Goal: Task Accomplishment & Management: Manage account settings

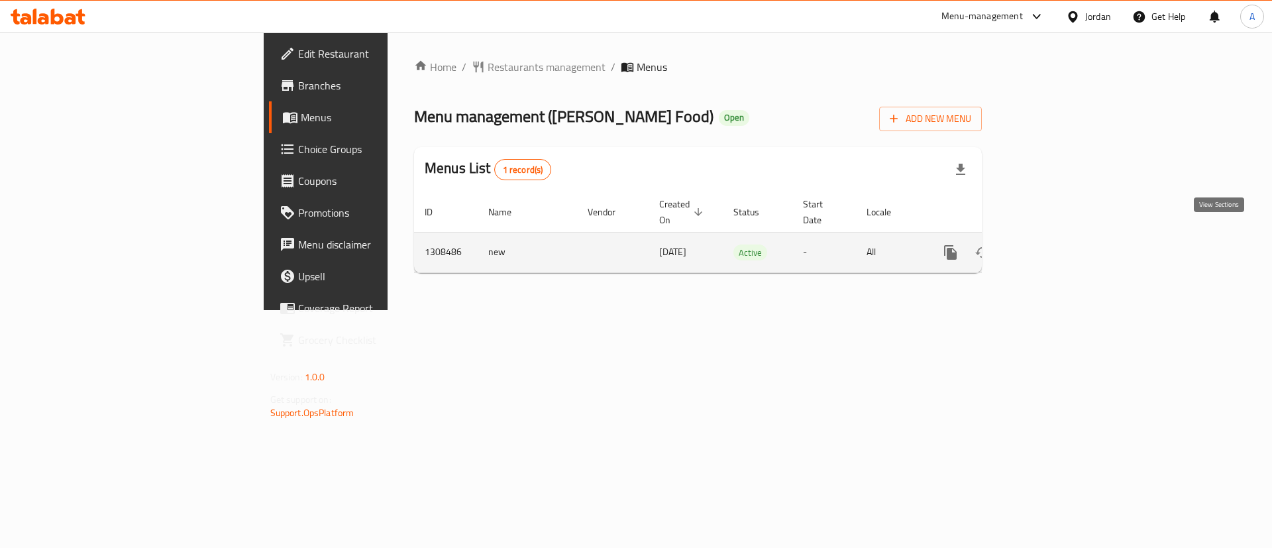
click at [1052, 247] on icon "enhanced table" at bounding box center [1047, 253] width 12 height 12
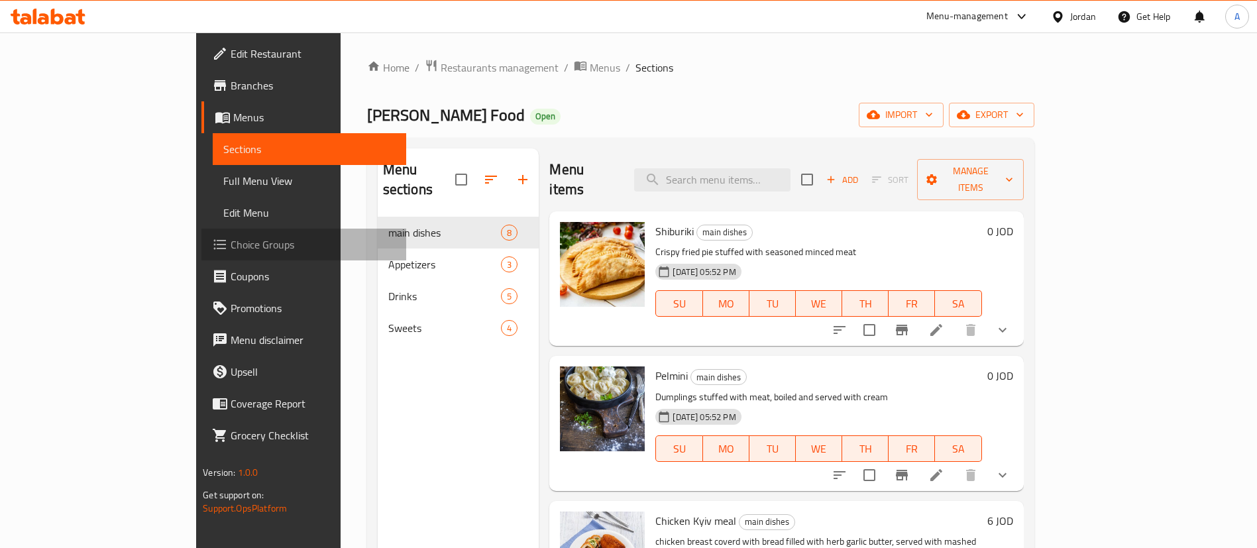
click at [231, 239] on span "Choice Groups" at bounding box center [313, 245] width 165 height 16
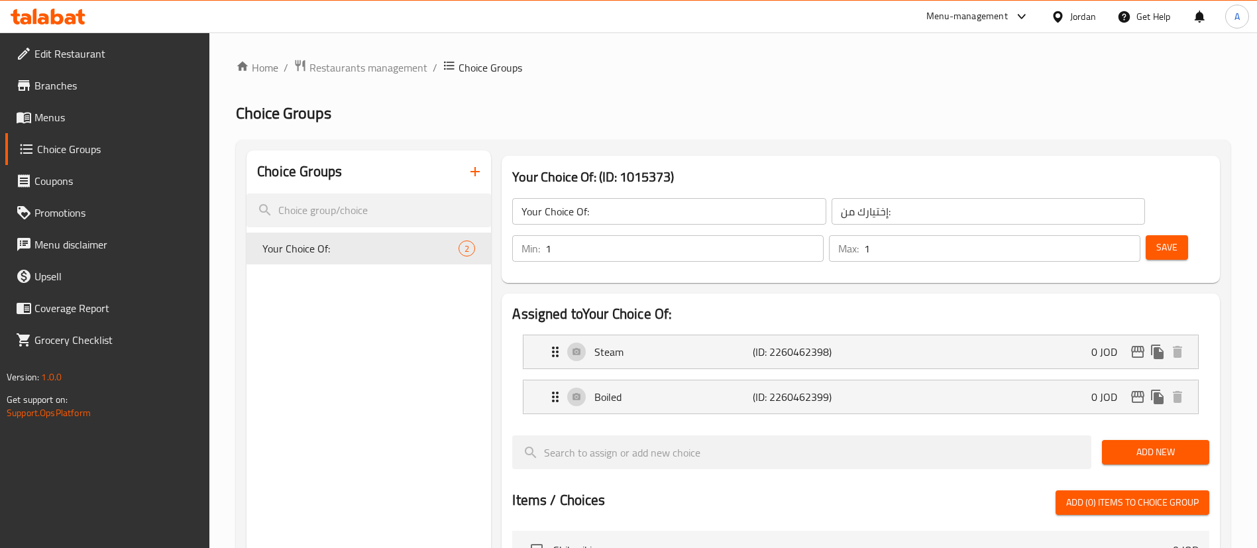
click at [486, 162] on button "button" at bounding box center [475, 172] width 32 height 32
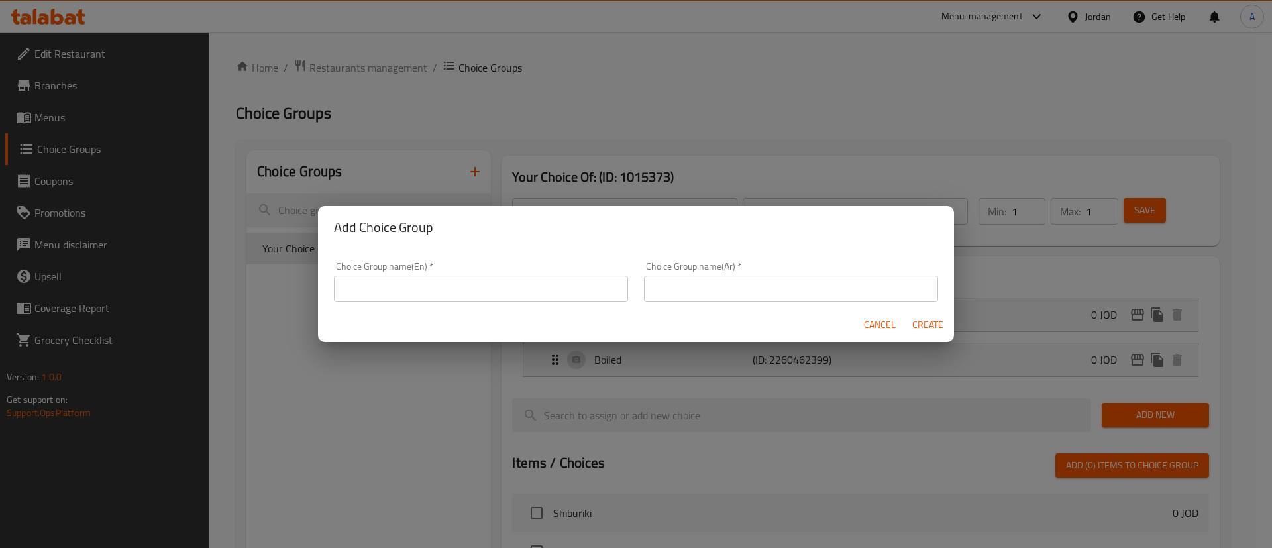
click at [494, 292] on input "text" at bounding box center [481, 289] width 294 height 27
type input "Your Choice:"
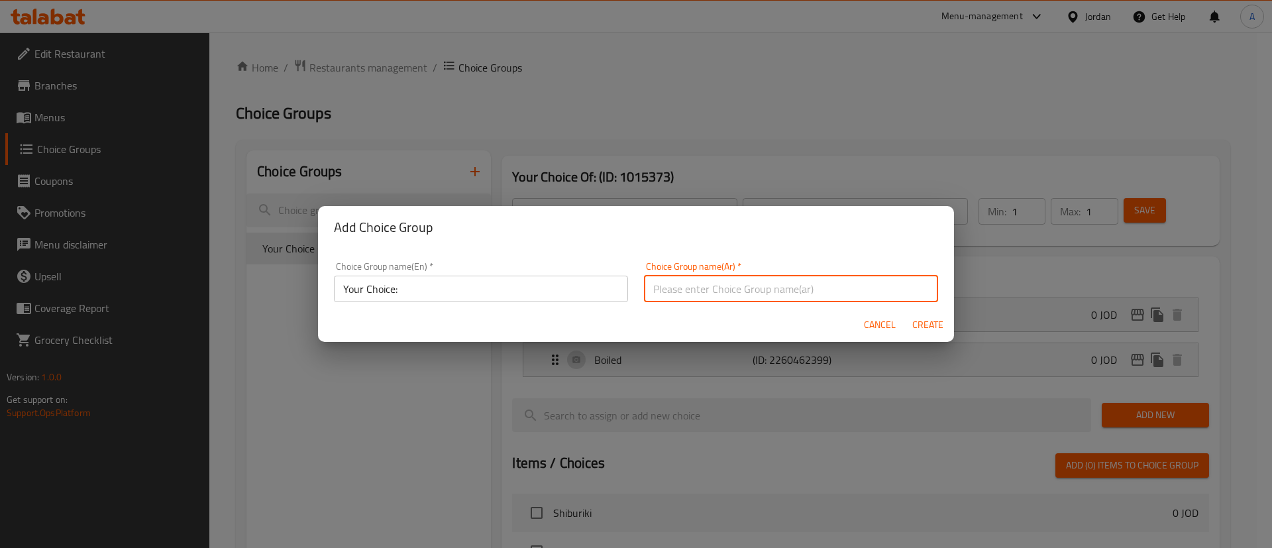
type input "h"
type input "اختيارك"
click at [907, 313] on button "Create" at bounding box center [928, 325] width 42 height 25
type input "Your Choice:"
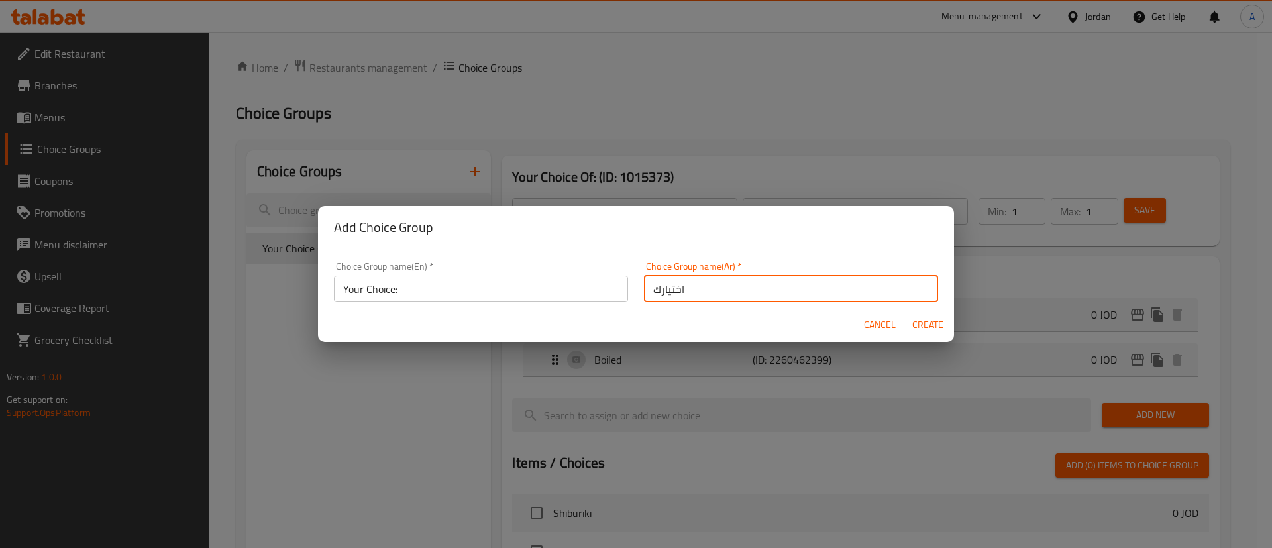
type input "اختيارك"
type input "0"
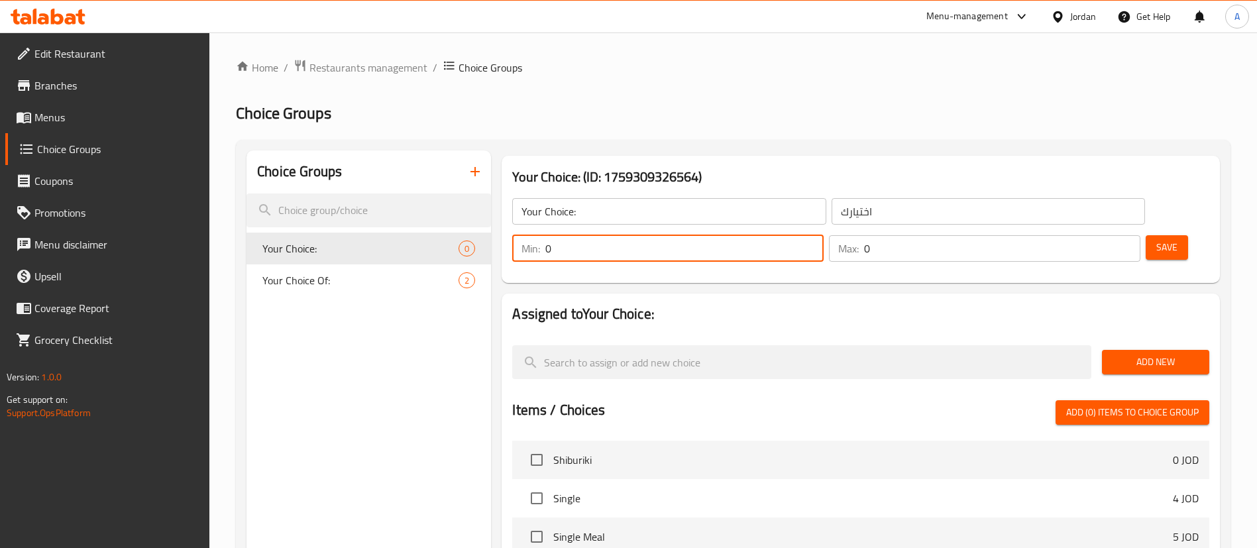
click at [824, 235] on input "0" at bounding box center [684, 248] width 278 height 27
type input "1"
click at [824, 235] on input "1" at bounding box center [684, 248] width 278 height 27
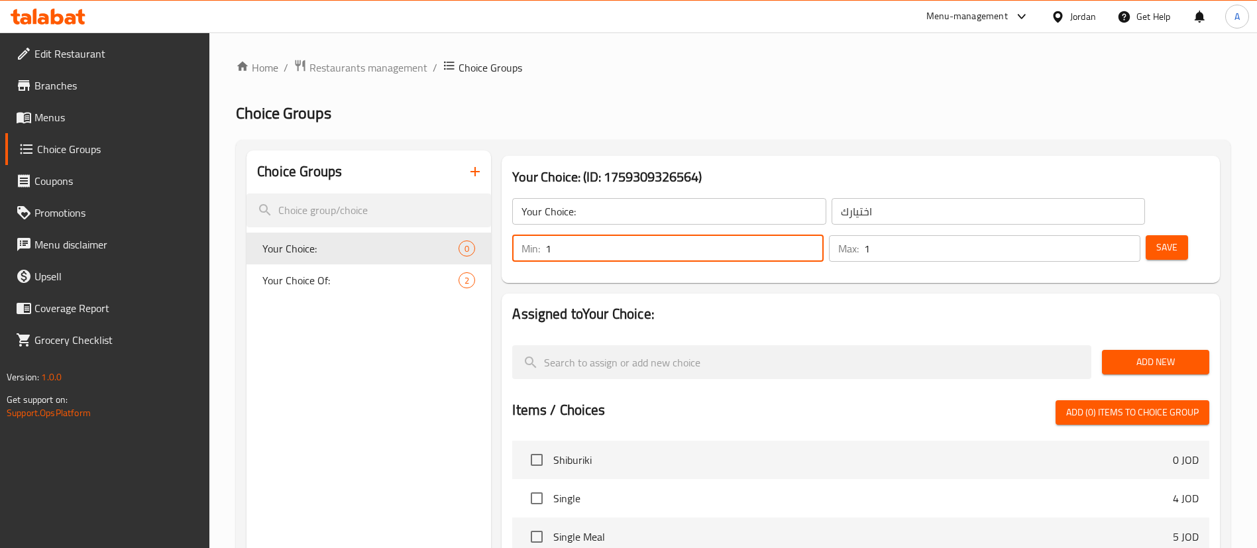
type input "1"
click at [1106, 235] on input "1" at bounding box center [1002, 248] width 276 height 27
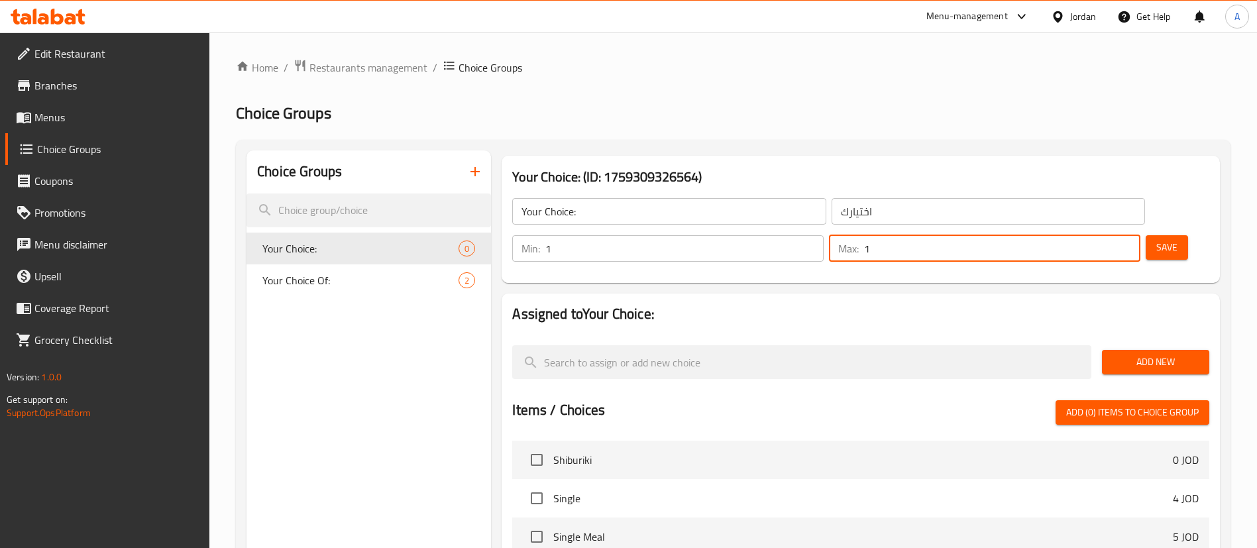
click at [1146, 235] on button "Save" at bounding box center [1167, 247] width 42 height 25
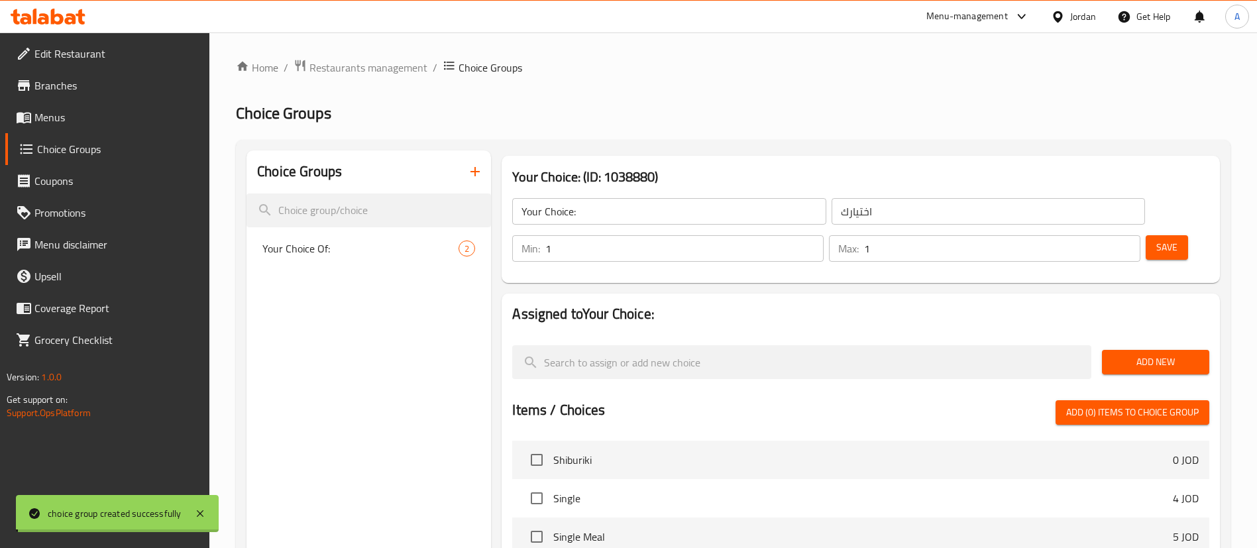
click at [1138, 354] on span "Add New" at bounding box center [1156, 362] width 86 height 17
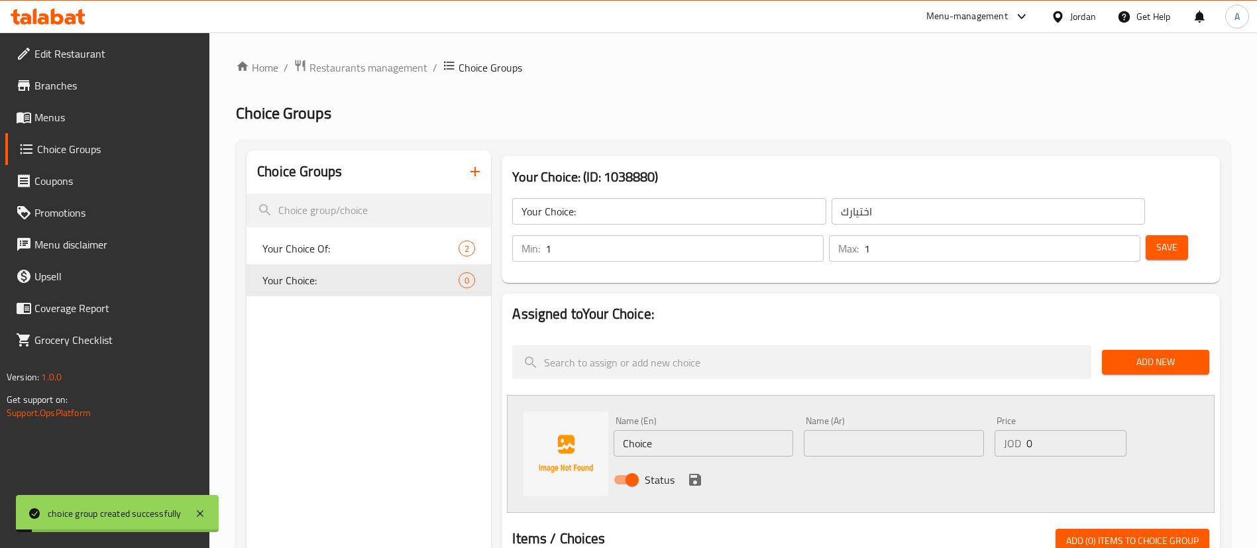
drag, startPoint x: 746, startPoint y: 419, endPoint x: 715, endPoint y: 407, distance: 33.4
click at [721, 430] on input "Choice" at bounding box center [704, 443] width 180 height 27
drag, startPoint x: 714, startPoint y: 407, endPoint x: 408, endPoint y: 400, distance: 306.3
paste input "Vareniki potato"
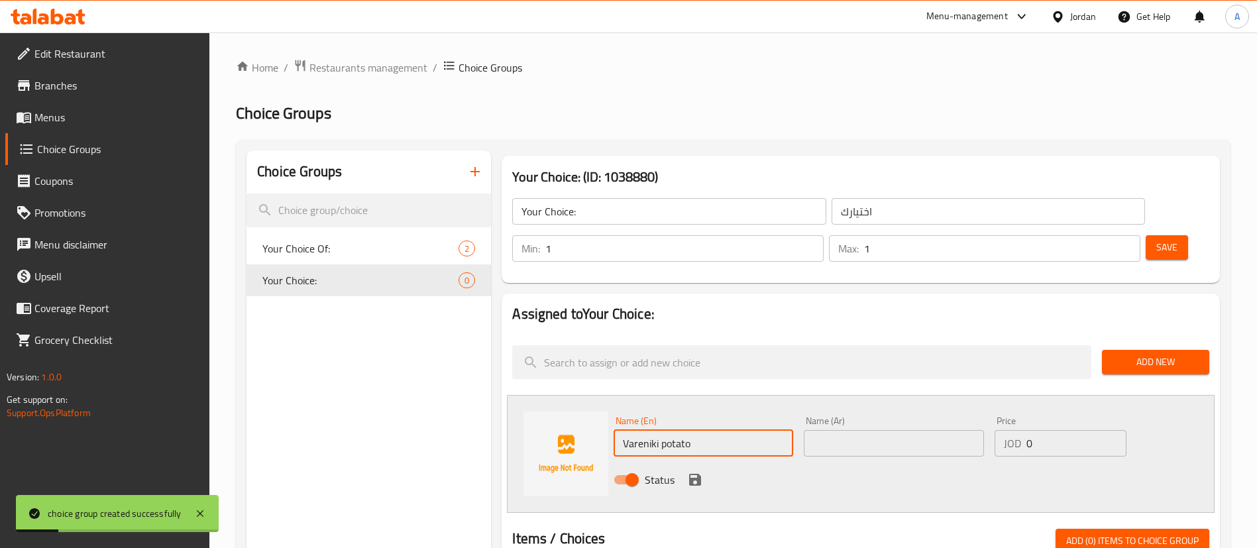
type input "Vareniki potato"
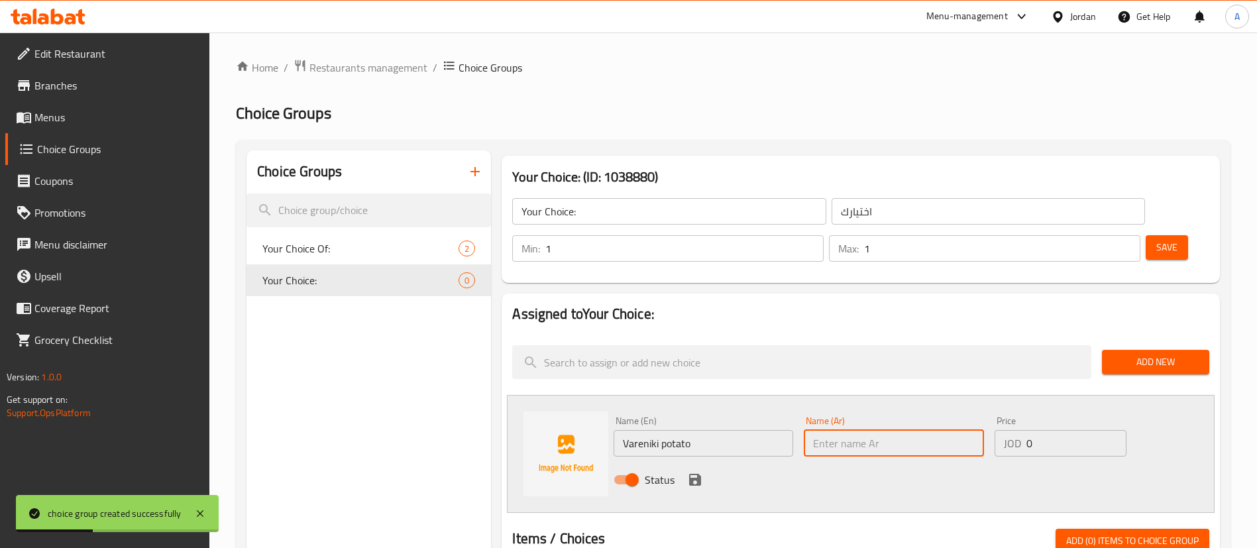
click at [857, 430] on input "text" at bounding box center [894, 443] width 180 height 27
paste input "بطاطس فارينيكي"
type input "بطاطس فارينيكي"
click at [687, 470] on button "save" at bounding box center [695, 480] width 20 height 20
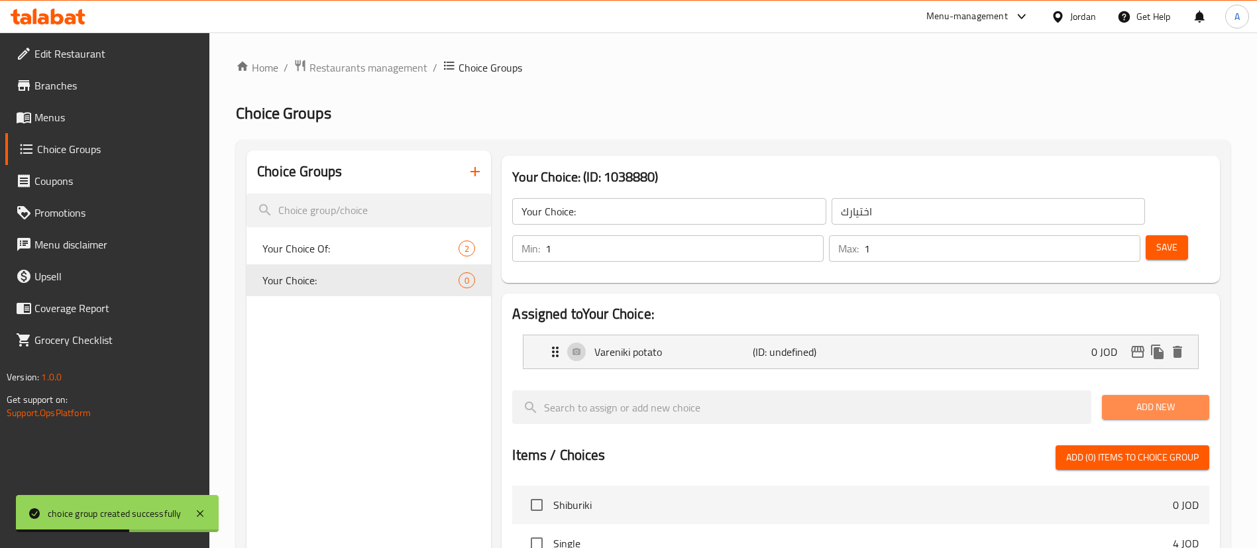
click at [1196, 399] on span "Add New" at bounding box center [1156, 407] width 86 height 17
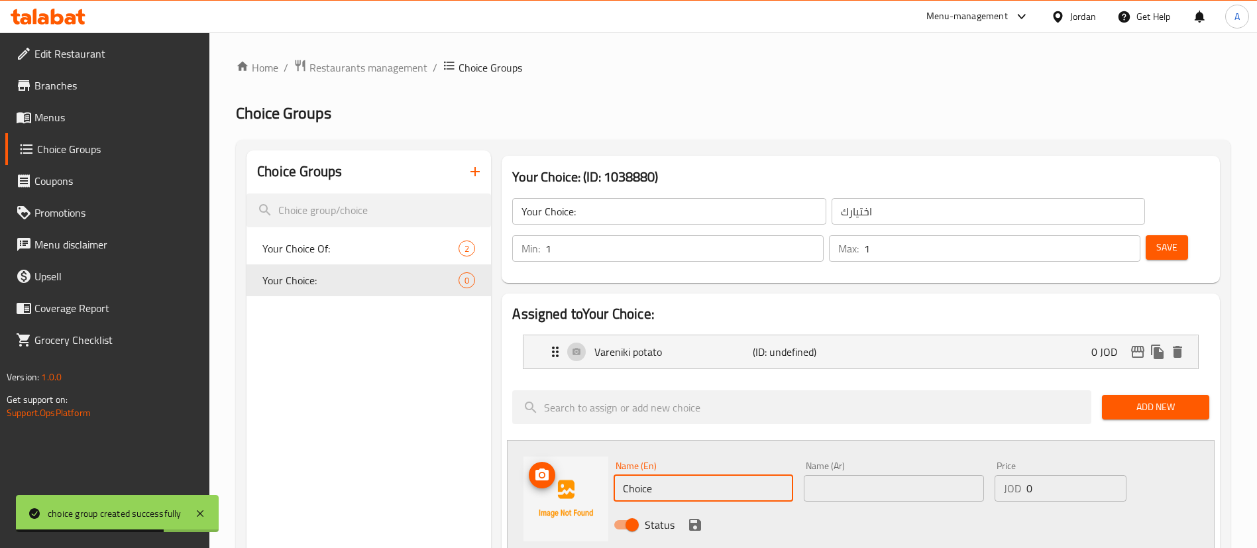
drag, startPoint x: 662, startPoint y: 455, endPoint x: 542, endPoint y: 442, distance: 120.6
click at [543, 442] on div "Name (En) Choice Name (En) Name (Ar) Name (Ar) Price JOD 0 Price Status" at bounding box center [861, 499] width 708 height 118
paste input "tvorak"
click at [624, 475] on input "tvorak" at bounding box center [704, 488] width 180 height 27
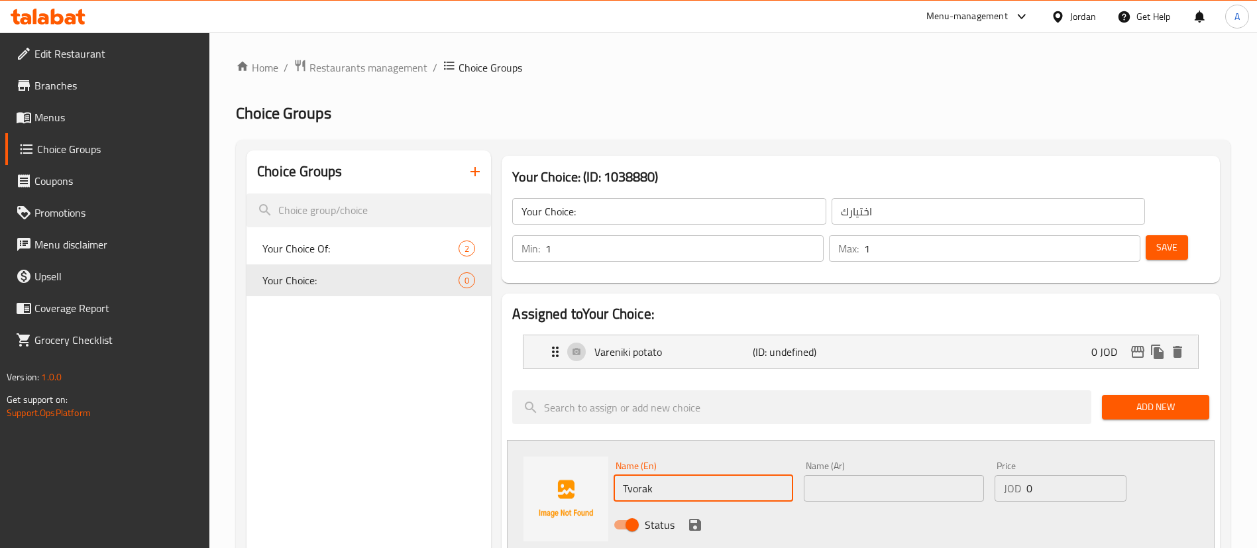
type input "Tvorak"
click at [838, 475] on input "text" at bounding box center [894, 488] width 180 height 27
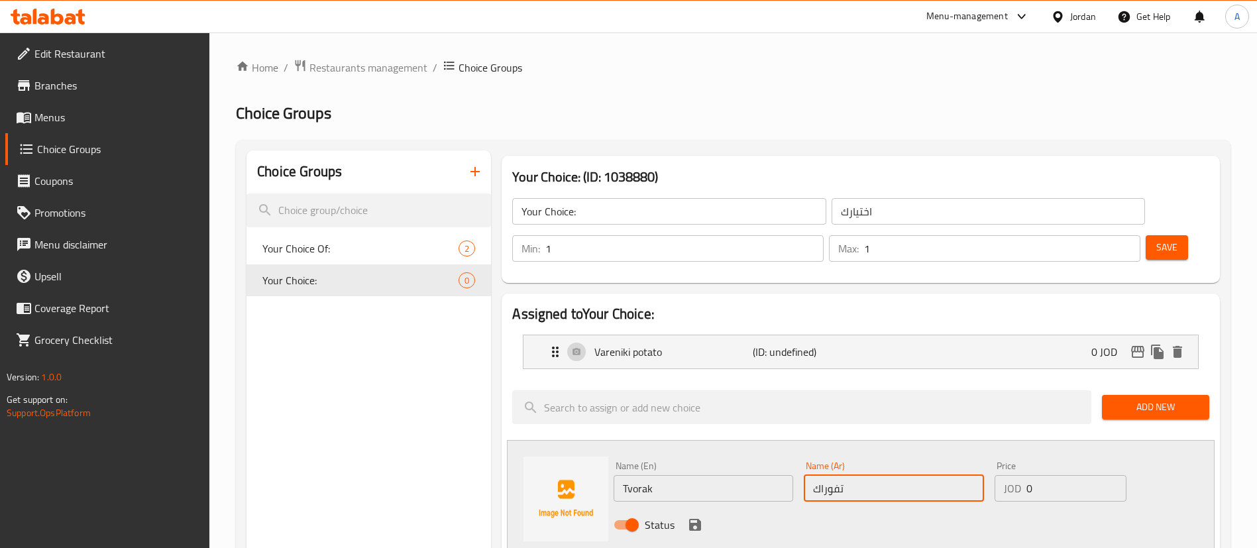
type input "تفوراك"
click at [684, 507] on div "Status" at bounding box center [893, 525] width 571 height 36
drag, startPoint x: 687, startPoint y: 486, endPoint x: 673, endPoint y: 495, distance: 16.4
click at [685, 515] on button "save" at bounding box center [695, 525] width 20 height 20
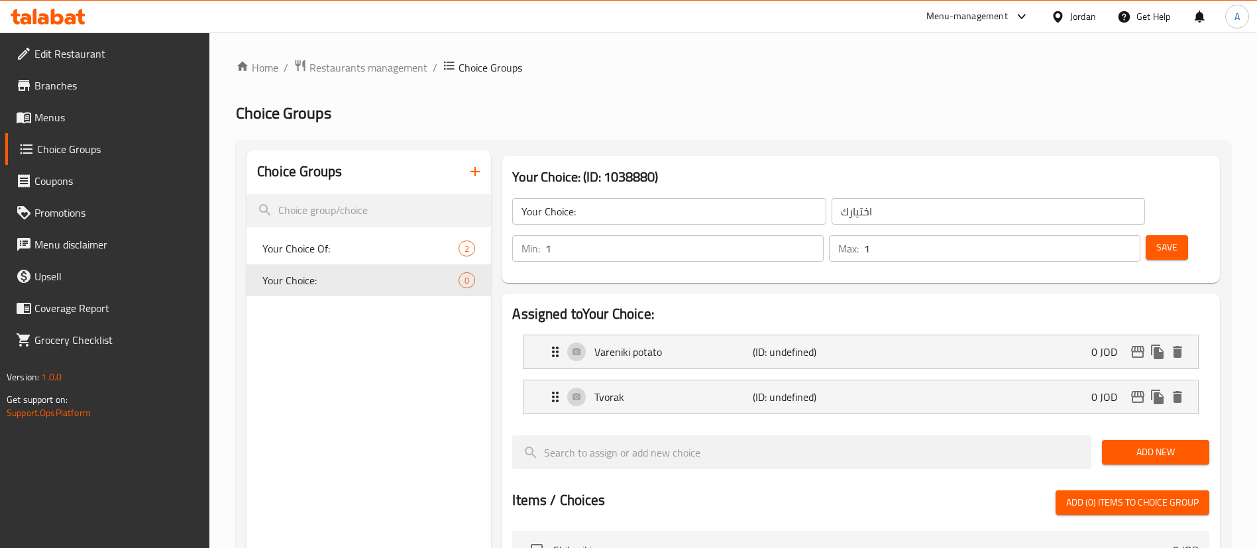
click at [1146, 235] on button "Save" at bounding box center [1167, 247] width 42 height 25
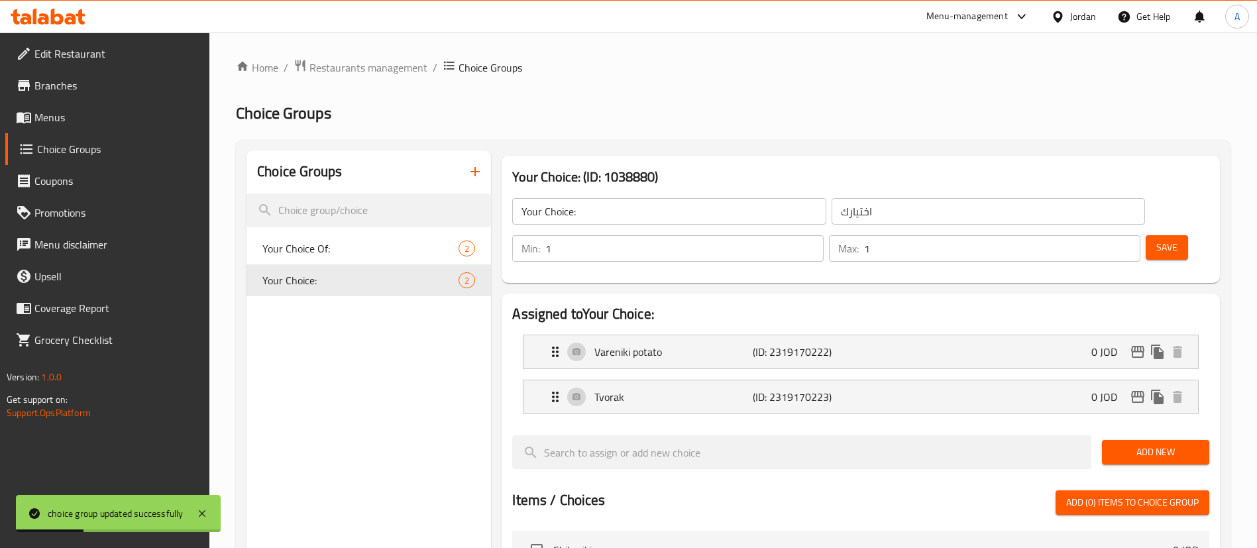
drag, startPoint x: 1169, startPoint y: 204, endPoint x: 1160, endPoint y: 206, distance: 9.5
click at [1170, 233] on div "Save" at bounding box center [1172, 249] width 58 height 32
click at [1159, 235] on button "Save" at bounding box center [1167, 247] width 42 height 25
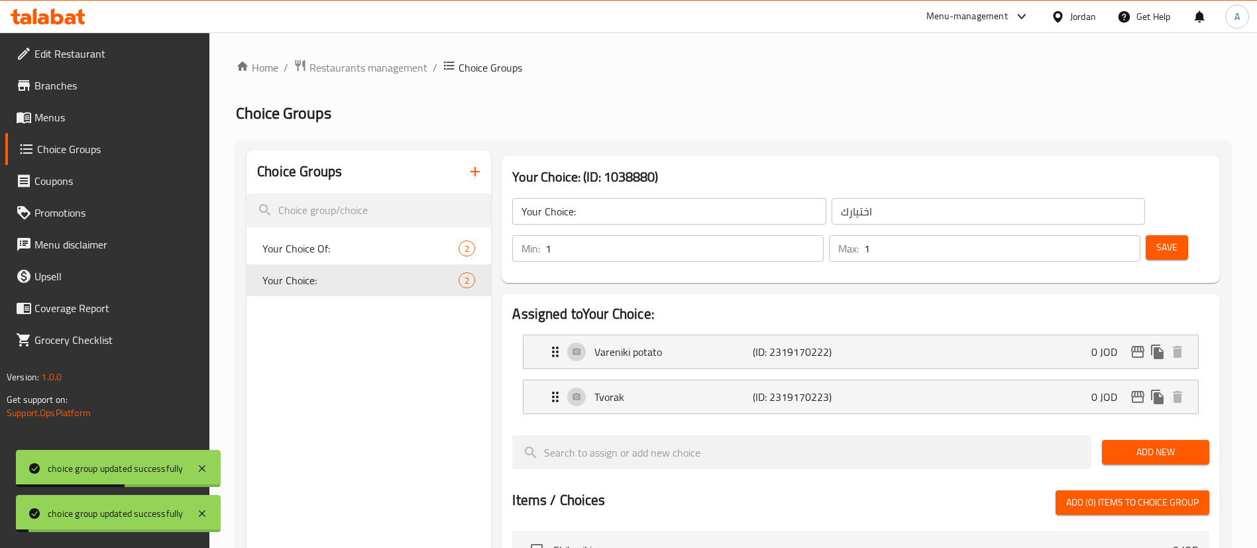
click at [487, 168] on button "button" at bounding box center [475, 172] width 32 height 32
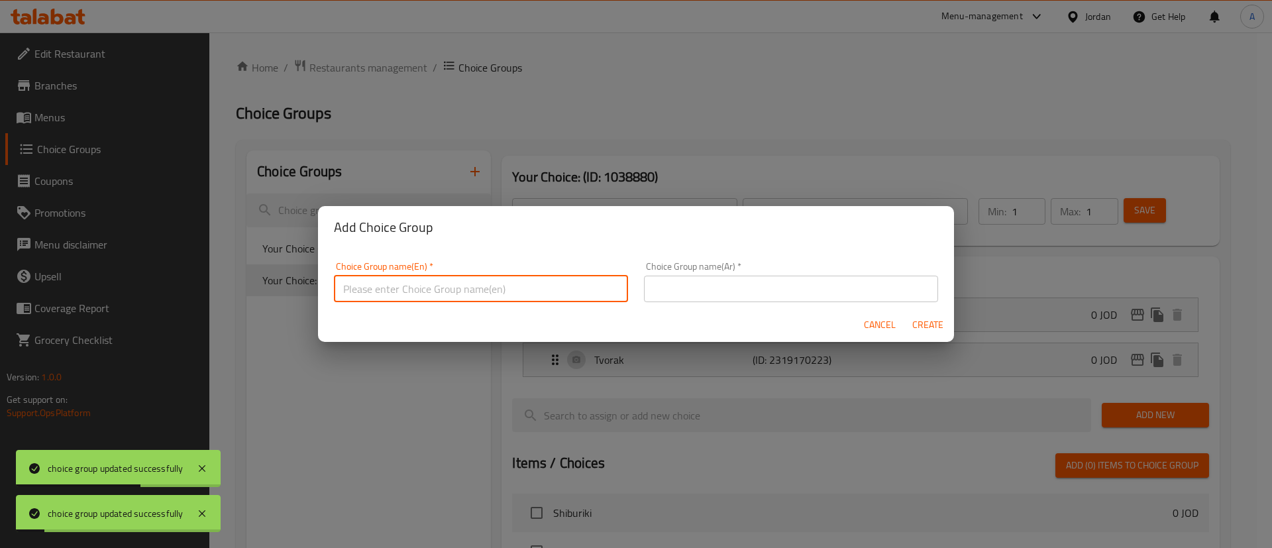
drag, startPoint x: 494, startPoint y: 284, endPoint x: 497, endPoint y: 276, distance: 8.0
click at [494, 284] on input "text" at bounding box center [481, 289] width 294 height 27
type input "Your Choice:-"
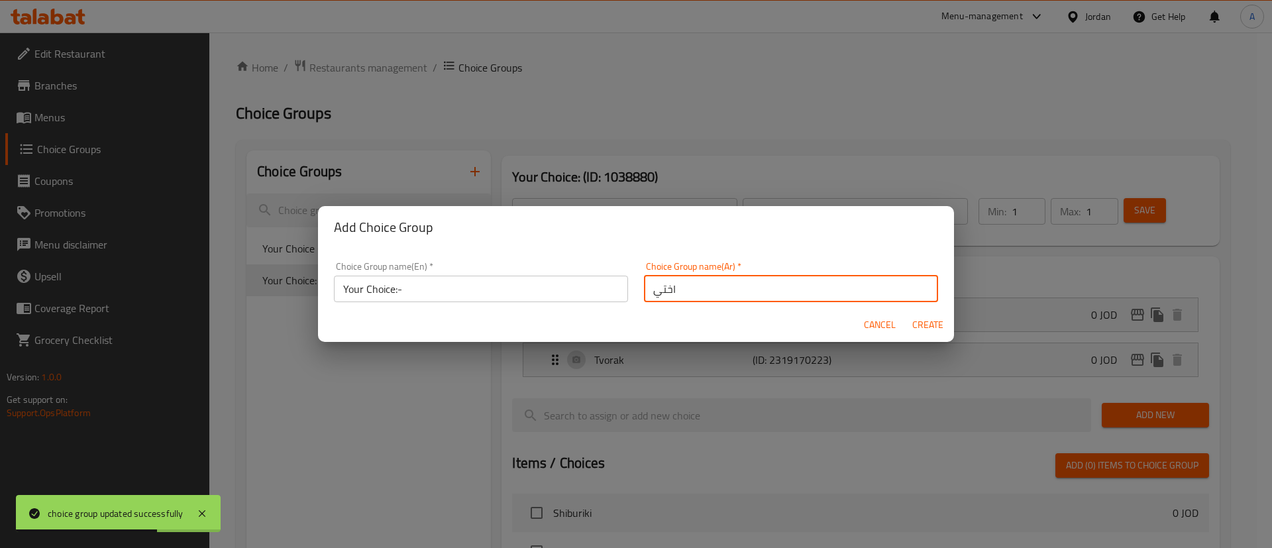
type input "اختيارك"
click at [931, 325] on span "Create" at bounding box center [928, 325] width 32 height 17
type input "Your Choice:-"
type input "0"
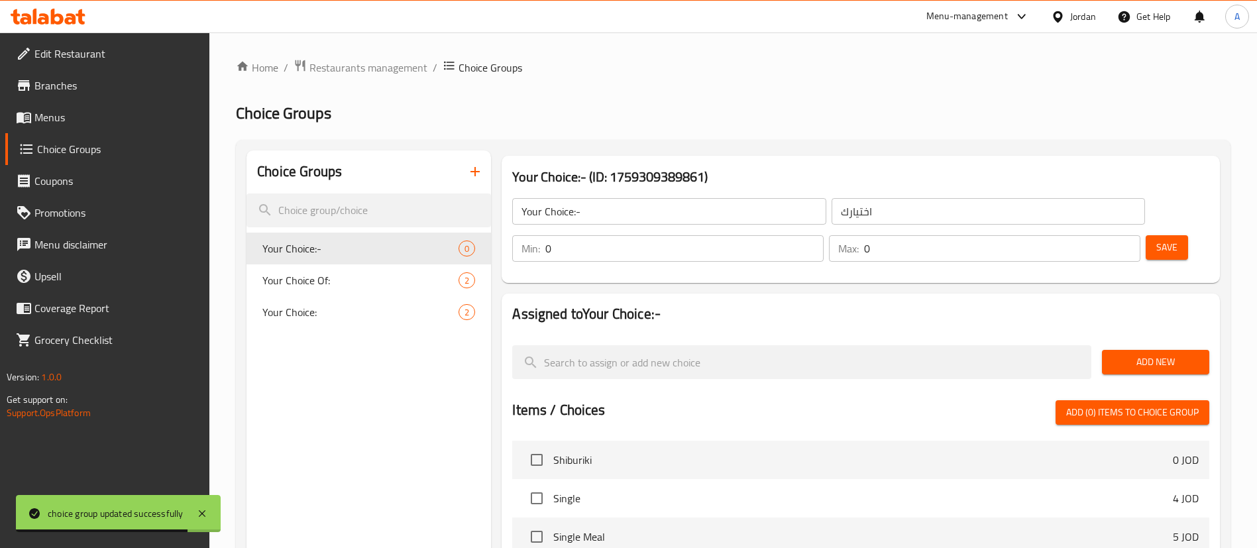
drag, startPoint x: 1029, startPoint y: 197, endPoint x: 1035, endPoint y: 203, distance: 8.5
click at [826, 233] on div "Min: 0 ​" at bounding box center [668, 249] width 317 height 32
type input "1"
click at [824, 235] on input "1" at bounding box center [684, 248] width 278 height 27
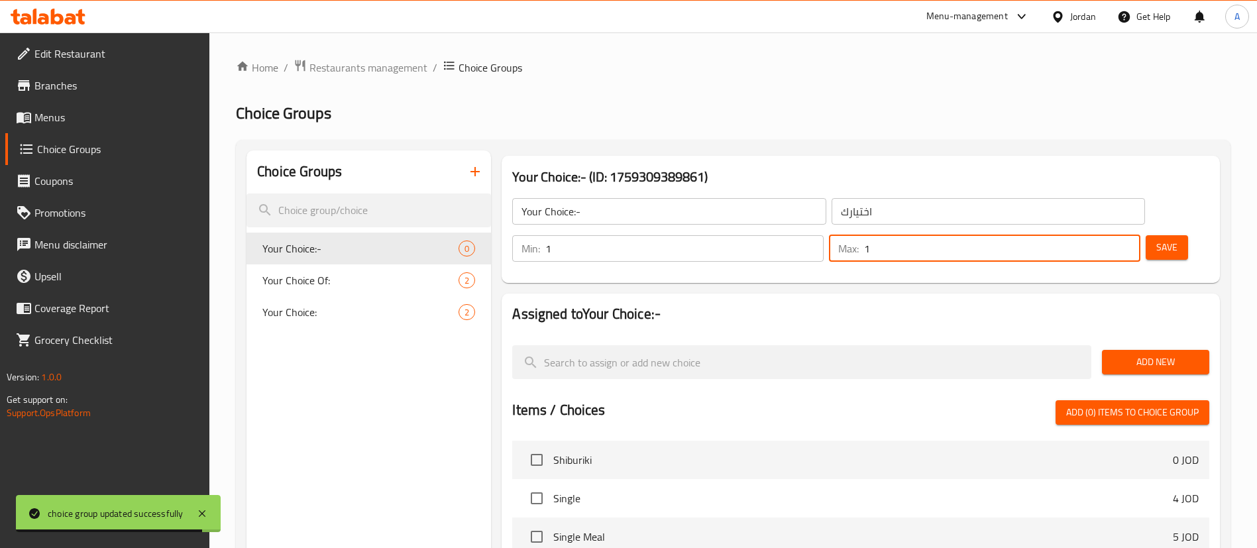
drag, startPoint x: 1107, startPoint y: 207, endPoint x: 1135, endPoint y: 207, distance: 28.5
type input "1"
click at [1106, 235] on input "1" at bounding box center [1002, 248] width 276 height 27
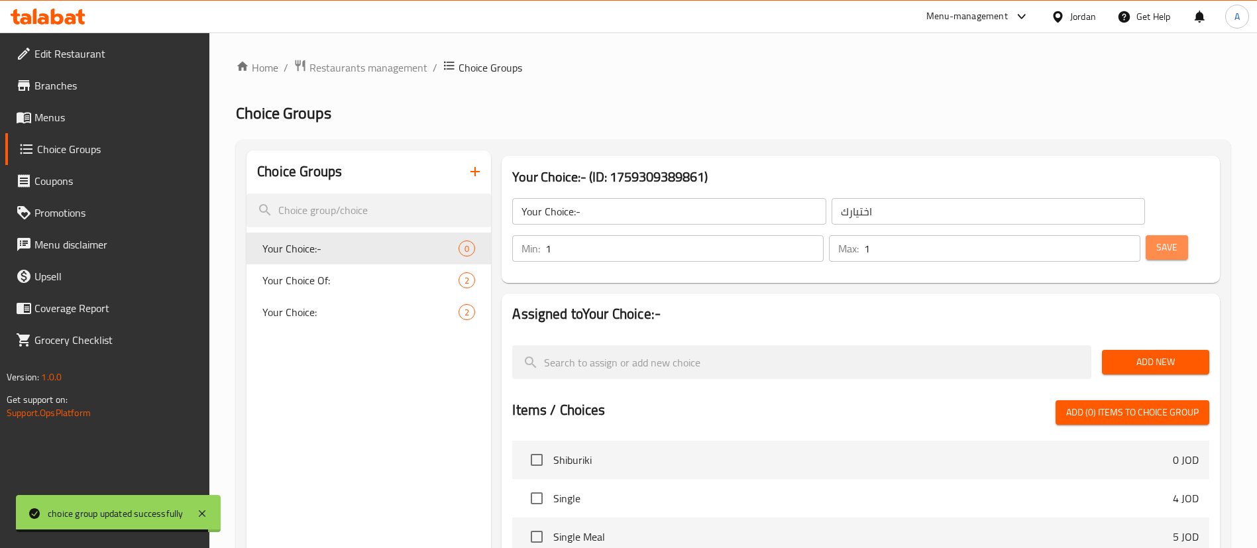
click at [1157, 239] on span "Save" at bounding box center [1167, 247] width 21 height 17
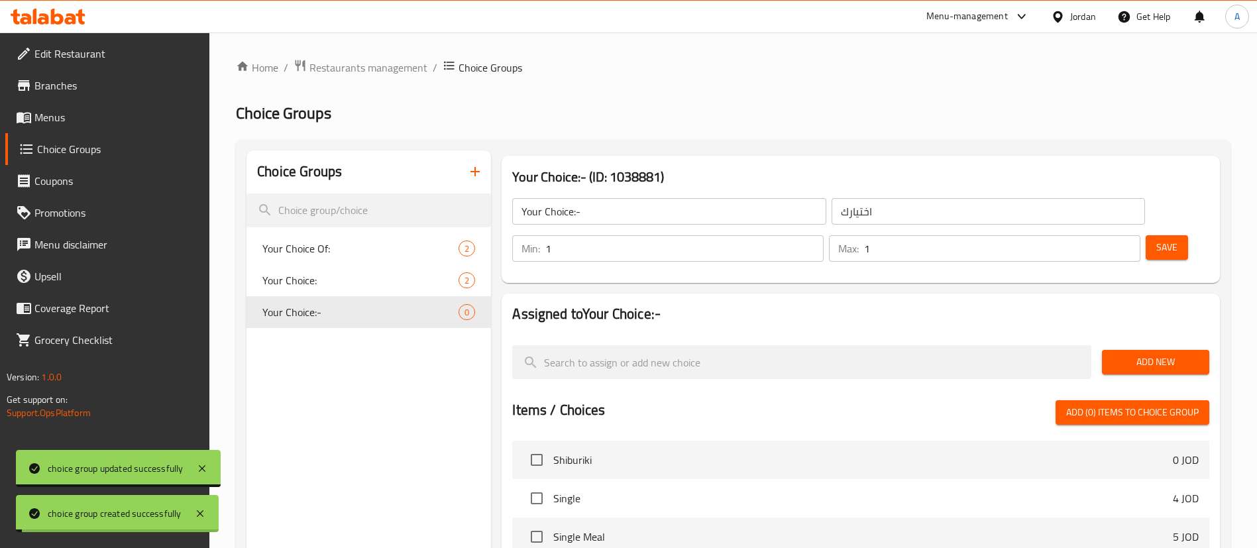
click at [1152, 350] on button "Add New" at bounding box center [1155, 362] width 107 height 25
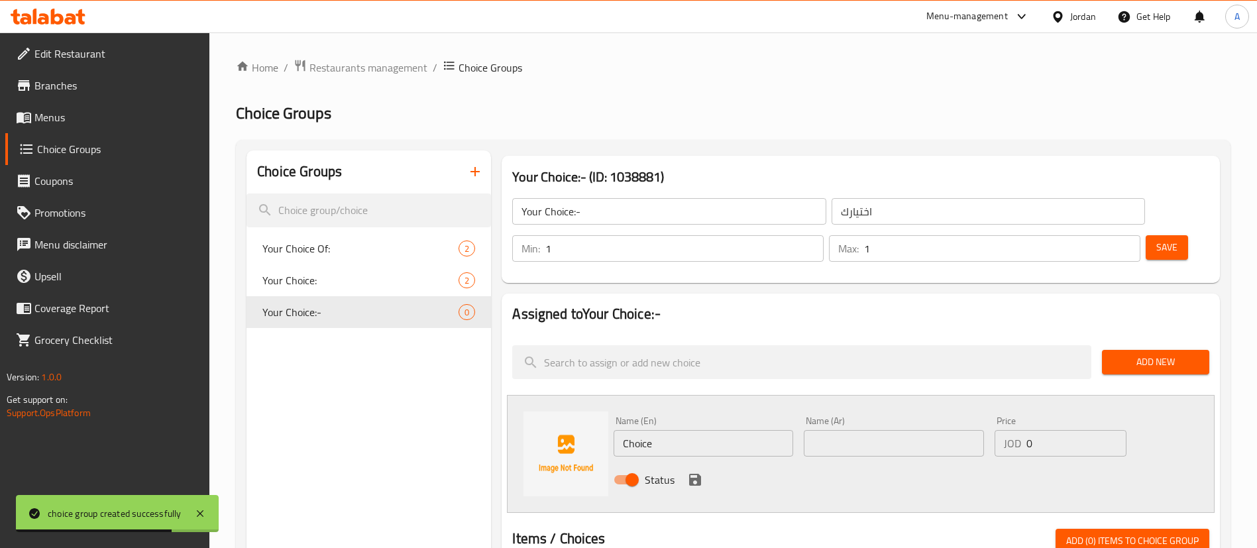
click at [1166, 233] on div "Save" at bounding box center [1172, 249] width 58 height 32
click at [1158, 235] on button "Save" at bounding box center [1167, 247] width 42 height 25
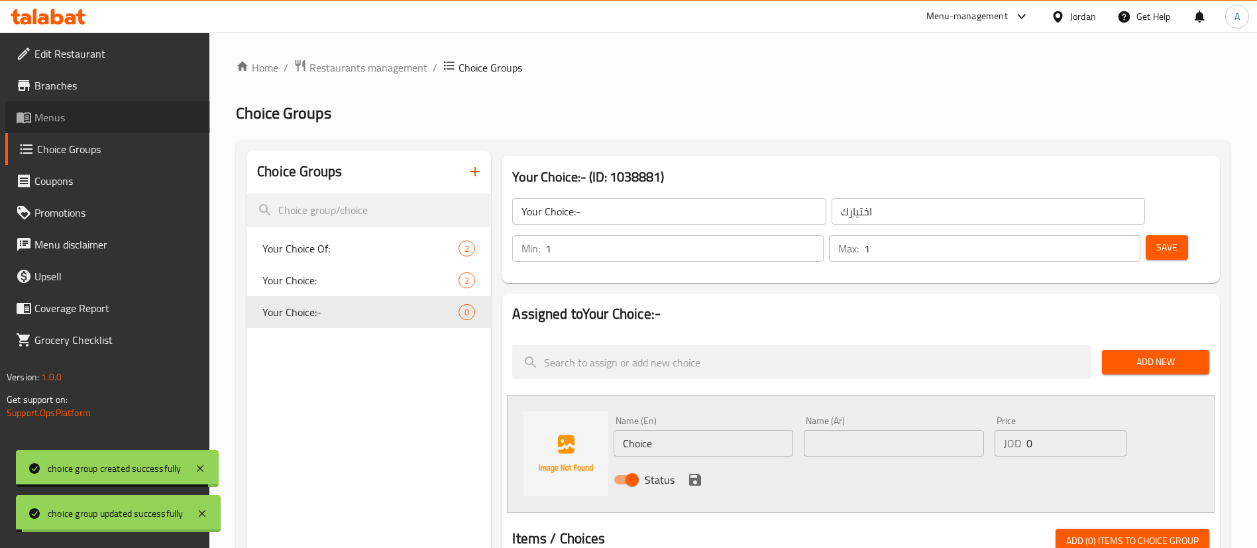
click at [111, 121] on span "Menus" at bounding box center [116, 117] width 165 height 16
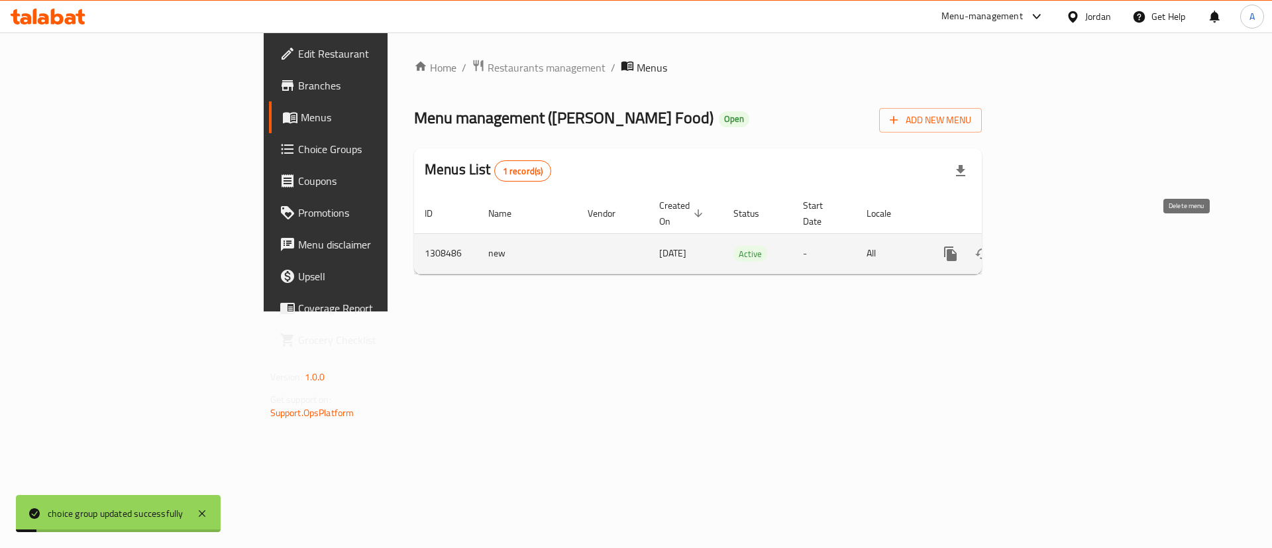
click at [1062, 241] on link "enhanced table" at bounding box center [1047, 254] width 32 height 32
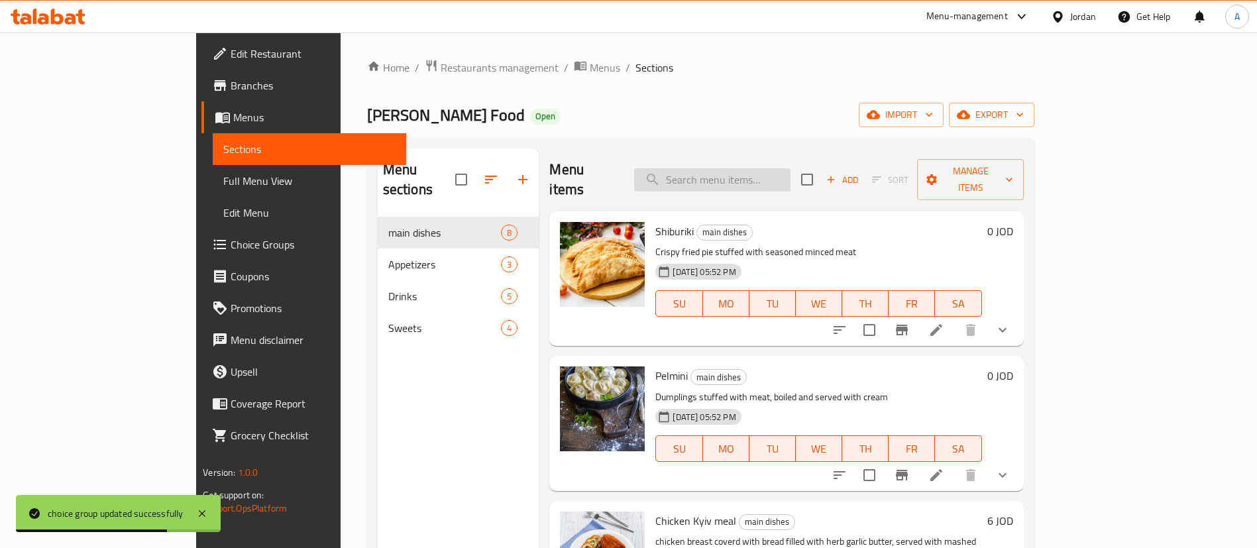
click at [777, 180] on input "search" at bounding box center [712, 179] width 156 height 23
paste input "Bilini"
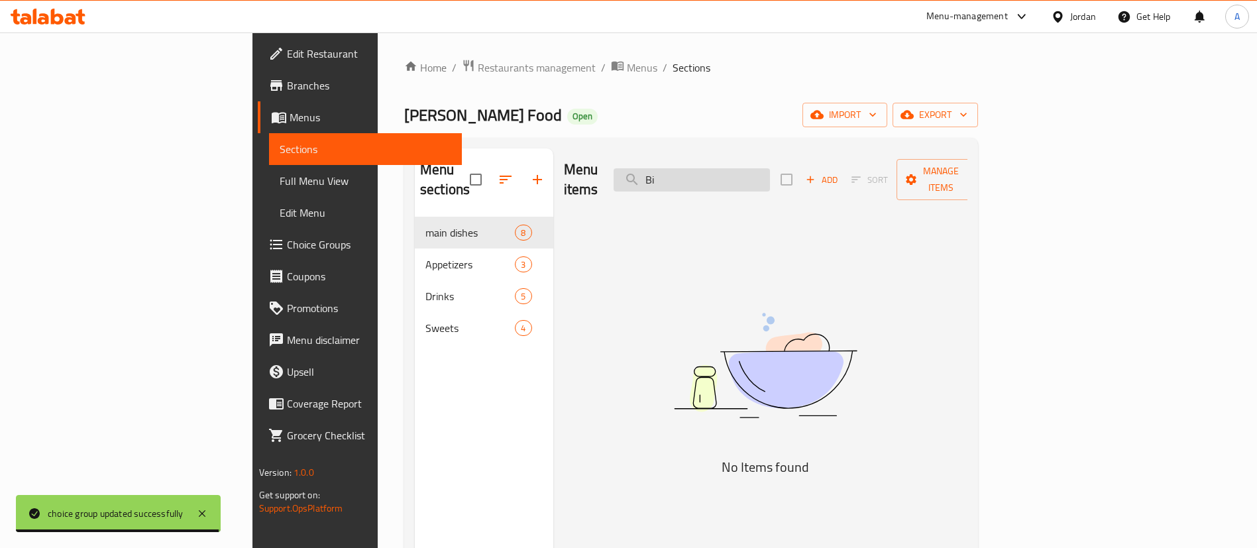
type input "B"
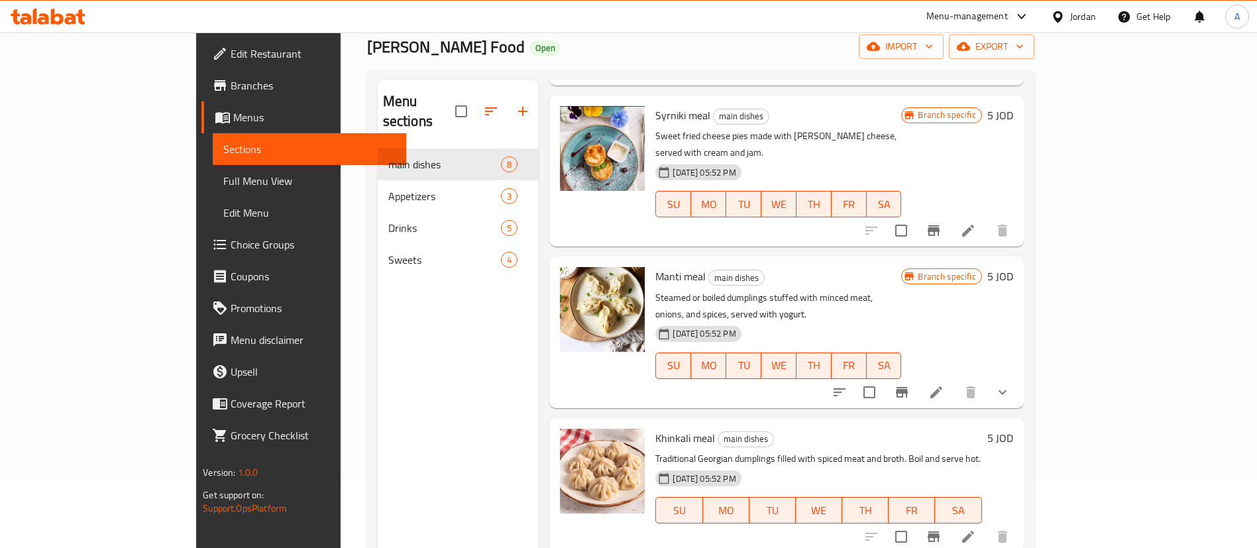
scroll to position [99, 0]
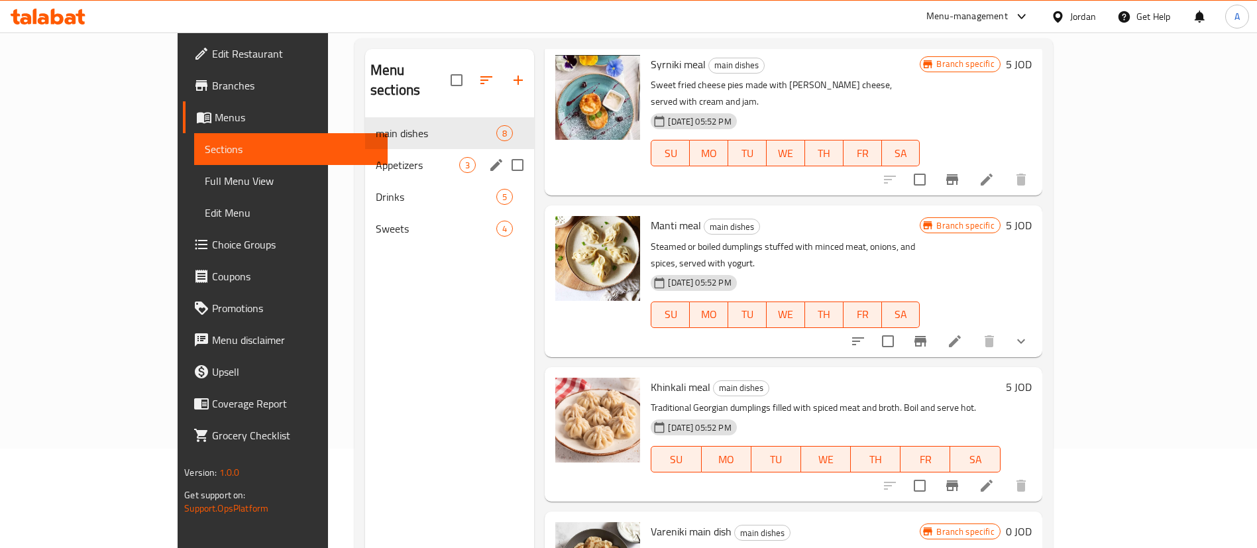
click at [460, 159] on span "3" at bounding box center [467, 165] width 15 height 13
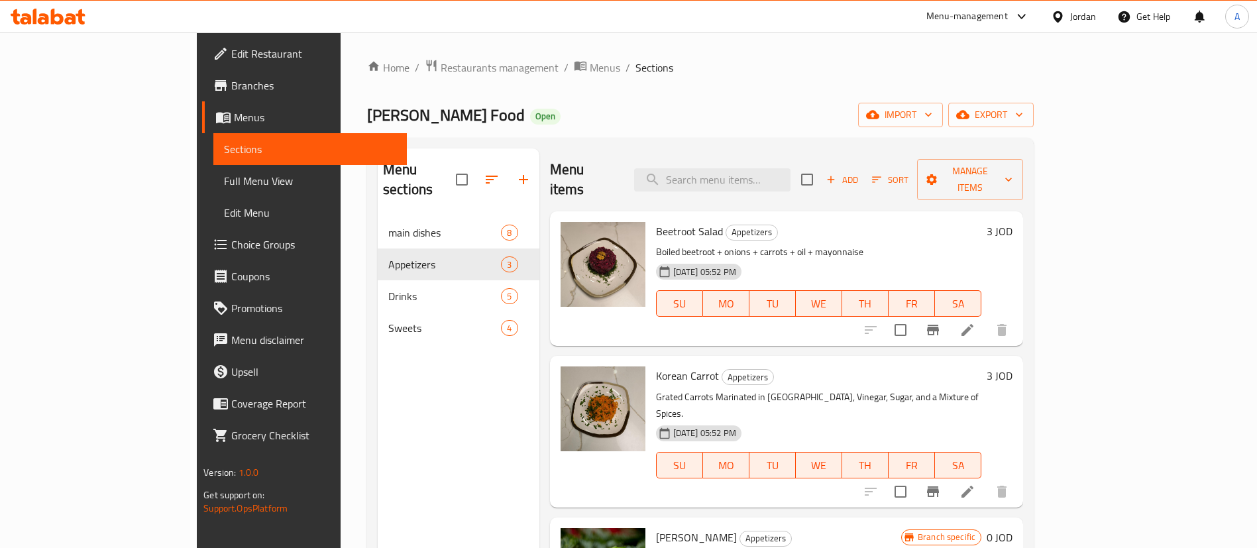
click at [378, 154] on div "Menu sections" at bounding box center [459, 179] width 162 height 63
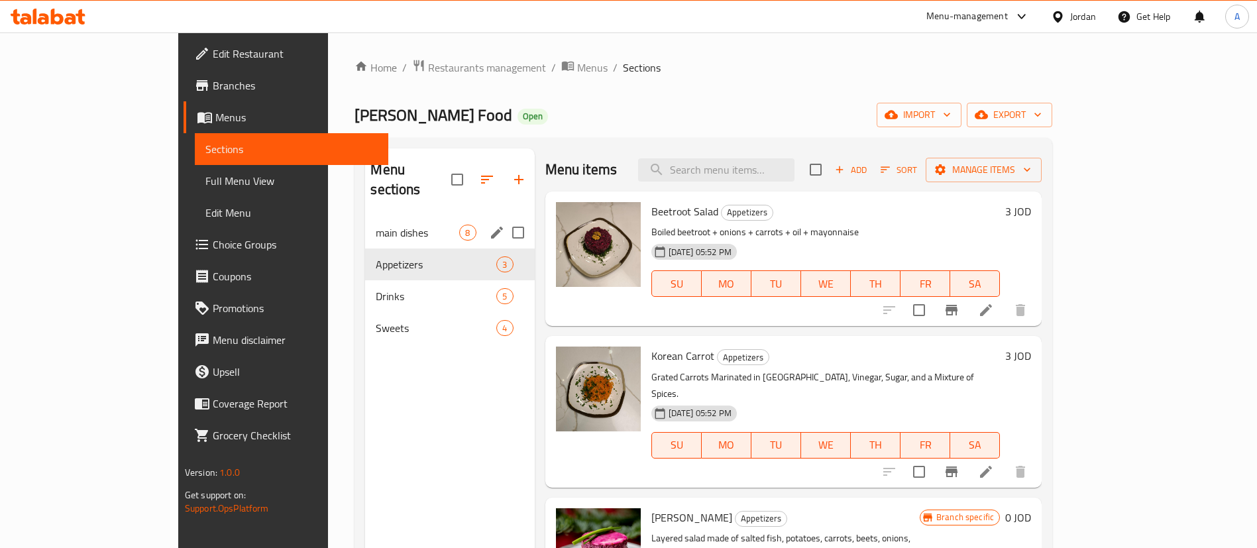
click at [365, 225] on div "main dishes 8" at bounding box center [449, 233] width 169 height 32
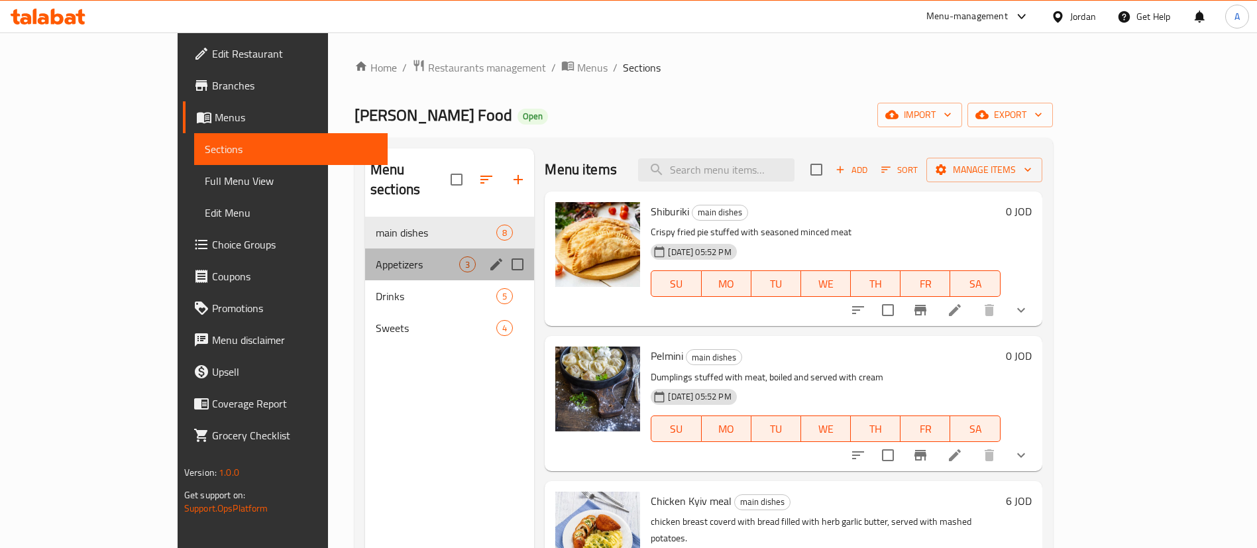
click at [365, 249] on div "Appetizers 3" at bounding box center [449, 265] width 169 height 32
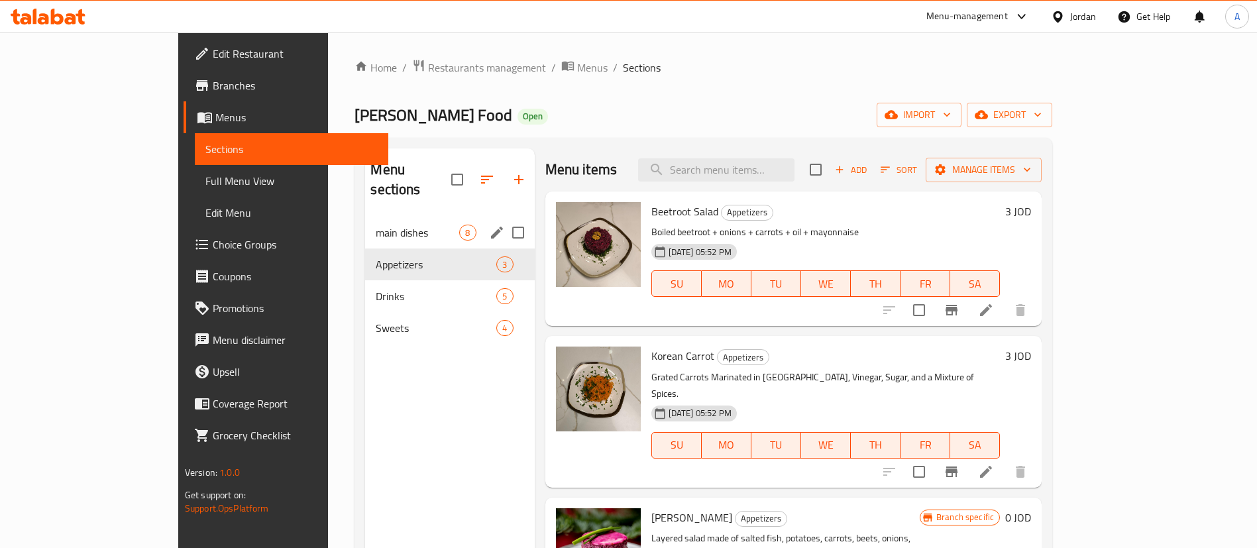
drag, startPoint x: 371, startPoint y: 209, endPoint x: 477, endPoint y: 211, distance: 106.0
click at [376, 225] on span "main dishes" at bounding box center [418, 233] width 84 height 16
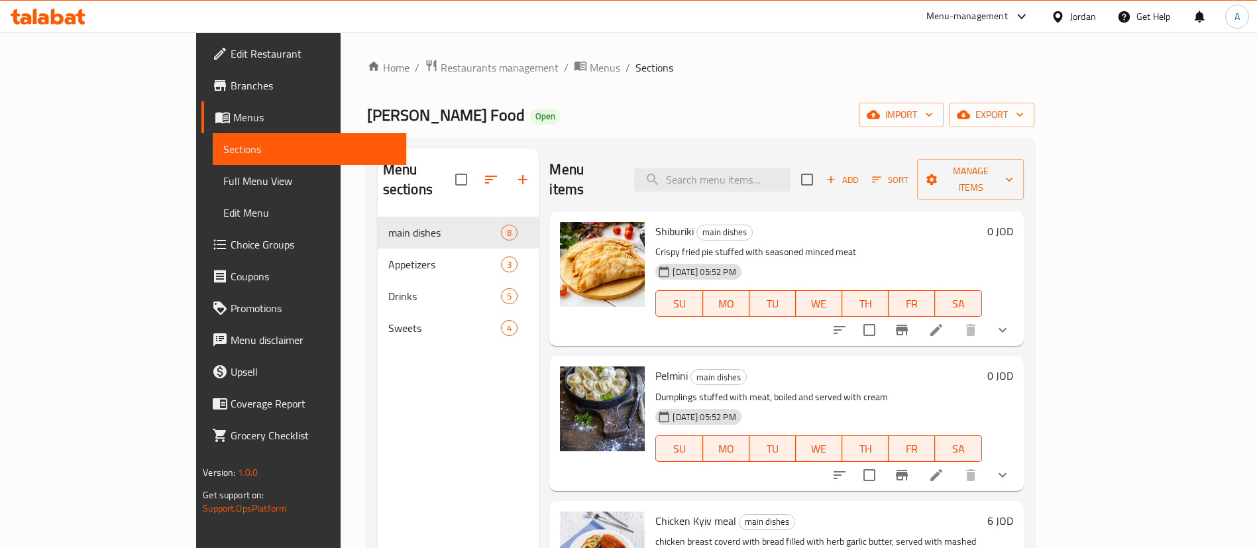
click at [1011, 467] on icon "show more" at bounding box center [1003, 475] width 16 height 16
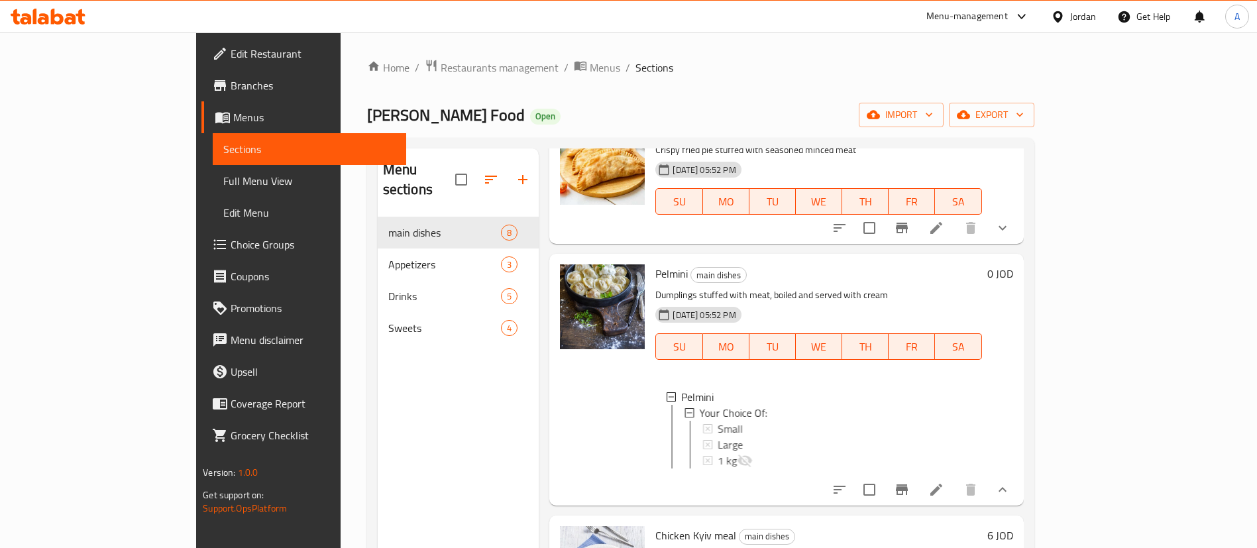
scroll to position [199, 0]
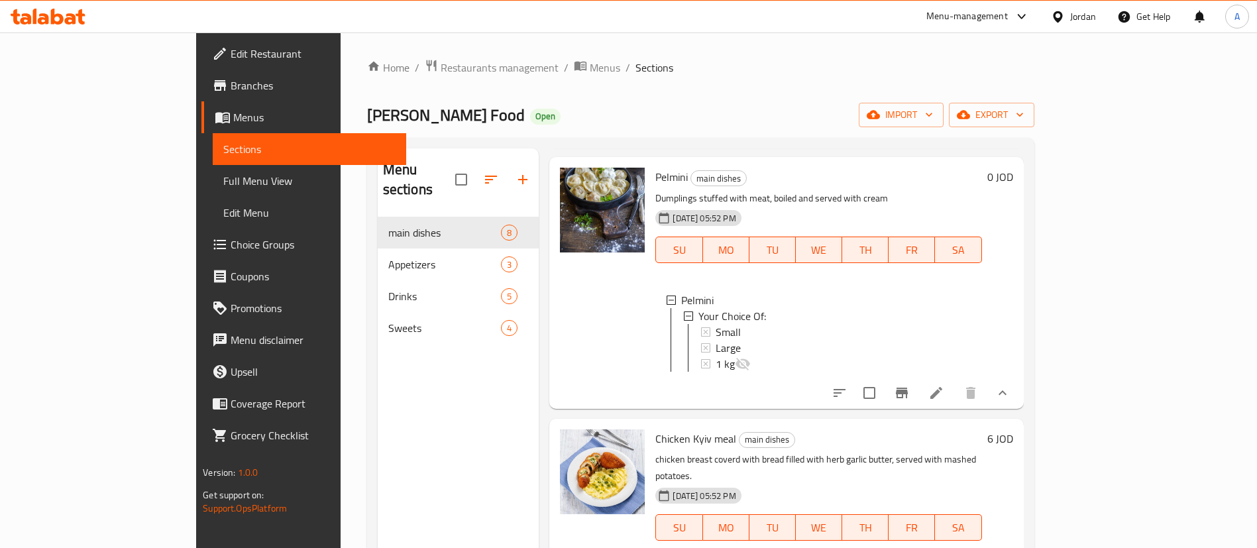
click at [1011, 385] on icon "show more" at bounding box center [1003, 393] width 16 height 16
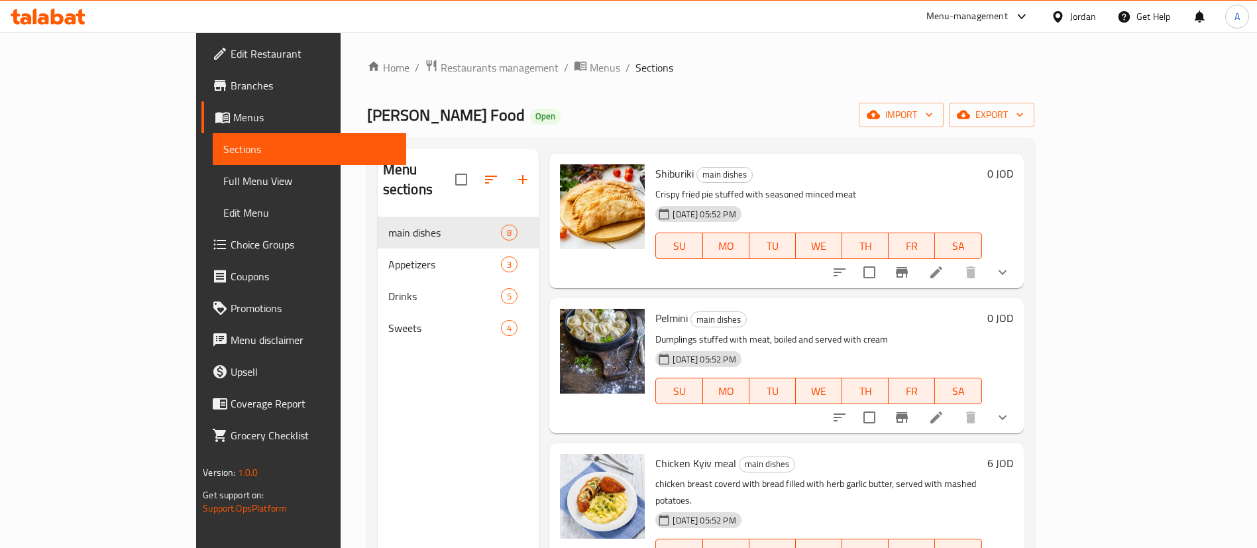
scroll to position [0, 0]
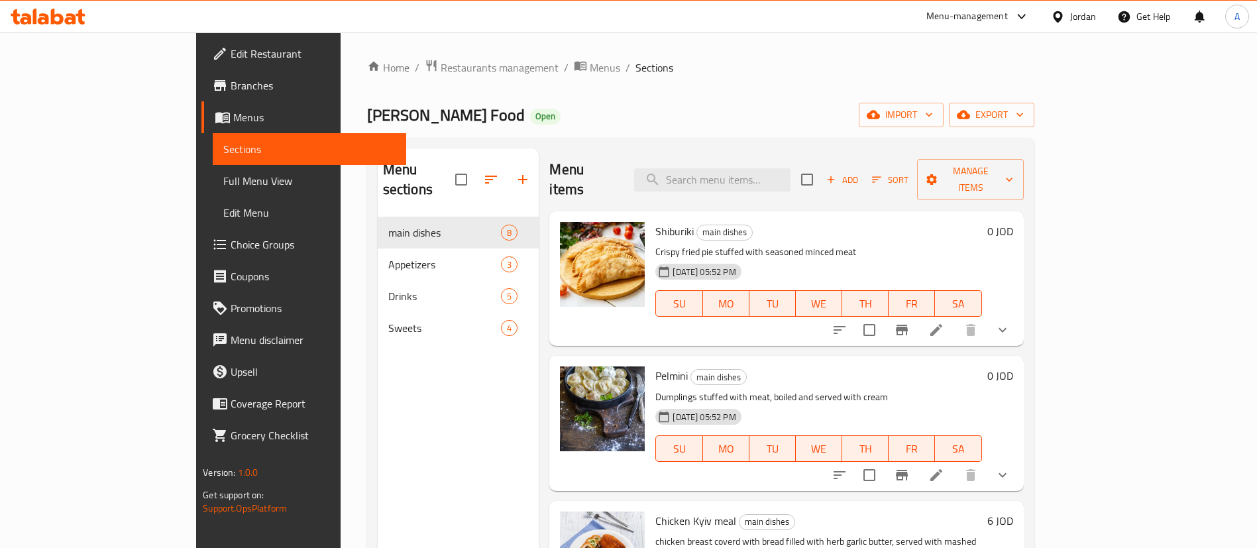
click at [1011, 322] on icon "show more" at bounding box center [1003, 330] width 16 height 16
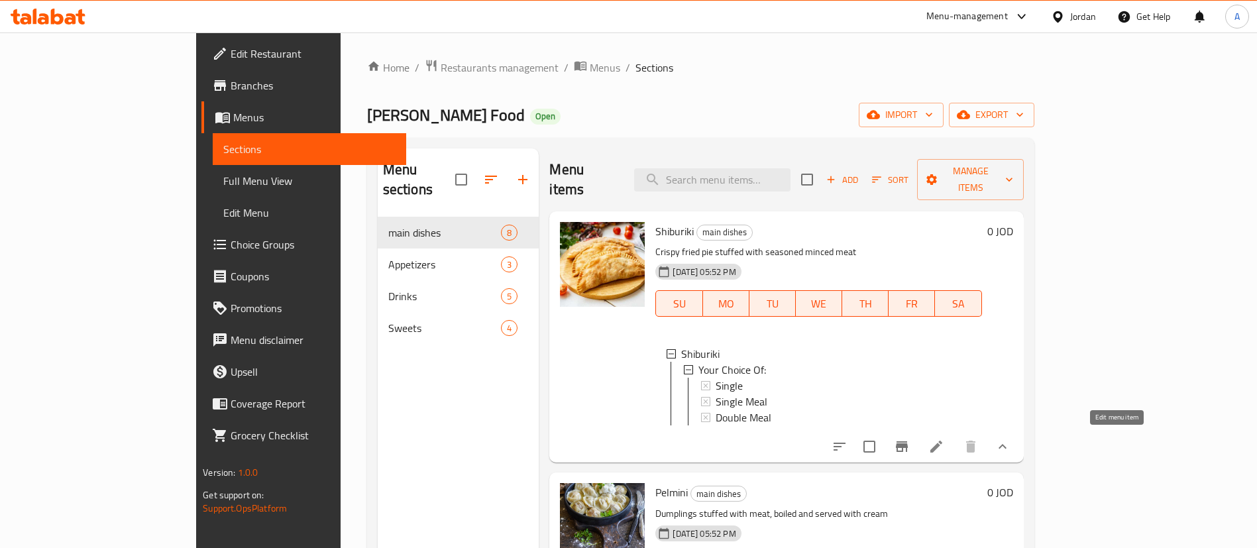
click at [944, 447] on icon at bounding box center [937, 447] width 16 height 16
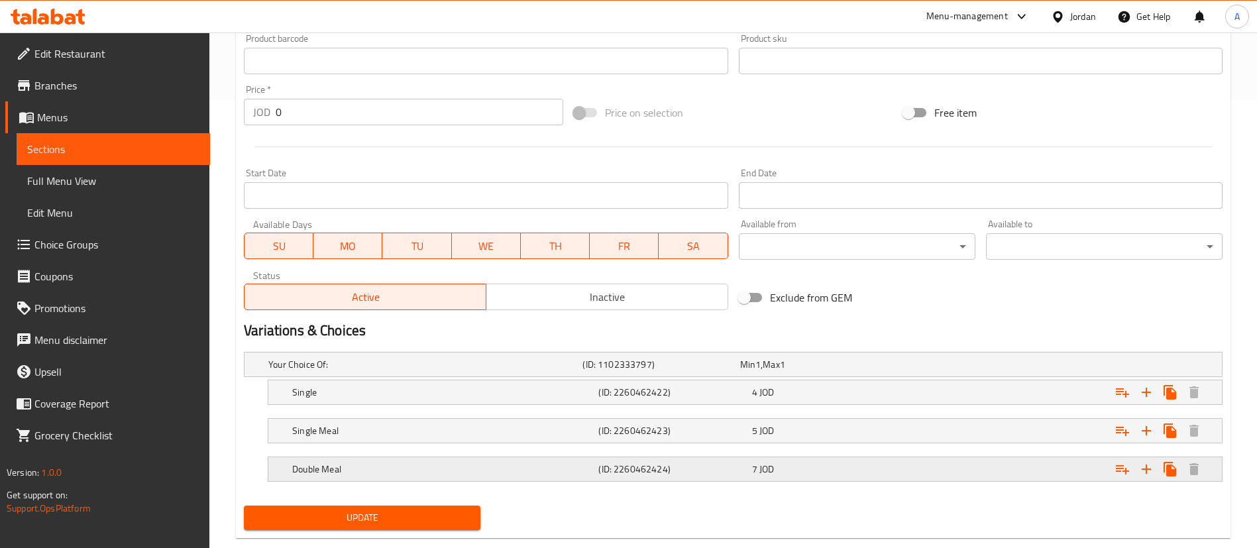
scroll to position [476, 0]
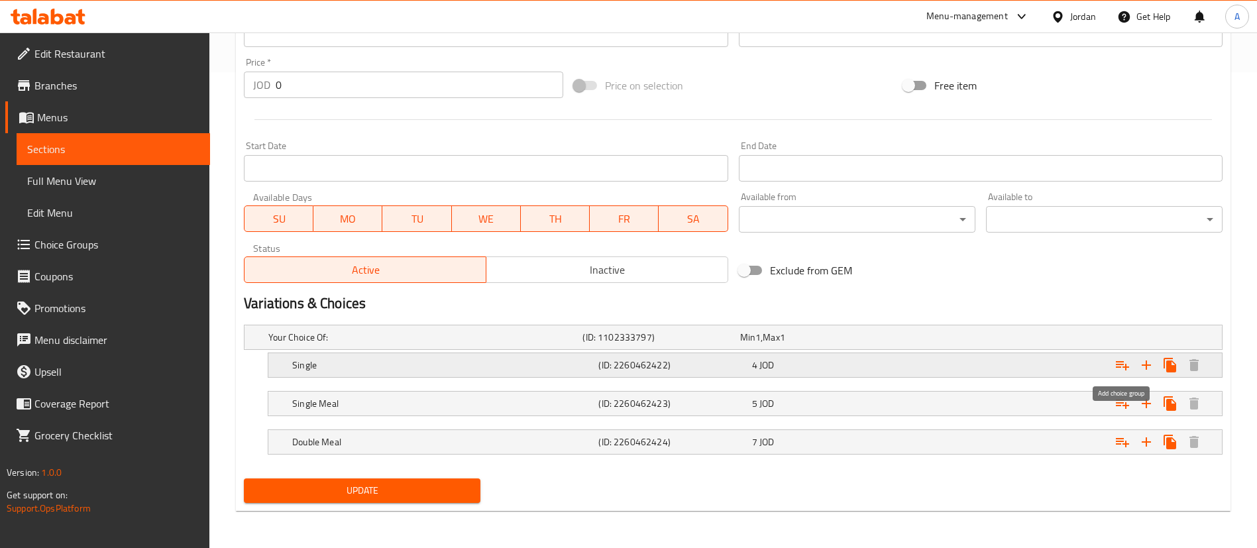
click at [1119, 363] on icon "Expand" at bounding box center [1123, 365] width 16 height 16
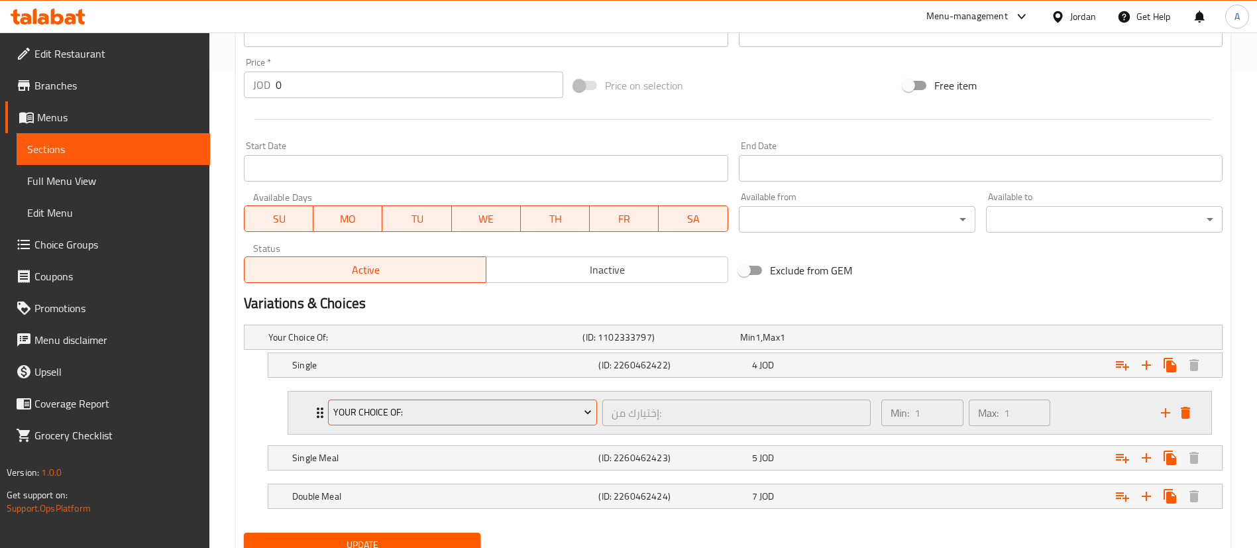
click at [410, 408] on span "Your Choice Of:" at bounding box center [462, 412] width 259 height 17
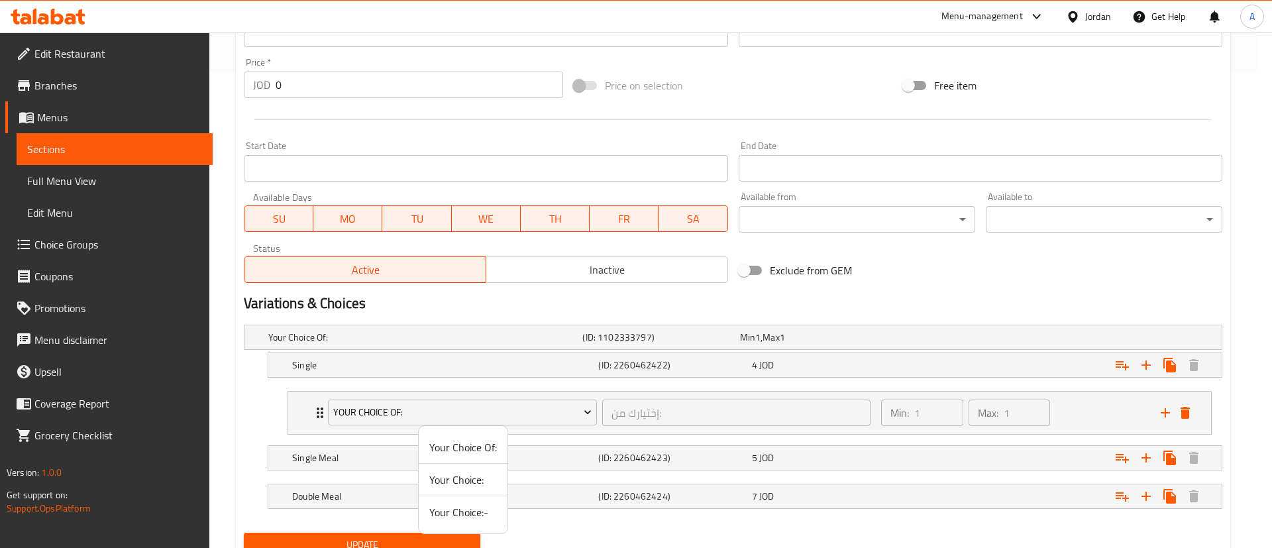
click at [475, 479] on span "Your Choice:" at bounding box center [463, 480] width 68 height 16
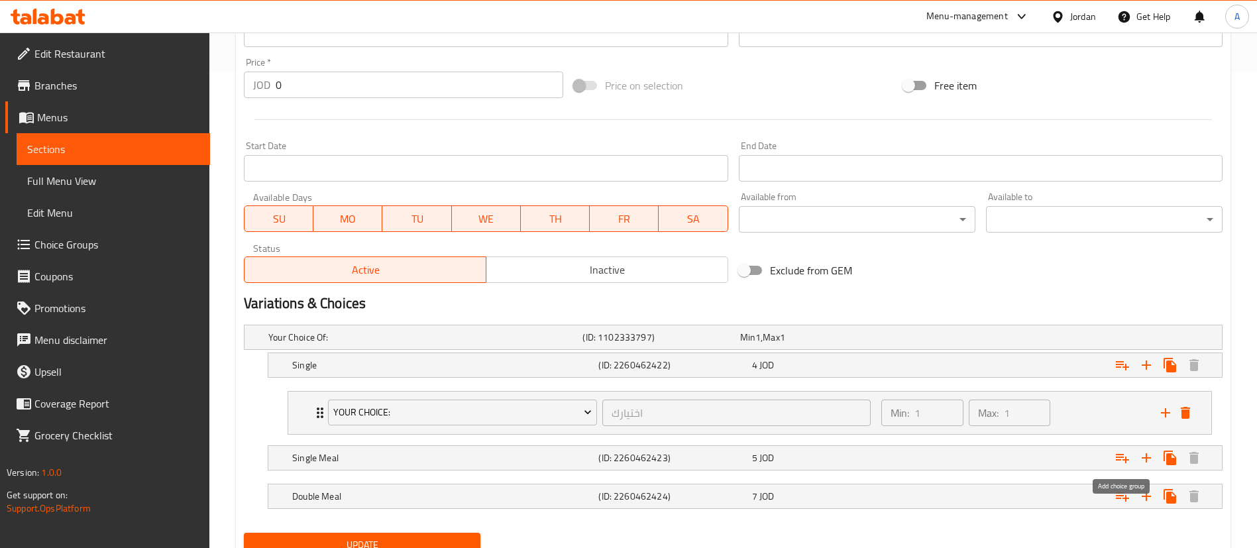
drag, startPoint x: 1121, startPoint y: 461, endPoint x: 1055, endPoint y: 473, distance: 67.3
click at [1120, 460] on icon "Expand" at bounding box center [1123, 458] width 16 height 16
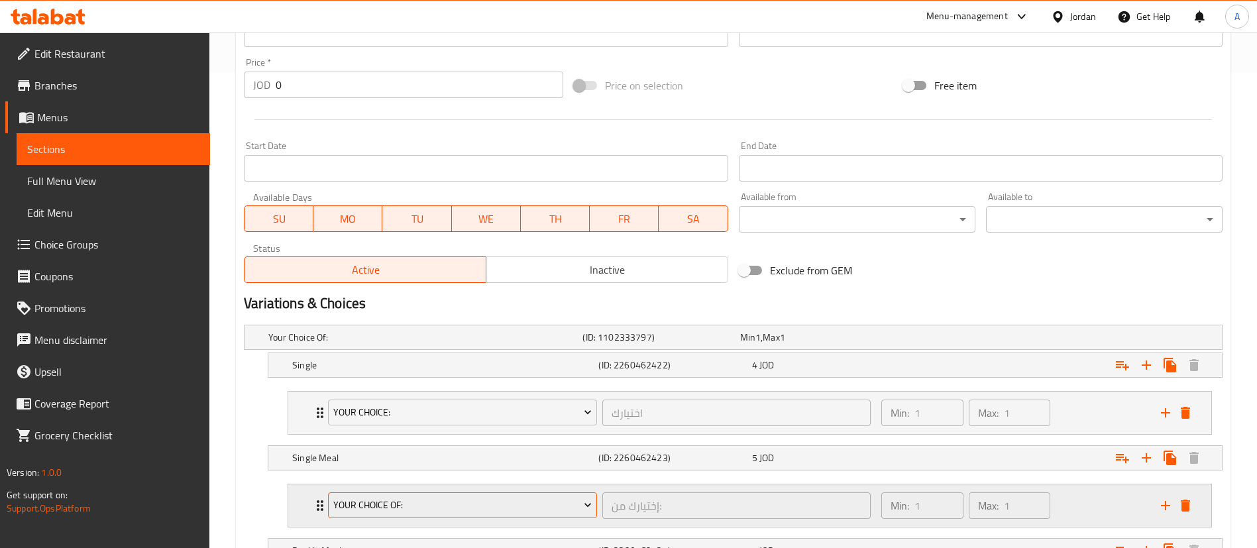
click at [425, 500] on span "Your Choice Of:" at bounding box center [462, 505] width 259 height 17
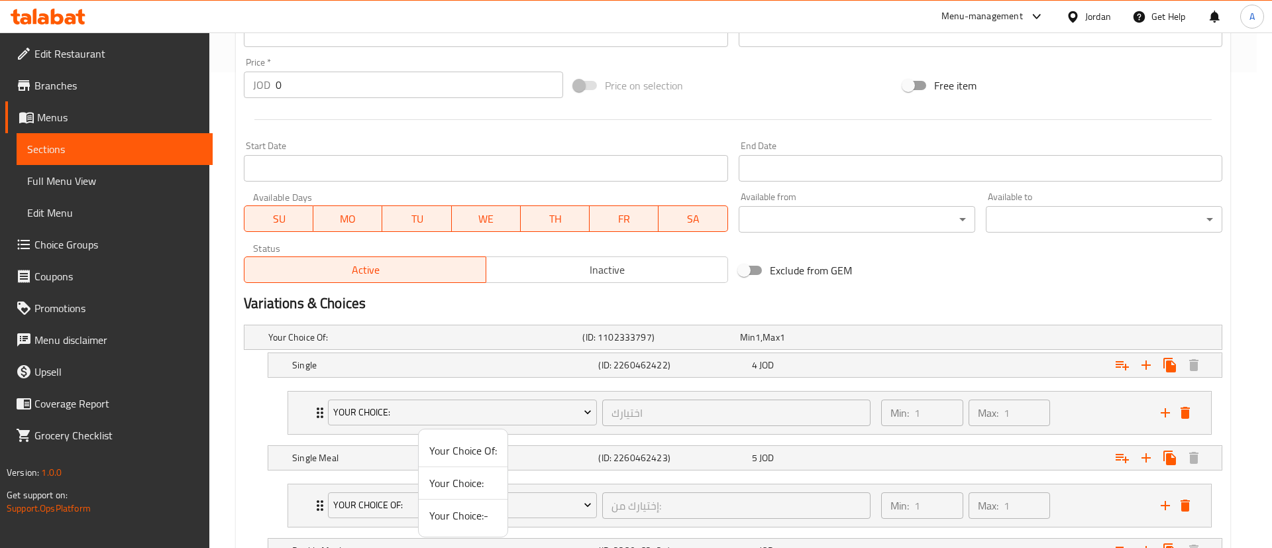
click at [435, 479] on span "Your Choice:" at bounding box center [463, 483] width 68 height 16
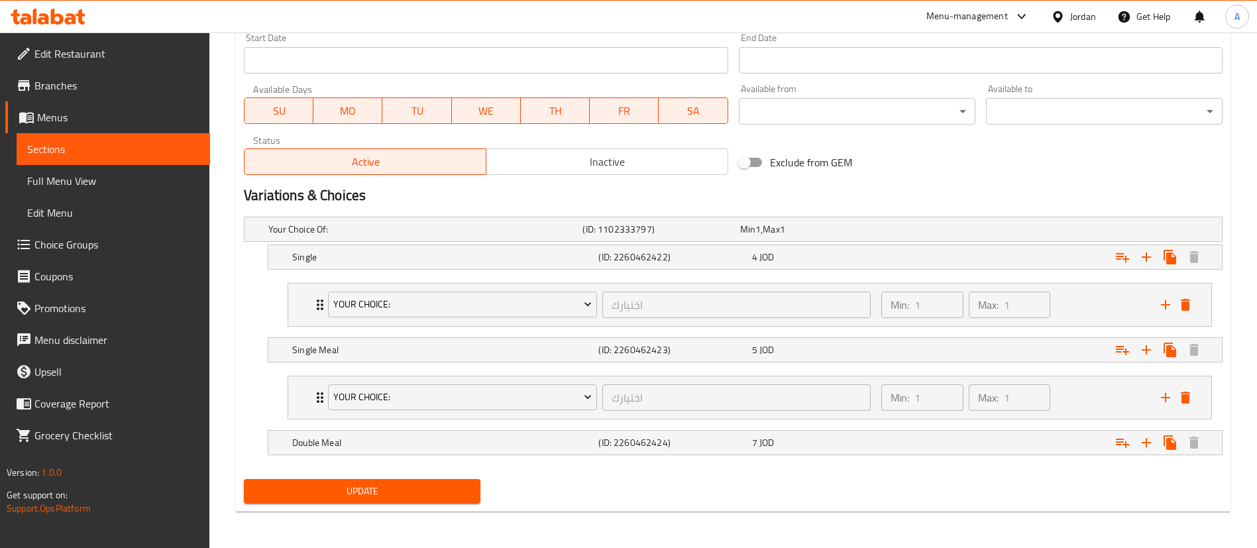
scroll to position [585, 0]
drag, startPoint x: 1121, startPoint y: 443, endPoint x: 1105, endPoint y: 445, distance: 16.6
click at [1121, 442] on icon "Expand" at bounding box center [1123, 442] width 16 height 16
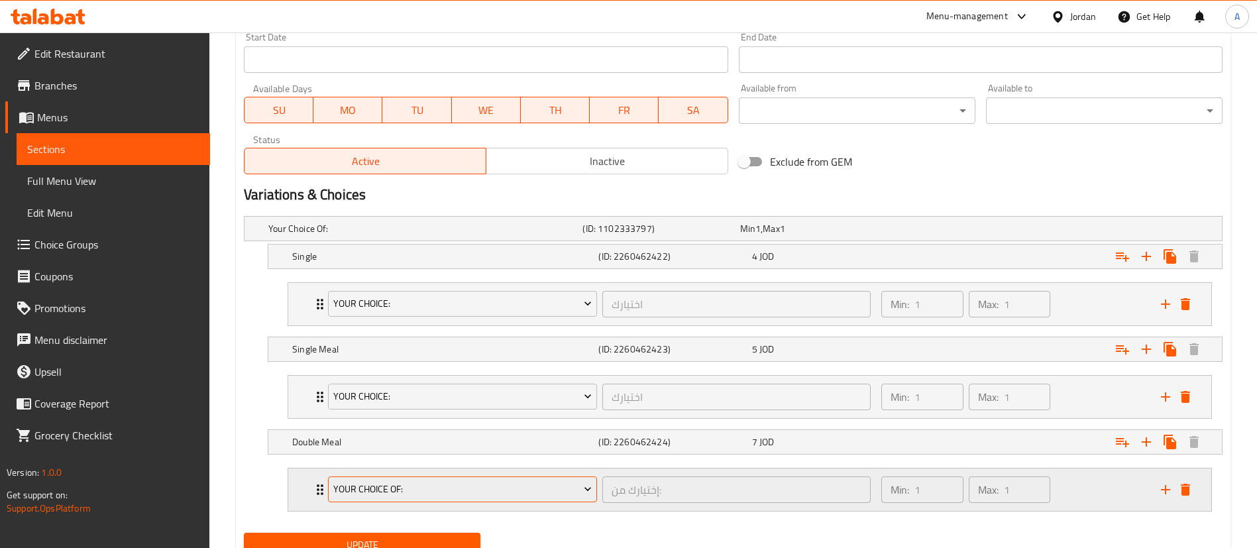
click at [363, 496] on span "Your Choice Of:" at bounding box center [462, 489] width 259 height 17
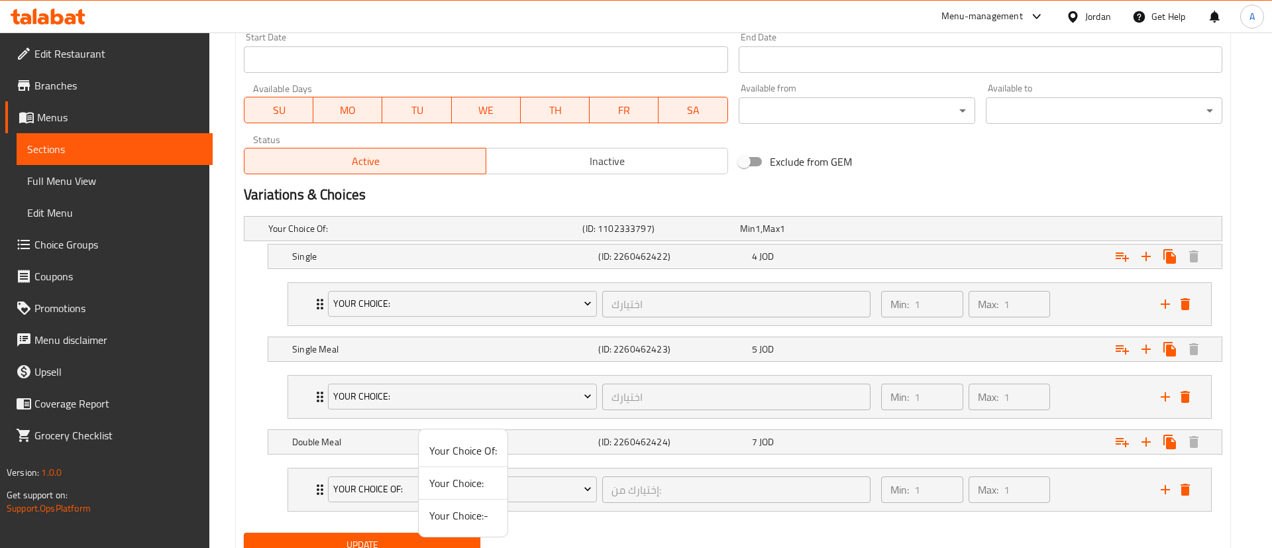
click at [466, 479] on span "Your Choice:" at bounding box center [463, 483] width 68 height 16
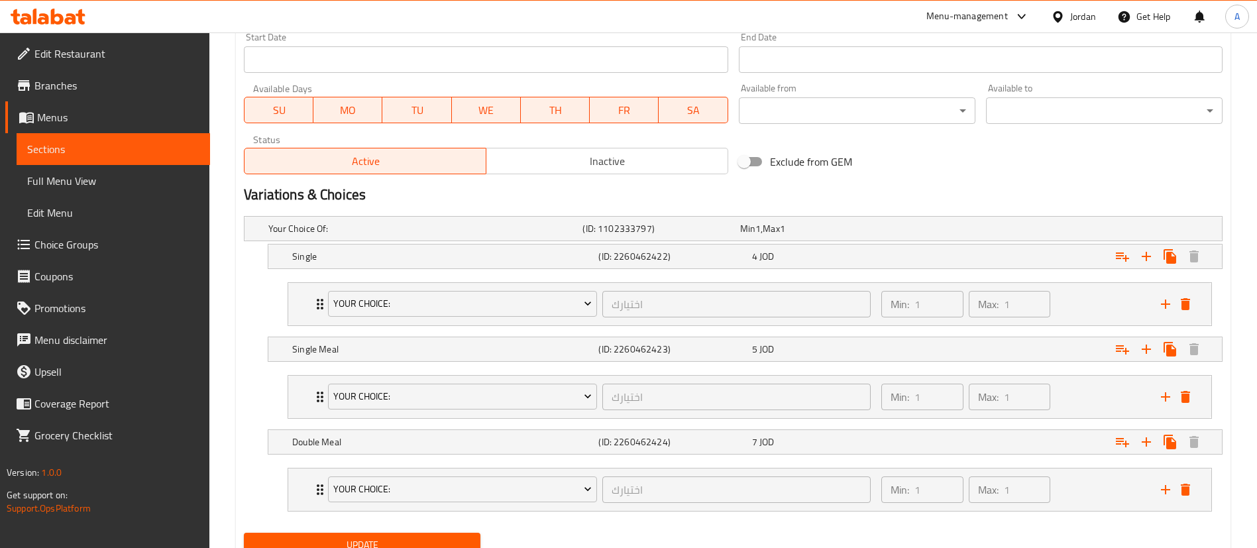
click at [431, 531] on div "Update" at bounding box center [362, 545] width 247 height 35
click at [431, 535] on button "Update" at bounding box center [362, 545] width 237 height 25
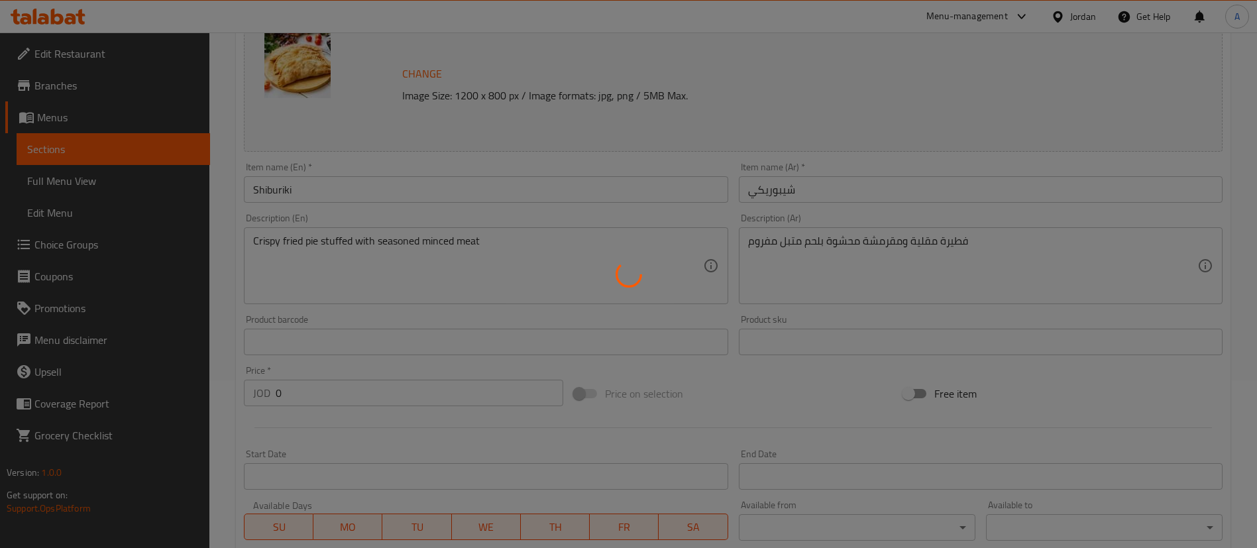
scroll to position [0, 0]
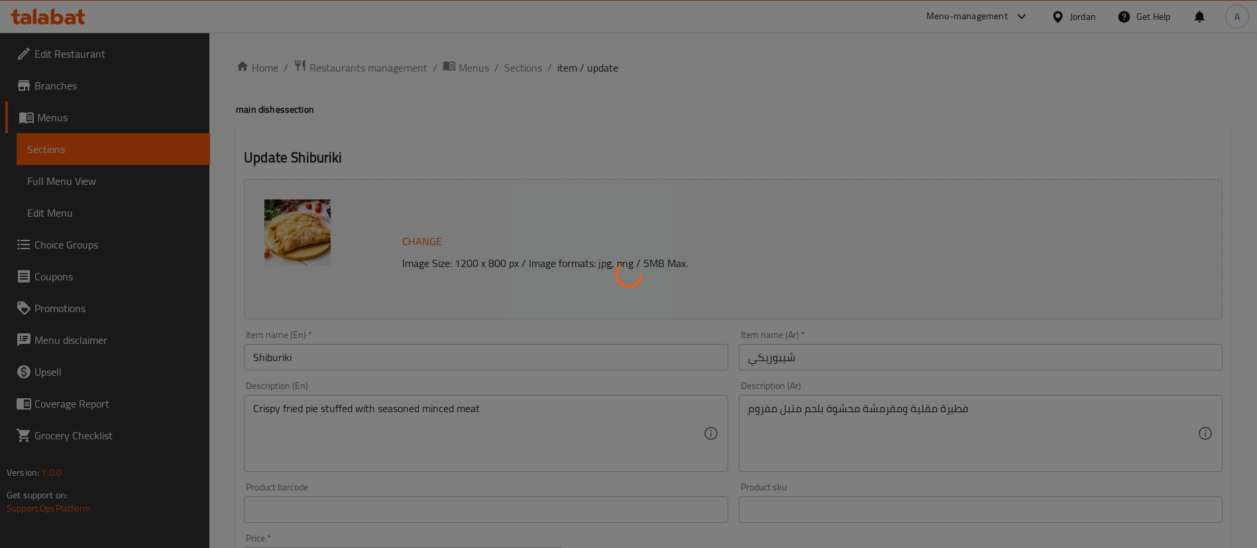
click at [529, 68] on div at bounding box center [628, 274] width 1257 height 548
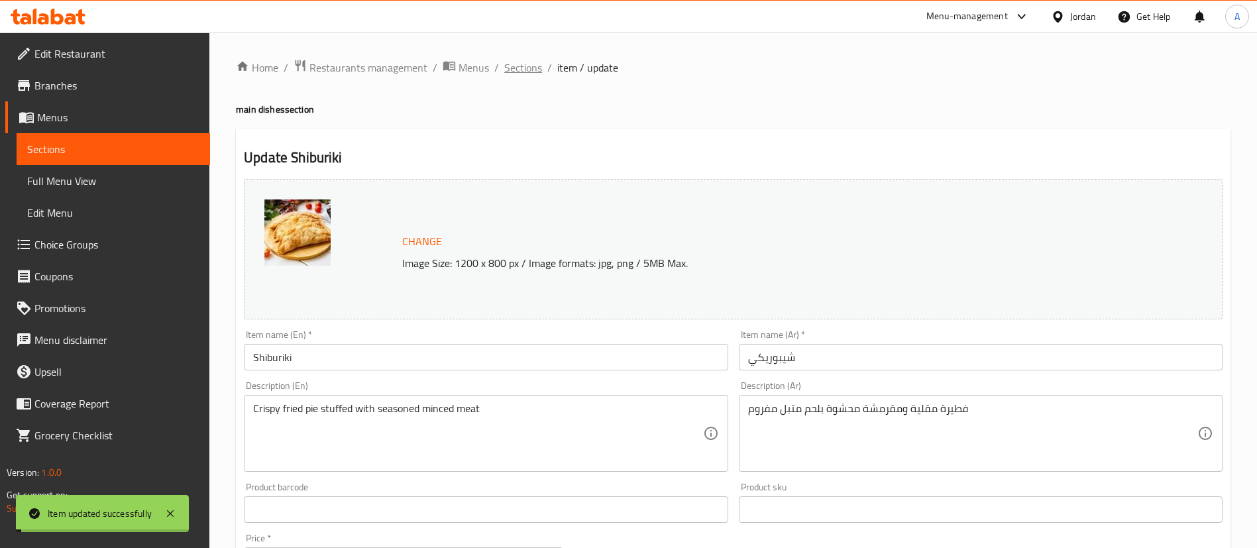
click at [528, 71] on span "Sections" at bounding box center [523, 68] width 38 height 16
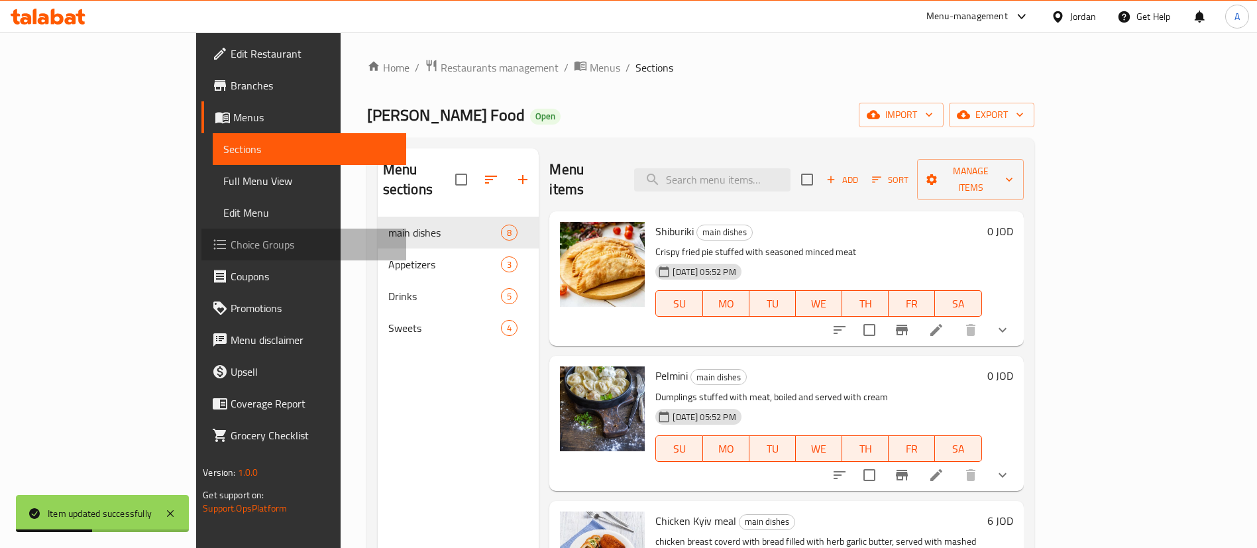
click at [231, 241] on span "Choice Groups" at bounding box center [313, 245] width 165 height 16
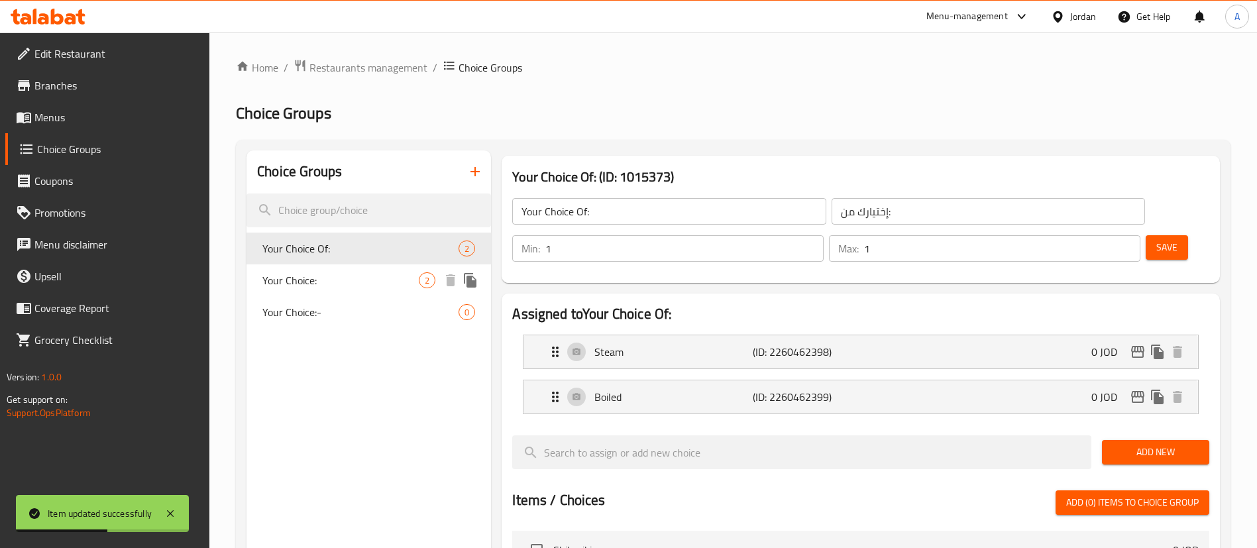
click at [369, 277] on span "Your Choice:" at bounding box center [340, 280] width 156 height 16
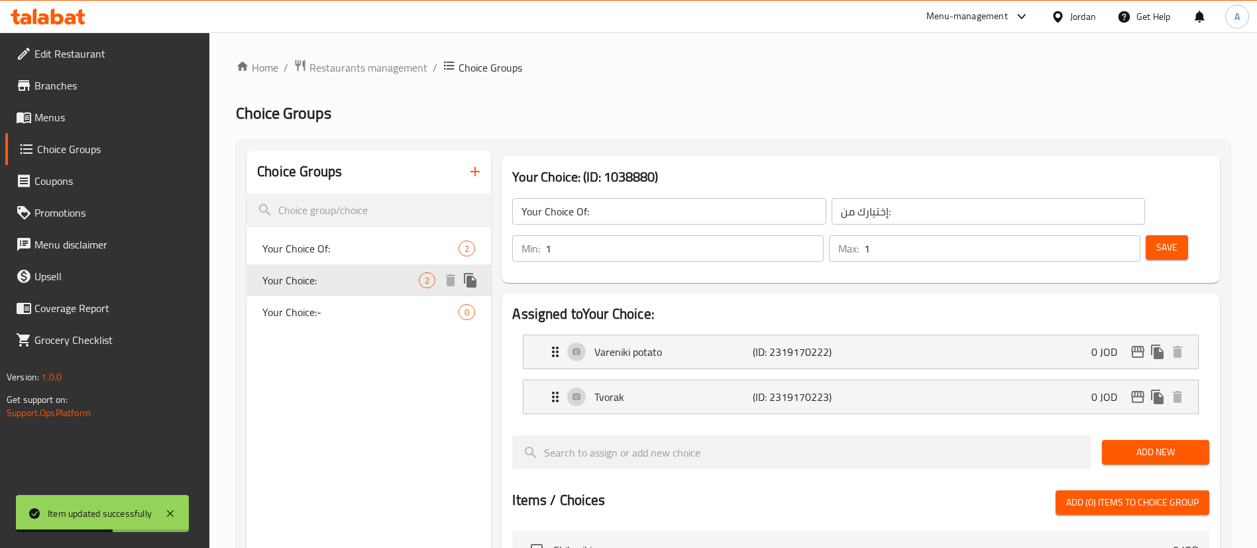
type input "Your Choice:"
type input "اختيارك"
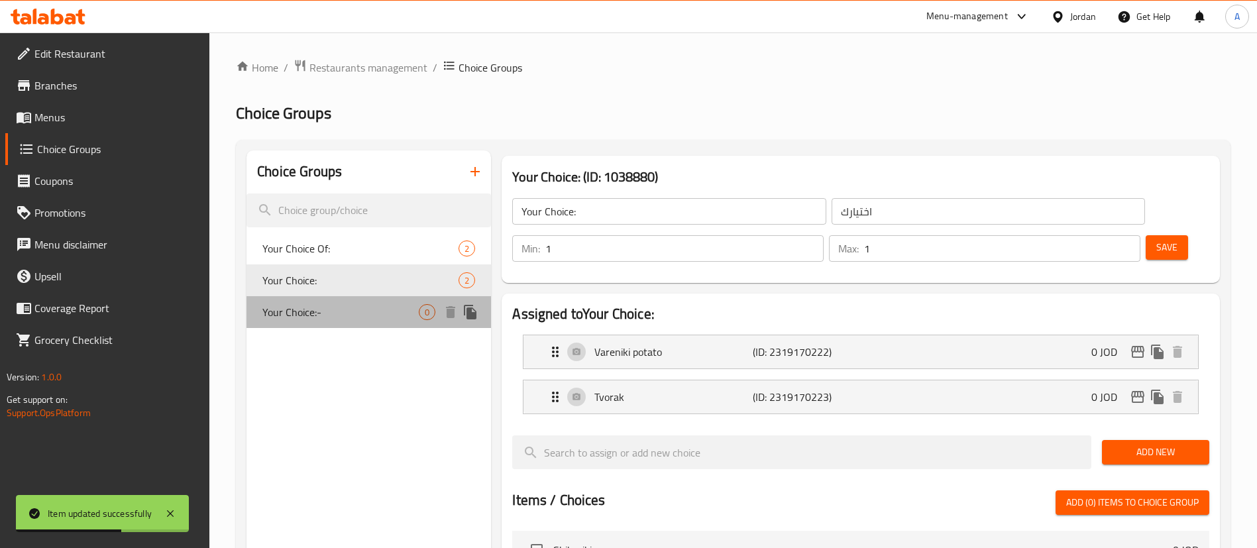
click at [400, 311] on span "Your Choice:-" at bounding box center [340, 312] width 156 height 16
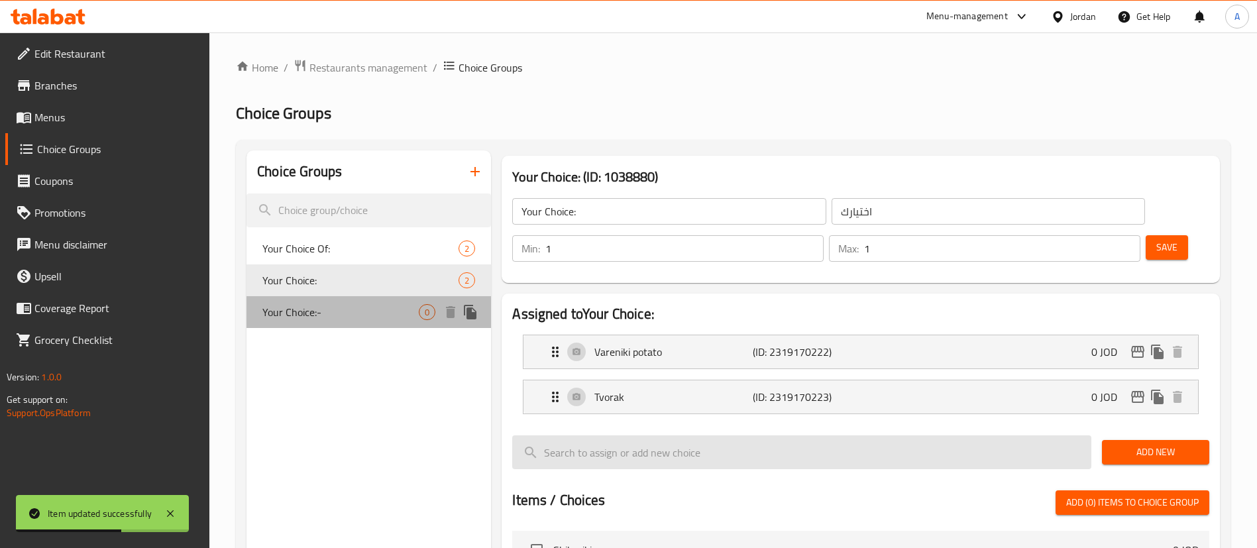
type input "Your Choice:-"
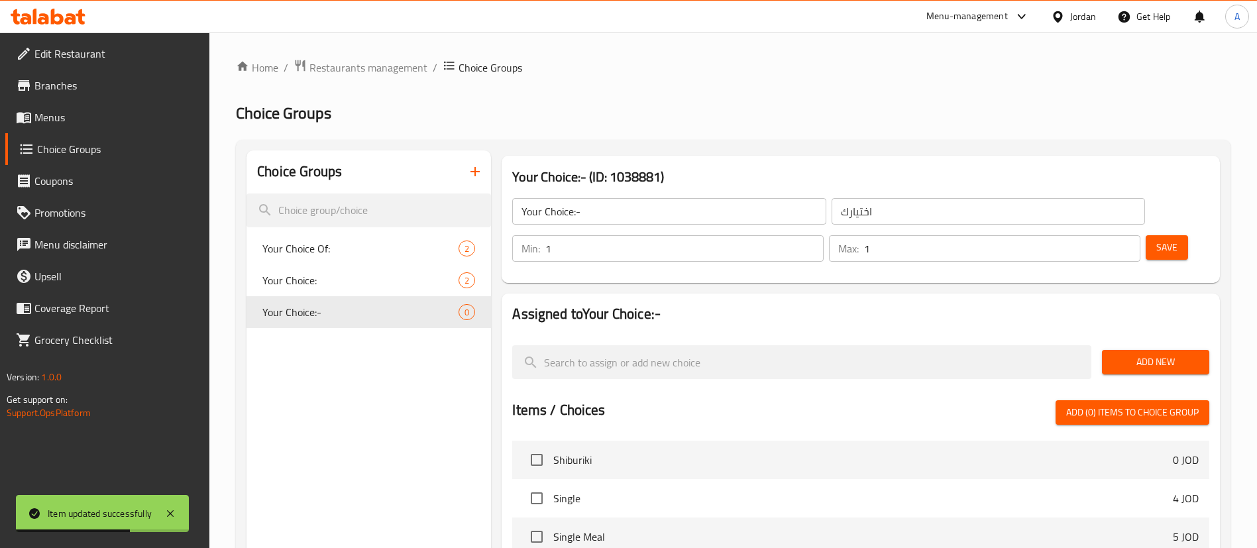
drag, startPoint x: 668, startPoint y: 292, endPoint x: 703, endPoint y: 290, distance: 34.6
click at [692, 324] on nav at bounding box center [860, 329] width 697 height 11
click at [1247, 325] on div "Home / Restaurants management / Choice Groups Choice Groups Choice Groups Your …" at bounding box center [733, 470] width 1048 height 877
drag, startPoint x: 1176, startPoint y: 327, endPoint x: 985, endPoint y: 349, distance: 192.9
click at [1168, 354] on span "Add New" at bounding box center [1156, 362] width 86 height 17
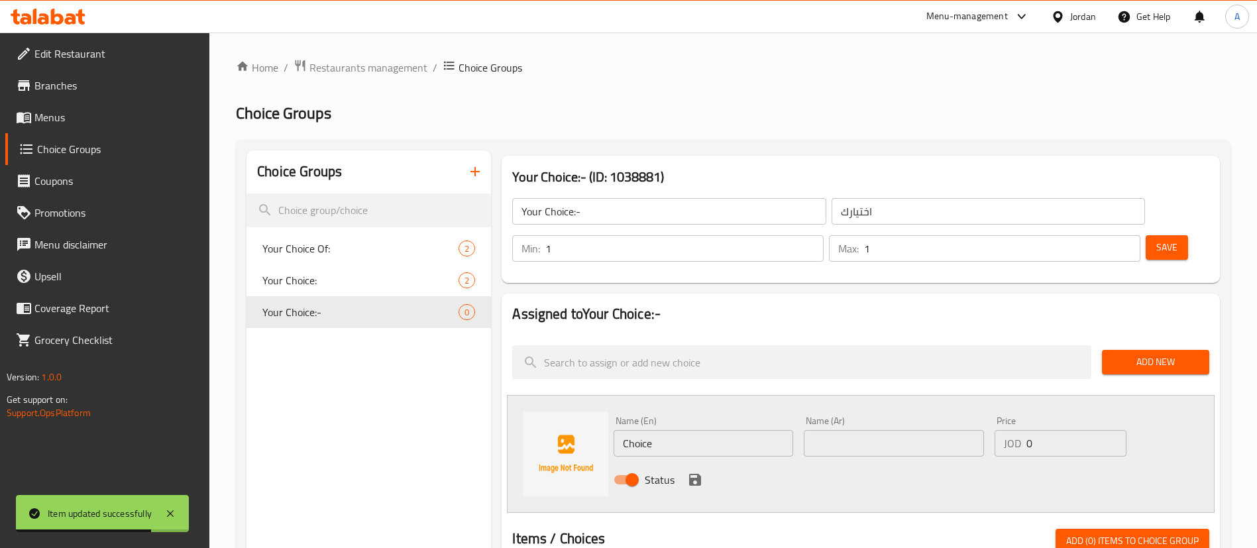
drag, startPoint x: 541, startPoint y: 386, endPoint x: 522, endPoint y: 378, distance: 20.5
paste input "chicken"
drag, startPoint x: 630, startPoint y: 404, endPoint x: 639, endPoint y: 404, distance: 8.6
click at [618, 430] on input "chicken" at bounding box center [704, 443] width 180 height 27
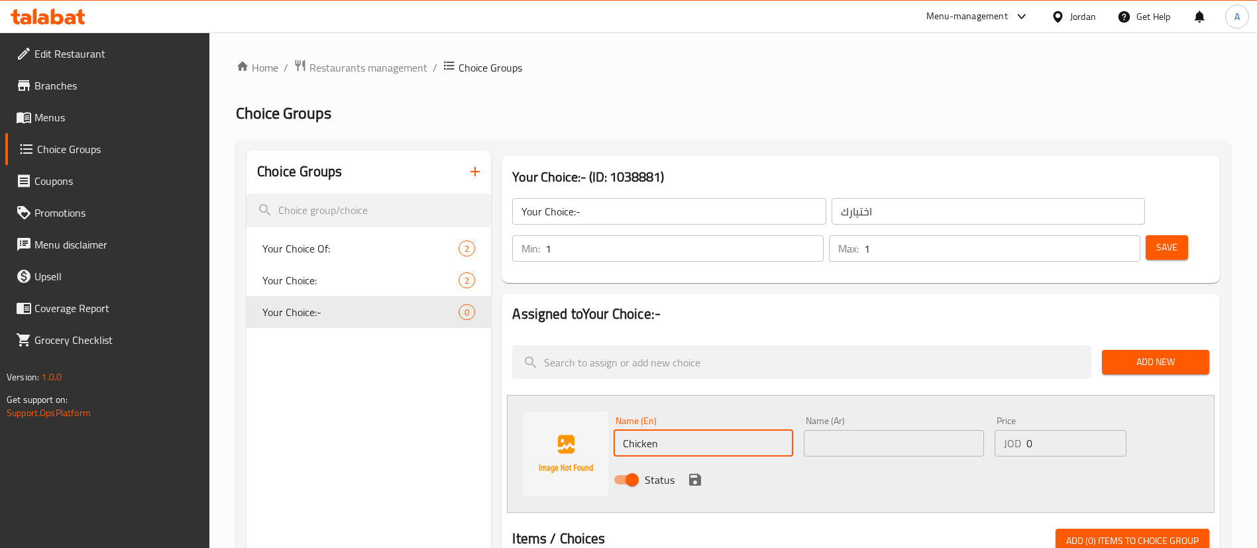
type input "Chicken"
click at [873, 430] on input "text" at bounding box center [894, 443] width 180 height 27
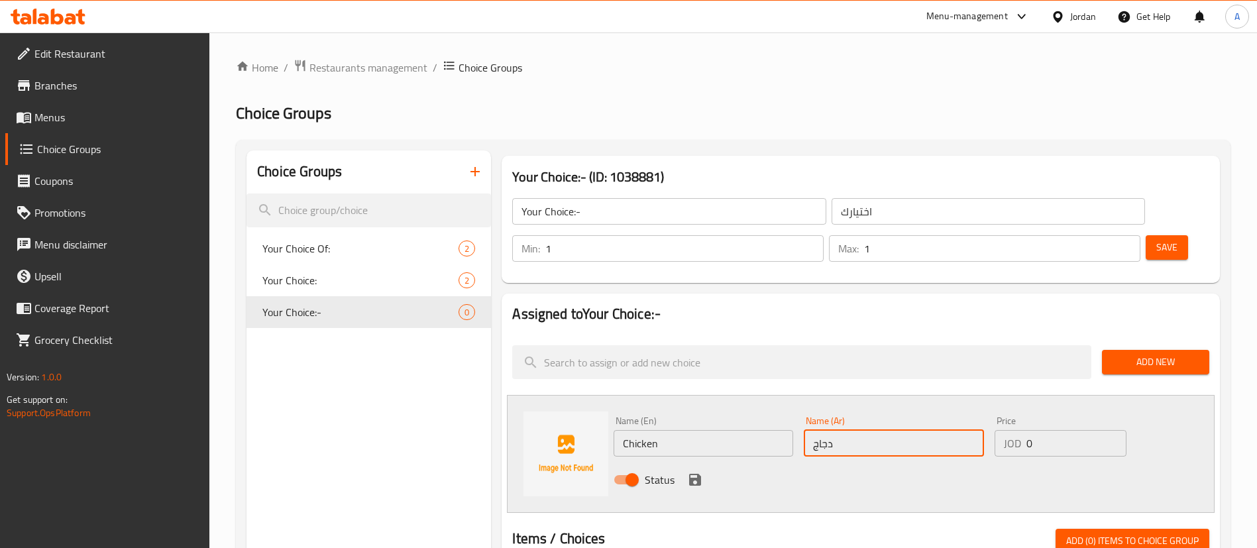
type input "دجاج"
click at [688, 472] on icon "save" at bounding box center [695, 480] width 16 height 16
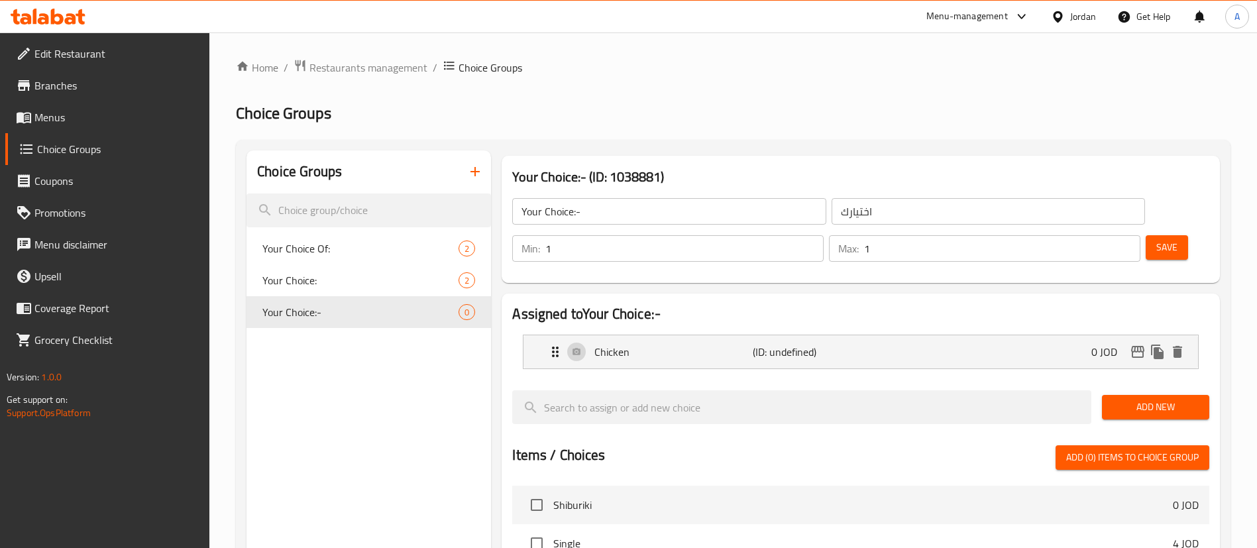
click at [1171, 395] on button "Add New" at bounding box center [1155, 407] width 107 height 25
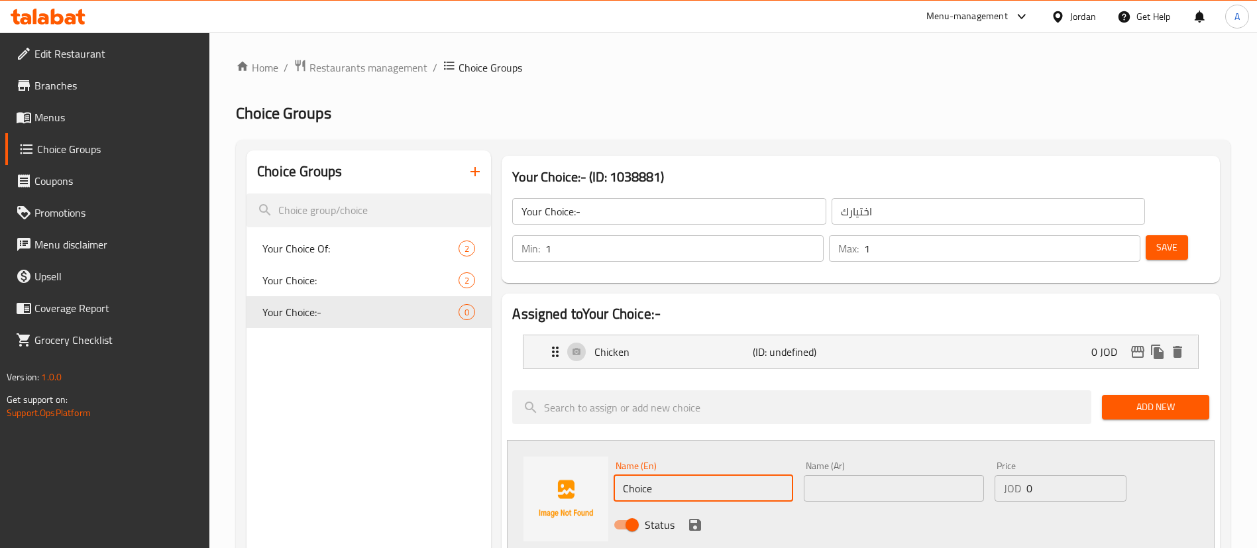
drag, startPoint x: 659, startPoint y: 455, endPoint x: 517, endPoint y: 468, distance: 143.0
click at [520, 472] on div "Name (En) Choice Name (En) Name (Ar) Name (Ar) Price JOD 0 Price Status" at bounding box center [861, 499] width 708 height 118
paste input "tvorak"
click at [618, 475] on input "tvorak" at bounding box center [704, 488] width 180 height 27
click at [635, 475] on input "tvorak" at bounding box center [704, 488] width 180 height 27
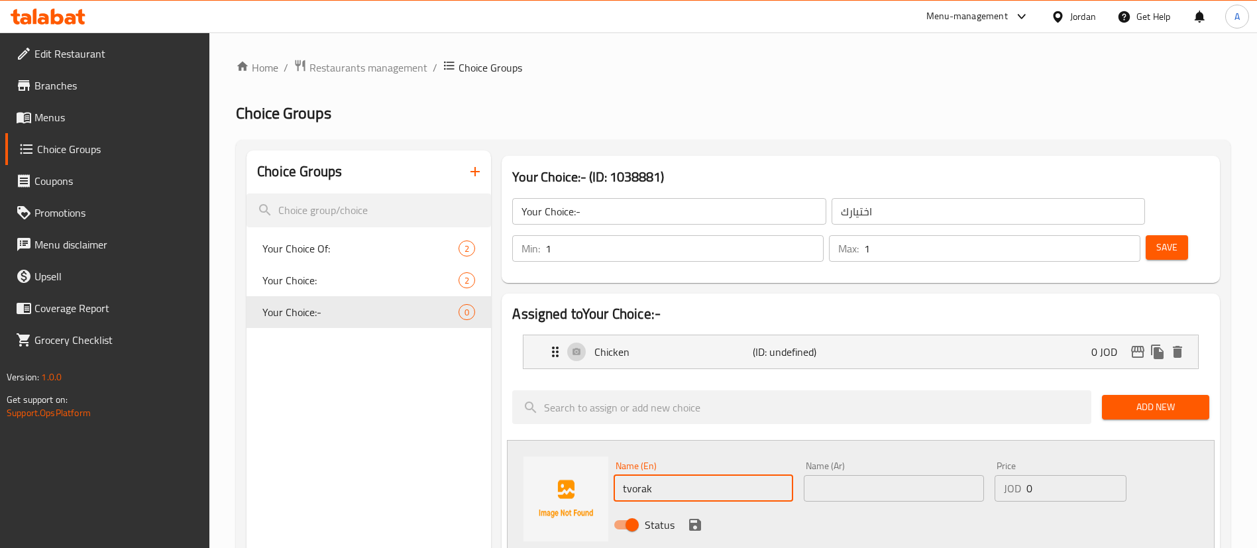
drag, startPoint x: 628, startPoint y: 451, endPoint x: 612, endPoint y: 449, distance: 16.1
click at [612, 456] on div "Name (En) tvorak Name (En)" at bounding box center [703, 481] width 190 height 51
type input "Tvorak"
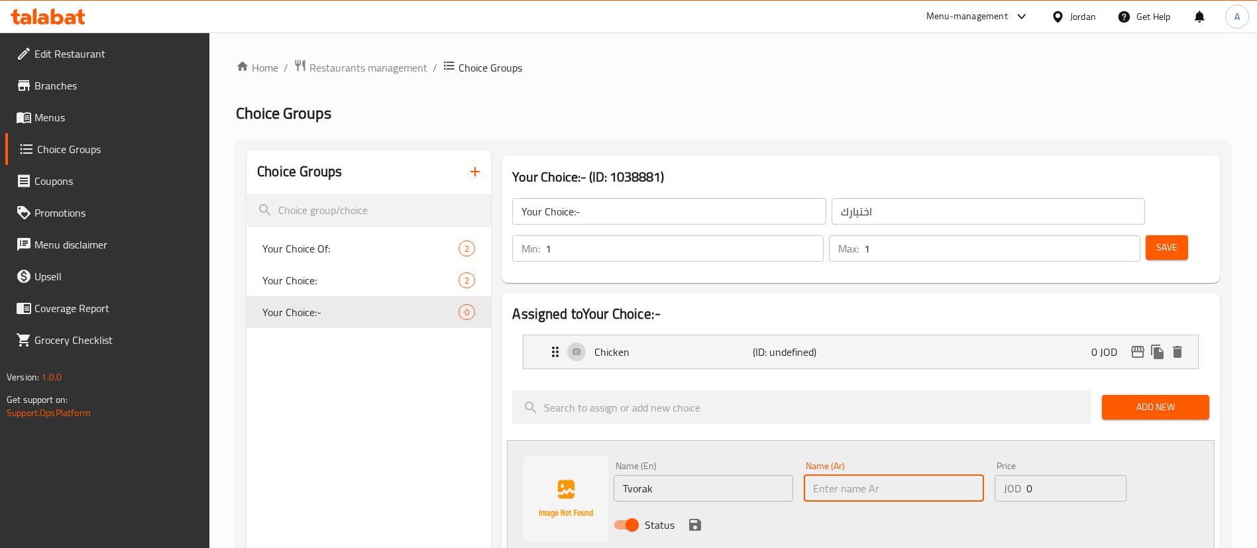
click at [813, 475] on input "text" at bounding box center [894, 488] width 180 height 27
drag, startPoint x: 699, startPoint y: 314, endPoint x: 853, endPoint y: 341, distance: 156.1
click at [700, 344] on p "Chicken" at bounding box center [673, 352] width 158 height 16
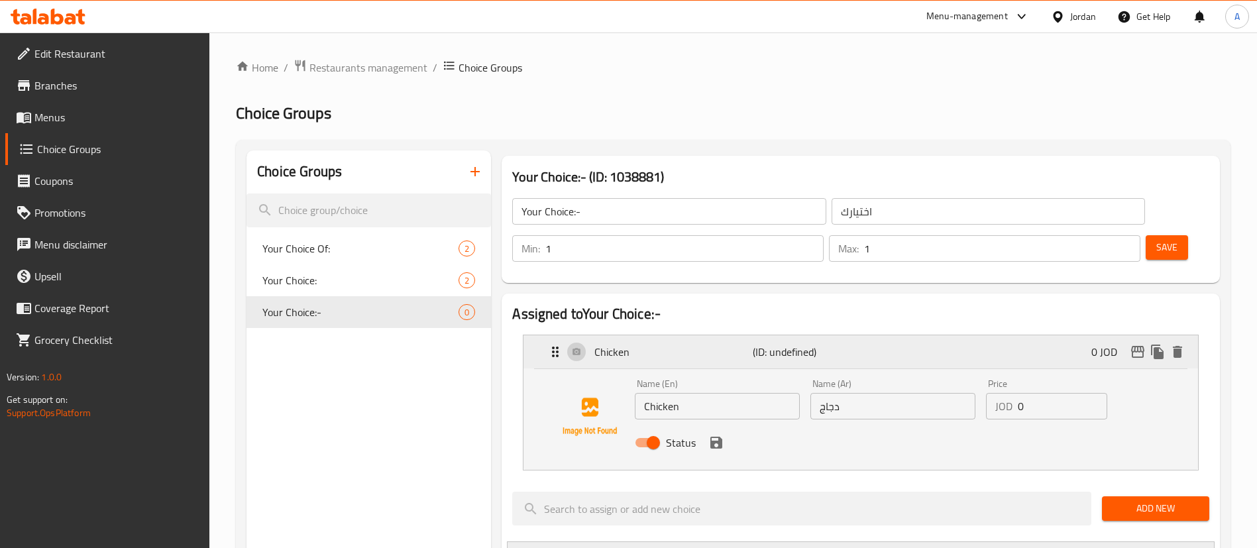
click at [773, 335] on div "Chicken (ID: undefined) 0 JOD" at bounding box center [864, 351] width 635 height 33
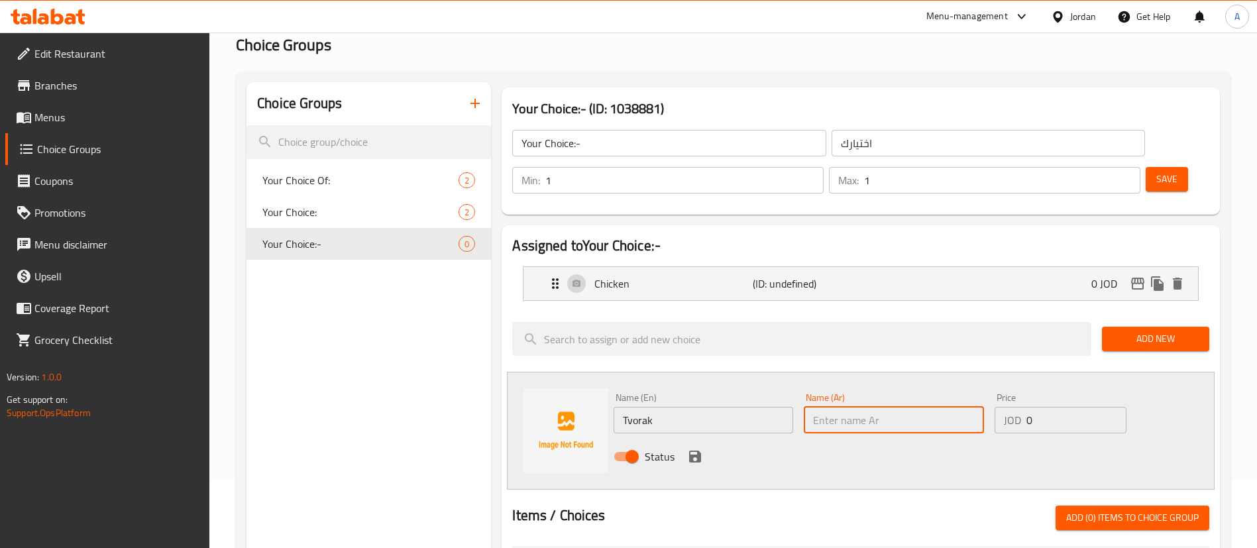
scroll to position [99, 0]
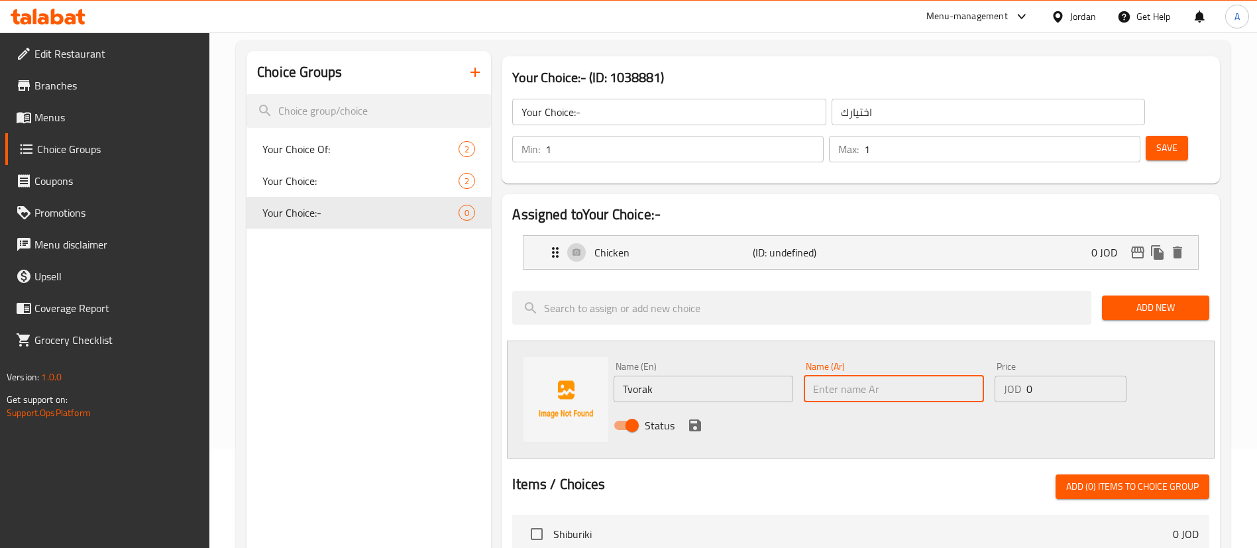
click at [839, 376] on input "text" at bounding box center [894, 389] width 180 height 27
type input "k"
type input "j"
type input "تفوراك"
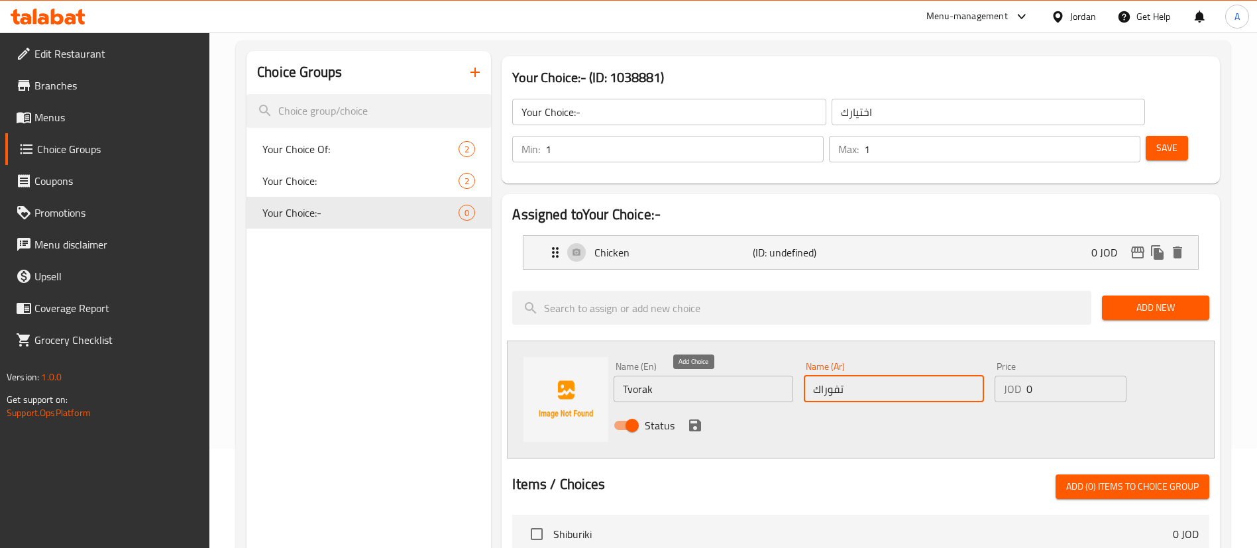
click at [696, 418] on icon "save" at bounding box center [695, 426] width 16 height 16
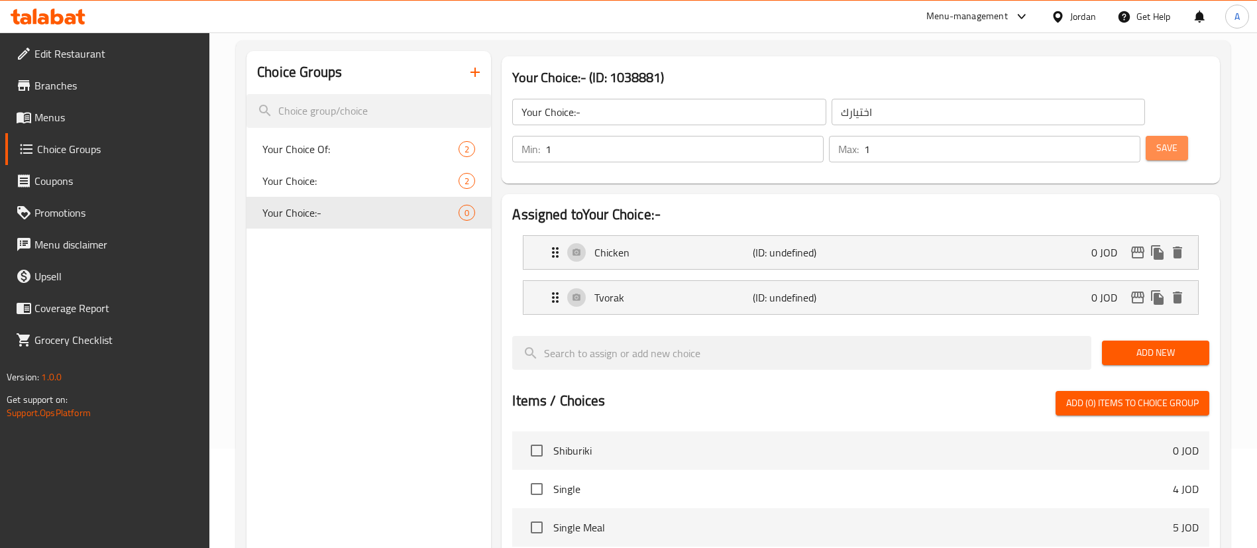
click at [1157, 140] on span "Save" at bounding box center [1167, 148] width 21 height 17
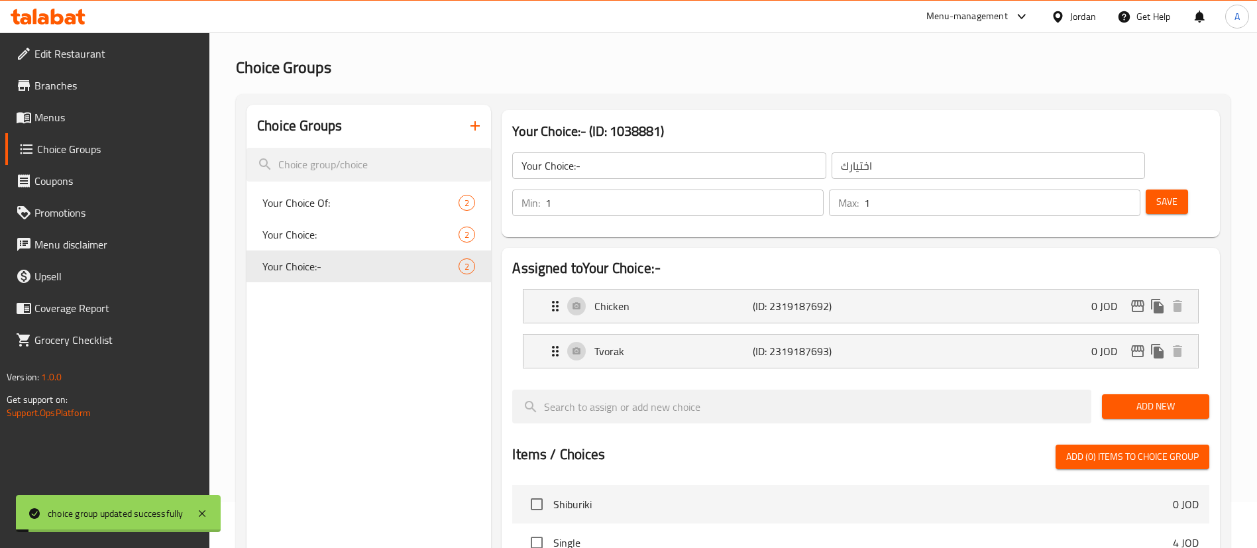
scroll to position [0, 0]
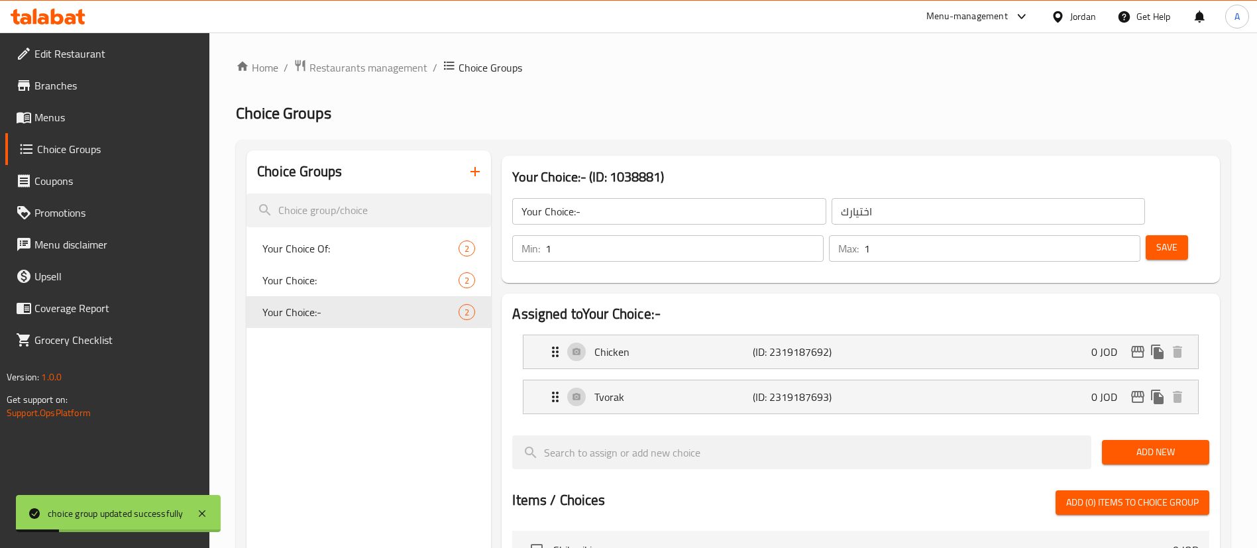
click at [151, 117] on span "Menus" at bounding box center [116, 117] width 165 height 16
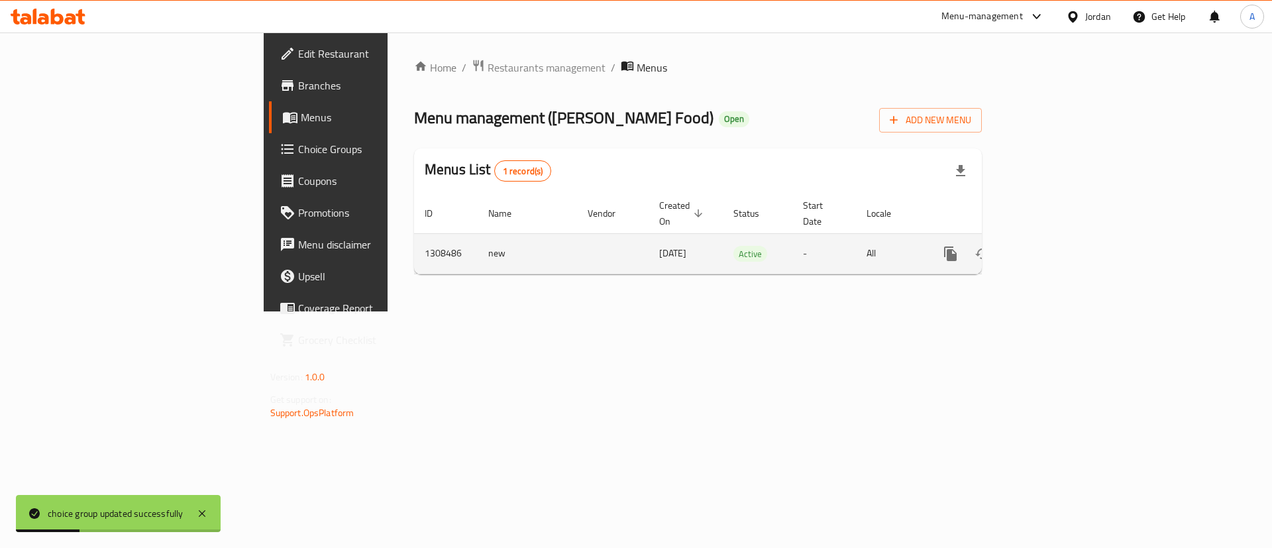
click at [1062, 240] on link "enhanced table" at bounding box center [1047, 254] width 32 height 32
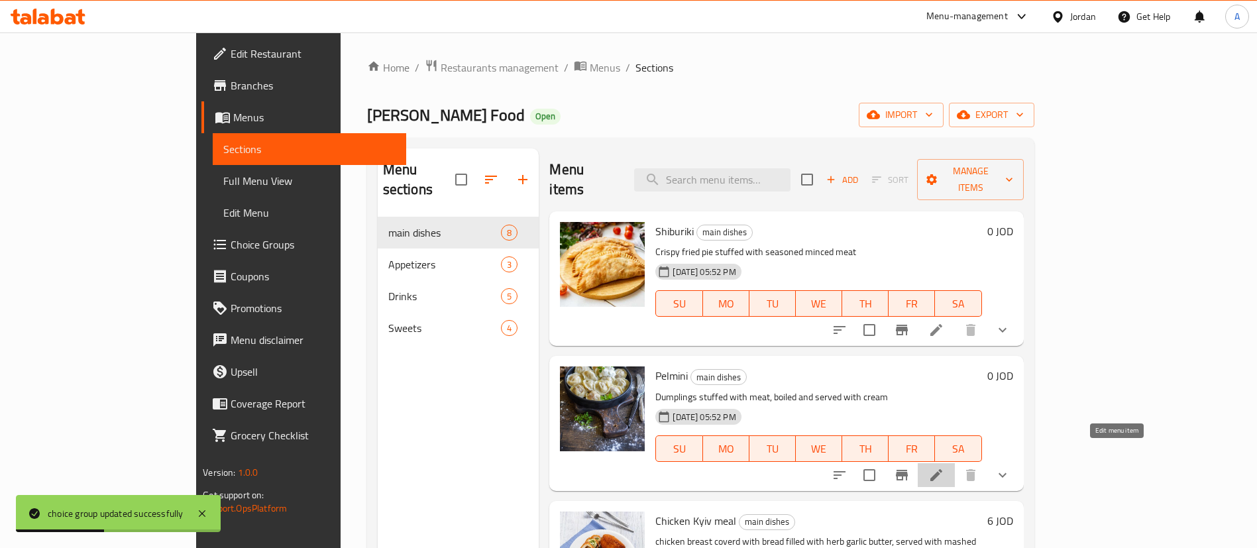
click at [942, 469] on icon at bounding box center [937, 475] width 12 height 12
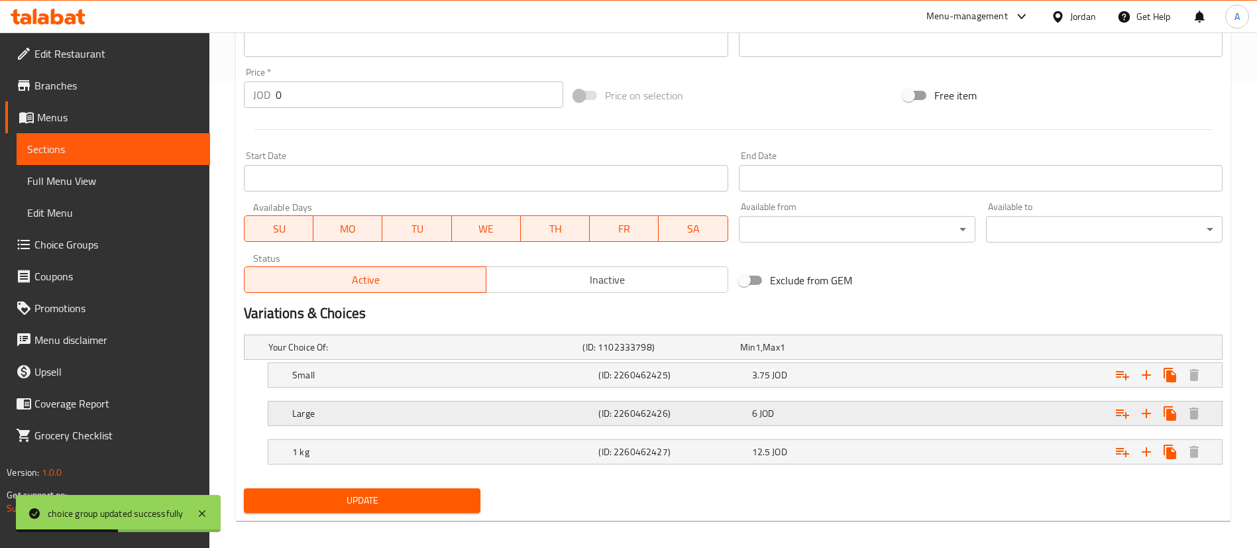
scroll to position [476, 0]
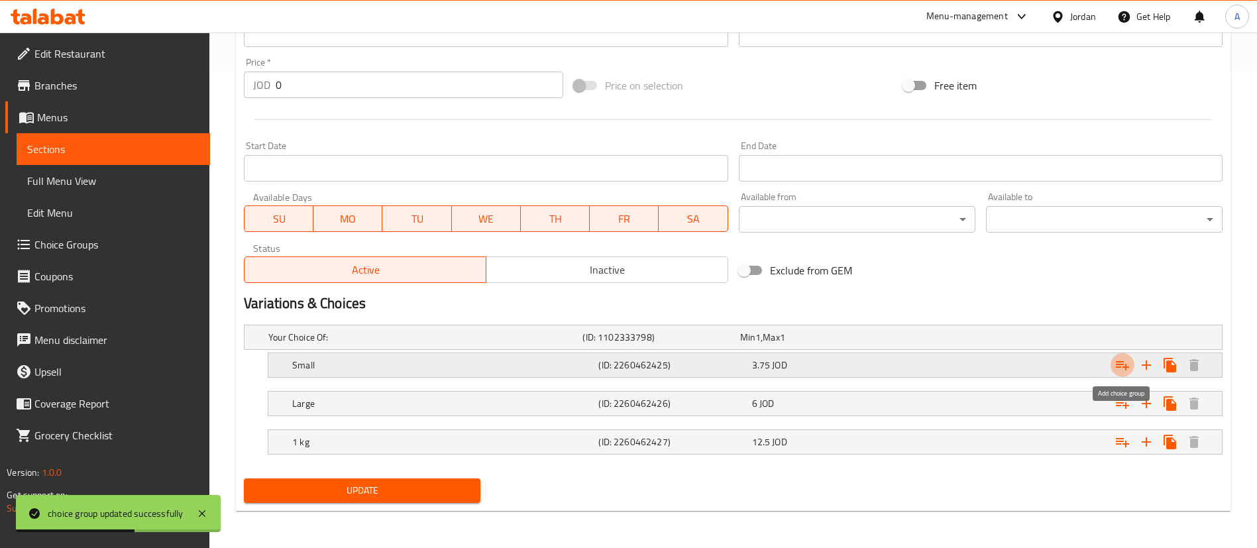
drag, startPoint x: 1121, startPoint y: 363, endPoint x: 1103, endPoint y: 370, distance: 19.7
click at [1123, 363] on icon "Expand" at bounding box center [1123, 365] width 16 height 16
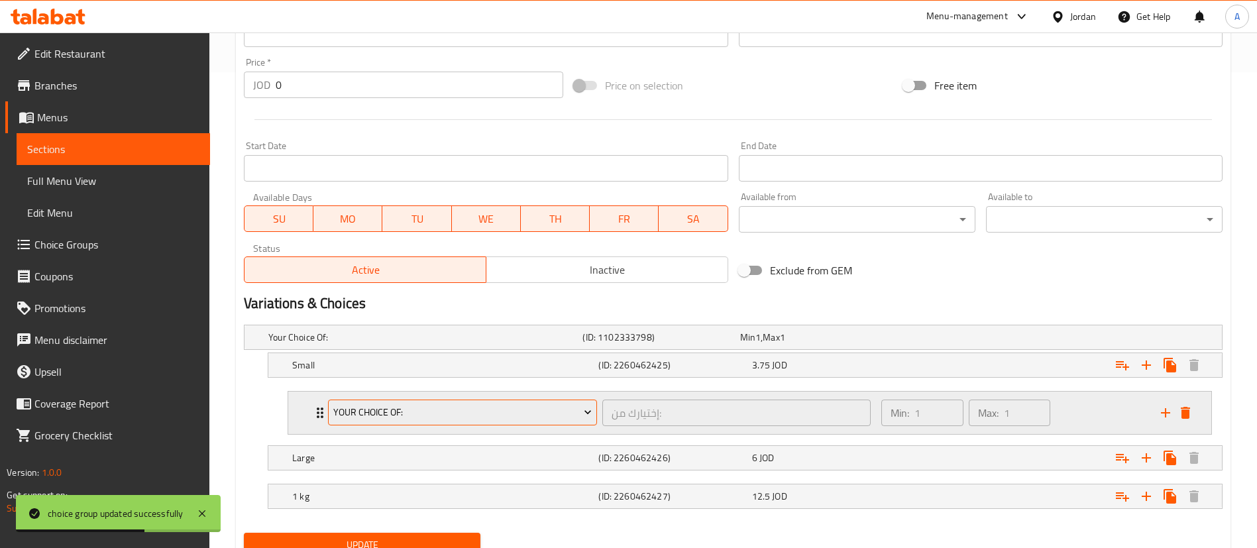
click at [501, 422] on button "Your Choice Of:" at bounding box center [462, 413] width 269 height 27
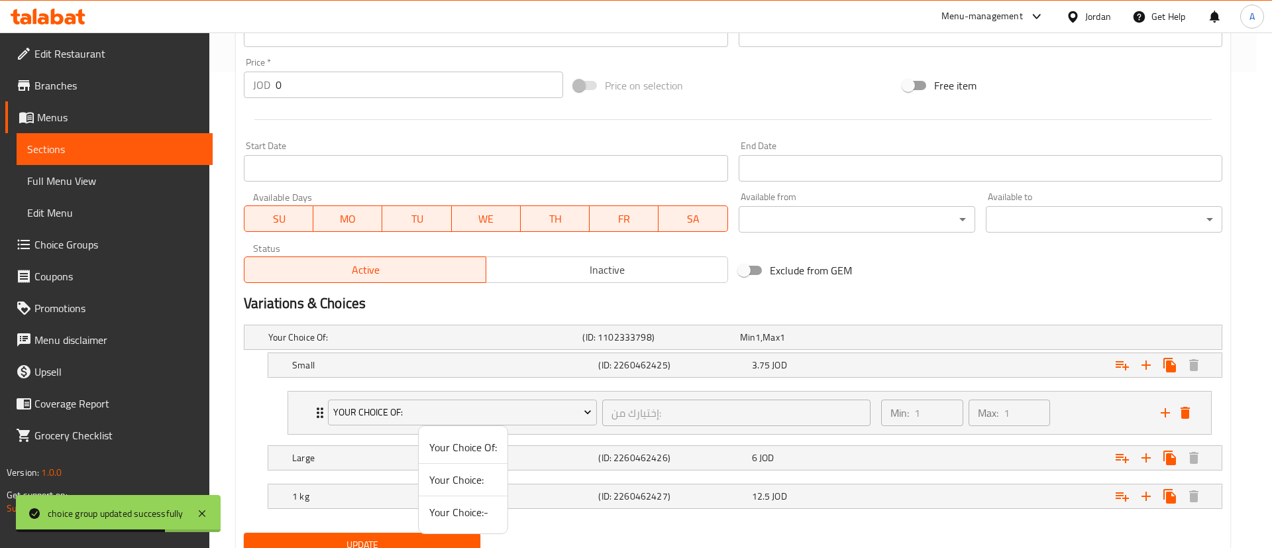
click at [479, 507] on span "Your Choice:-" at bounding box center [463, 512] width 68 height 16
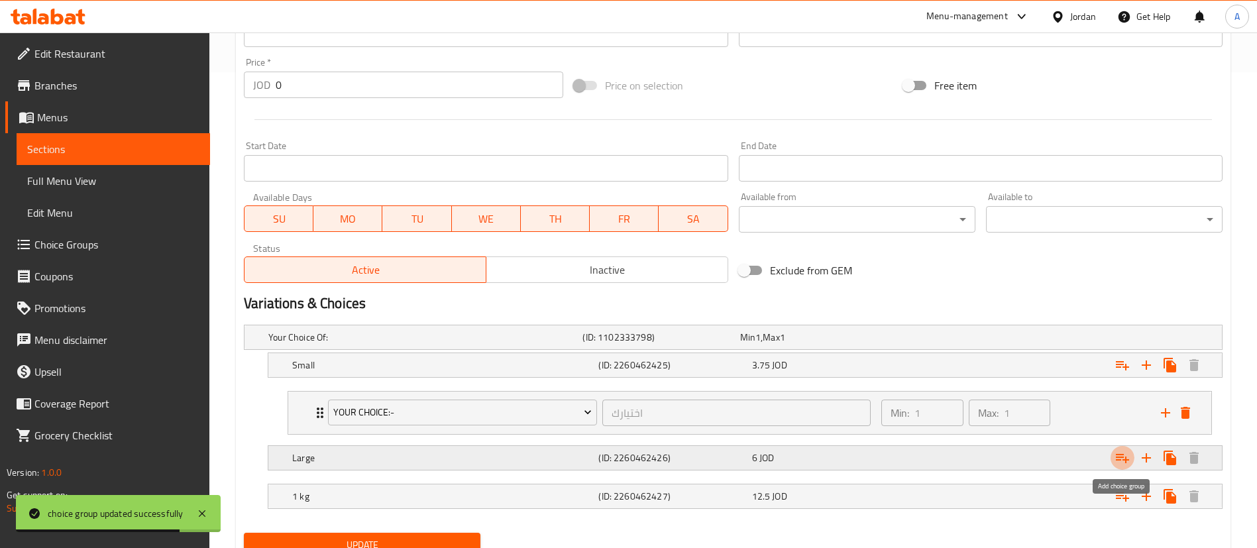
drag, startPoint x: 1128, startPoint y: 457, endPoint x: 1120, endPoint y: 454, distance: 8.4
click at [1126, 455] on icon "Expand" at bounding box center [1123, 458] width 16 height 16
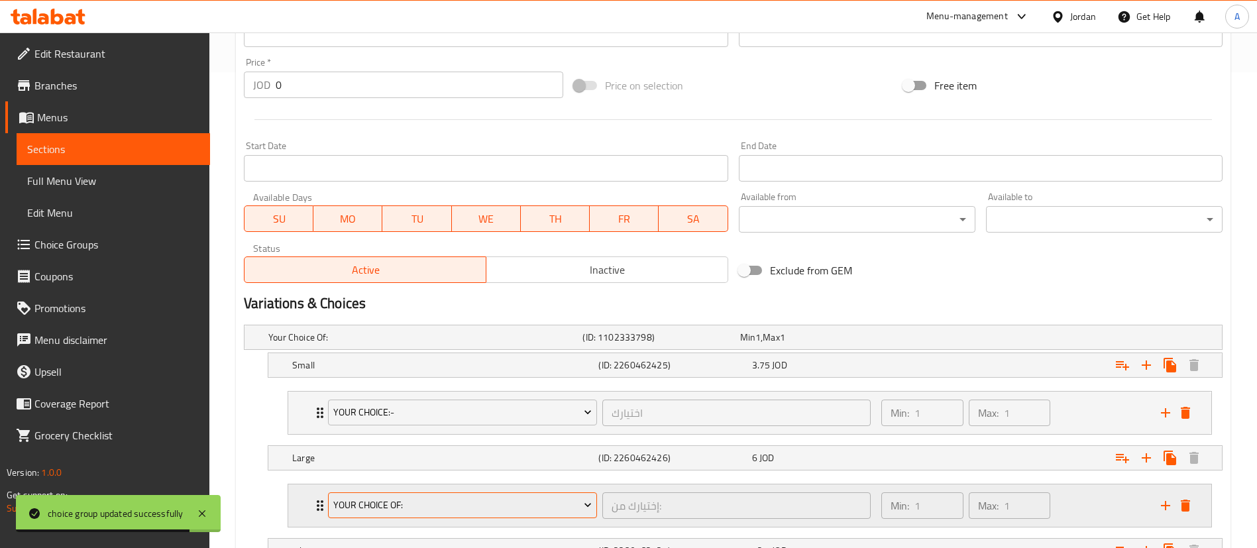
click at [382, 502] on span "Your Choice Of:" at bounding box center [462, 505] width 259 height 17
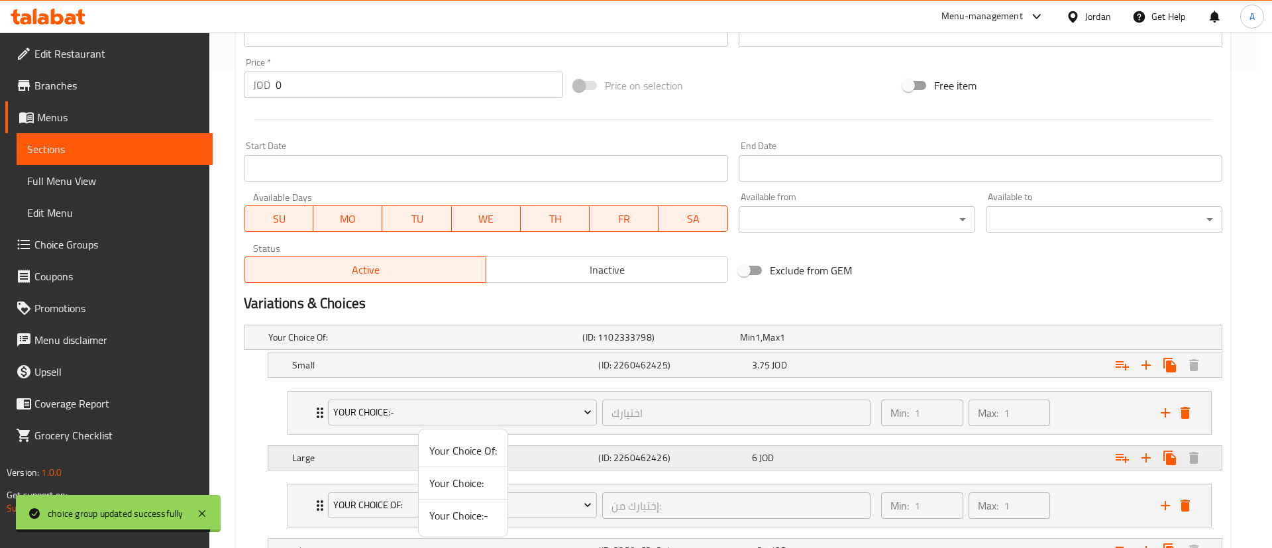
drag, startPoint x: 447, startPoint y: 518, endPoint x: 724, endPoint y: 456, distance: 284.5
click at [448, 516] on span "Your Choice:-" at bounding box center [463, 516] width 68 height 16
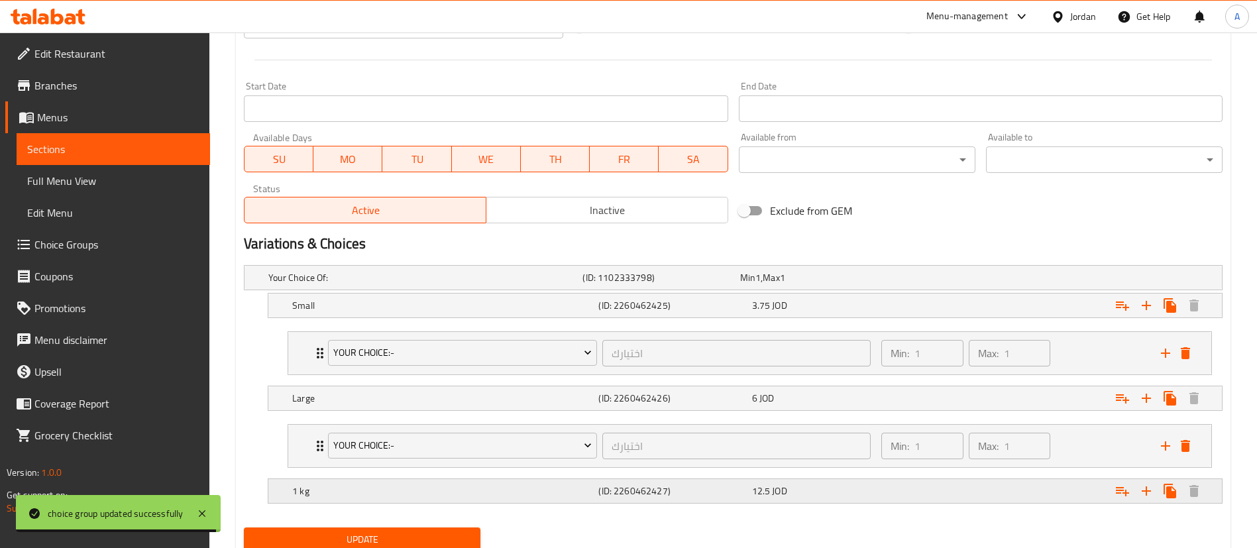
scroll to position [585, 0]
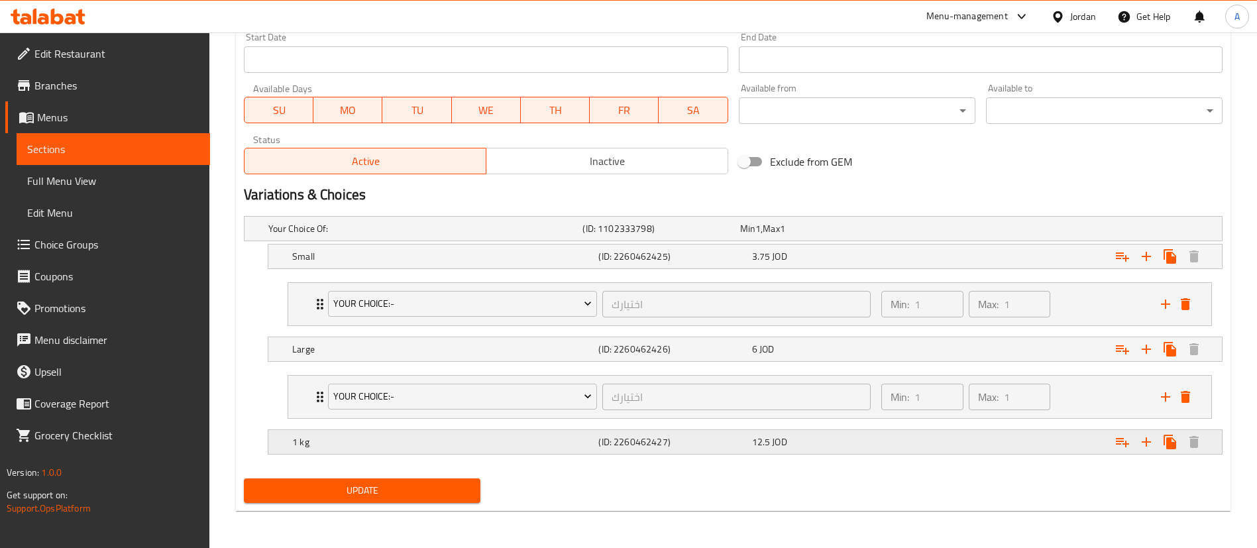
click at [1063, 440] on div "Expand" at bounding box center [1056, 441] width 306 height 29
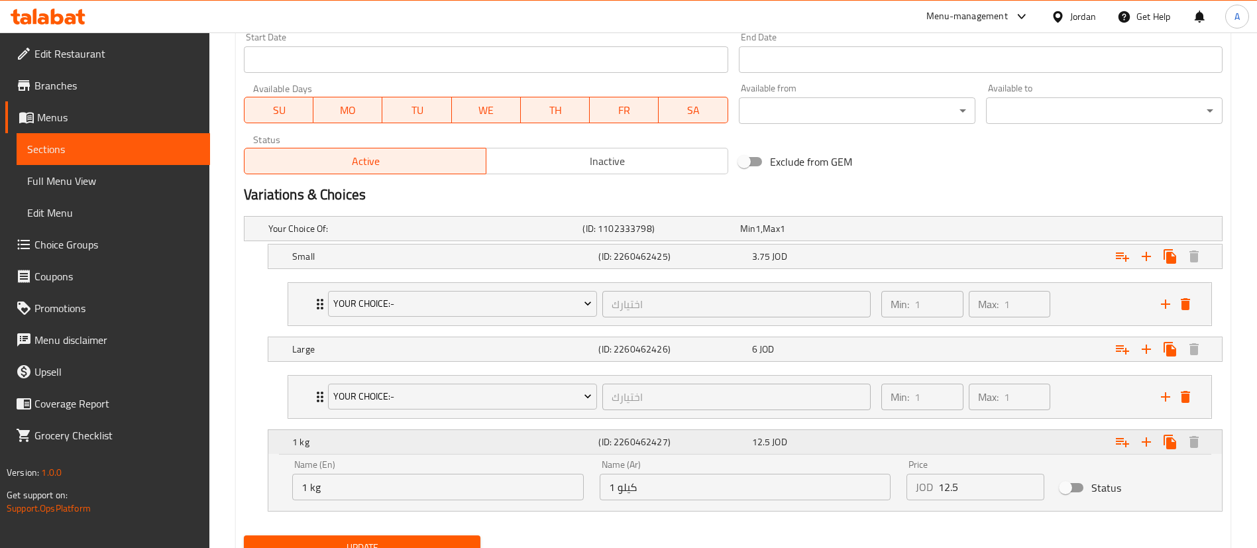
drag, startPoint x: 1127, startPoint y: 447, endPoint x: 962, endPoint y: 481, distance: 168.5
click at [1127, 447] on icon "Expand" at bounding box center [1123, 442] width 16 height 16
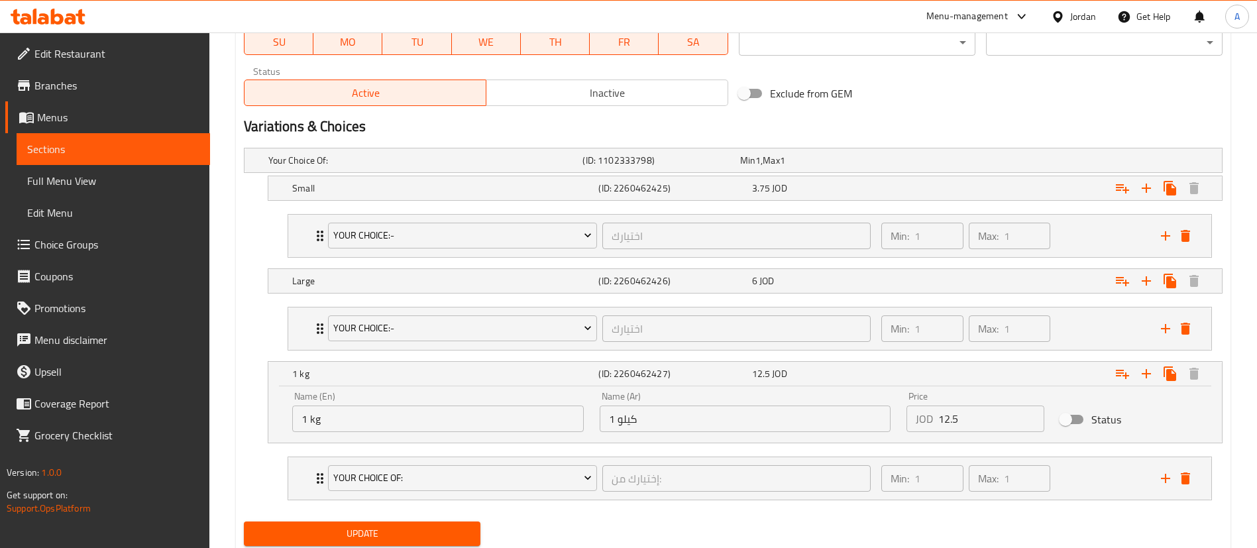
scroll to position [684, 0]
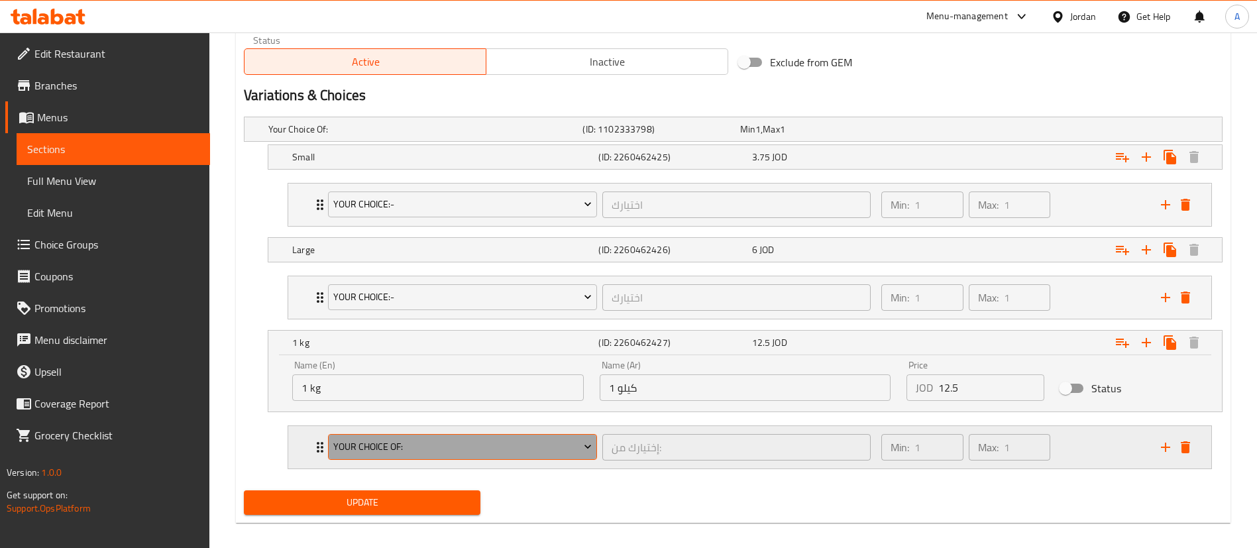
click at [415, 440] on span "Your Choice Of:" at bounding box center [462, 447] width 259 height 17
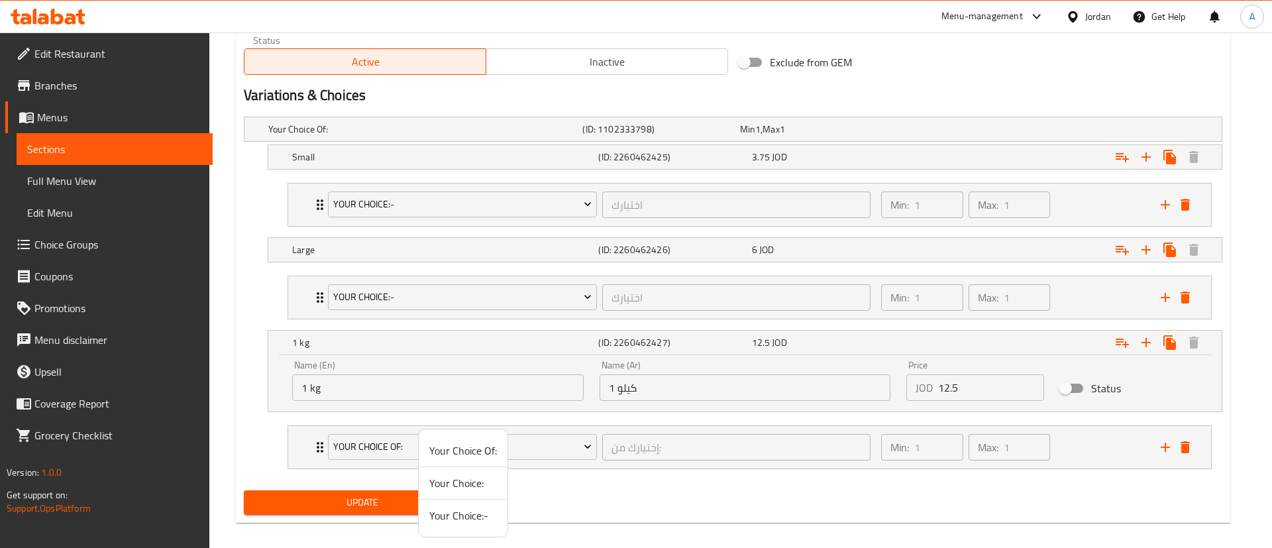
click at [470, 513] on span "Your Choice:-" at bounding box center [463, 516] width 68 height 16
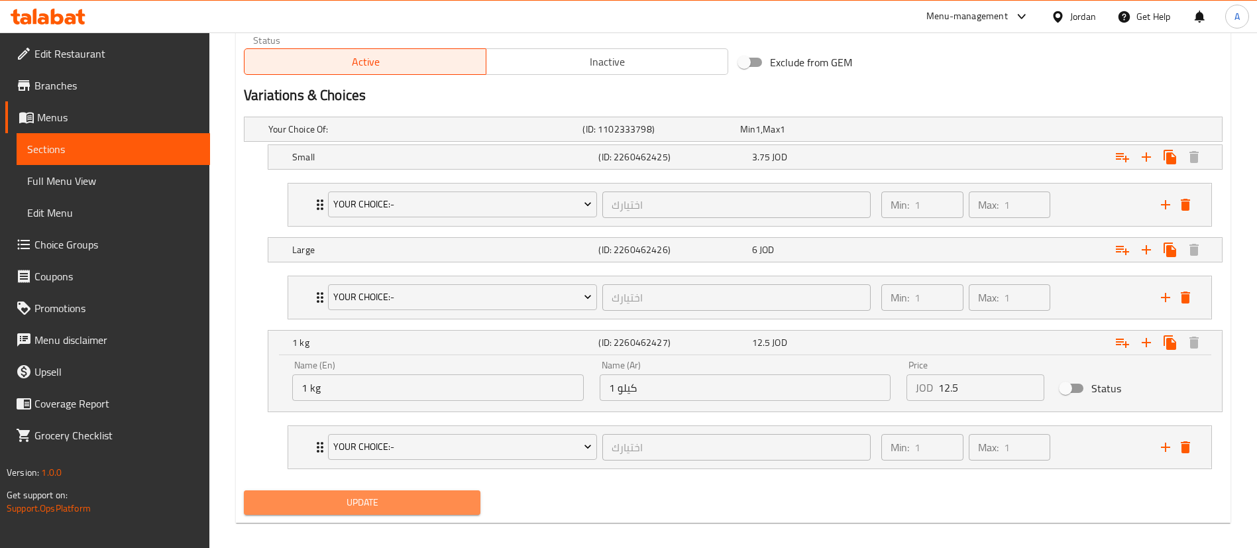
click at [446, 502] on span "Update" at bounding box center [361, 502] width 215 height 17
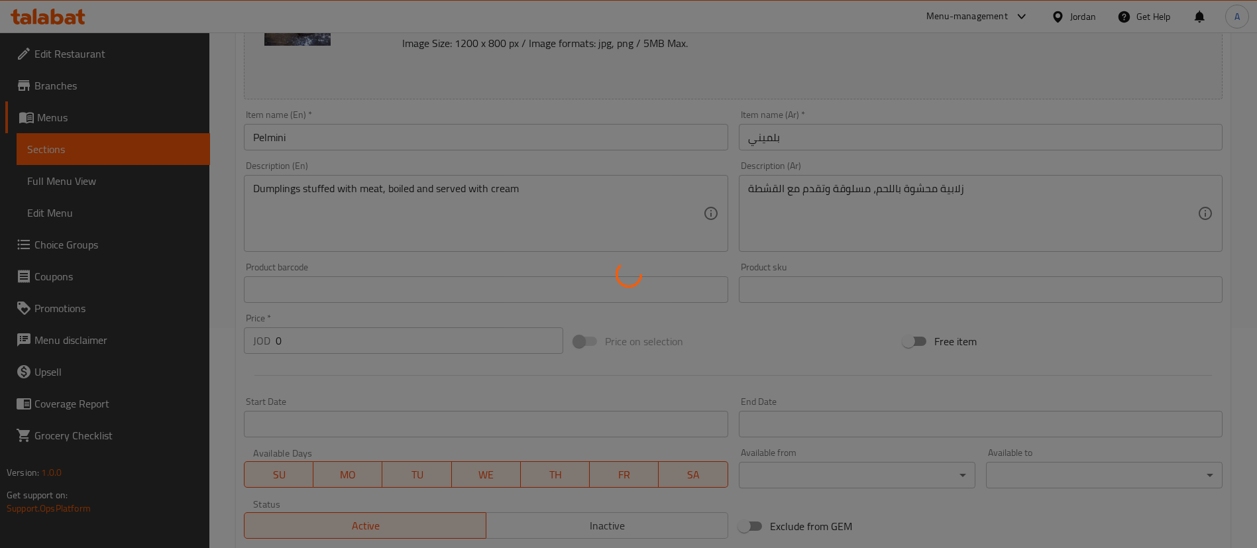
scroll to position [0, 0]
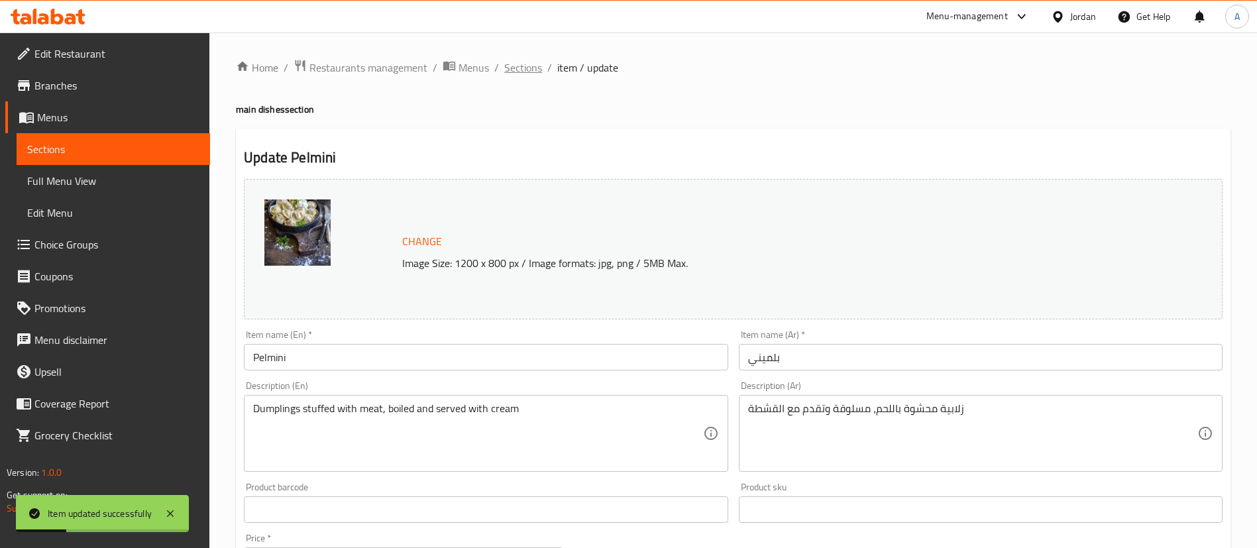
click at [512, 64] on span "Sections" at bounding box center [523, 68] width 38 height 16
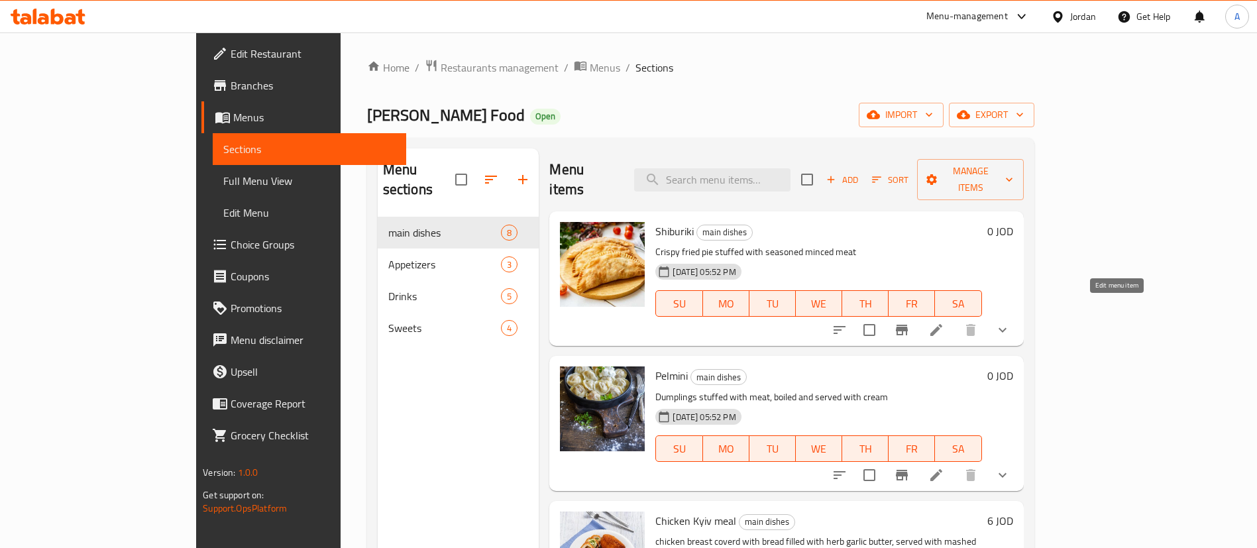
click at [944, 322] on icon at bounding box center [937, 330] width 16 height 16
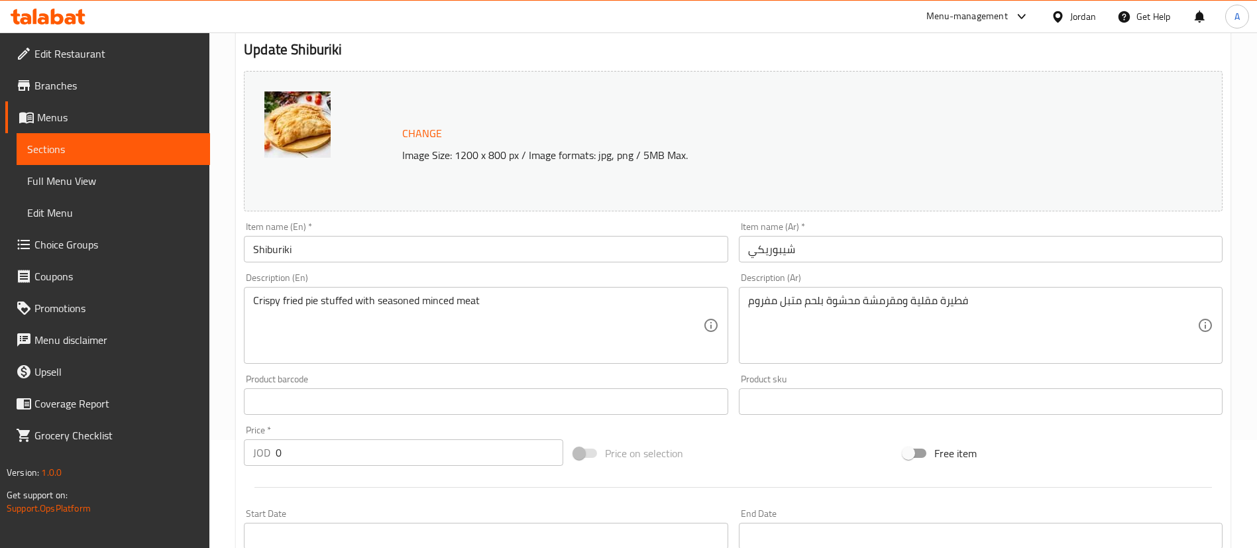
scroll to position [639, 0]
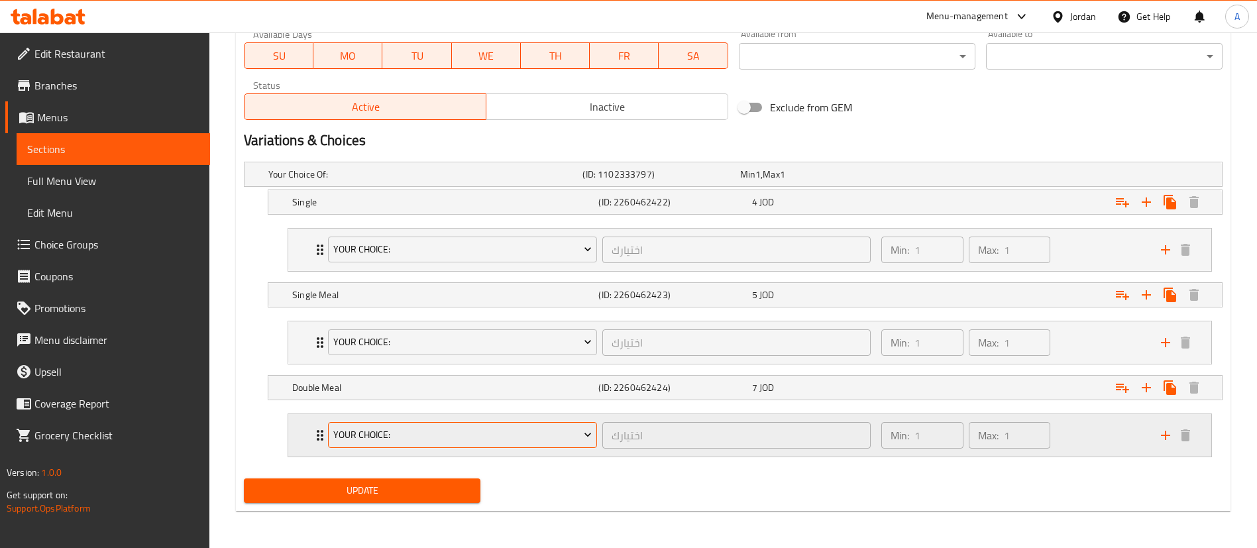
click at [507, 432] on span "Your Choice:" at bounding box center [462, 435] width 259 height 17
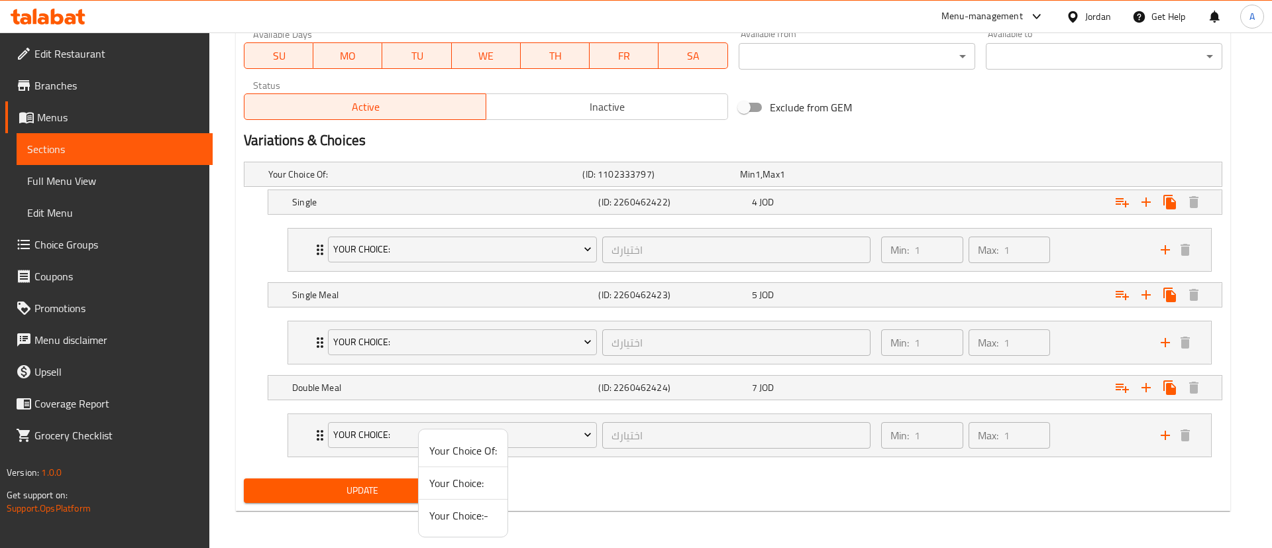
drag, startPoint x: 467, startPoint y: 480, endPoint x: 492, endPoint y: 471, distance: 26.8
click at [469, 479] on span "Your Choice:" at bounding box center [463, 483] width 68 height 16
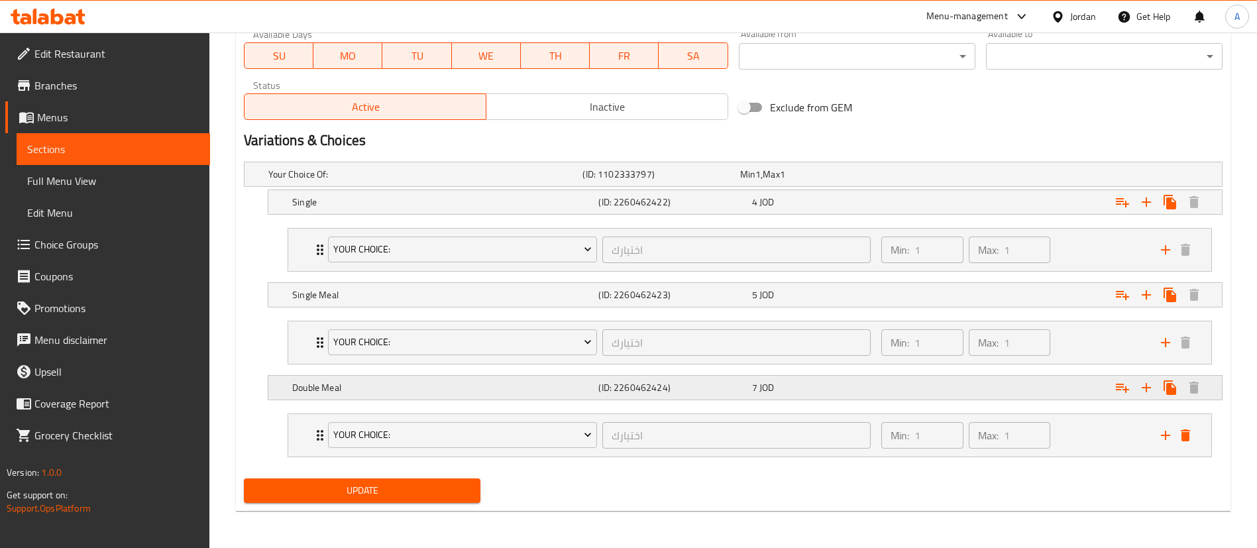
click at [1192, 434] on icon "delete" at bounding box center [1186, 435] width 16 height 16
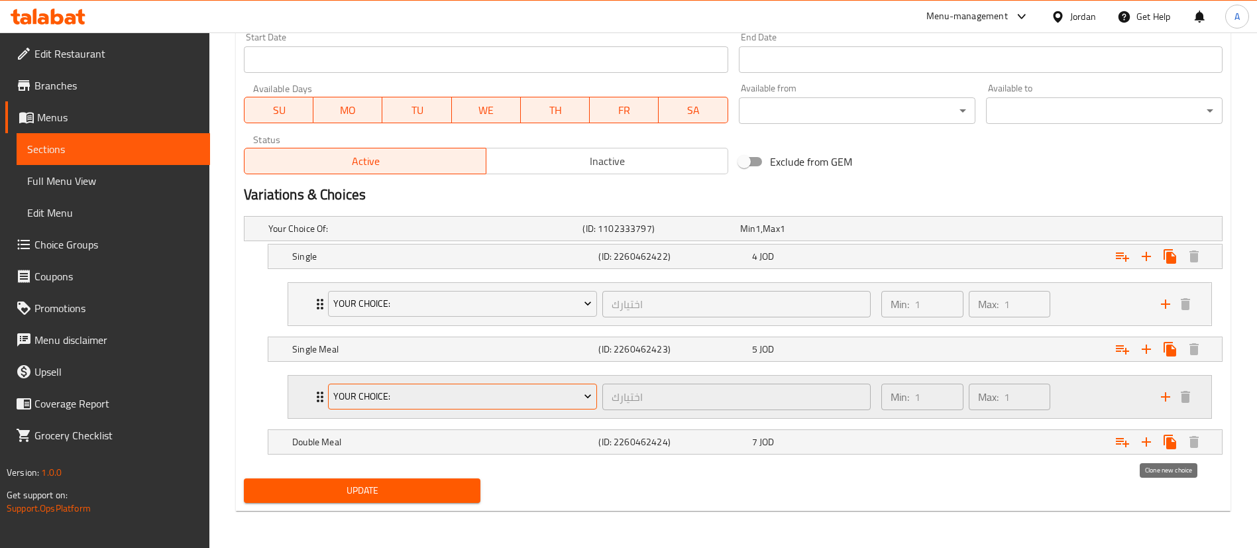
scroll to position [585, 0]
click at [453, 392] on span "Your Choice:" at bounding box center [462, 396] width 259 height 17
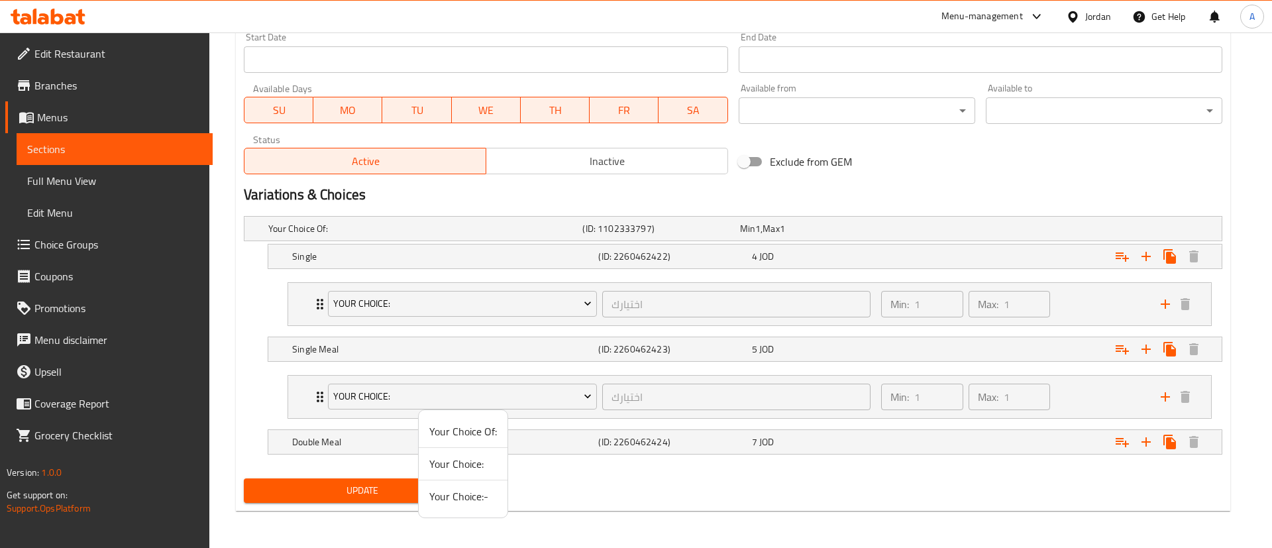
click at [451, 354] on div at bounding box center [636, 274] width 1272 height 548
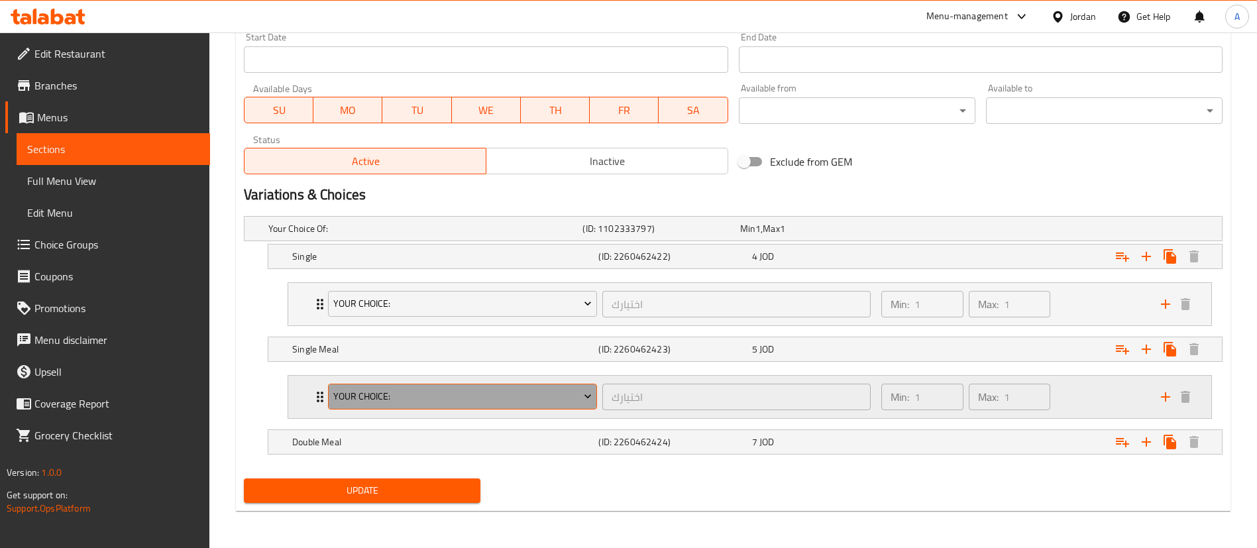
click at [457, 395] on span "Your Choice:" at bounding box center [462, 396] width 259 height 17
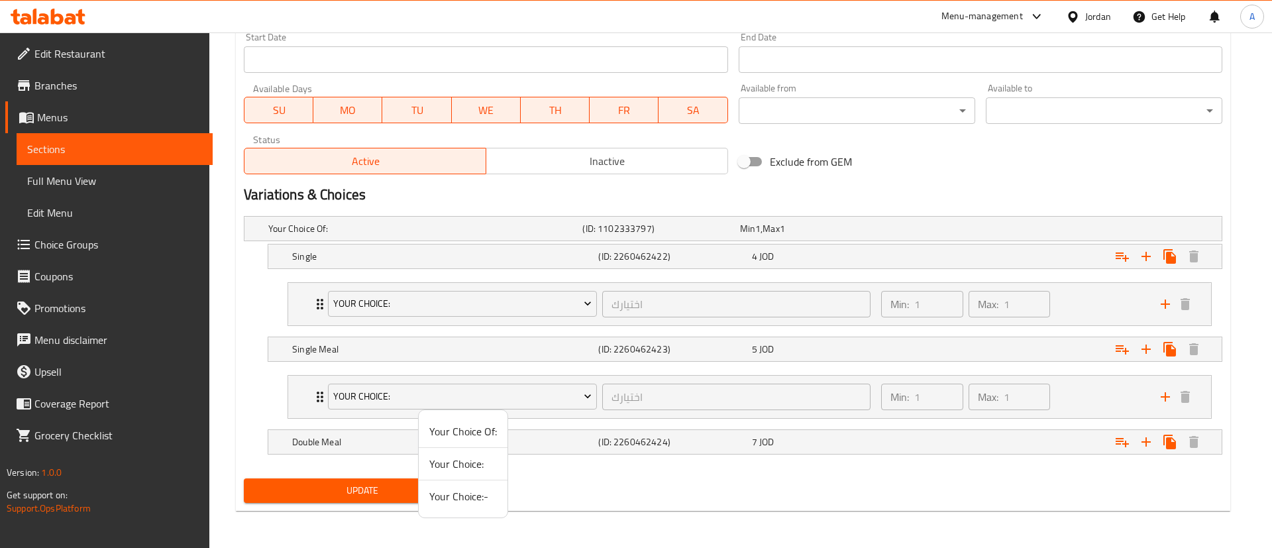
click at [471, 459] on span "Your Choice:" at bounding box center [463, 464] width 68 height 16
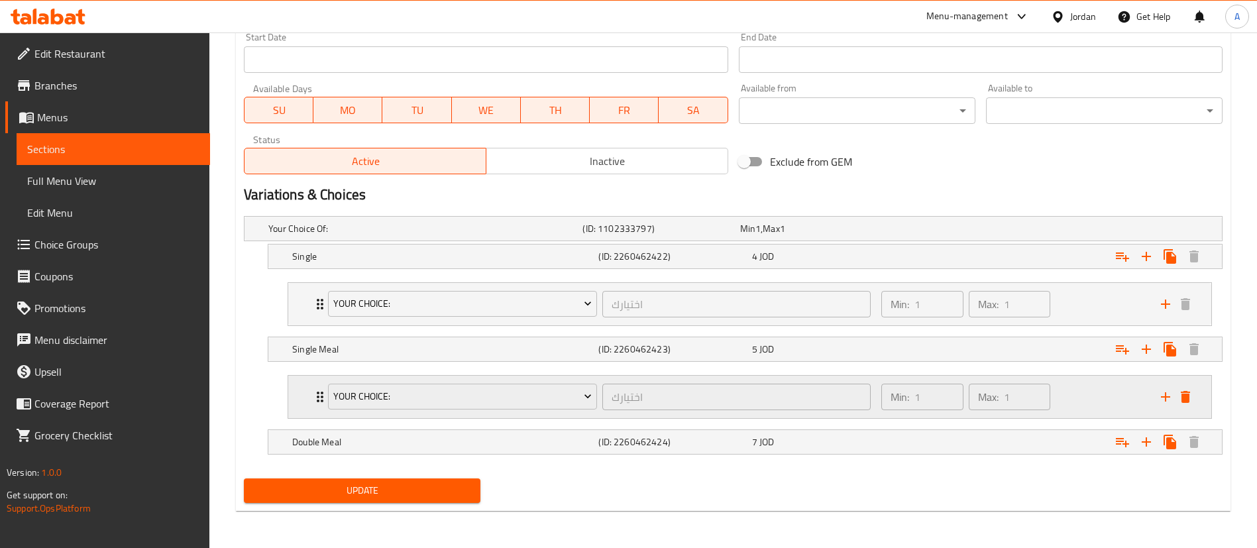
click at [1184, 399] on icon "delete" at bounding box center [1185, 397] width 9 height 12
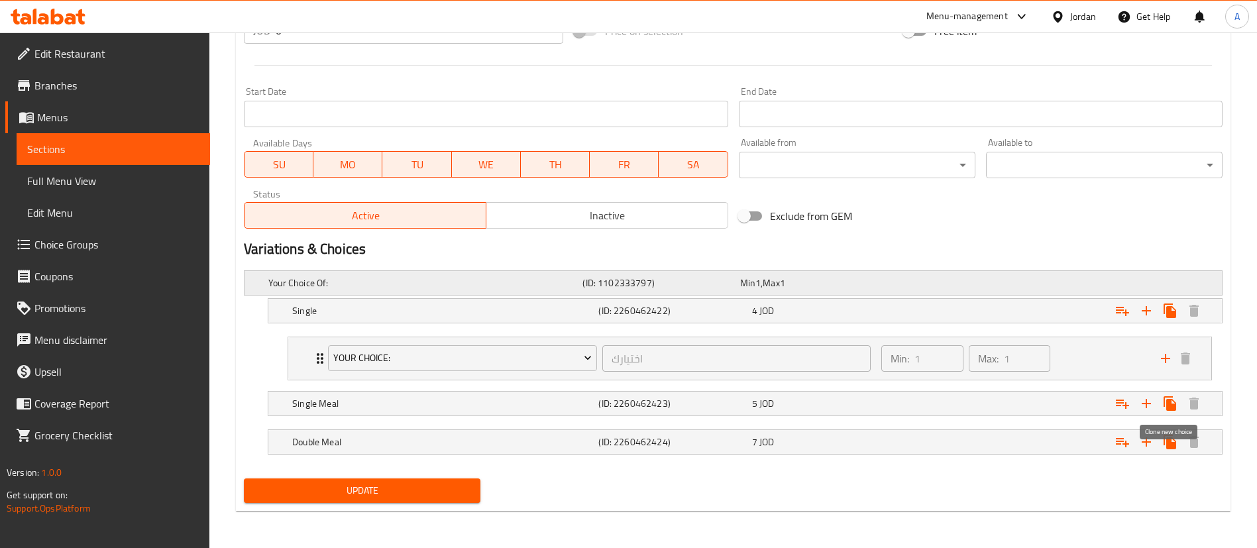
scroll to position [530, 0]
click at [462, 363] on span "Your Choice:" at bounding box center [462, 358] width 259 height 17
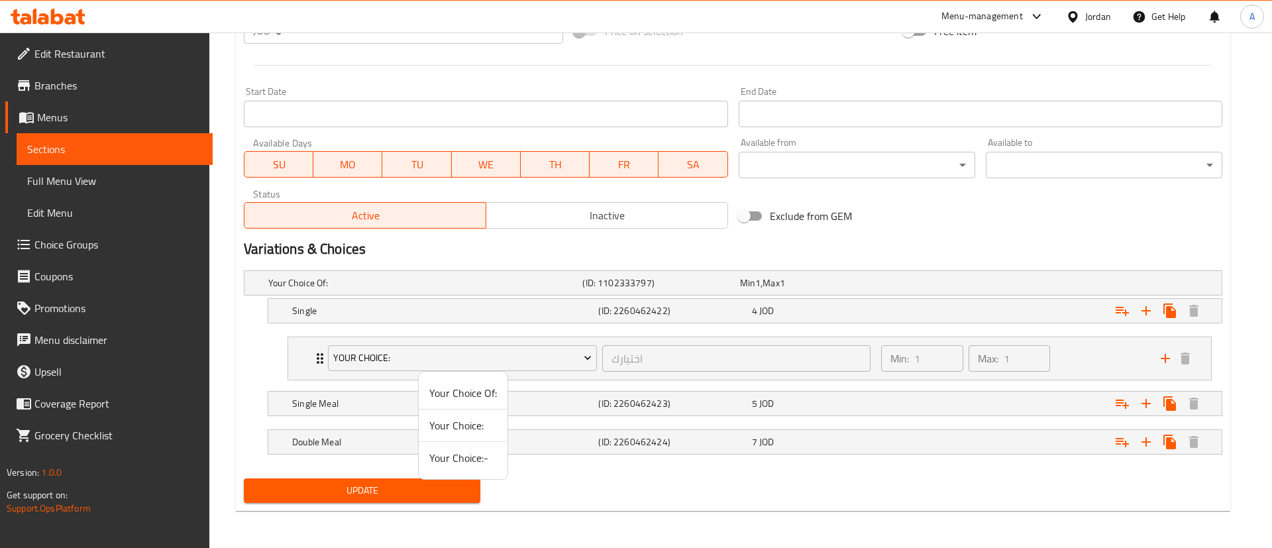
click at [459, 386] on span "Your Choice Of:" at bounding box center [463, 393] width 68 height 16
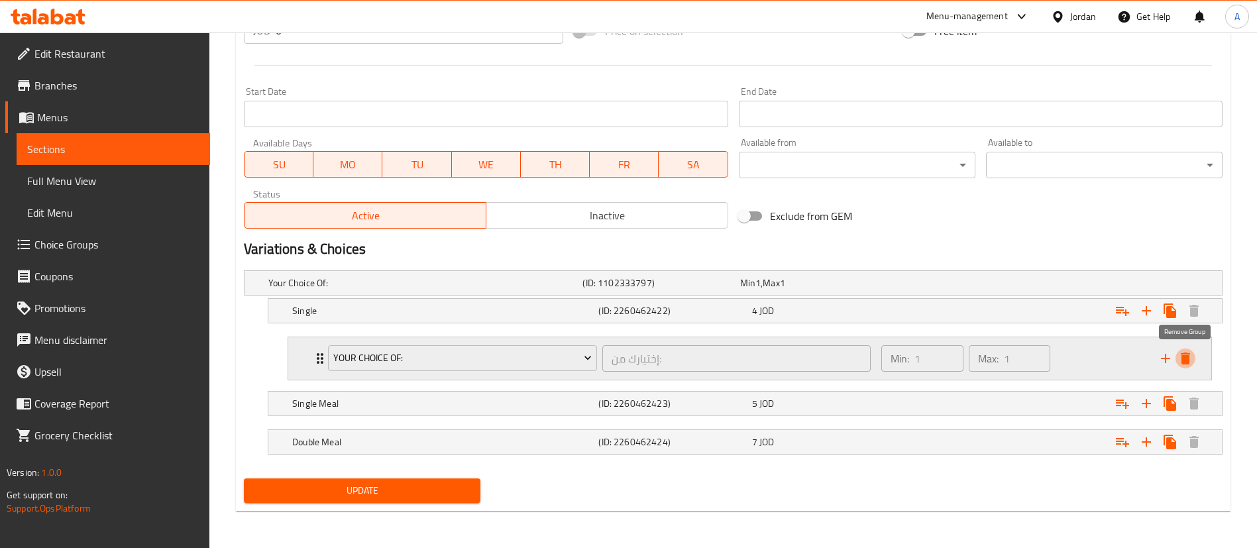
drag, startPoint x: 1189, startPoint y: 354, endPoint x: 594, endPoint y: 443, distance: 601.8
click at [1188, 354] on icon "delete" at bounding box center [1185, 359] width 9 height 12
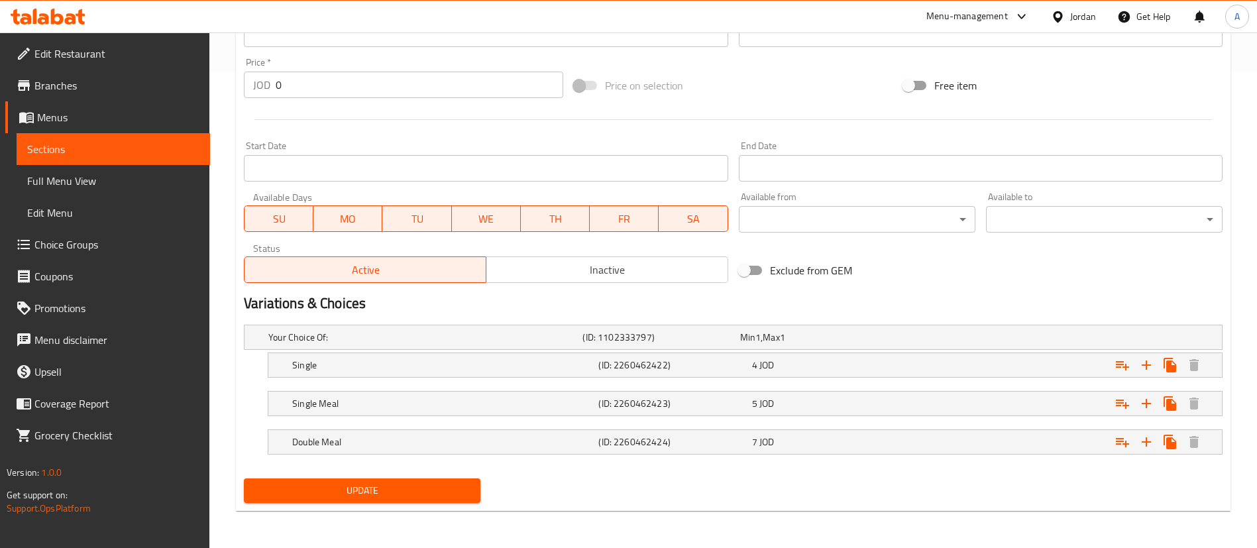
click at [377, 484] on span "Update" at bounding box center [361, 490] width 215 height 17
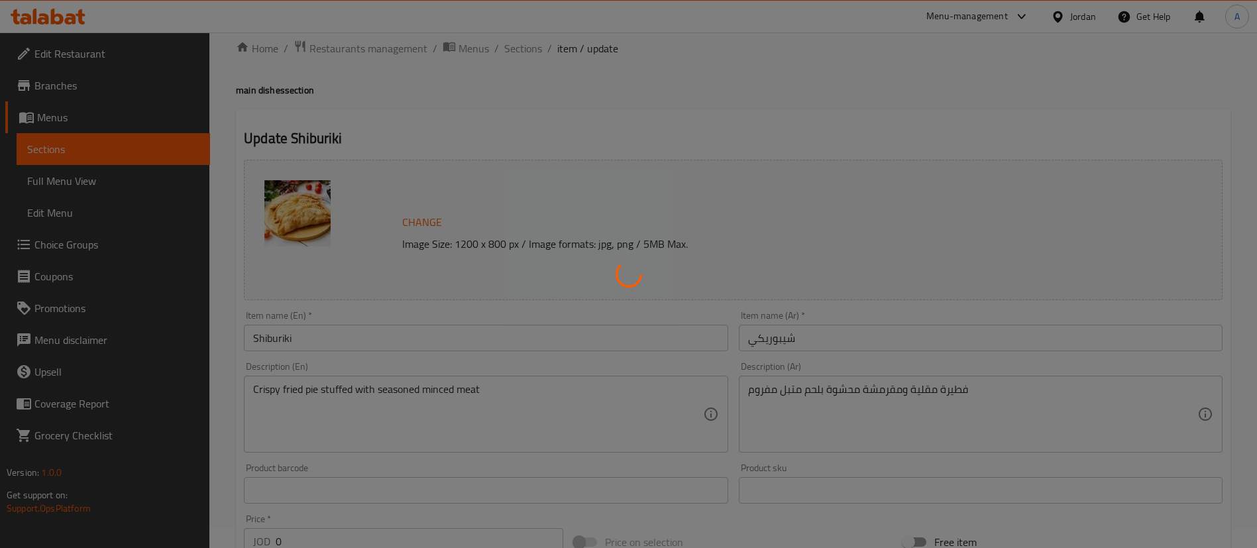
scroll to position [0, 0]
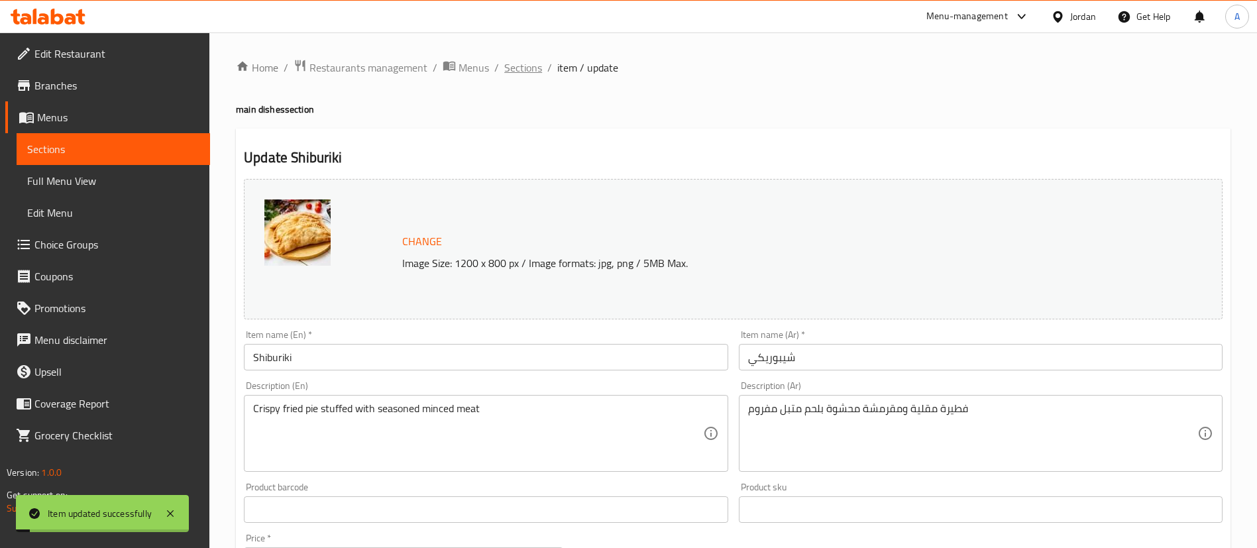
click at [527, 60] on span "Sections" at bounding box center [523, 68] width 38 height 16
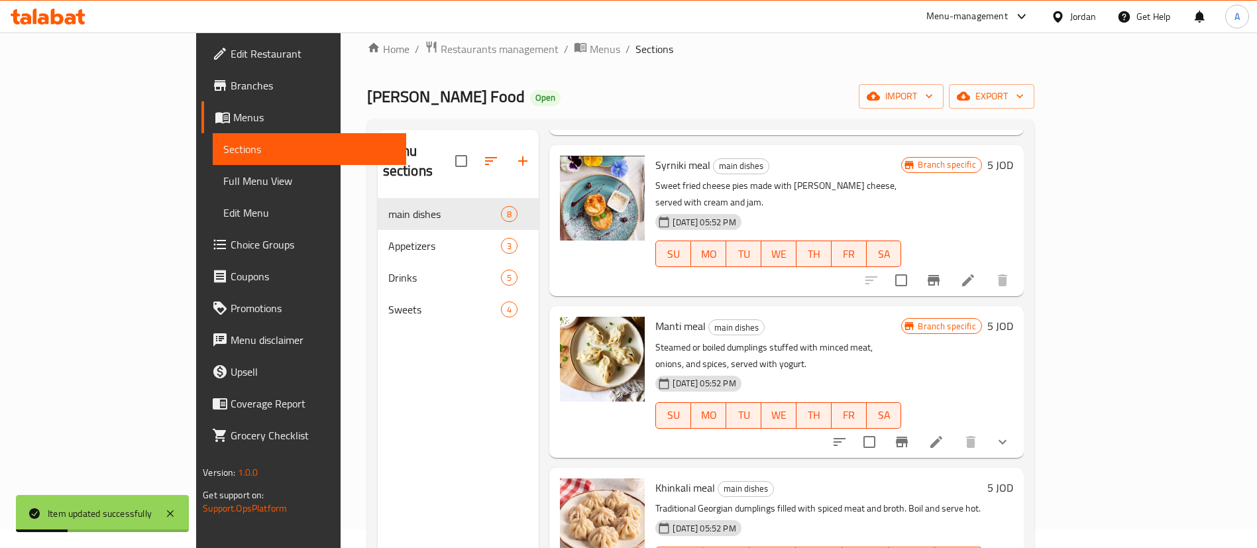
scroll to position [186, 0]
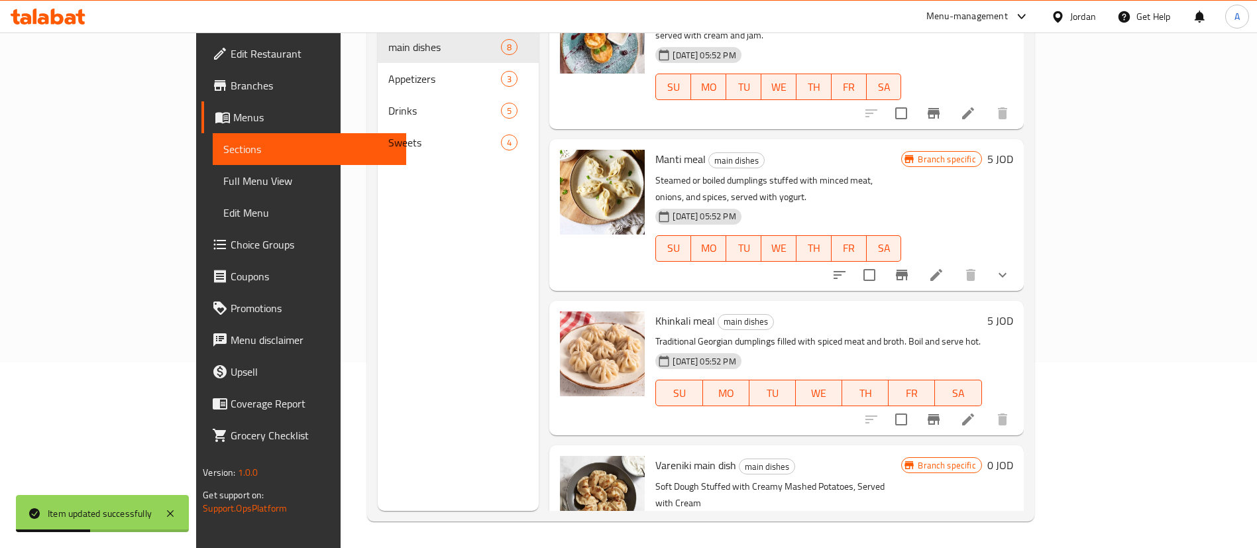
click at [1035, 456] on div "Menu sections main dishes 8 Appetizers 3 Drinks 5 Sweets 4 Menu items Add Sort …" at bounding box center [700, 236] width 667 height 569
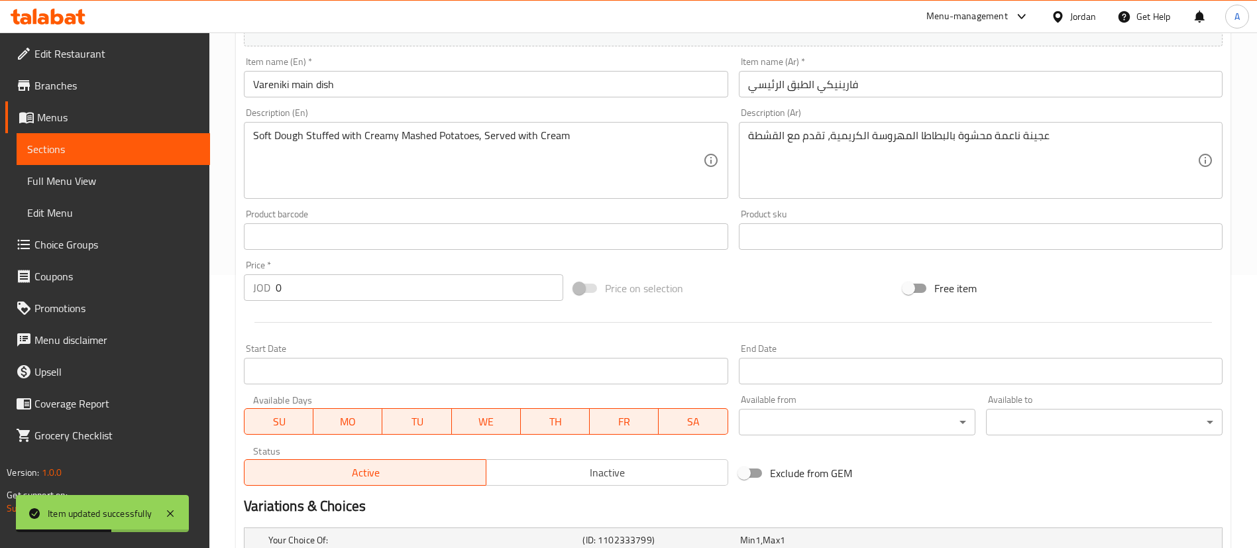
scroll to position [437, 0]
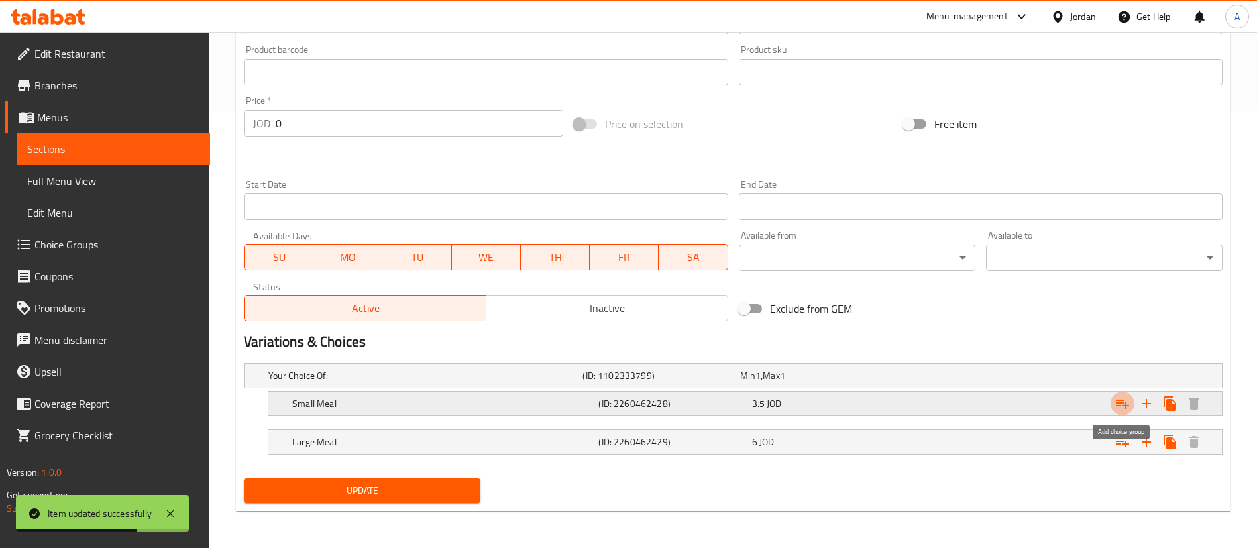
click at [1115, 400] on icon "Expand" at bounding box center [1123, 404] width 16 height 16
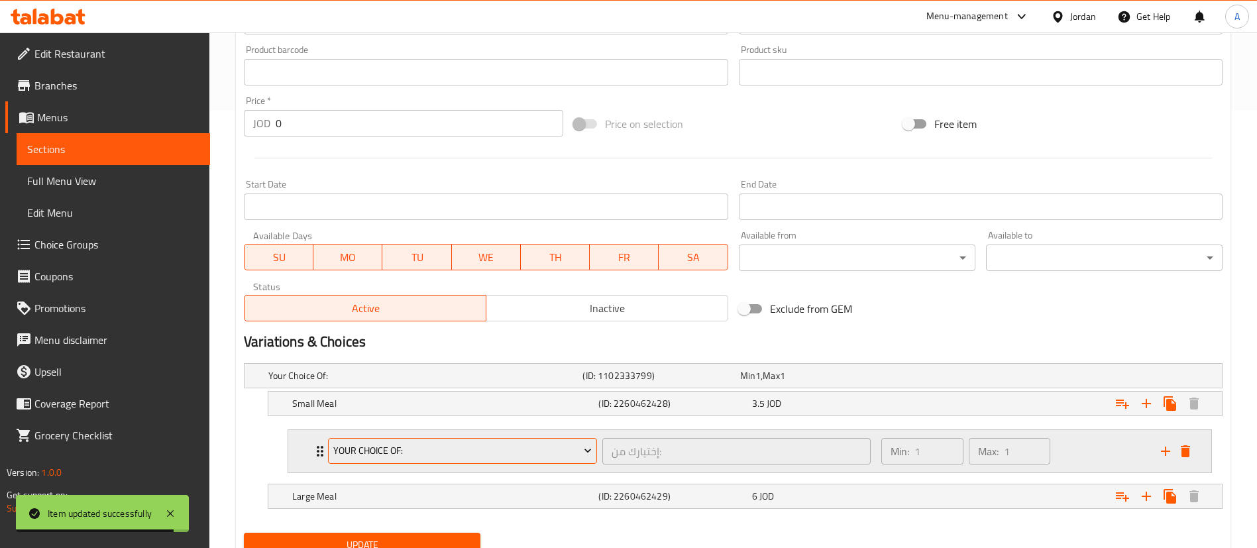
click at [512, 453] on span "Your Choice Of:" at bounding box center [462, 451] width 259 height 17
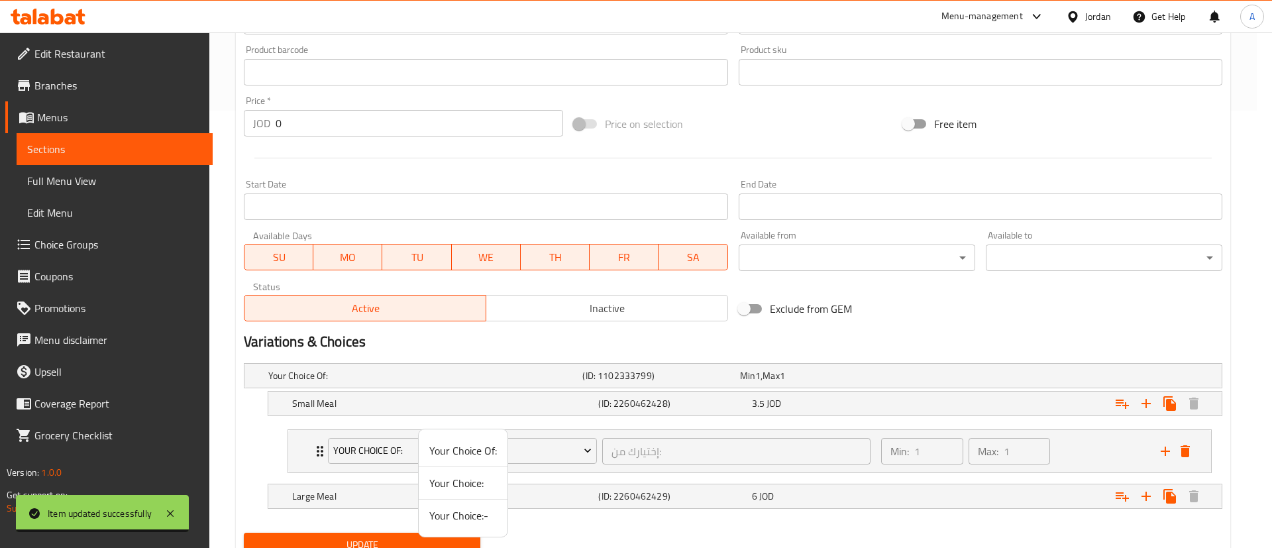
click at [475, 483] on span "Your Choice:" at bounding box center [463, 483] width 68 height 16
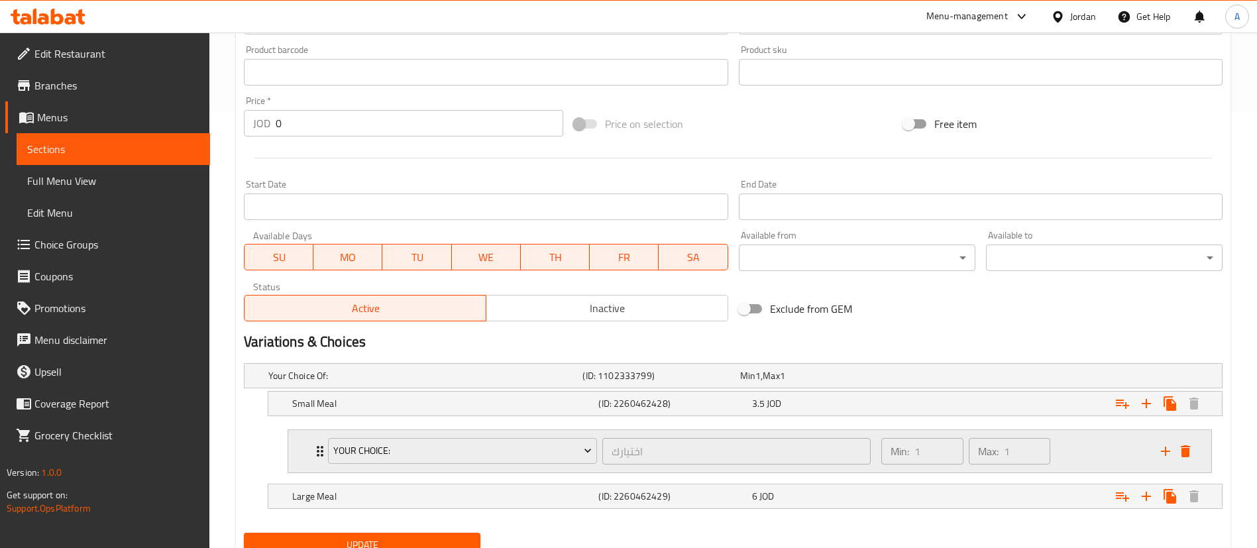
click at [1100, 445] on div "Min: 1 ​ Max: 1 ​" at bounding box center [1014, 451] width 280 height 42
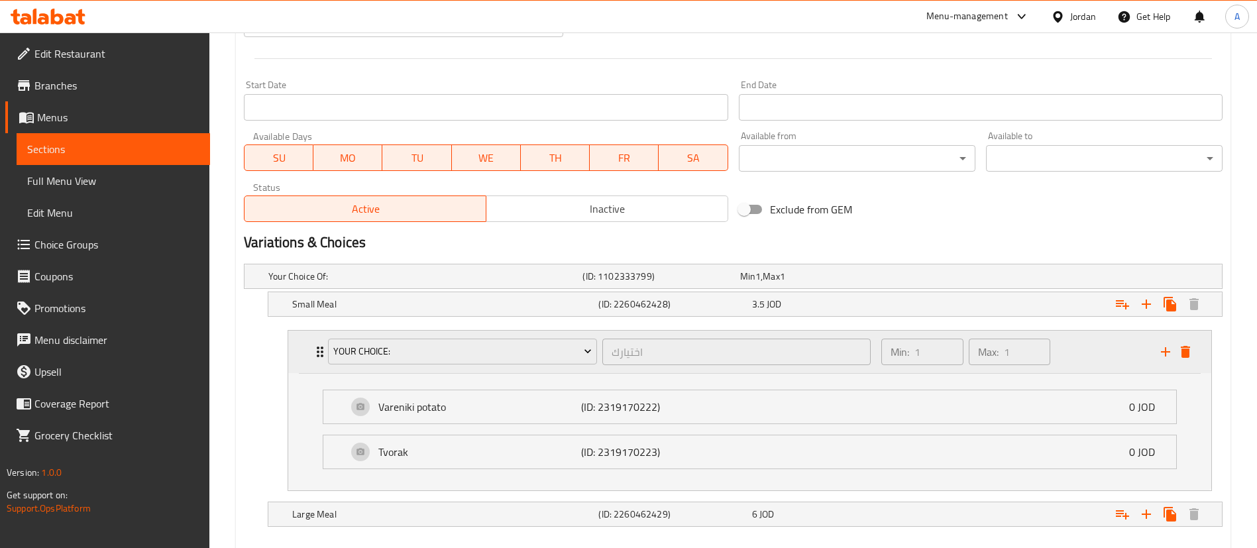
click at [1094, 349] on div "Min: 1 ​ Max: 1 ​" at bounding box center [1014, 352] width 280 height 42
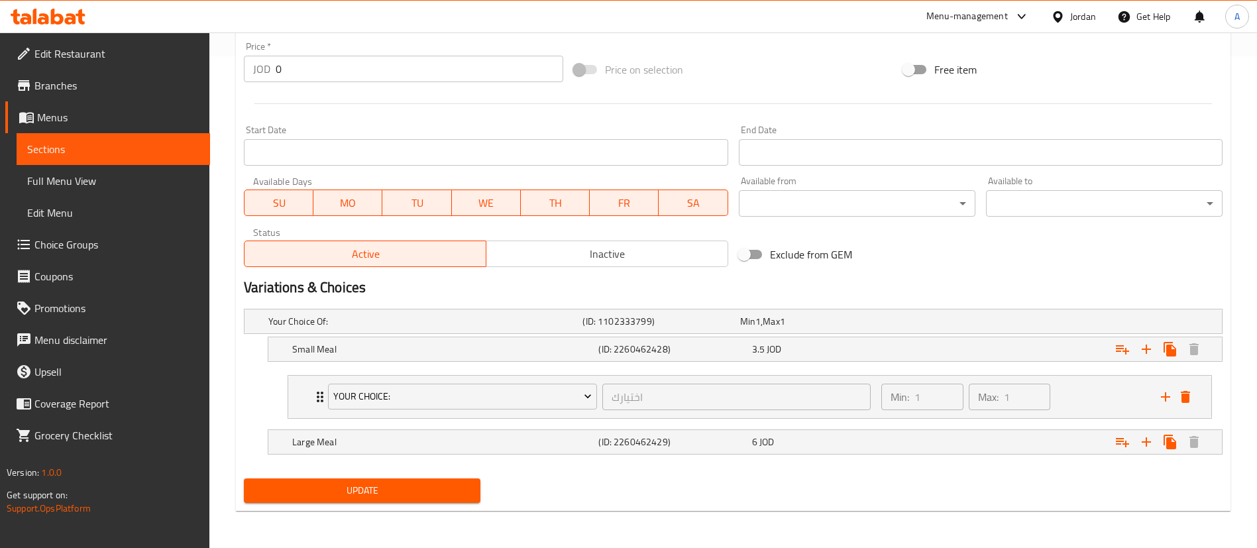
scroll to position [492, 0]
drag, startPoint x: 1126, startPoint y: 449, endPoint x: 1113, endPoint y: 451, distance: 12.7
click at [1124, 449] on icon "Expand" at bounding box center [1123, 442] width 16 height 16
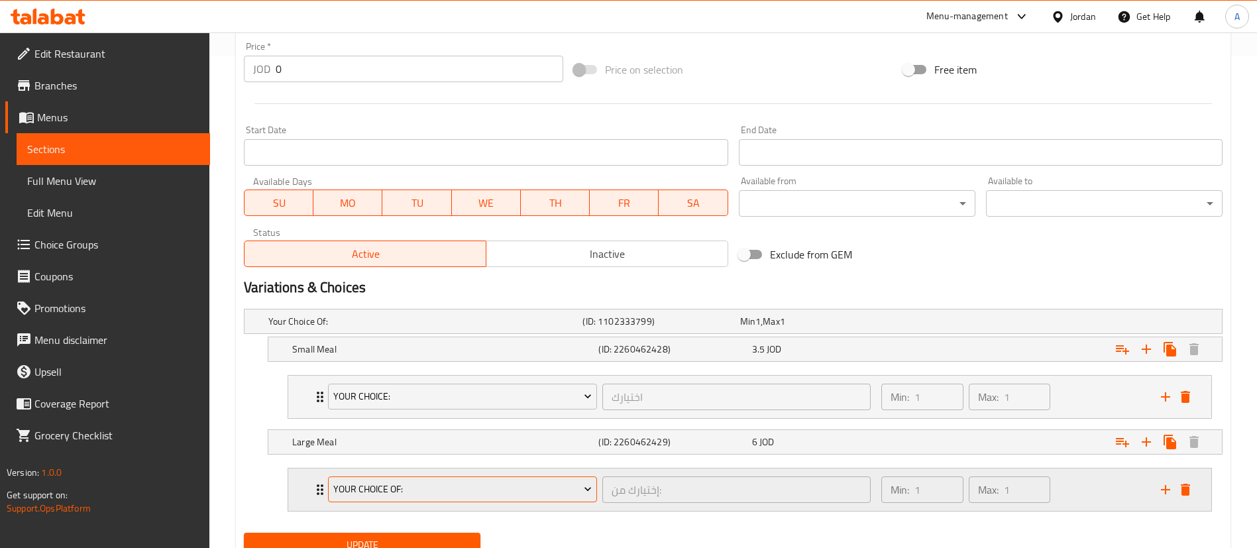
click at [507, 495] on span "Your Choice Of:" at bounding box center [462, 489] width 259 height 17
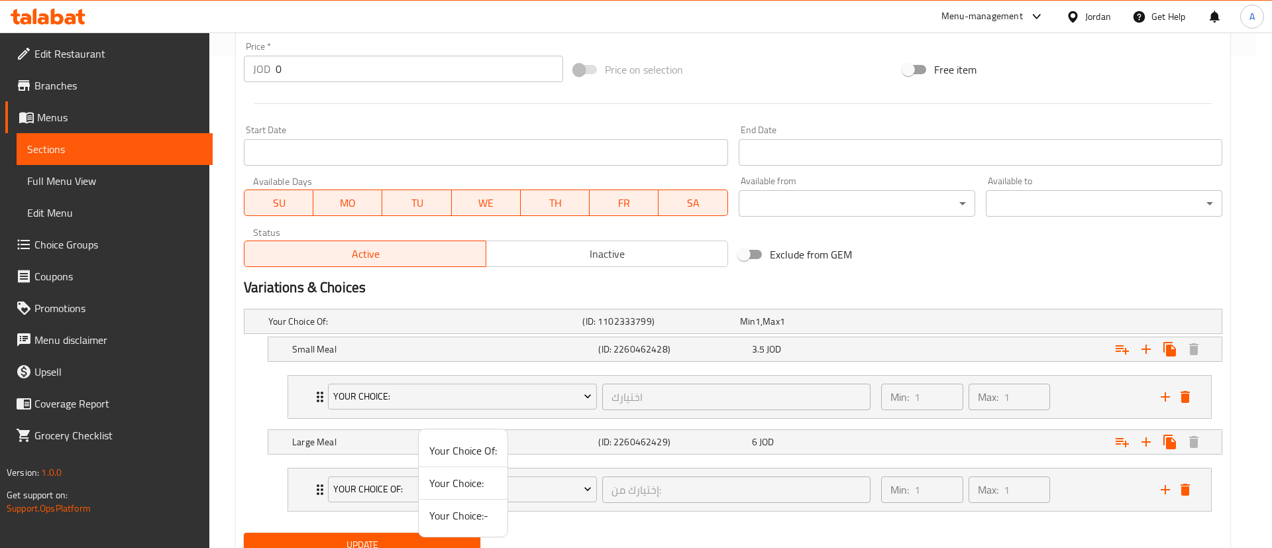
click at [482, 479] on span "Your Choice:" at bounding box center [463, 483] width 68 height 16
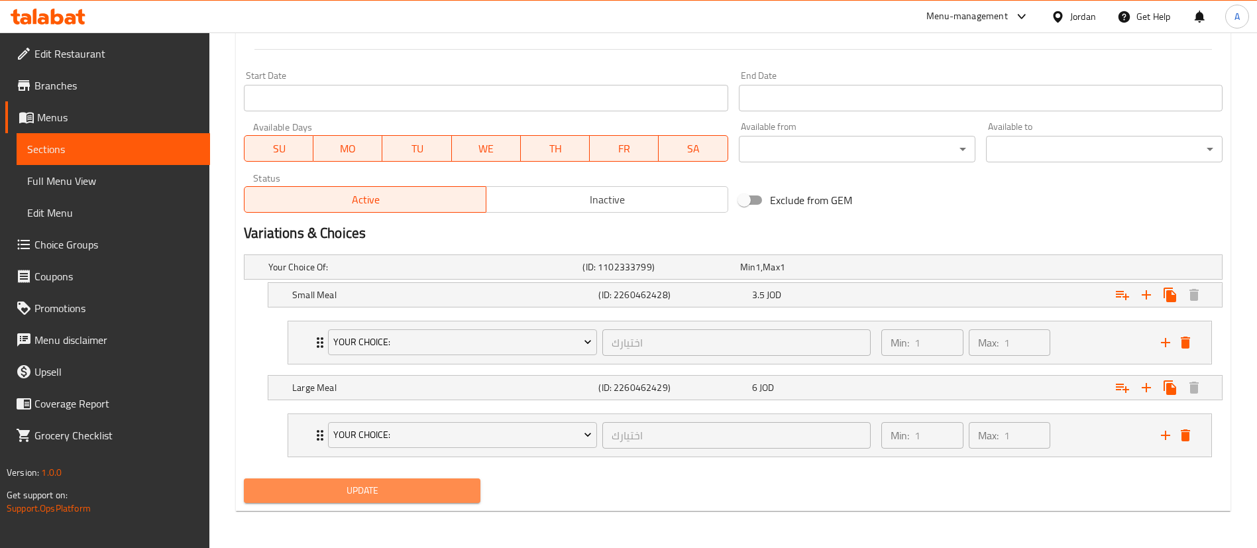
click at [449, 499] on button "Update" at bounding box center [362, 491] width 237 height 25
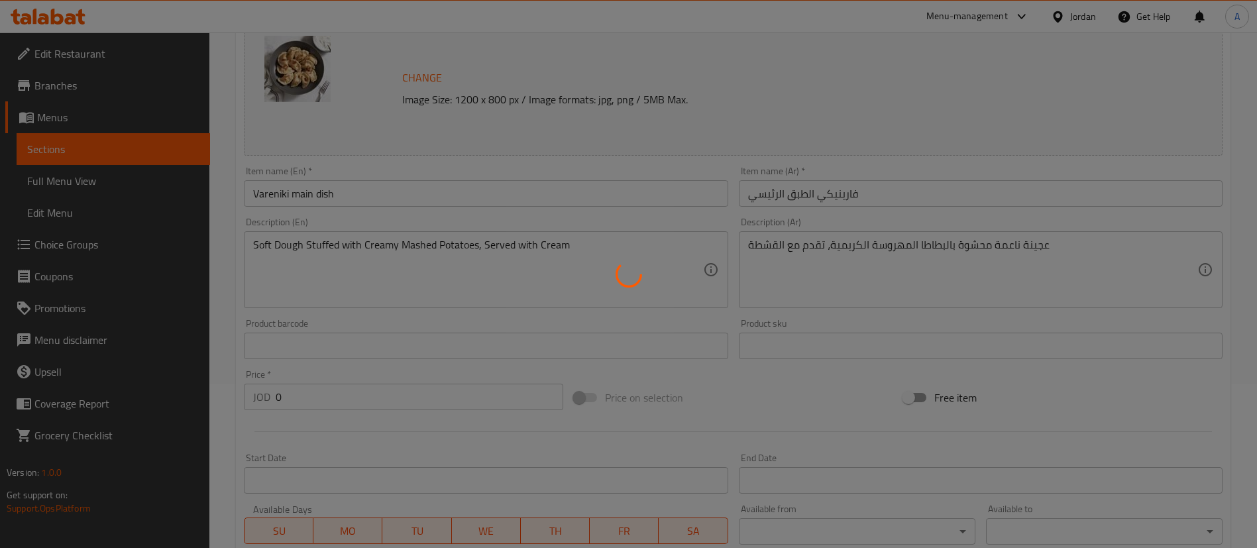
scroll to position [0, 0]
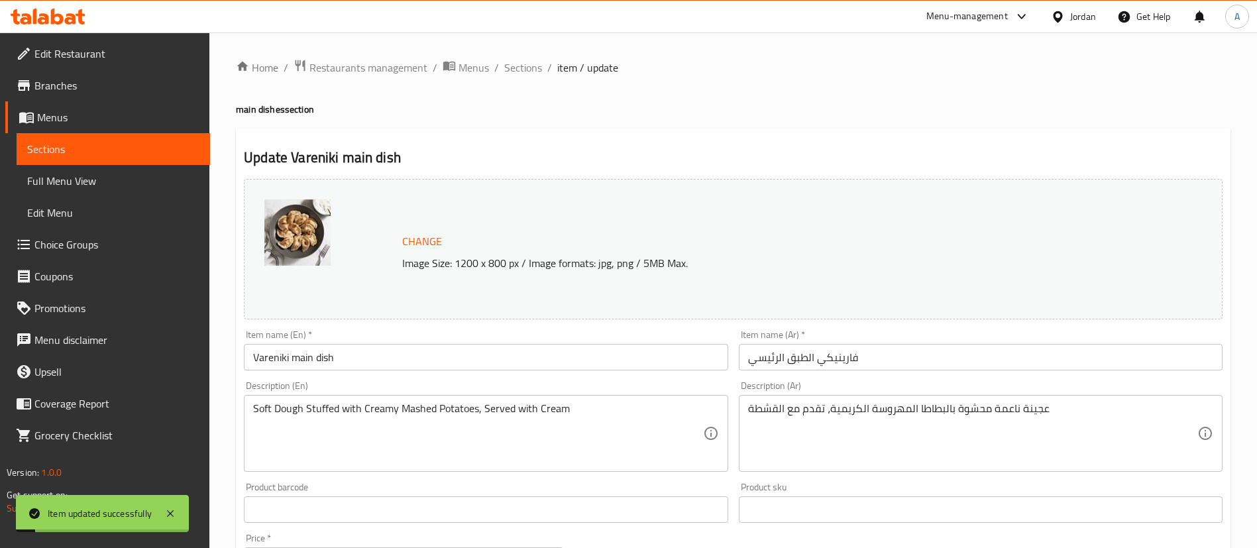
drag, startPoint x: 119, startPoint y: 247, endPoint x: 164, endPoint y: 262, distance: 47.6
click at [119, 247] on span "Choice Groups" at bounding box center [116, 245] width 165 height 16
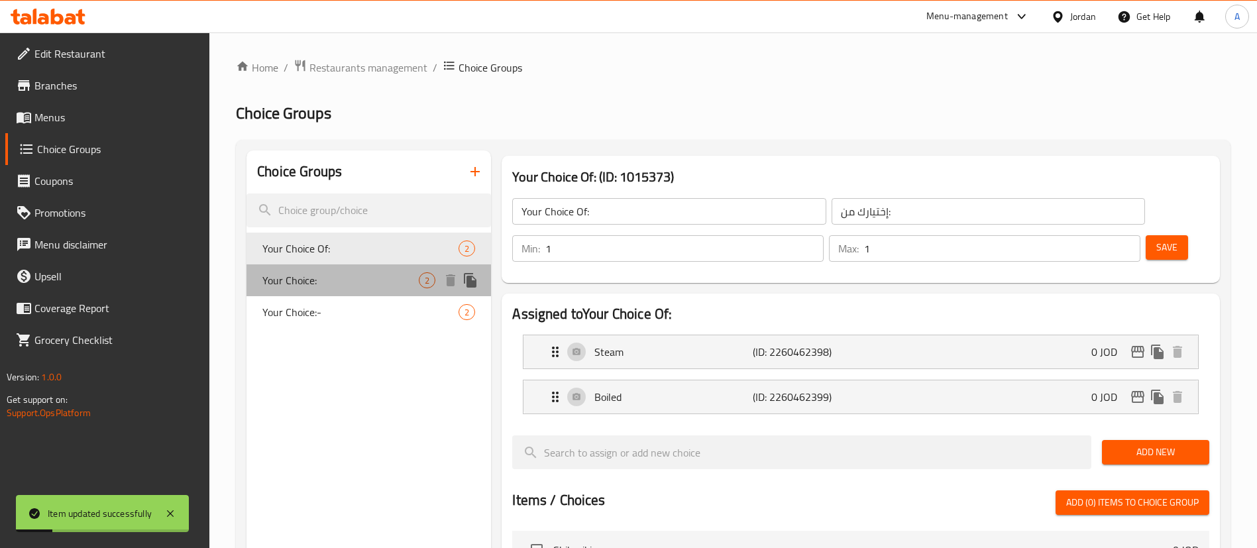
click at [372, 272] on span "Your Choice:" at bounding box center [340, 280] width 156 height 16
type input "Your Choice:"
type input "اختيارك"
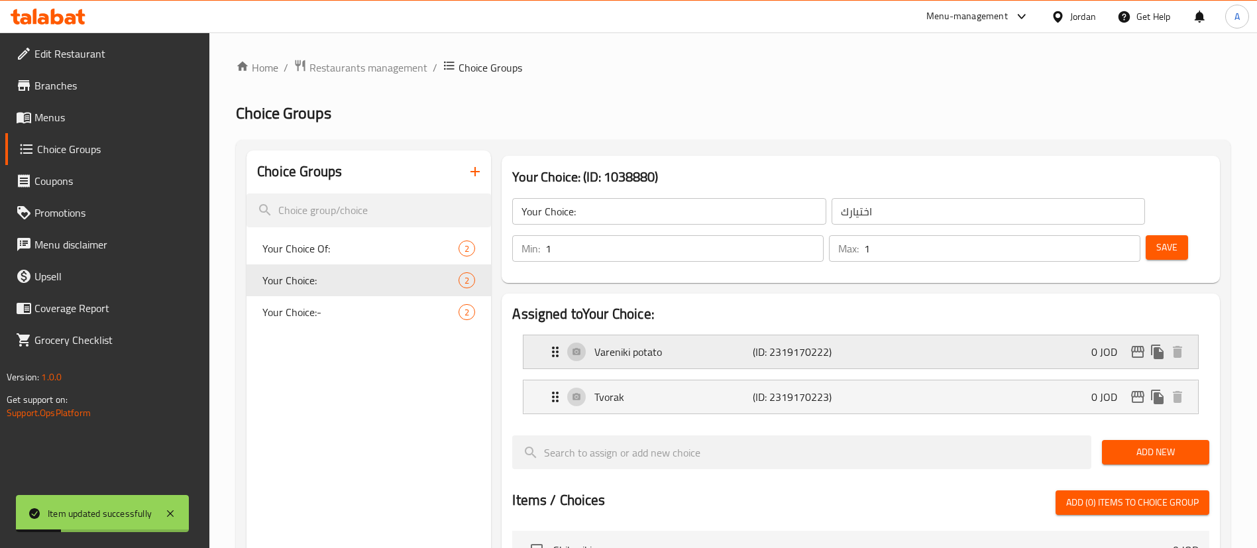
click at [644, 344] on p "Vareniki potato" at bounding box center [673, 352] width 158 height 16
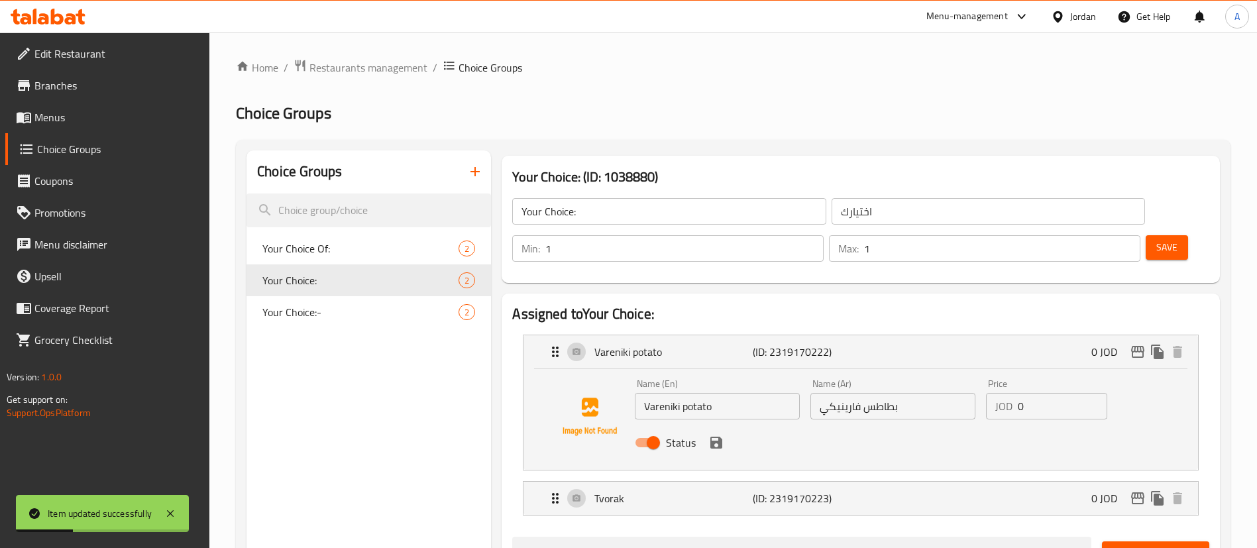
drag, startPoint x: 663, startPoint y: 369, endPoint x: 580, endPoint y: 365, distance: 82.9
click at [580, 372] on div "Name (En) Vareniki potato Name (En) Name (Ar) بطاطس فارينيكي Name (Ar) Price JO…" at bounding box center [861, 417] width 632 height 90
type input "Potato"
drag, startPoint x: 864, startPoint y: 372, endPoint x: 821, endPoint y: 371, distance: 42.4
click at [821, 393] on input "بطاطس فارينيكي" at bounding box center [893, 406] width 165 height 27
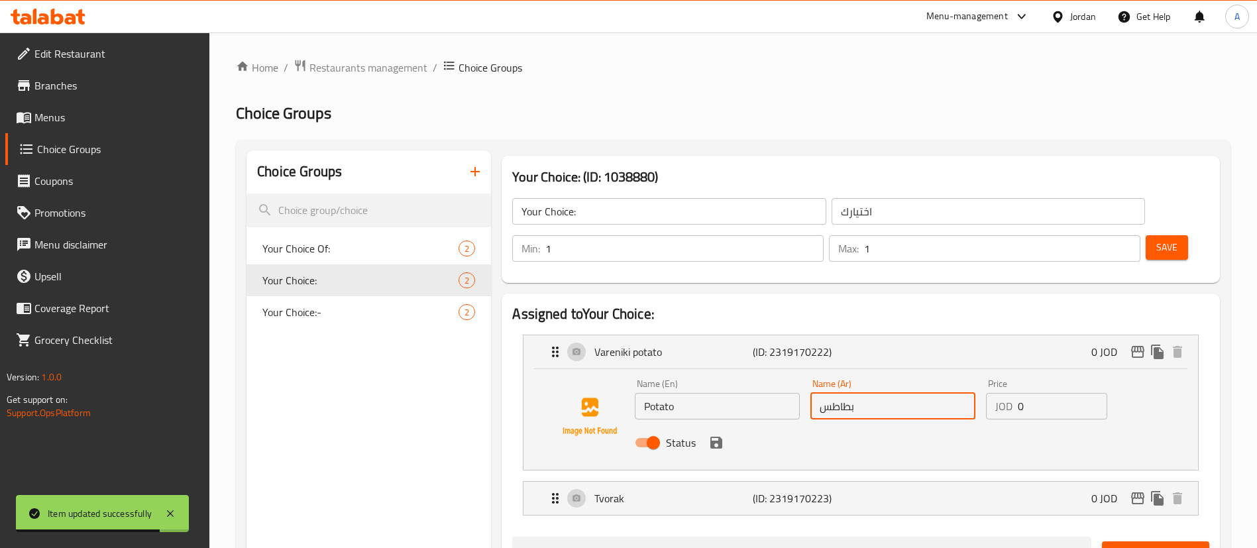
click at [720, 437] on icon "save" at bounding box center [716, 443] width 12 height 12
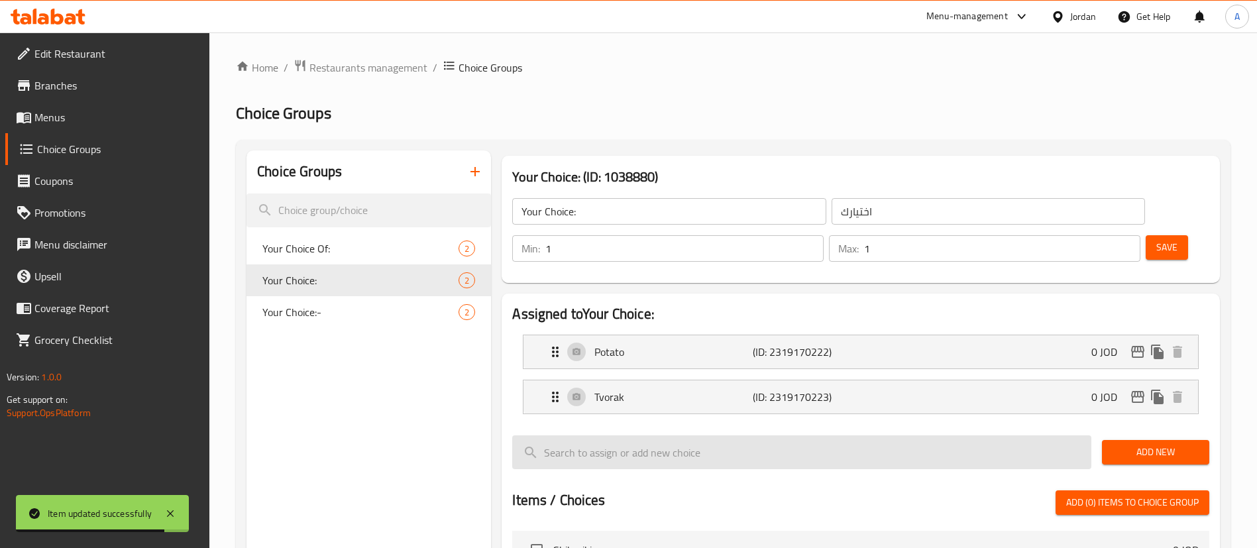
type input "بطاطس"
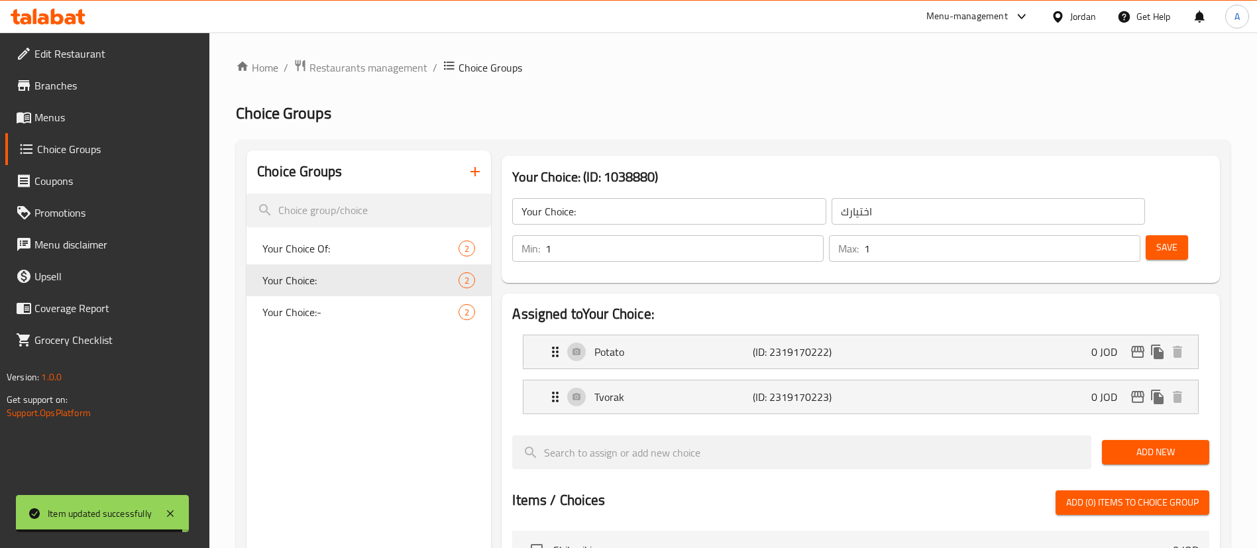
click at [1157, 239] on span "Save" at bounding box center [1167, 247] width 21 height 17
click at [153, 130] on link "Menus" at bounding box center [107, 117] width 205 height 32
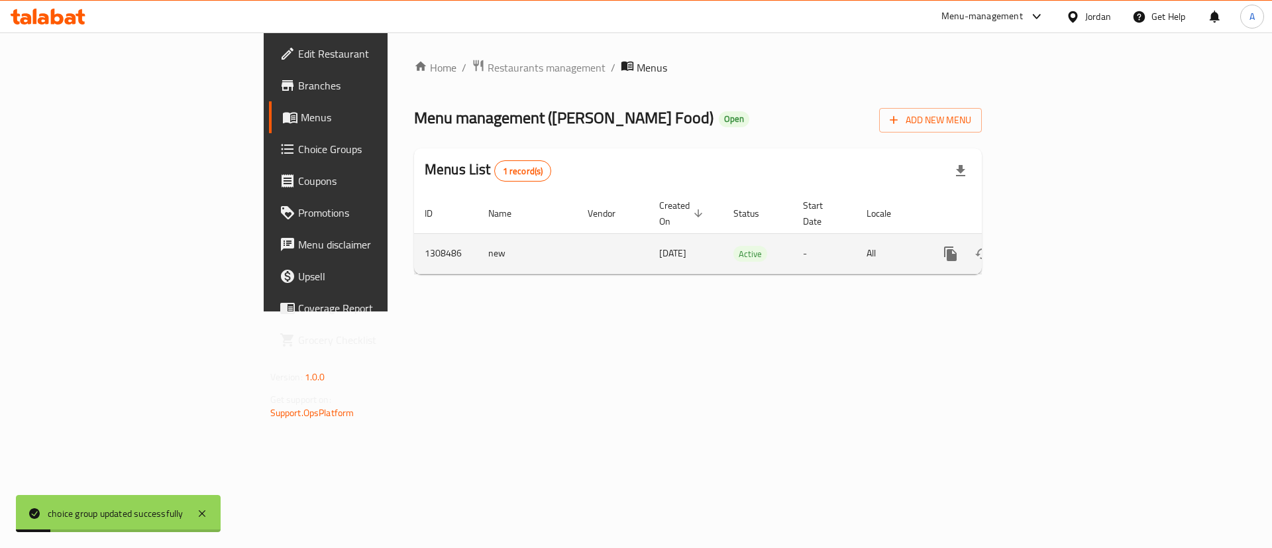
click at [1062, 249] on link "enhanced table" at bounding box center [1047, 254] width 32 height 32
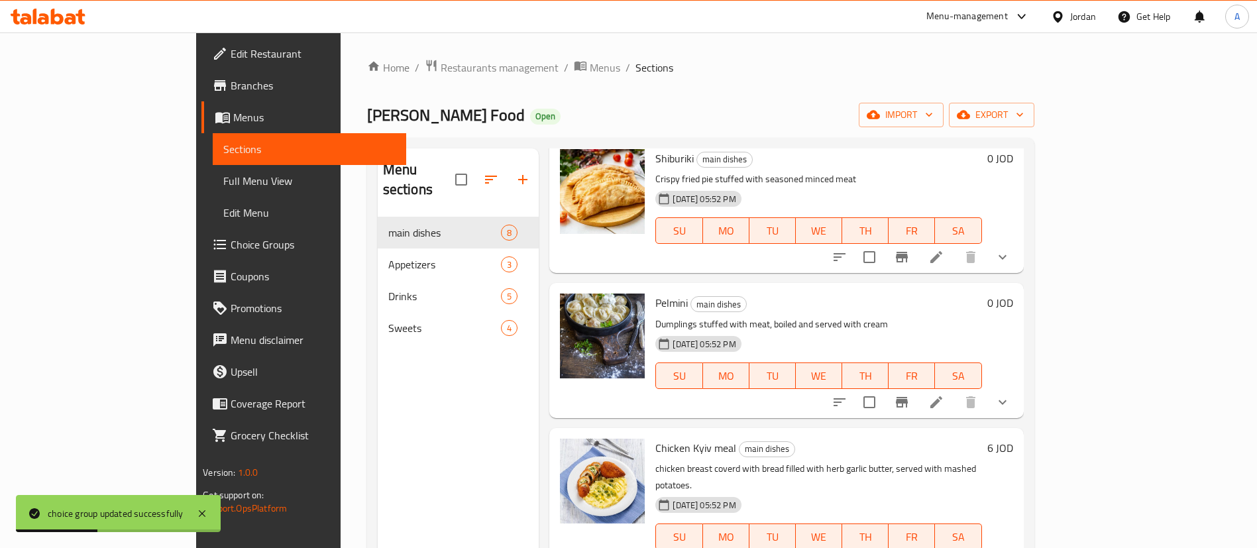
scroll to position [99, 0]
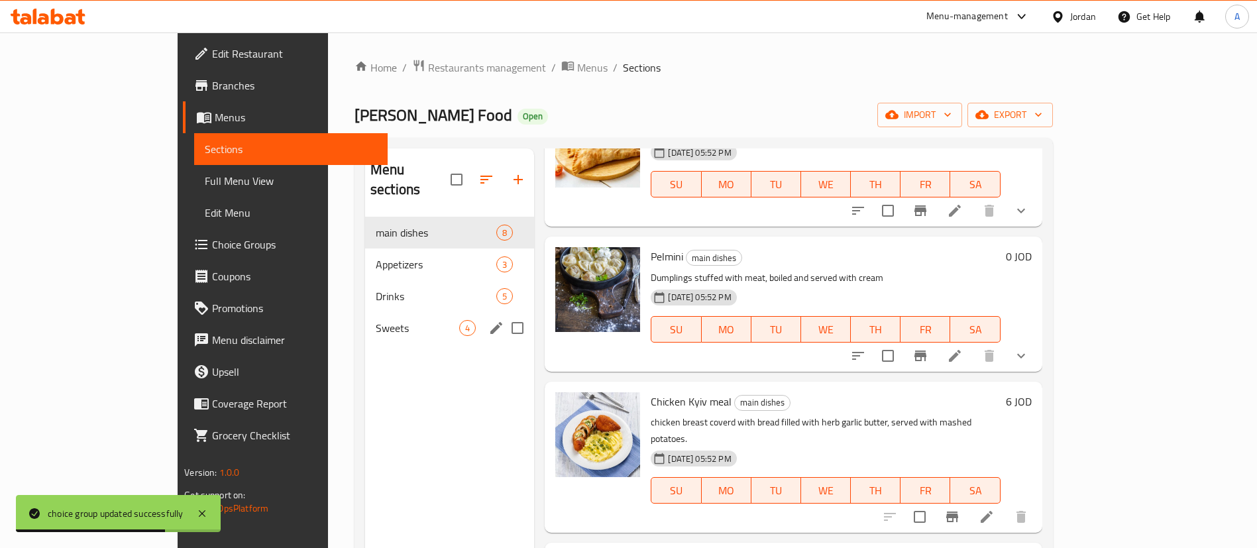
click at [392, 312] on div "Sweets 4" at bounding box center [449, 328] width 169 height 32
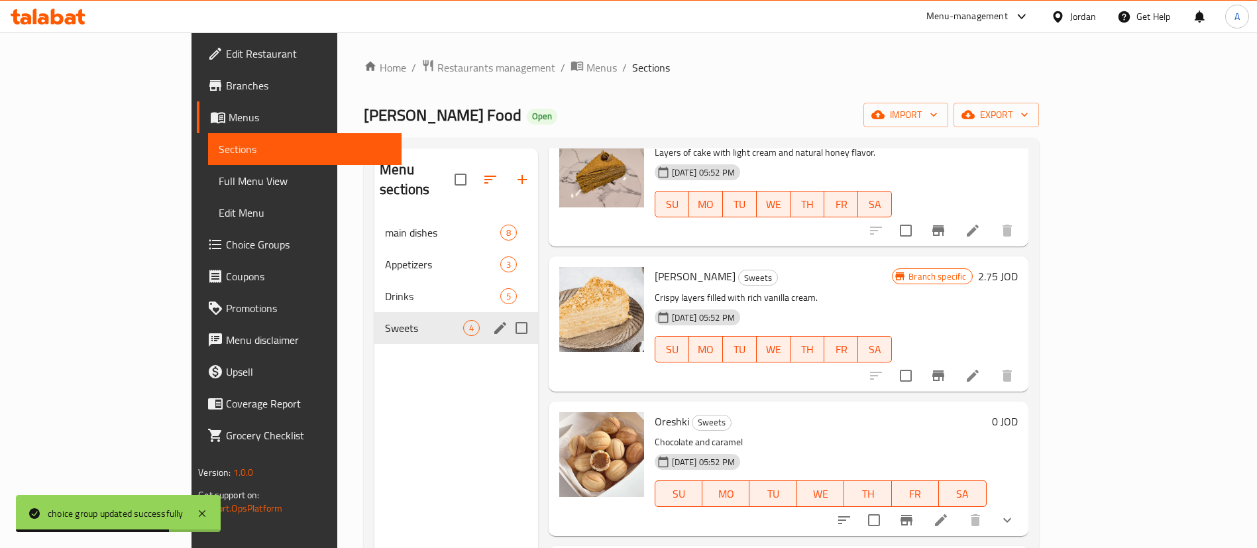
scroll to position [64, 0]
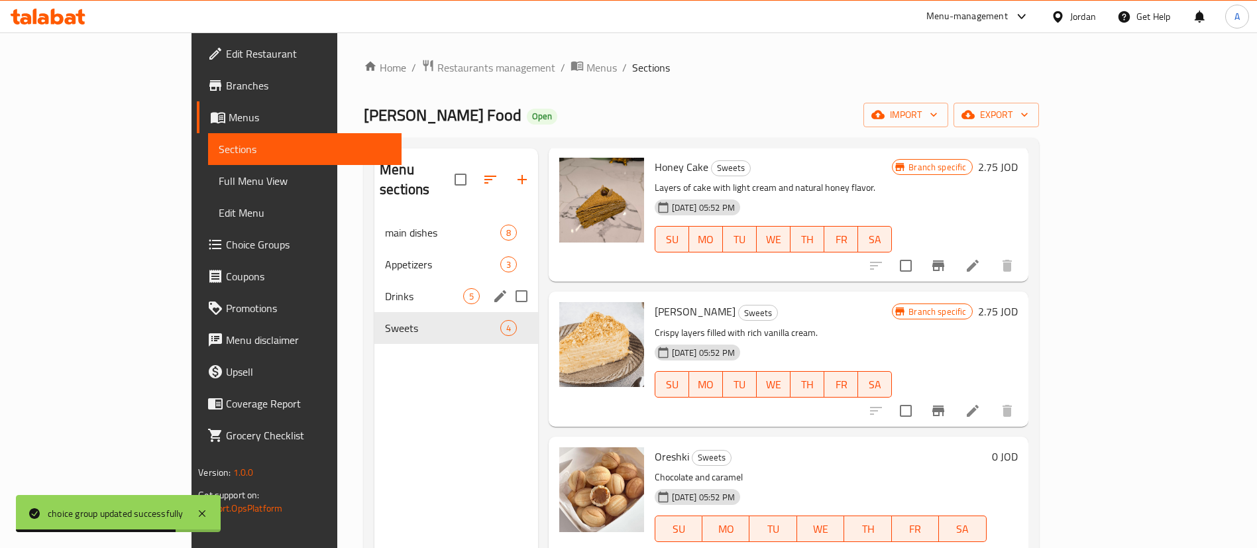
click at [385, 288] on span "Drinks" at bounding box center [424, 296] width 78 height 16
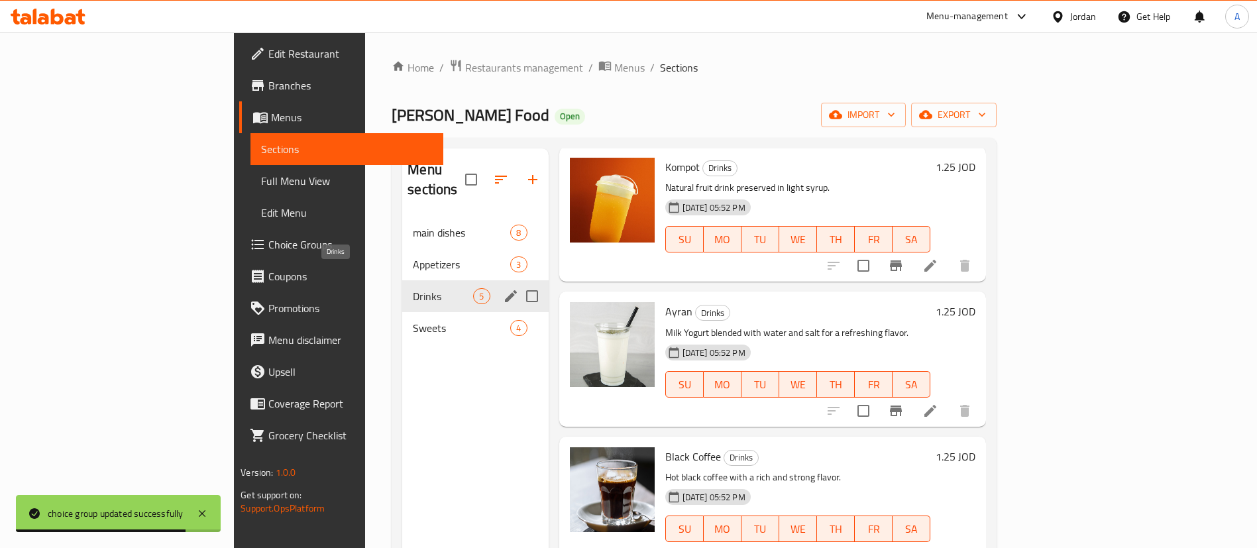
click at [413, 320] on span "Sweets" at bounding box center [461, 328] width 97 height 16
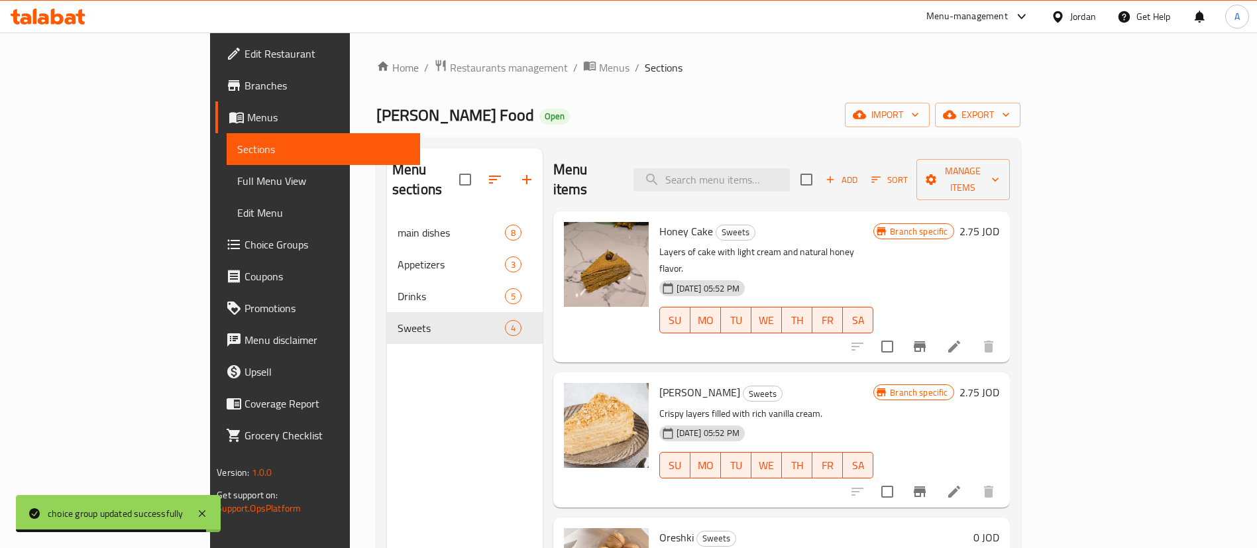
drag, startPoint x: 419, startPoint y: 194, endPoint x: 414, endPoint y: 199, distance: 7.5
click at [418, 211] on nav "main dishes 8 Appetizers 3 Drinks 5 Sweets 4" at bounding box center [465, 280] width 156 height 138
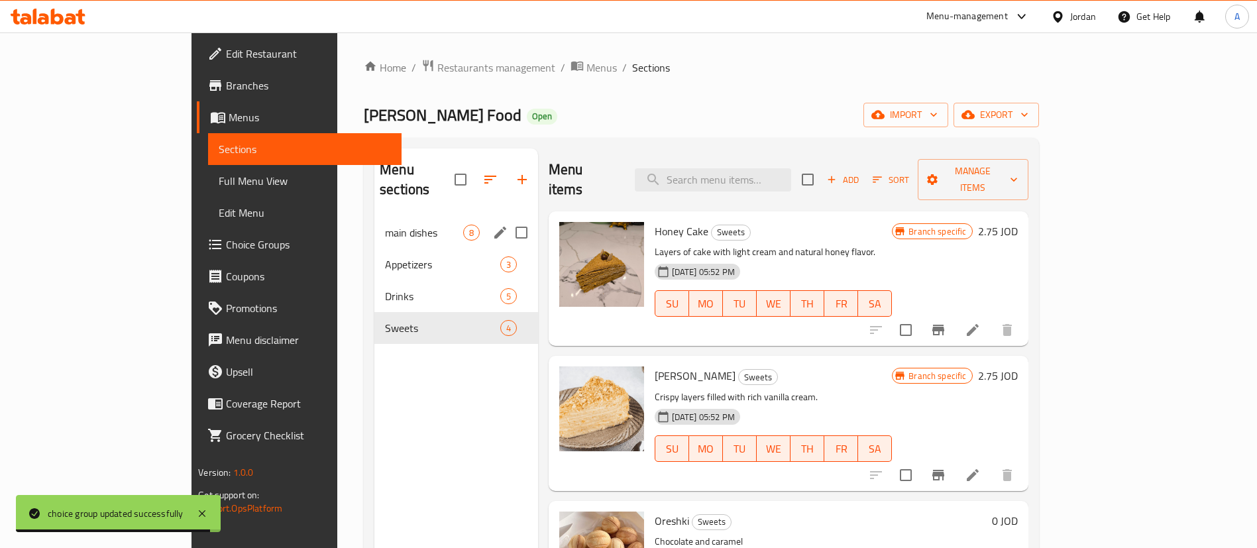
drag, startPoint x: 396, startPoint y: 210, endPoint x: 466, endPoint y: 194, distance: 71.5
click at [397, 225] on span "main dishes" at bounding box center [424, 233] width 78 height 16
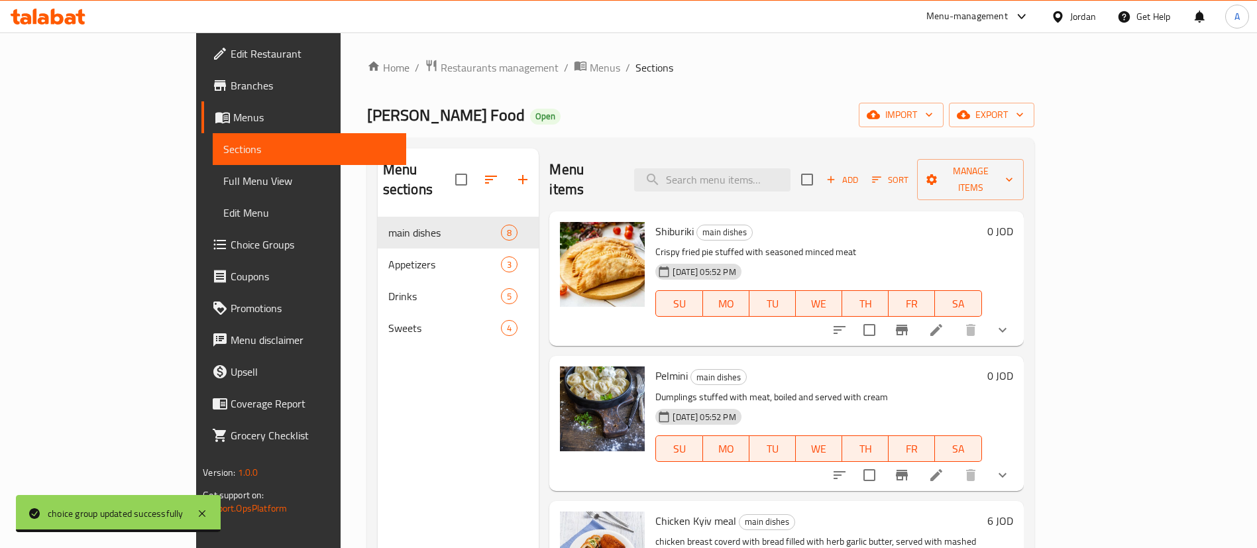
drag, startPoint x: 791, startPoint y: 155, endPoint x: 799, endPoint y: 172, distance: 18.1
click at [792, 155] on div "Menu items Add Sort Manage items" at bounding box center [786, 179] width 474 height 63
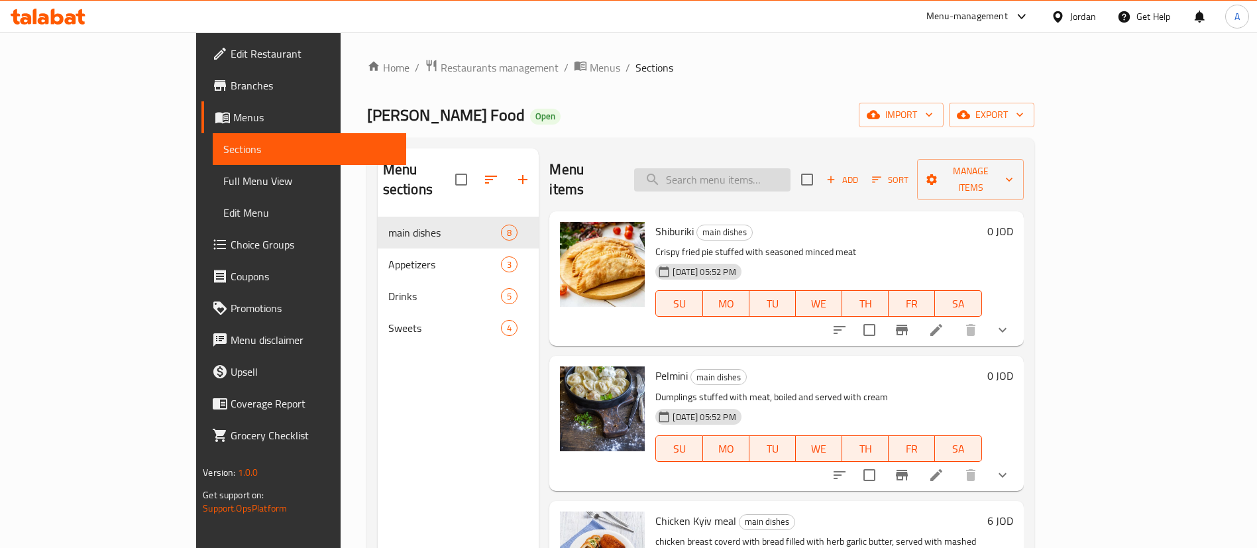
click at [791, 172] on input "search" at bounding box center [712, 179] width 156 height 23
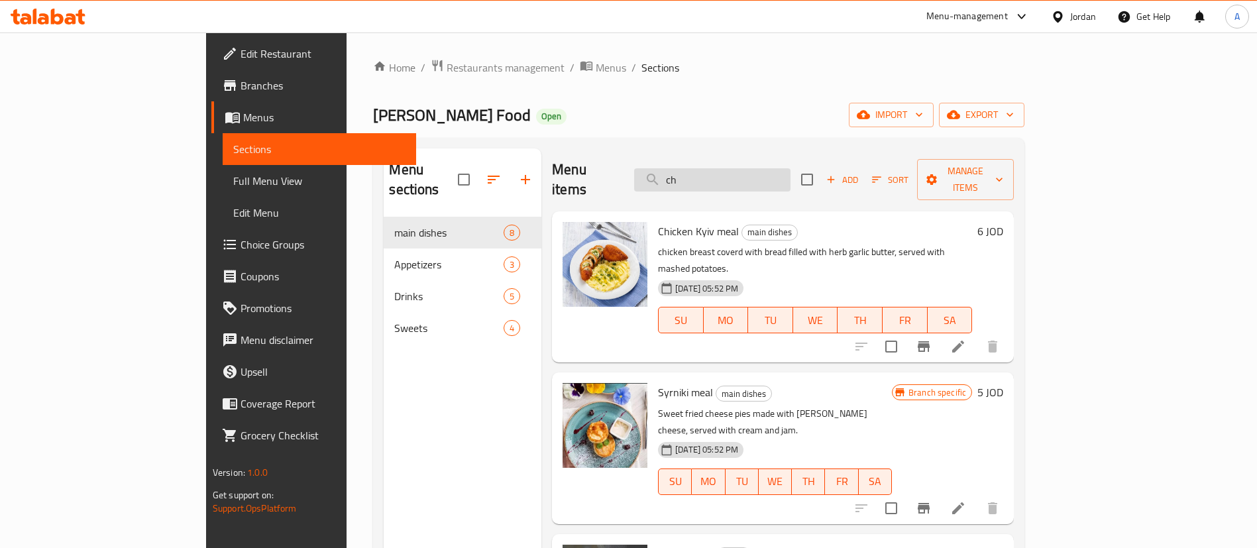
type input "c"
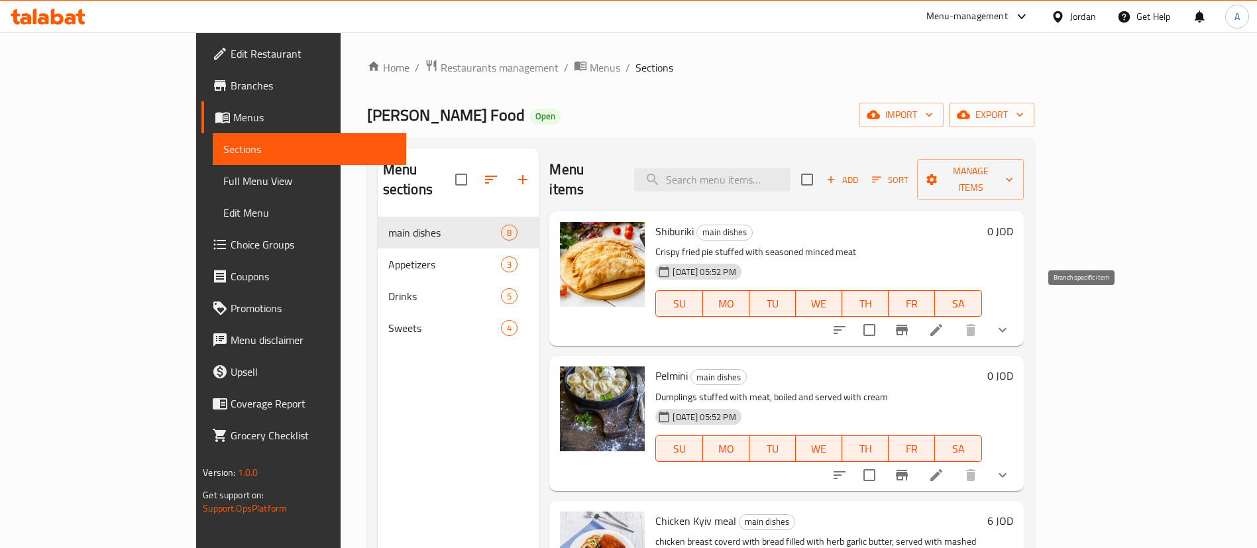
click at [944, 322] on icon at bounding box center [937, 330] width 16 height 16
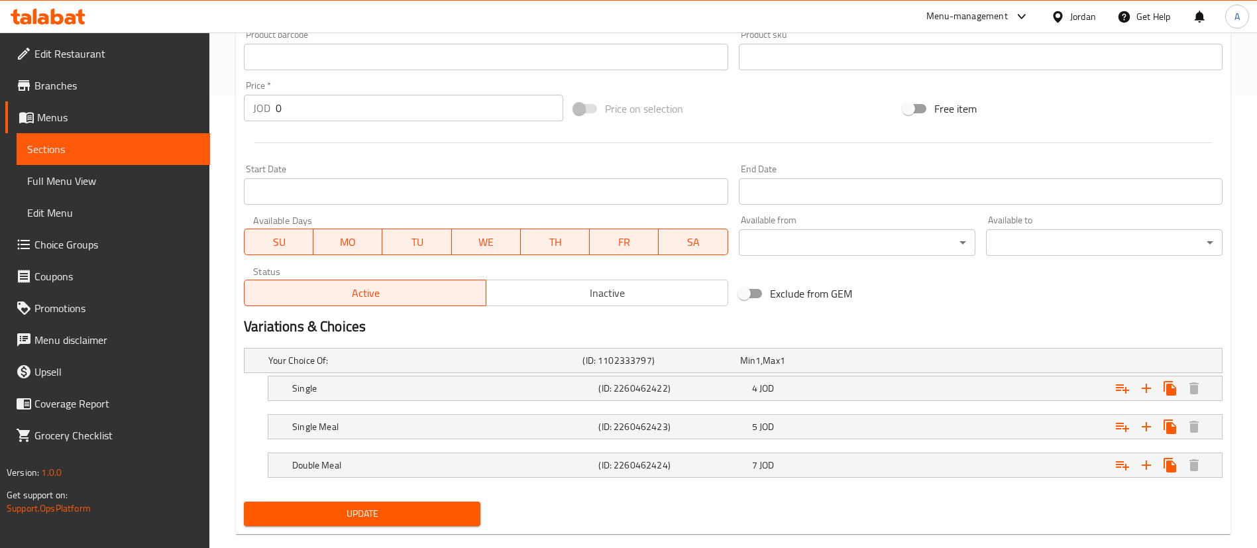
scroll to position [476, 0]
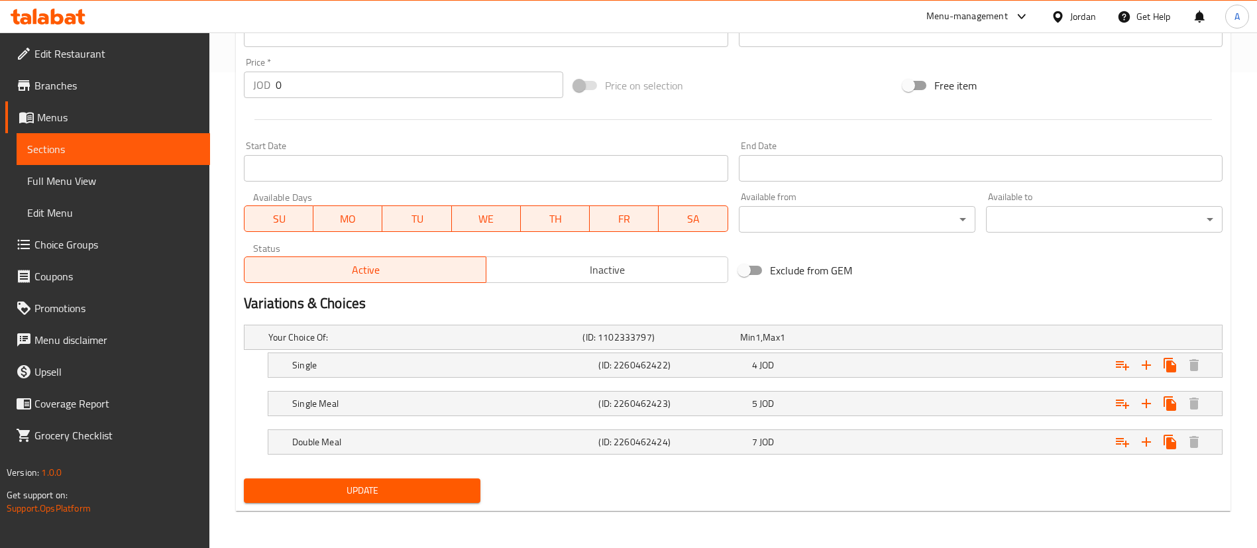
click at [108, 249] on span "Choice Groups" at bounding box center [116, 245] width 165 height 16
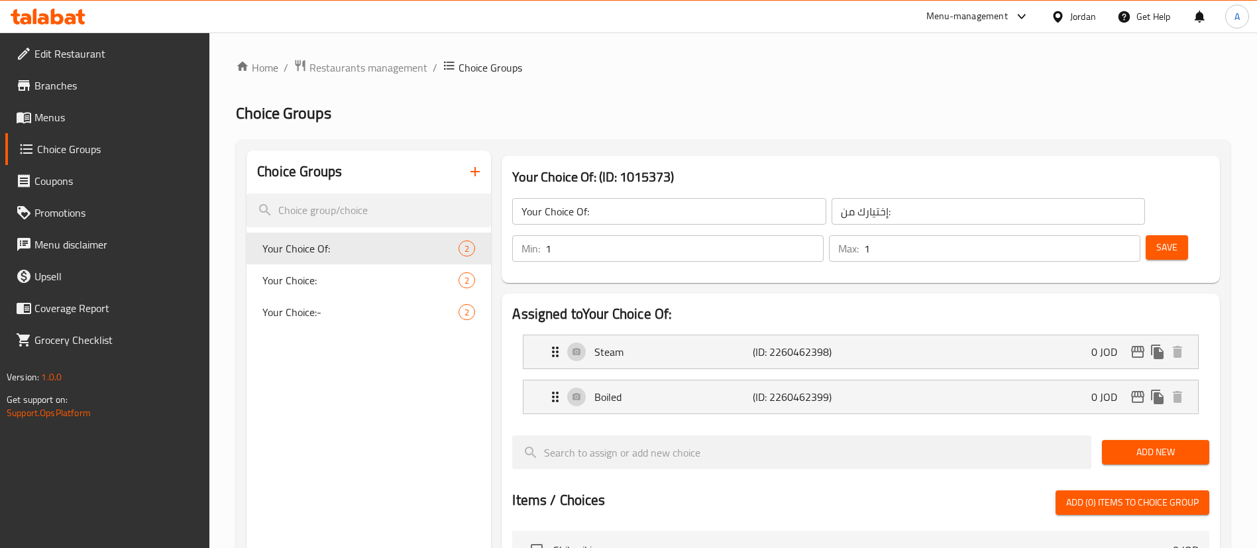
click at [472, 164] on icon "button" at bounding box center [475, 172] width 16 height 16
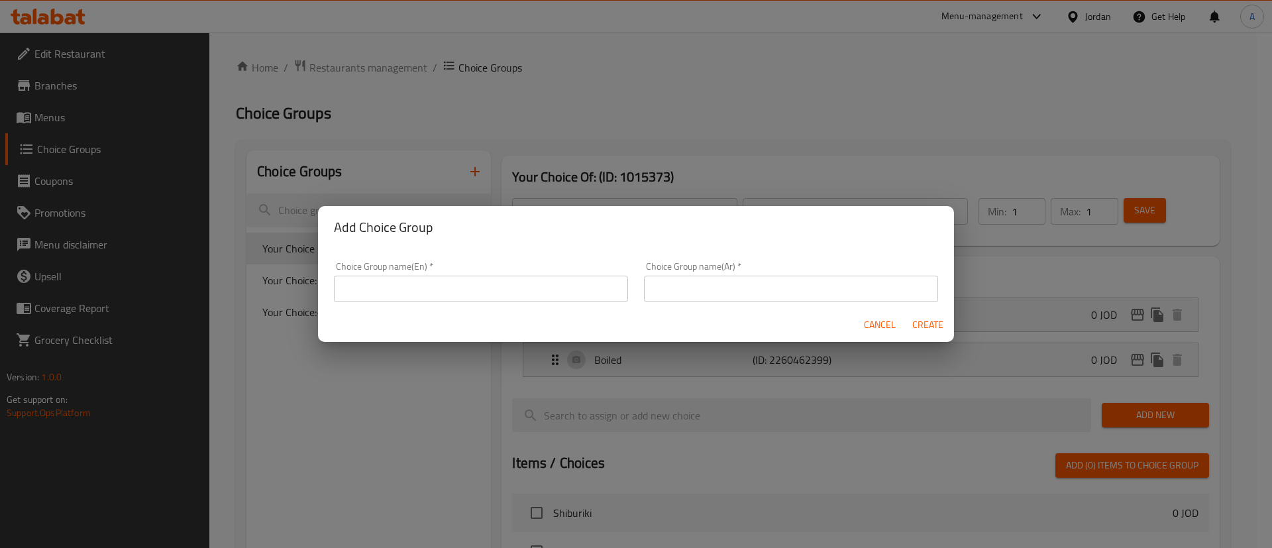
click at [443, 295] on input "text" at bounding box center [481, 289] width 294 height 27
type input "Your Choice::"
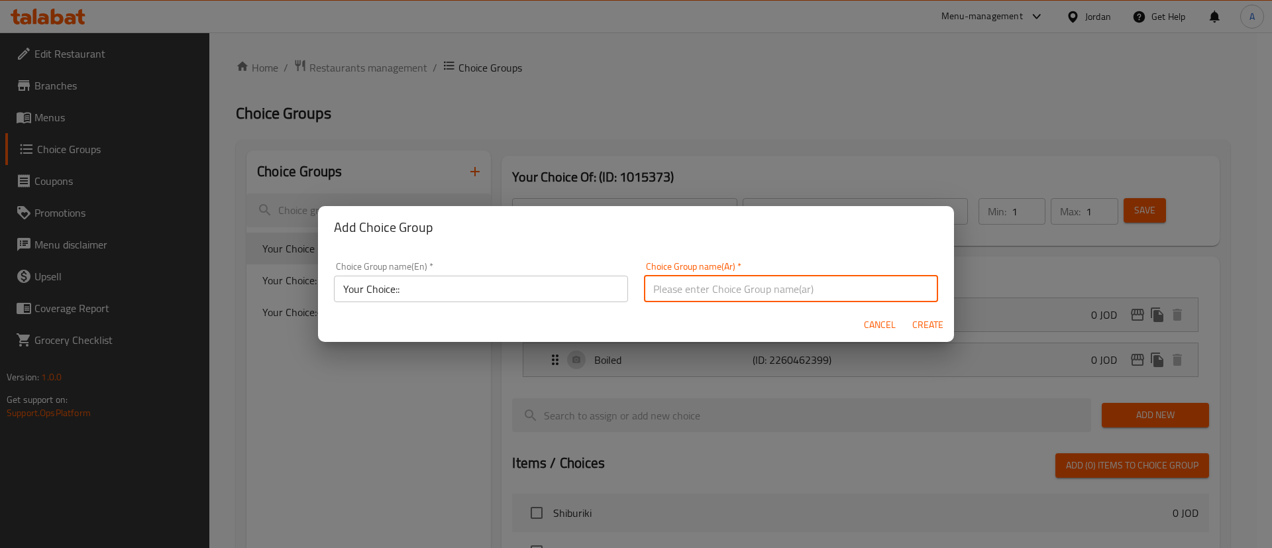
drag, startPoint x: 710, startPoint y: 296, endPoint x: 713, endPoint y: 286, distance: 10.3
click at [711, 292] on input "text" at bounding box center [791, 289] width 294 height 27
click at [713, 286] on input "text" at bounding box center [791, 289] width 294 height 27
drag, startPoint x: 732, startPoint y: 292, endPoint x: 492, endPoint y: 304, distance: 240.2
click at [492, 304] on div "Choice Group name(En)   * Your Choice:: Choice Group name(En) * Choice Group na…" at bounding box center [636, 282] width 620 height 56
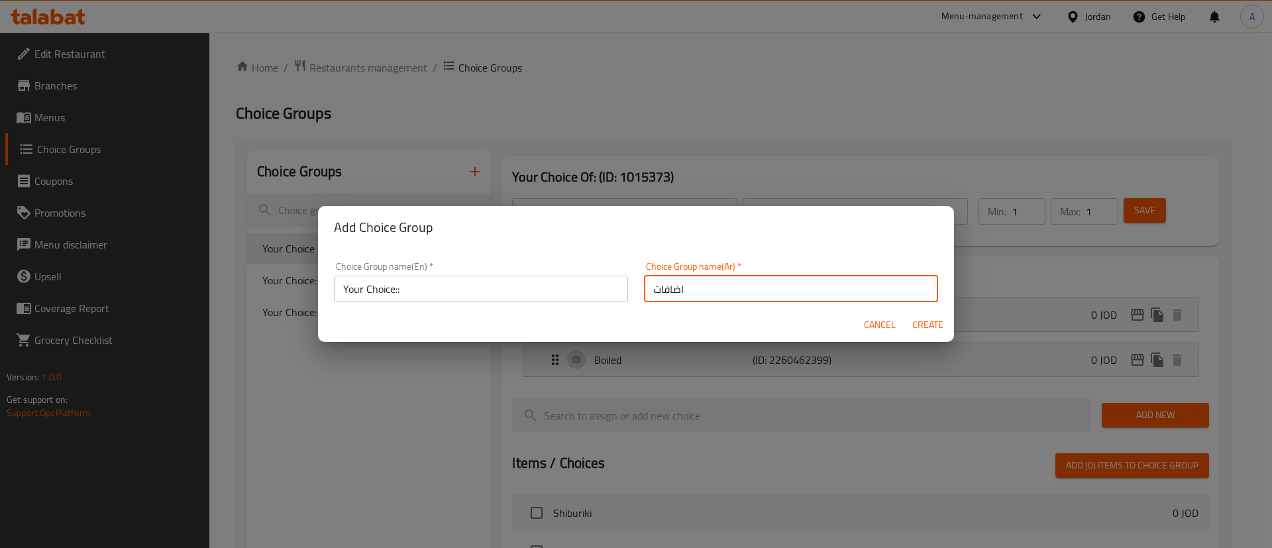
scroll to position [4, 0]
type input "اختيارك"
click at [939, 325] on span "Create" at bounding box center [928, 325] width 32 height 17
type input "Your Choice::"
type input "اختيارك"
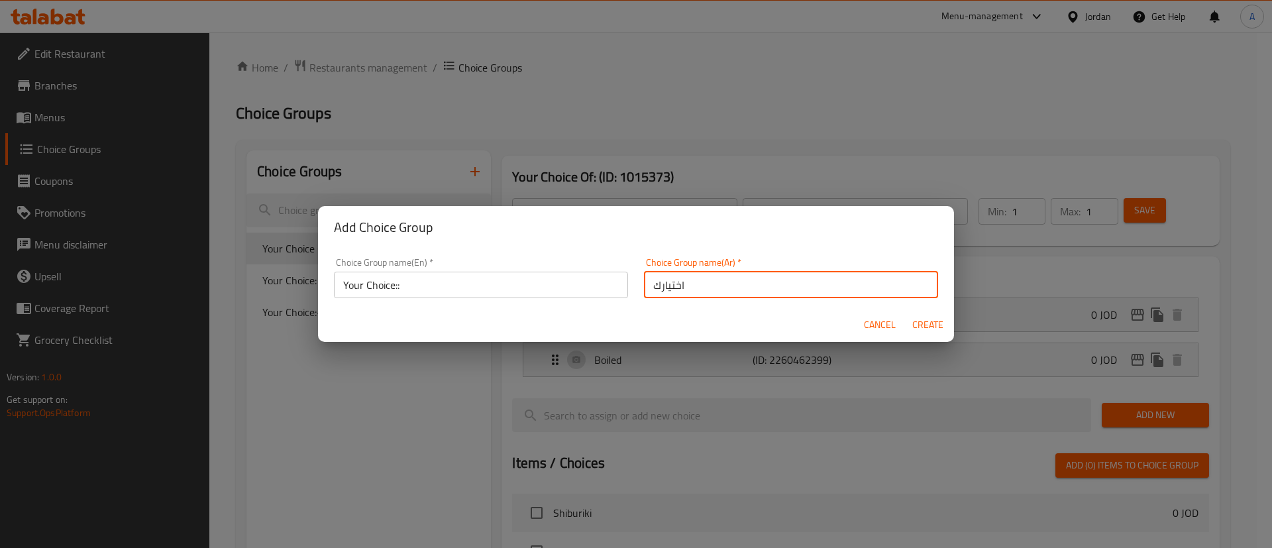
type input "0"
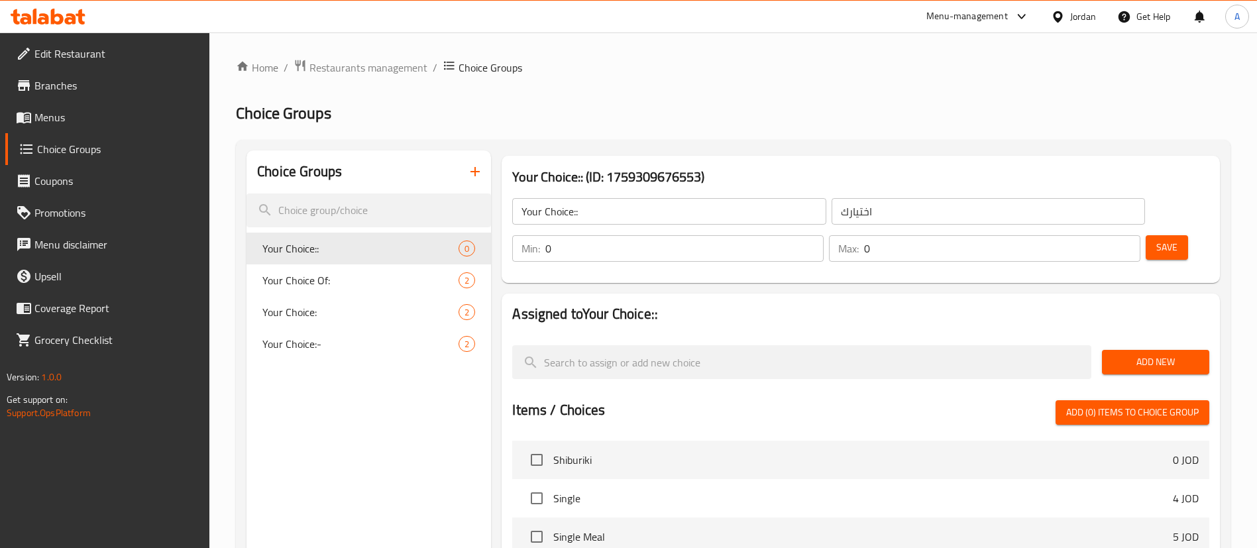
click at [824, 235] on input "0" at bounding box center [684, 248] width 278 height 27
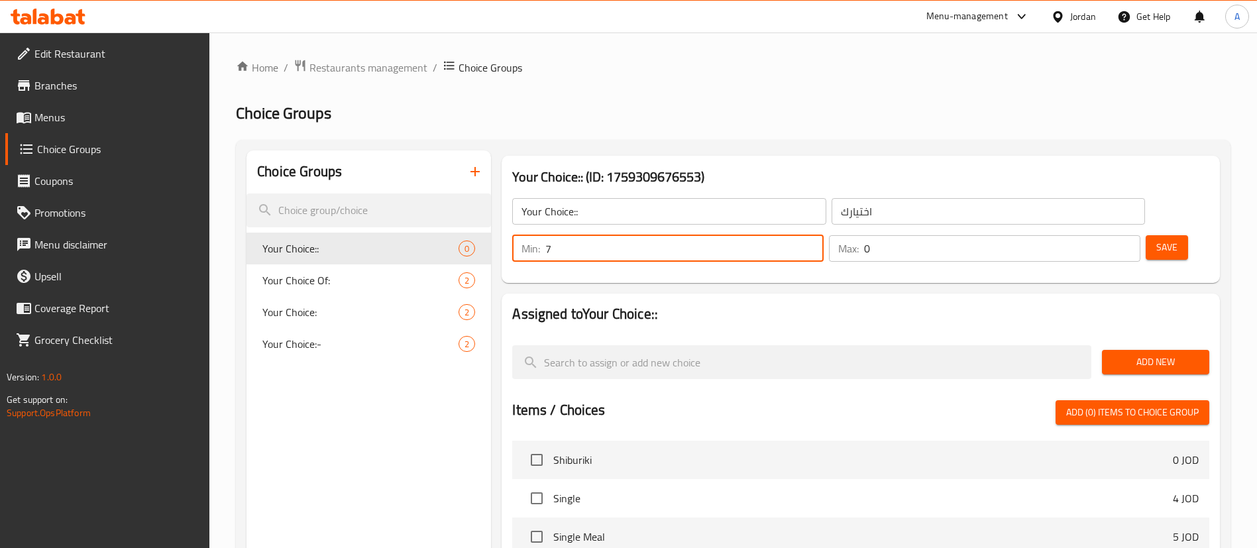
click at [824, 235] on input "7" at bounding box center [684, 248] width 278 height 27
click at [824, 235] on input "6" at bounding box center [684, 248] width 278 height 27
click at [824, 235] on input "5" at bounding box center [684, 248] width 278 height 27
click at [824, 235] on input "4" at bounding box center [684, 248] width 278 height 27
click at [824, 235] on input "3" at bounding box center [684, 248] width 278 height 27
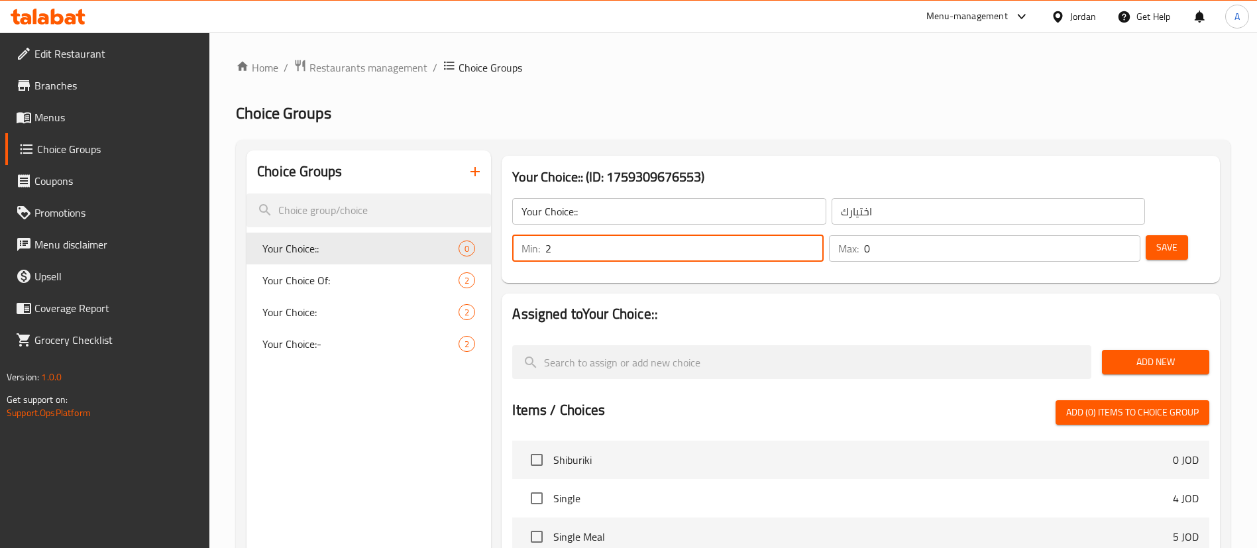
click at [824, 235] on input "2" at bounding box center [684, 248] width 278 height 27
click at [824, 235] on input "1" at bounding box center [684, 248] width 278 height 27
click at [824, 235] on input "0" at bounding box center [684, 248] width 278 height 27
type input "1"
click at [824, 235] on input "1" at bounding box center [684, 248] width 278 height 27
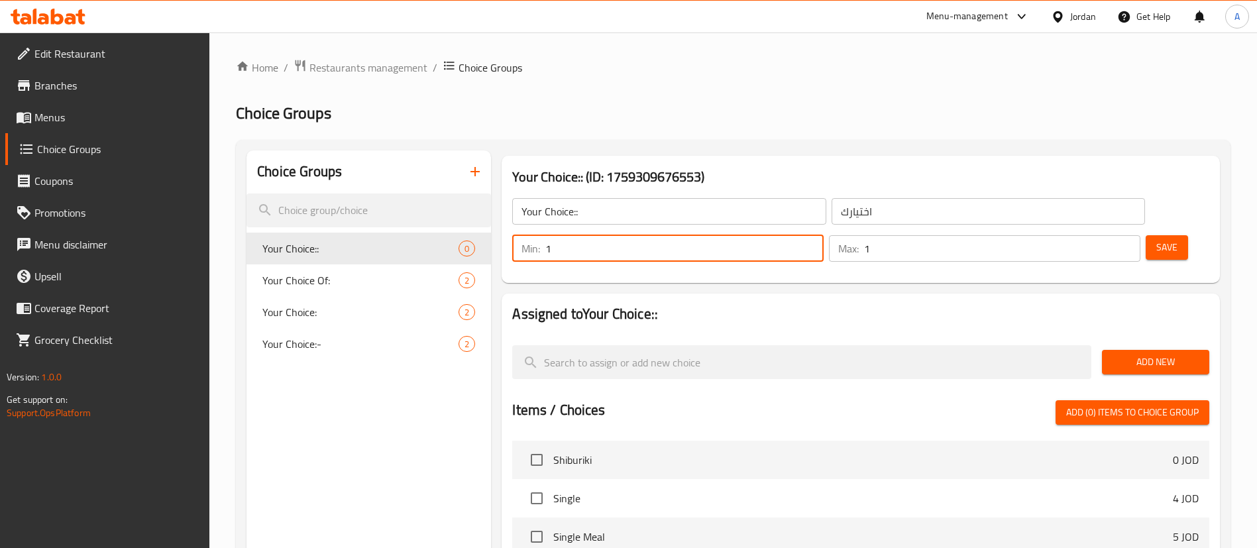
drag, startPoint x: 1104, startPoint y: 203, endPoint x: 1150, endPoint y: 201, distance: 45.7
type input "1"
click at [1104, 235] on input "1" at bounding box center [1002, 248] width 276 height 27
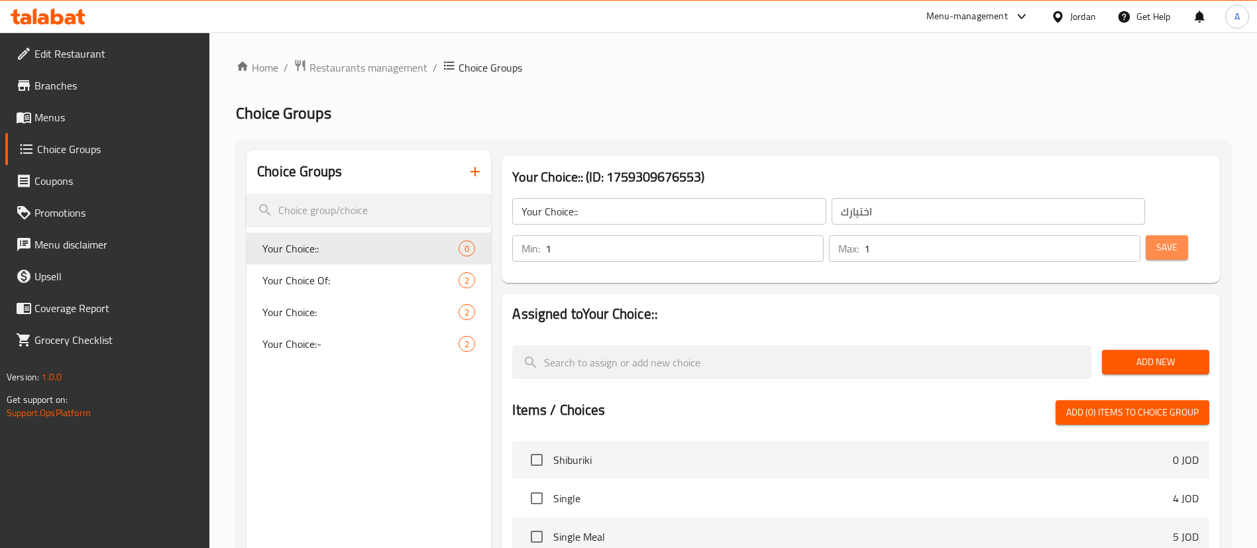
click at [1157, 239] on span "Save" at bounding box center [1167, 247] width 21 height 17
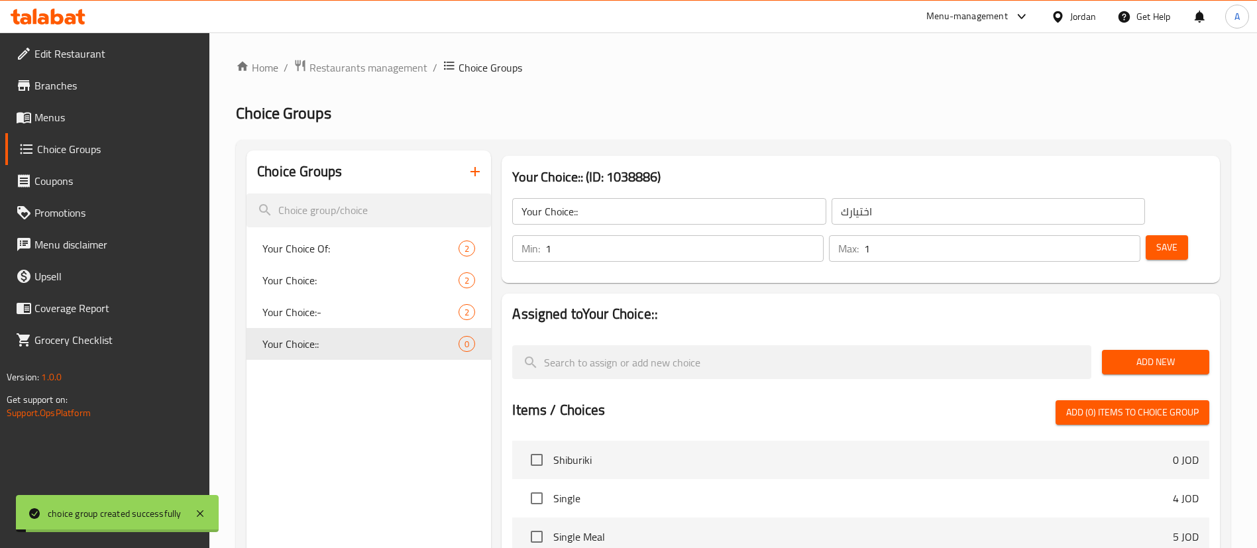
drag, startPoint x: 1082, startPoint y: 352, endPoint x: 1143, endPoint y: 322, distance: 67.3
click at [1085, 349] on div "Assigned to Your Choice:: Add New Items / Choices Add (0) items to choice group…" at bounding box center [861, 534] width 718 height 481
click at [1143, 354] on span "Add New" at bounding box center [1156, 362] width 86 height 17
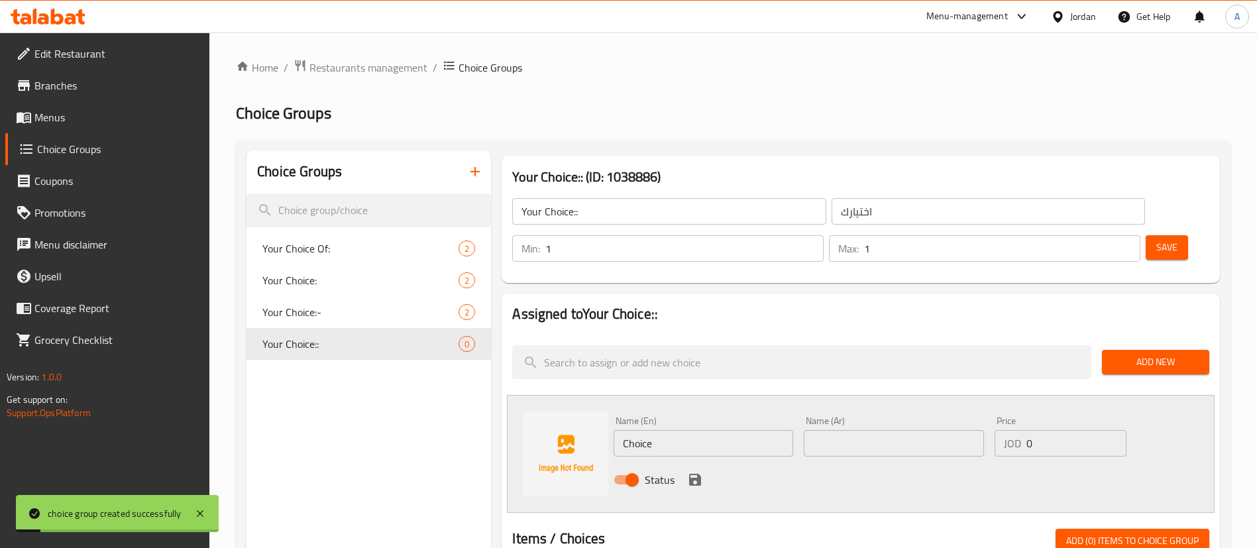
drag, startPoint x: 605, startPoint y: 415, endPoint x: 526, endPoint y: 390, distance: 82.6
click at [517, 412] on div "Name (En) Choice Name (En) Name (Ar) Name (Ar) Price JOD 0 Price Status" at bounding box center [861, 454] width 708 height 118
type input "ة"
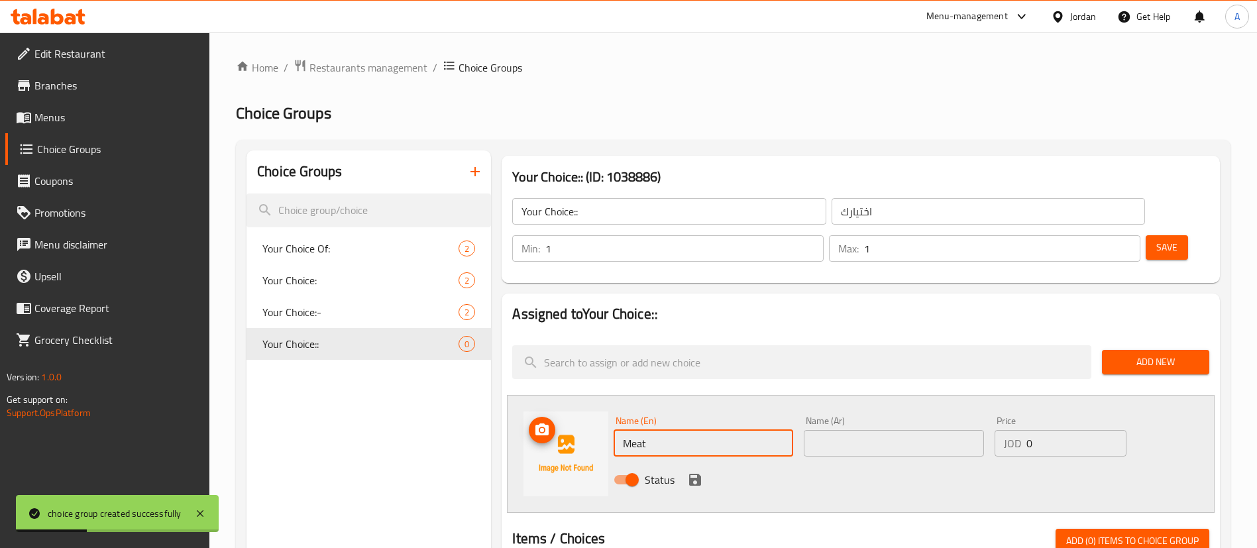
type input "Meat"
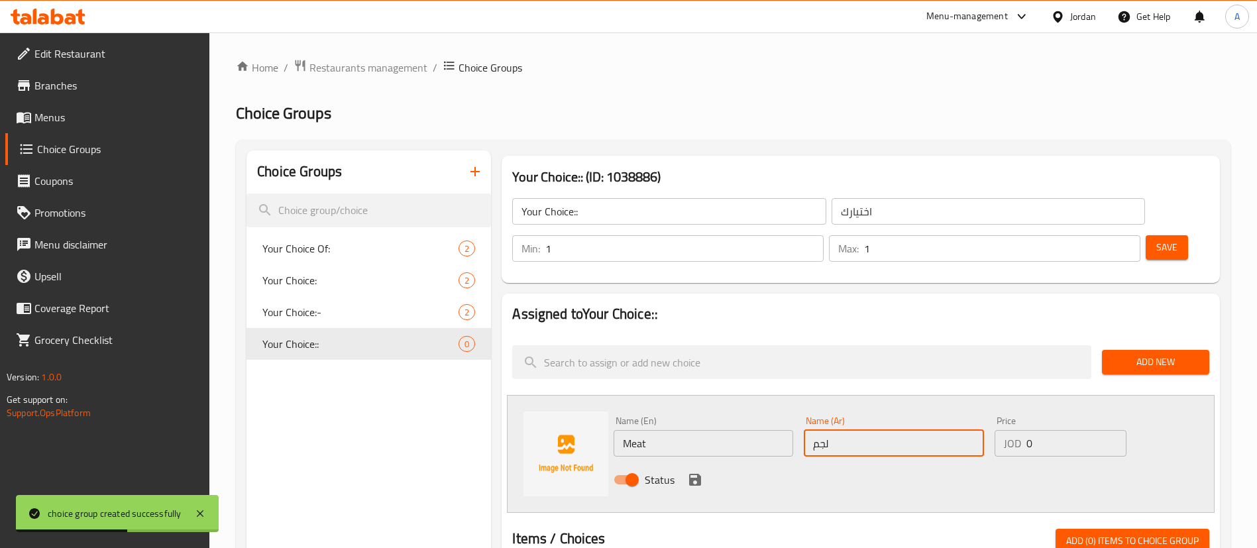
type input "لجم"
click at [700, 474] on icon "save" at bounding box center [695, 480] width 12 height 12
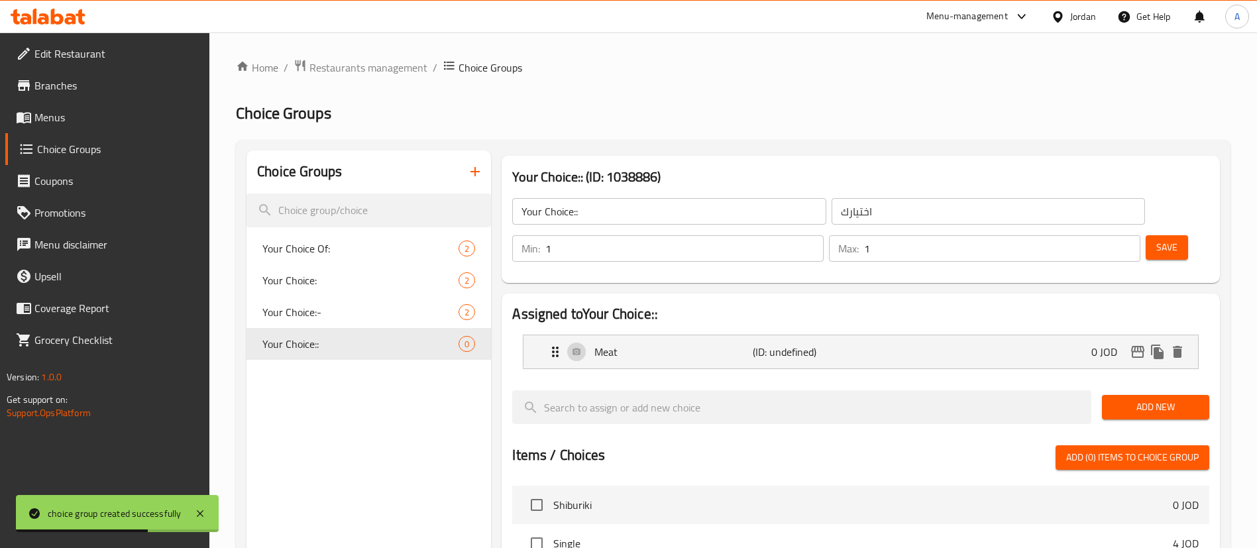
click at [1157, 399] on span "Add New" at bounding box center [1156, 407] width 86 height 17
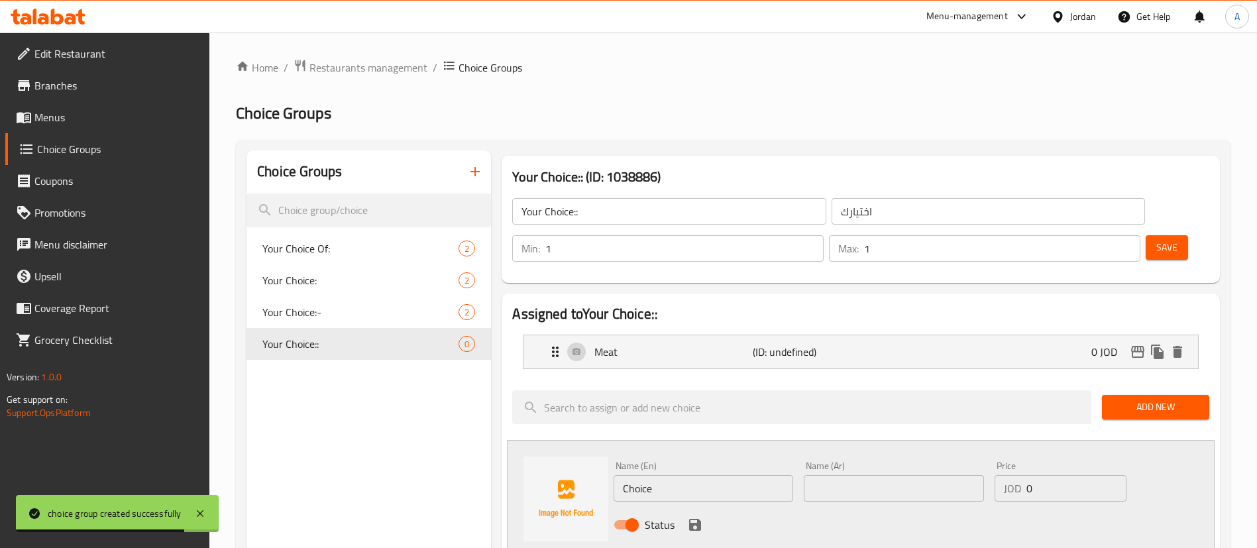
drag, startPoint x: 742, startPoint y: 464, endPoint x: 646, endPoint y: 456, distance: 97.1
click at [649, 457] on div "Name (En) Choice Name (En)" at bounding box center [703, 481] width 190 height 51
click at [667, 475] on input "ChoicC" at bounding box center [704, 488] width 180 height 27
drag, startPoint x: 667, startPoint y: 449, endPoint x: 585, endPoint y: 457, distance: 82.6
click at [585, 457] on div "Name (En) ChoicC Name (En) Name (Ar) Name (Ar) Price JOD 0 Price Status" at bounding box center [861, 499] width 708 height 118
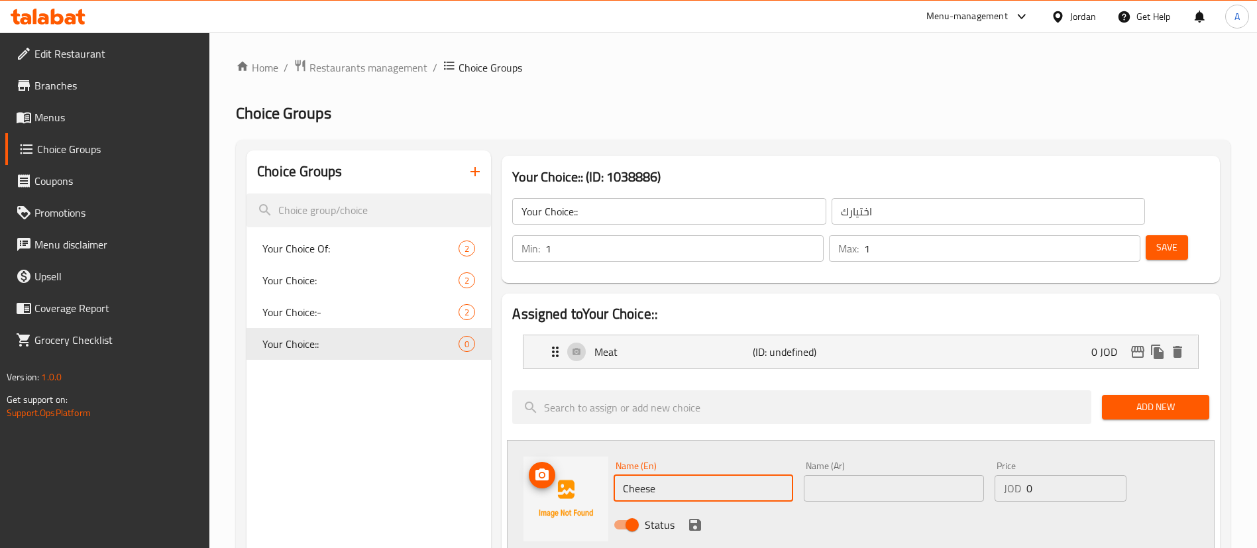
type input "Cheese"
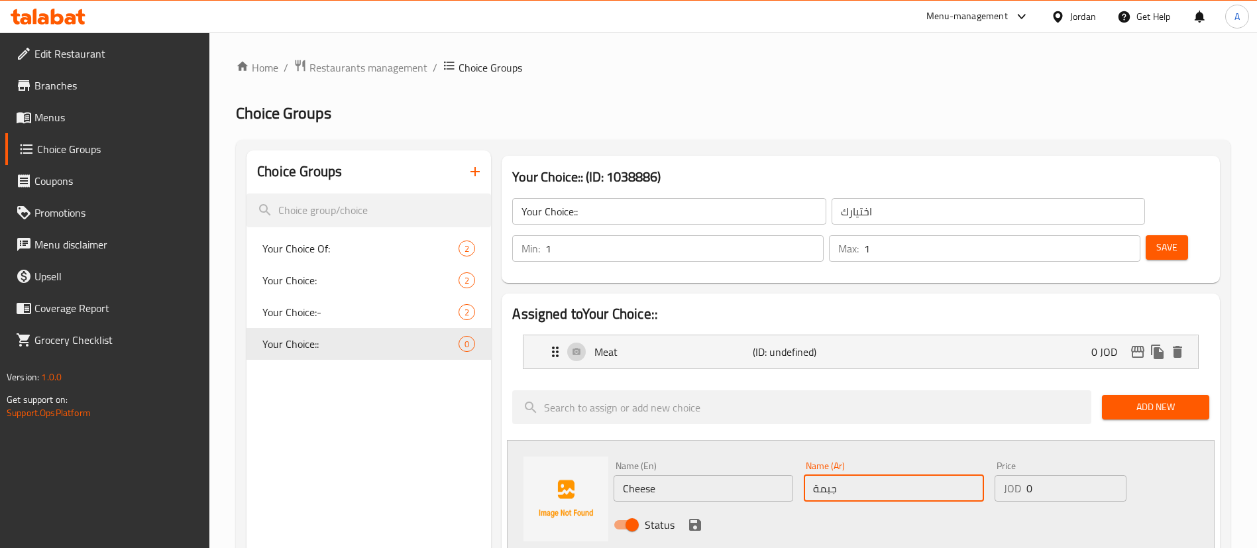
type input "جبمة"
click at [708, 507] on div "Status" at bounding box center [893, 525] width 571 height 36
click at [699, 517] on icon "save" at bounding box center [695, 525] width 16 height 16
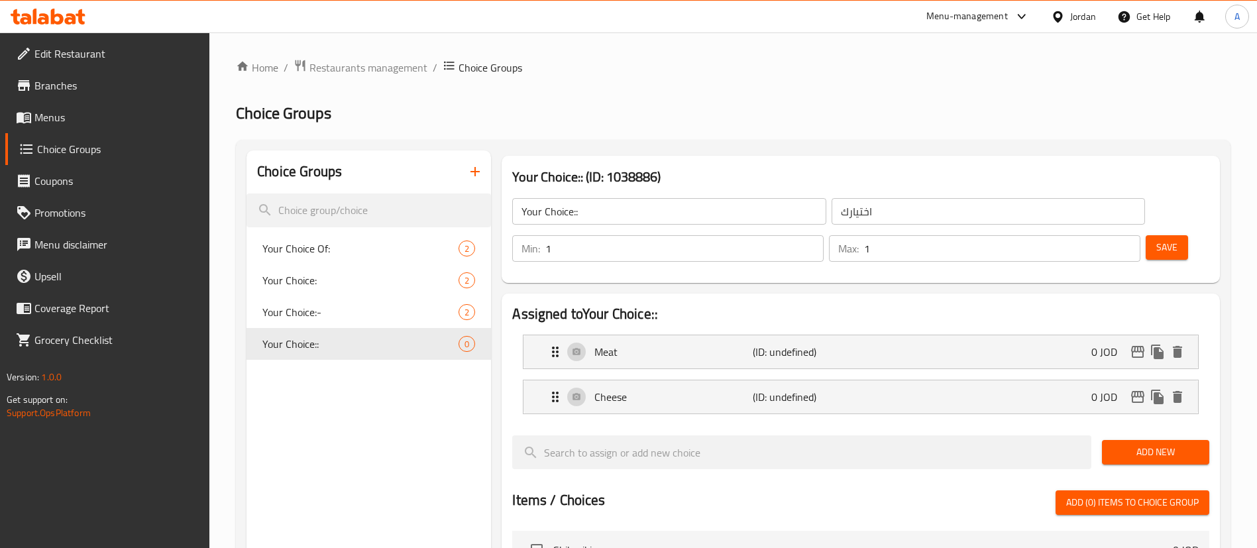
click at [1086, 435] on input "search" at bounding box center [801, 452] width 579 height 34
click at [1157, 444] on span "Add New" at bounding box center [1156, 452] width 86 height 17
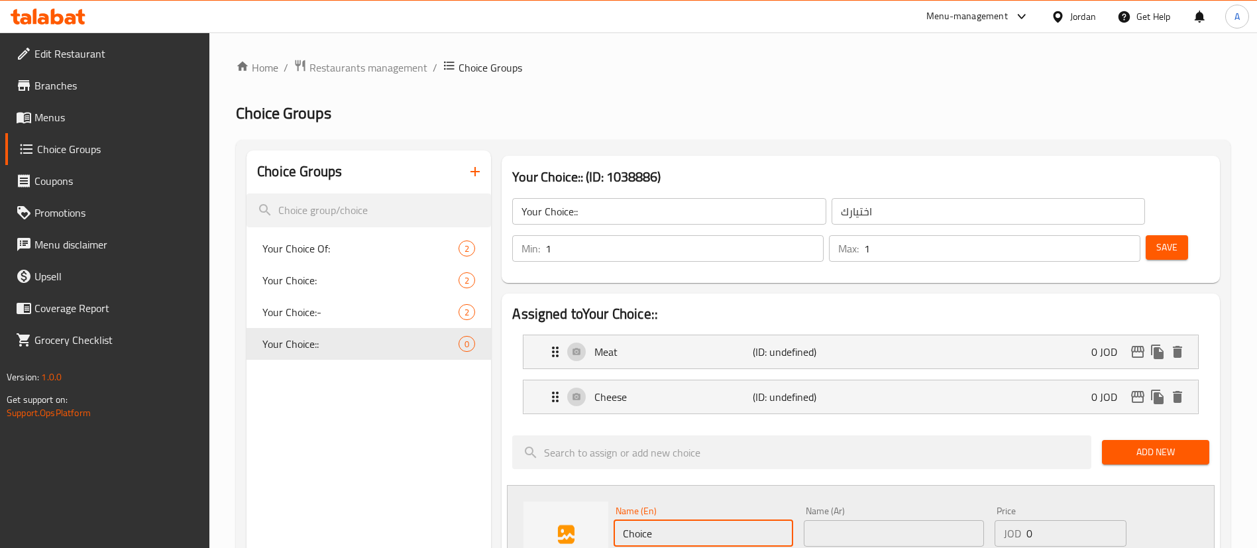
drag, startPoint x: 651, startPoint y: 501, endPoint x: 512, endPoint y: 495, distance: 139.3
click at [520, 506] on div "Name (En) Choice Name (En) Name (Ar) Name (Ar) Price JOD 0 Price Status" at bounding box center [861, 544] width 708 height 118
type input "Mix"
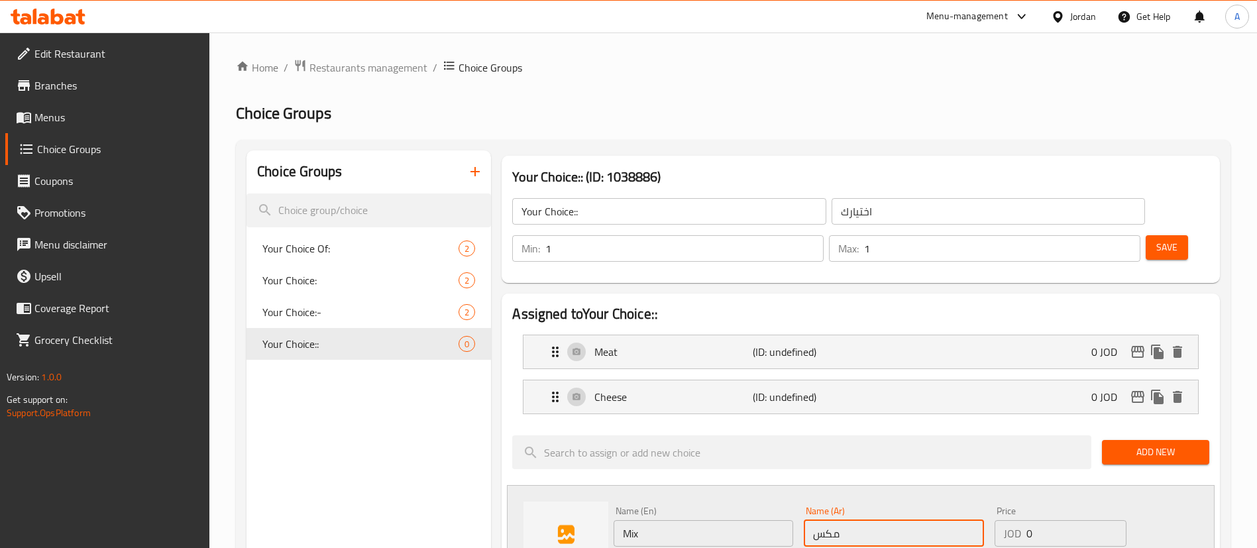
type input "مكس"
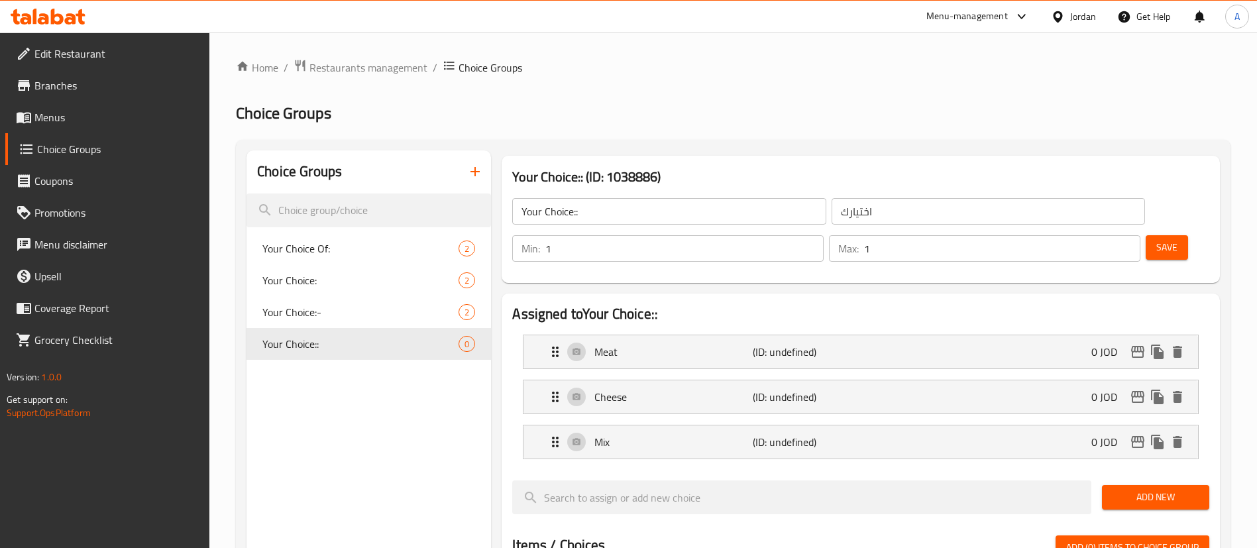
click at [1157, 239] on span "Save" at bounding box center [1167, 247] width 21 height 17
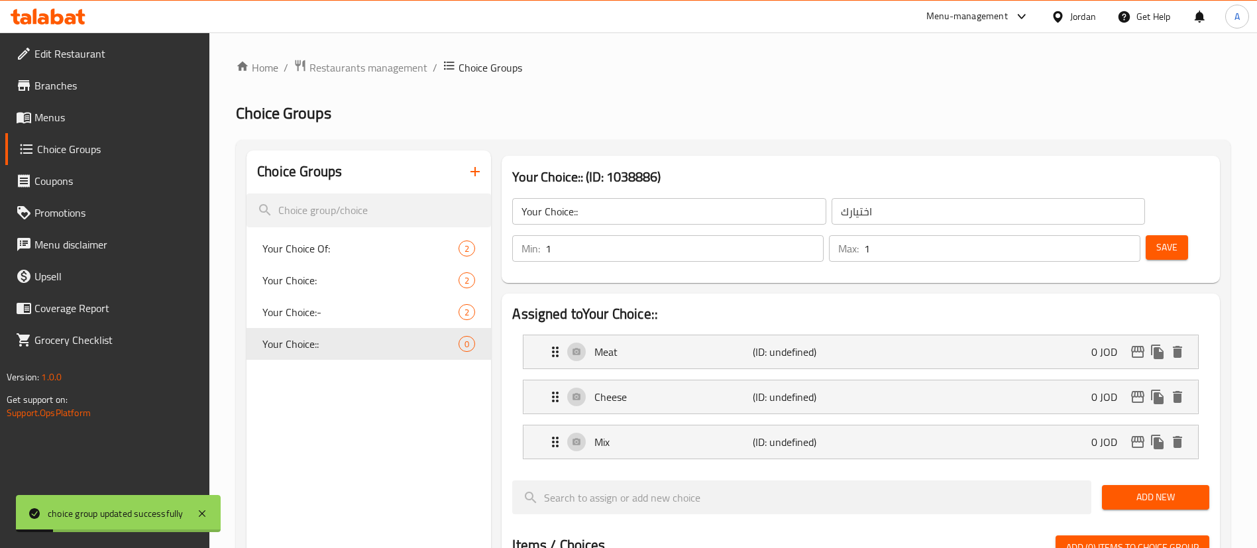
click at [1144, 227] on div "Min: 1 ​ Max: 1 ​ Save" at bounding box center [858, 248] width 708 height 42
click at [1148, 227] on div "Min: 1 ​ Max: 1 ​ Save" at bounding box center [858, 248] width 708 height 42
drag, startPoint x: 1151, startPoint y: 209, endPoint x: 1160, endPoint y: 208, distance: 8.6
click at [1157, 239] on span "Save" at bounding box center [1167, 247] width 21 height 17
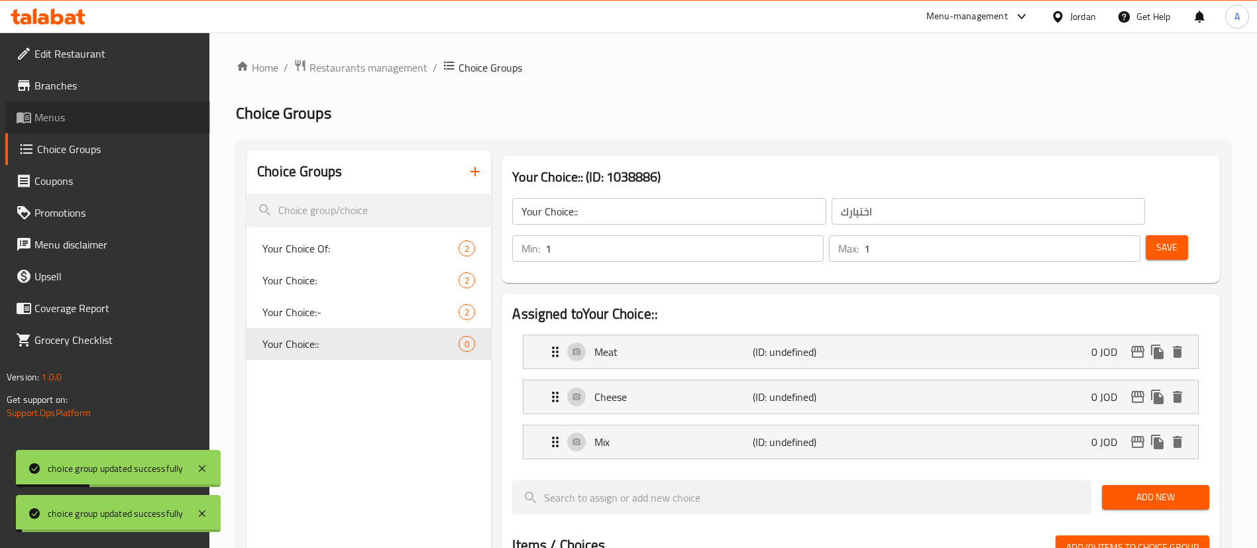
click at [51, 121] on span "Menus" at bounding box center [116, 117] width 165 height 16
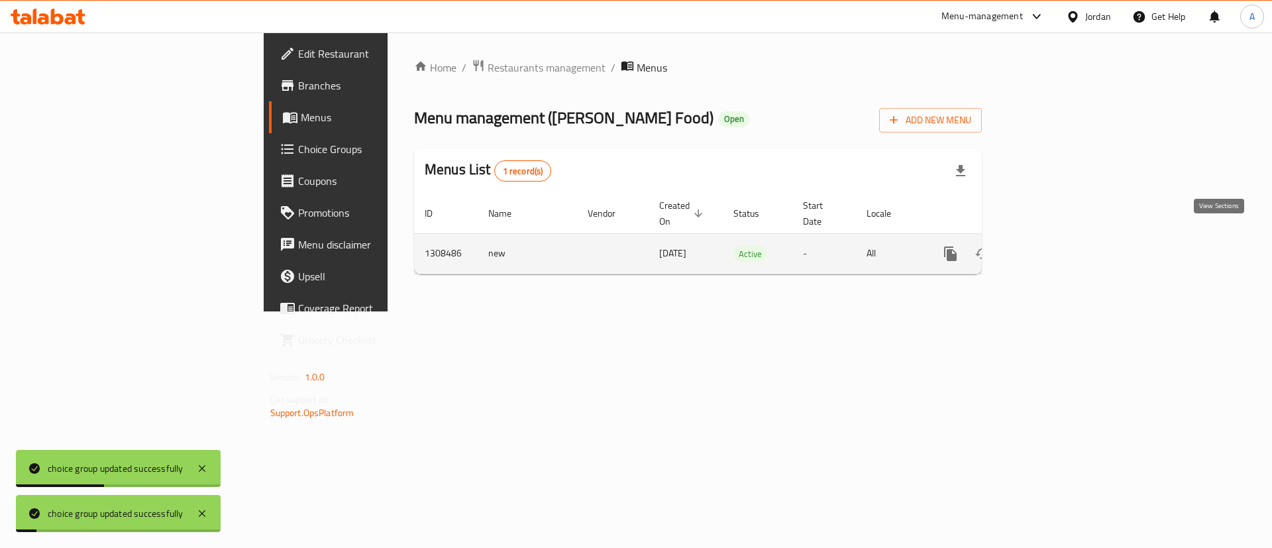
click at [1054, 246] on icon "enhanced table" at bounding box center [1047, 254] width 16 height 16
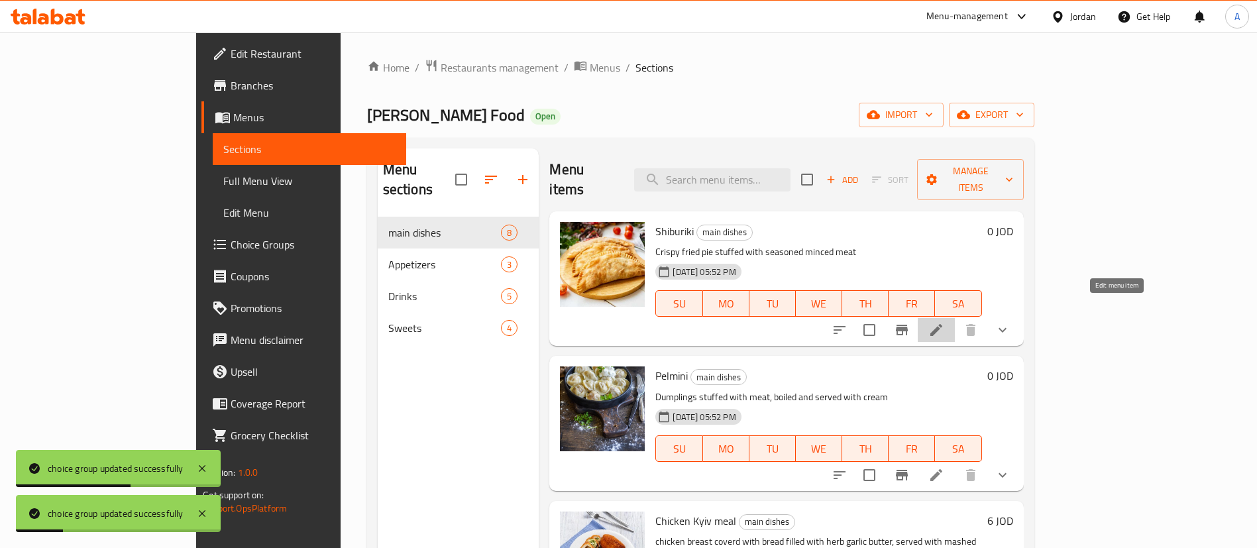
click at [944, 322] on icon at bounding box center [937, 330] width 16 height 16
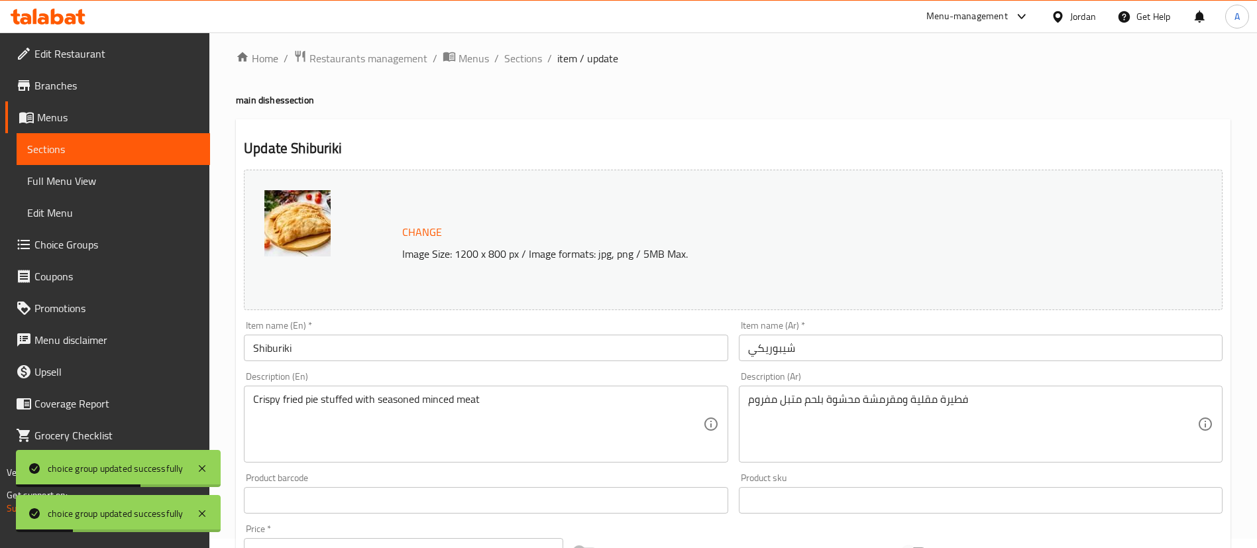
scroll to position [476, 0]
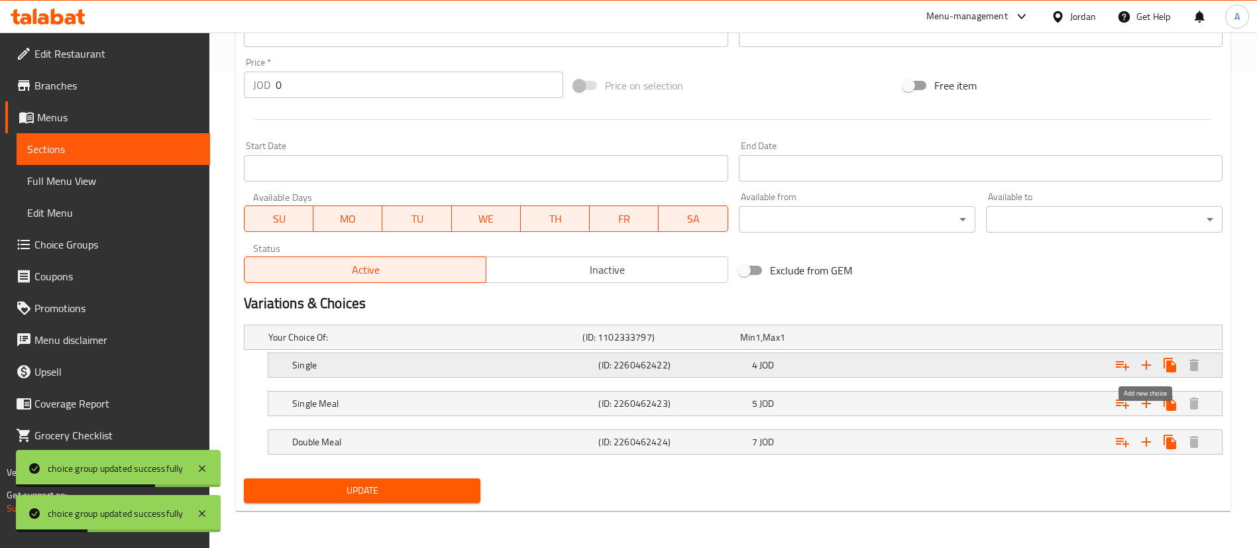
click at [1129, 363] on icon "Expand" at bounding box center [1123, 365] width 16 height 16
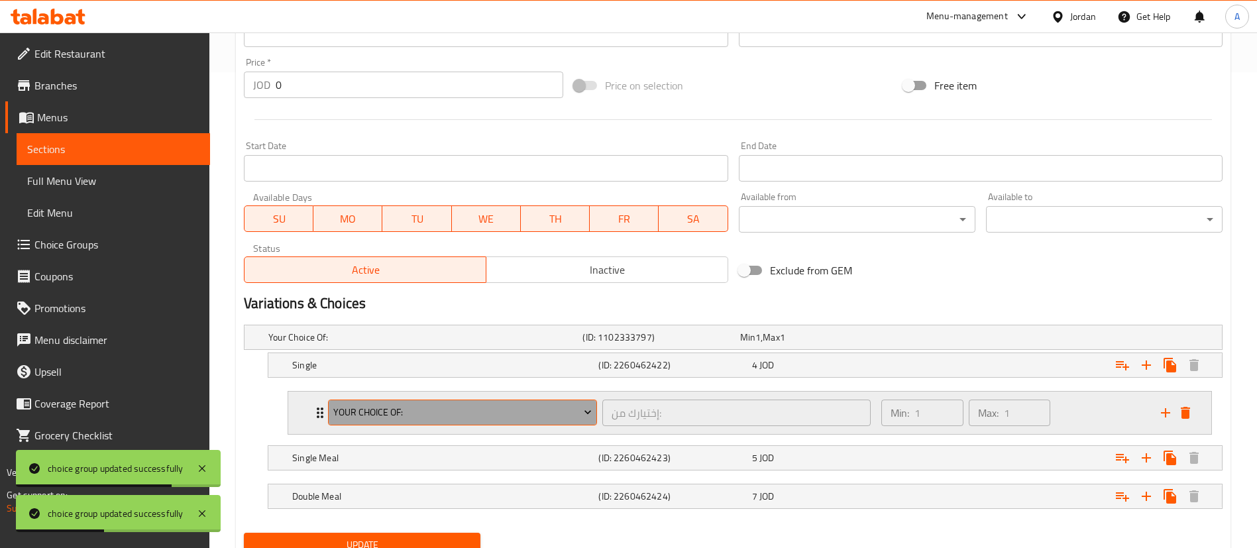
click at [529, 406] on span "Your Choice Of:" at bounding box center [462, 412] width 259 height 17
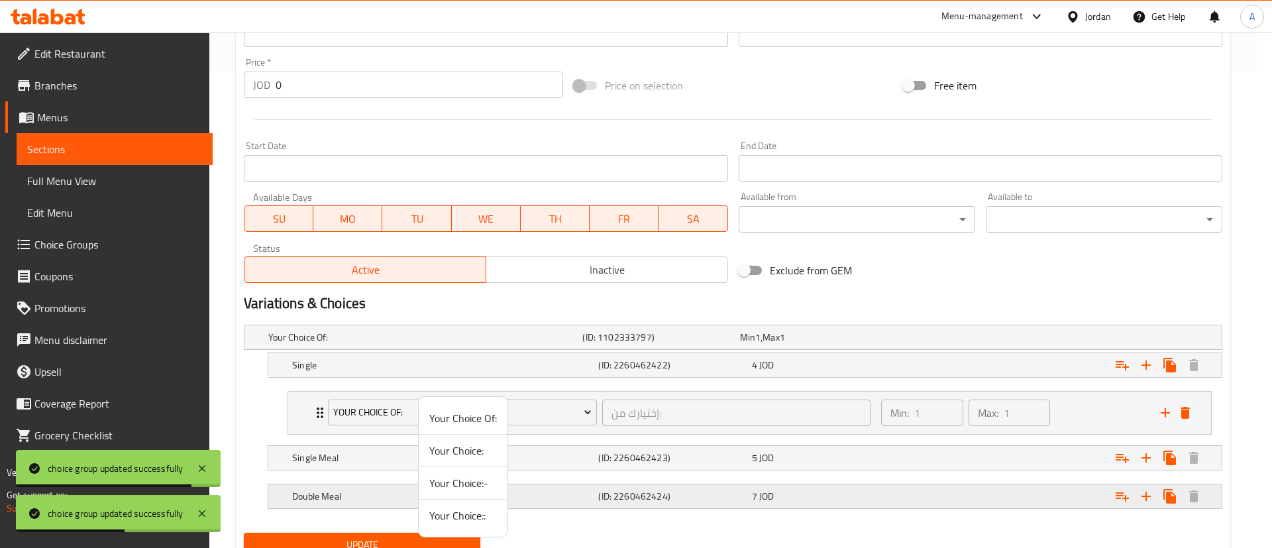
click at [481, 510] on span "Your Choice::" at bounding box center [463, 516] width 68 height 16
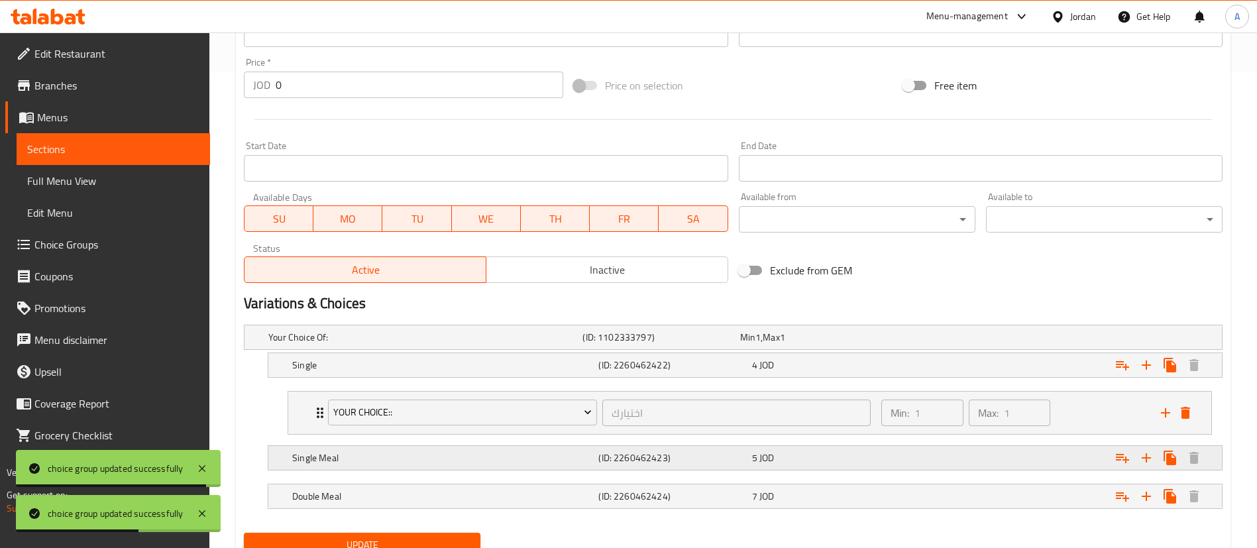
click at [1120, 463] on icon "Expand" at bounding box center [1123, 458] width 16 height 16
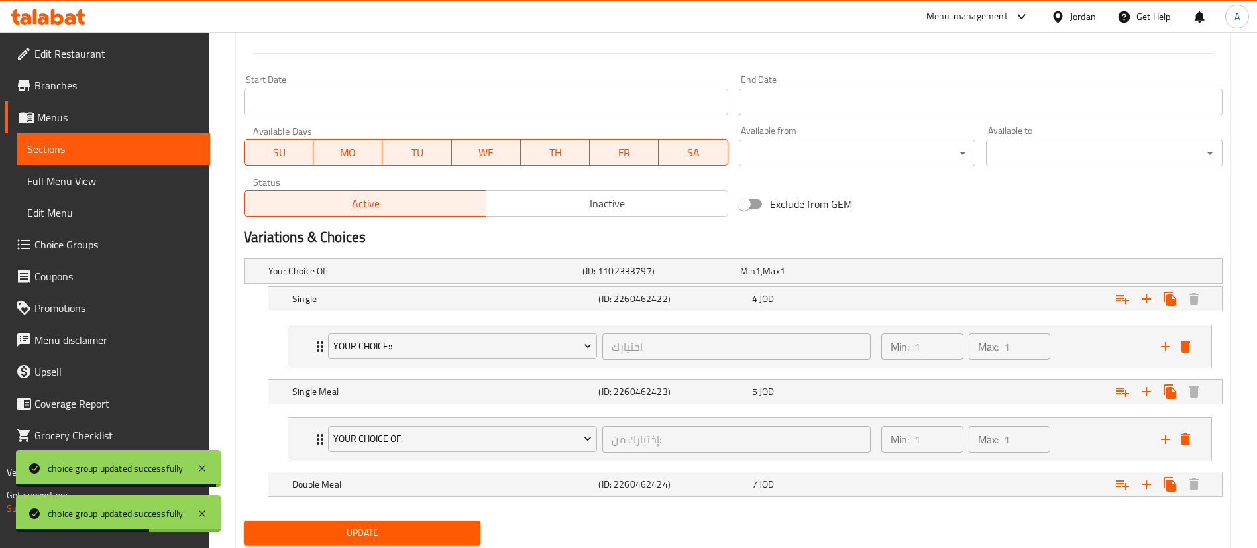
scroll to position [585, 0]
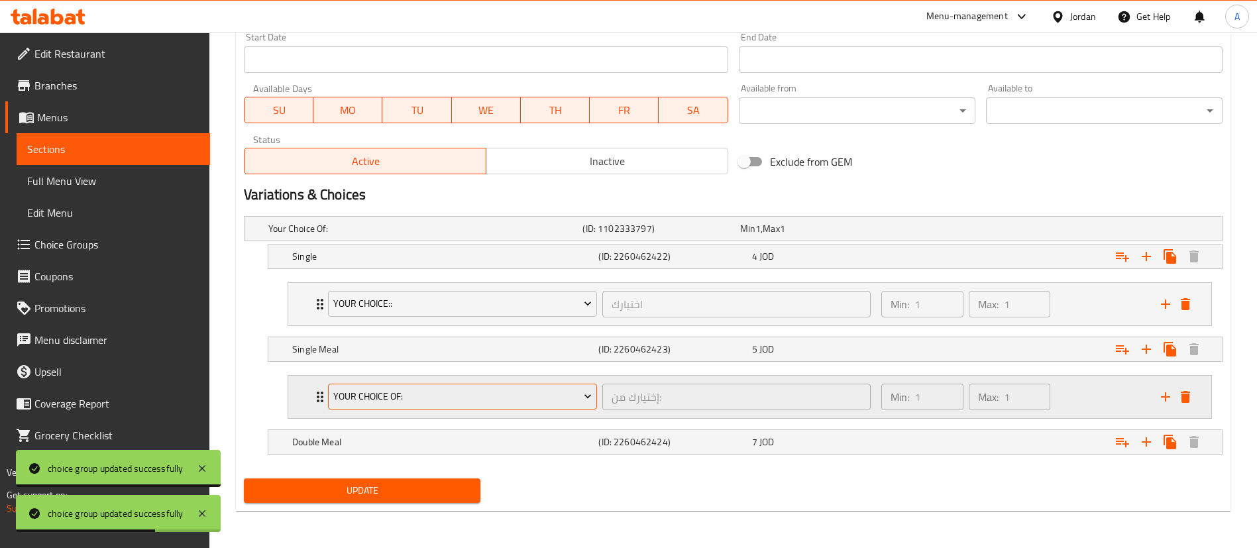
click at [452, 400] on span "Your Choice Of:" at bounding box center [462, 396] width 259 height 17
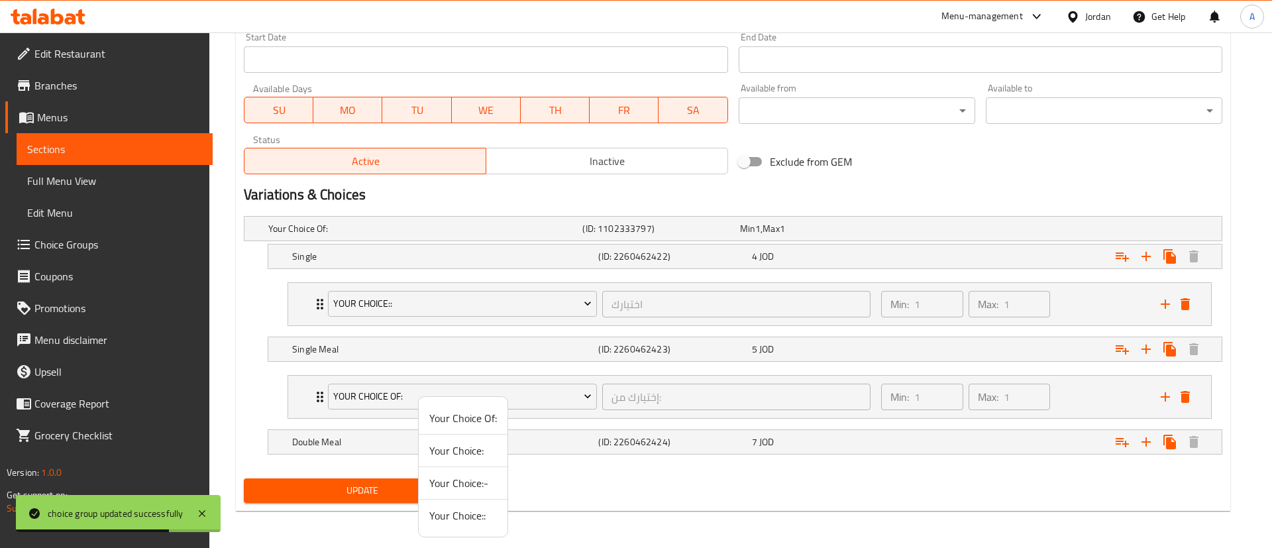
drag, startPoint x: 451, startPoint y: 511, endPoint x: 655, endPoint y: 465, distance: 209.3
click at [458, 508] on span "Your Choice::" at bounding box center [463, 516] width 68 height 16
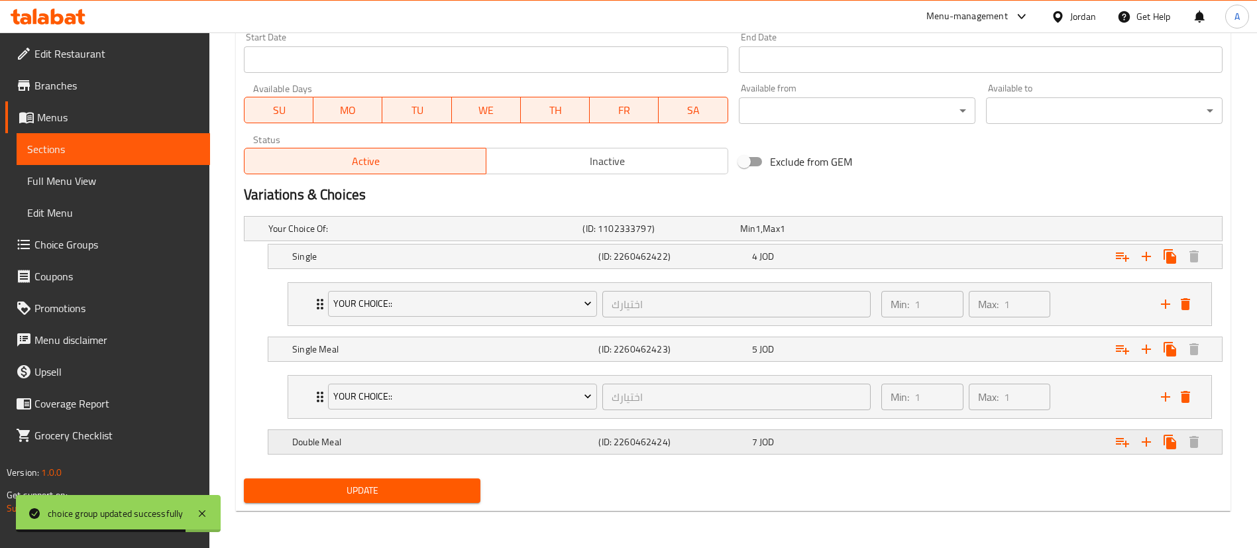
click at [1110, 439] on div "Expand" at bounding box center [1056, 441] width 306 height 29
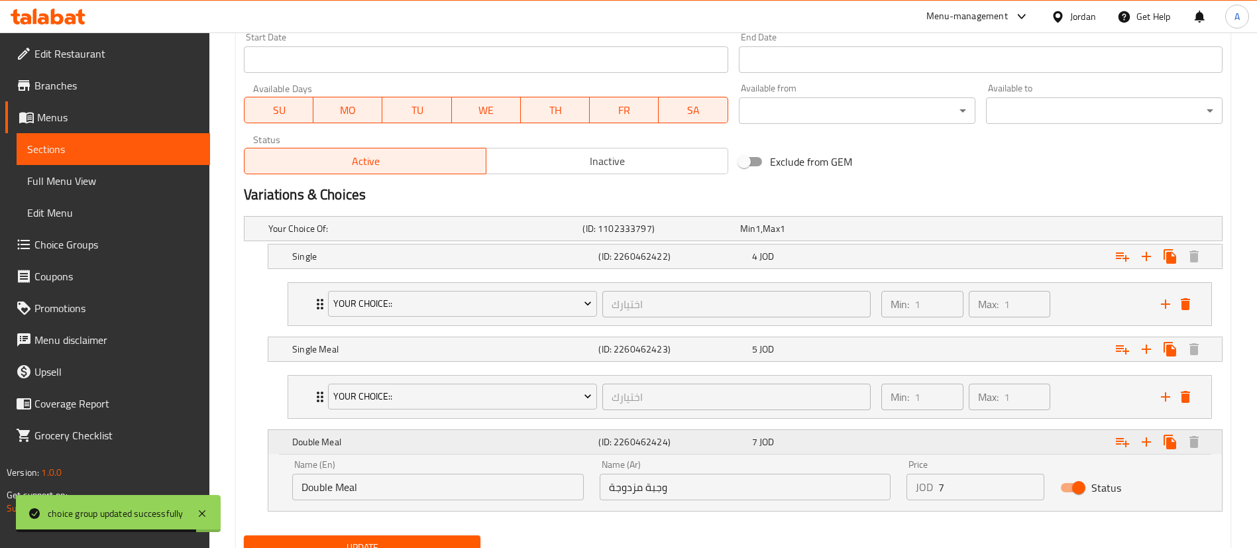
drag, startPoint x: 1119, startPoint y: 444, endPoint x: 989, endPoint y: 453, distance: 130.2
click at [1118, 444] on icon "Expand" at bounding box center [1122, 442] width 13 height 9
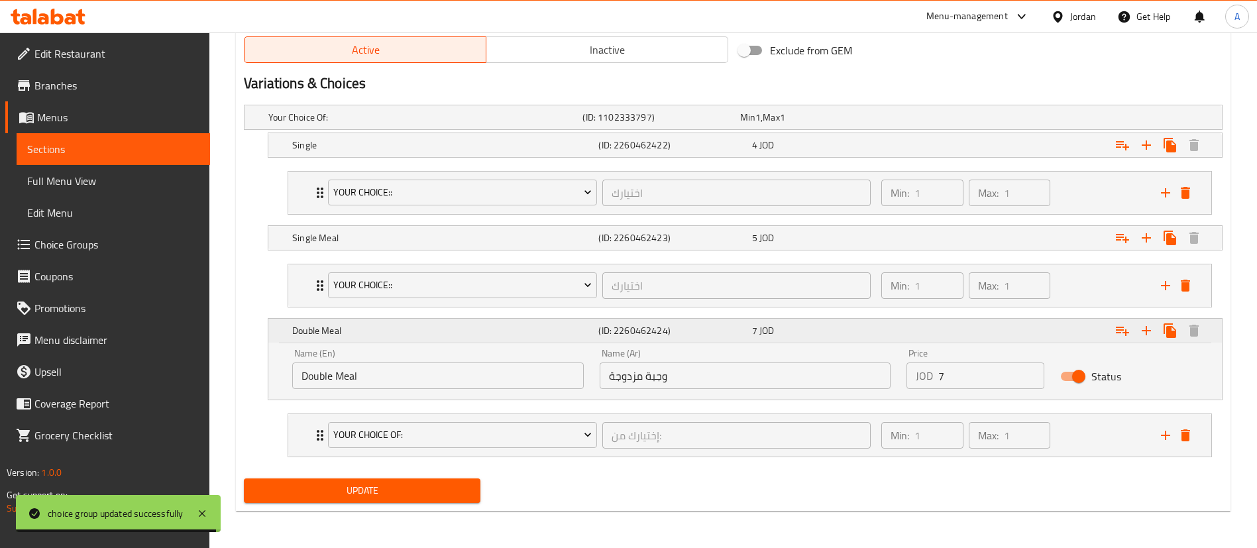
click at [515, 316] on div "Double Meal (ID: 2260462424) 7 JOD" at bounding box center [749, 330] width 919 height 29
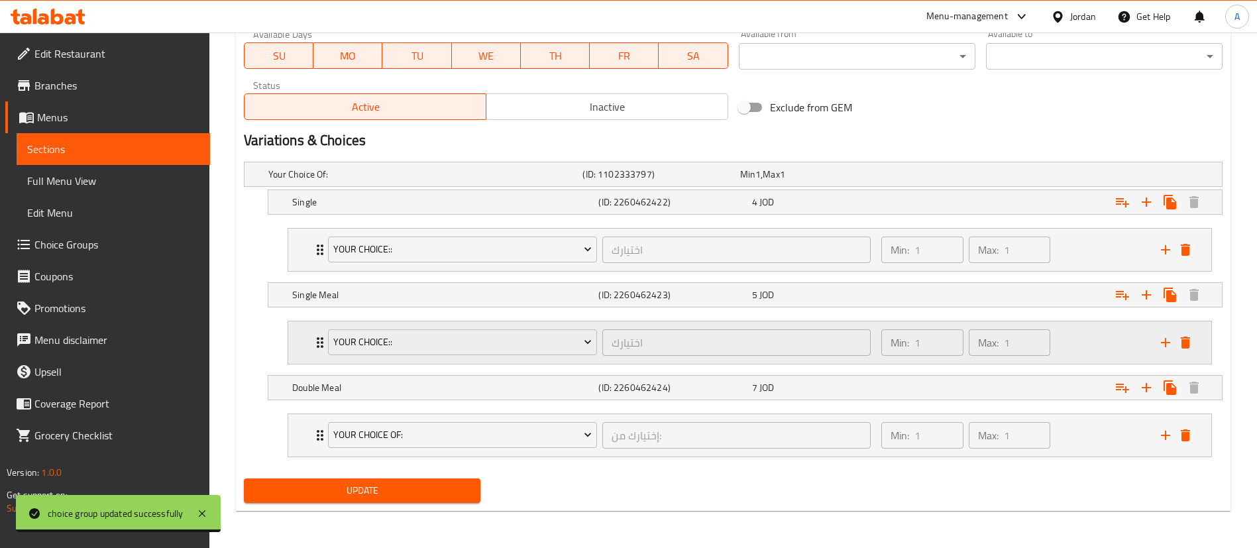
click at [513, 322] on div "Your Choice:: اختيارك ​" at bounding box center [599, 342] width 559 height 42
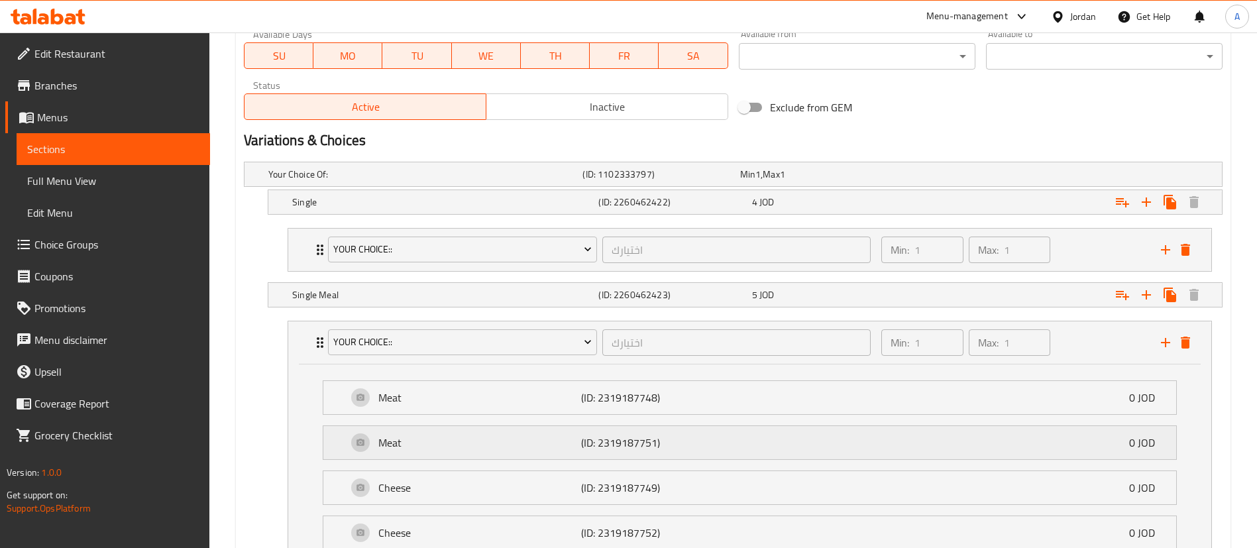
scroll to position [696, 0]
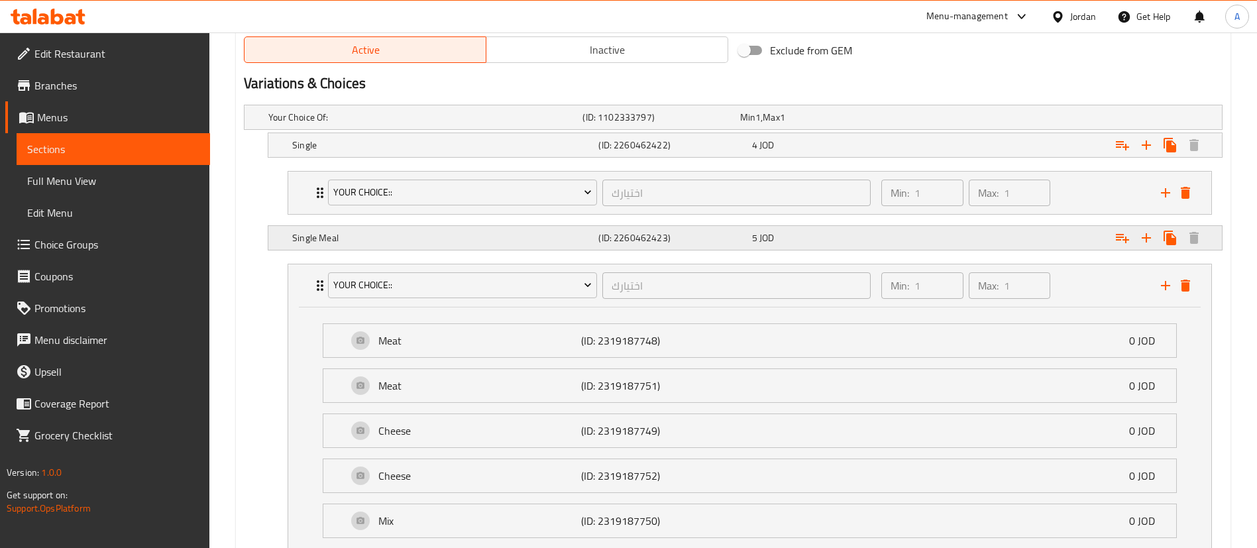
click at [518, 245] on div "Single Meal" at bounding box center [443, 238] width 306 height 19
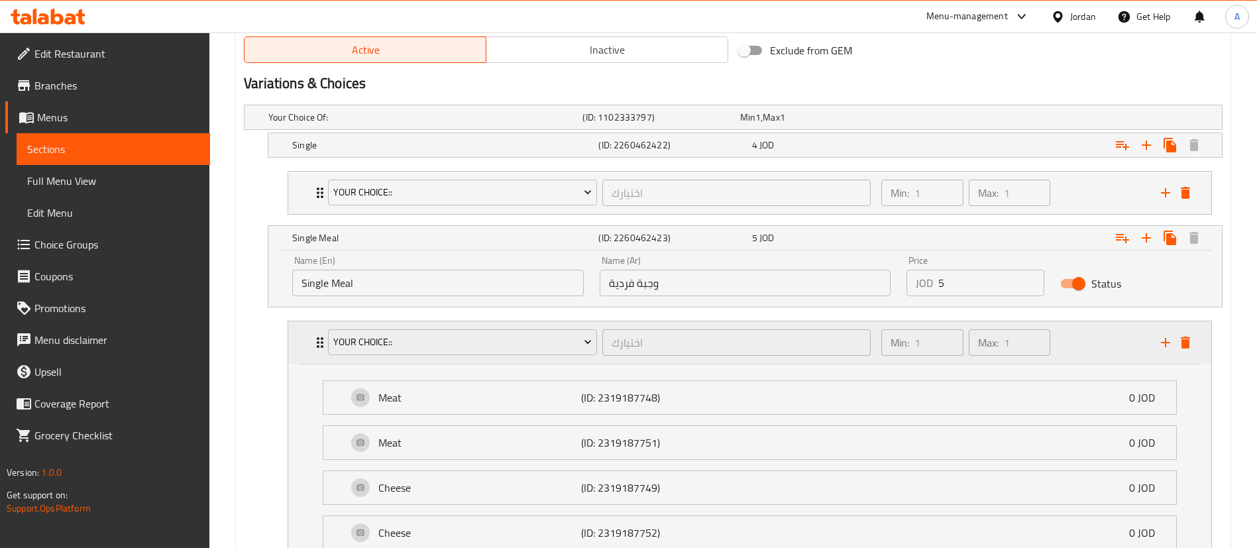
click at [484, 327] on div "Your Choice::" at bounding box center [462, 343] width 274 height 32
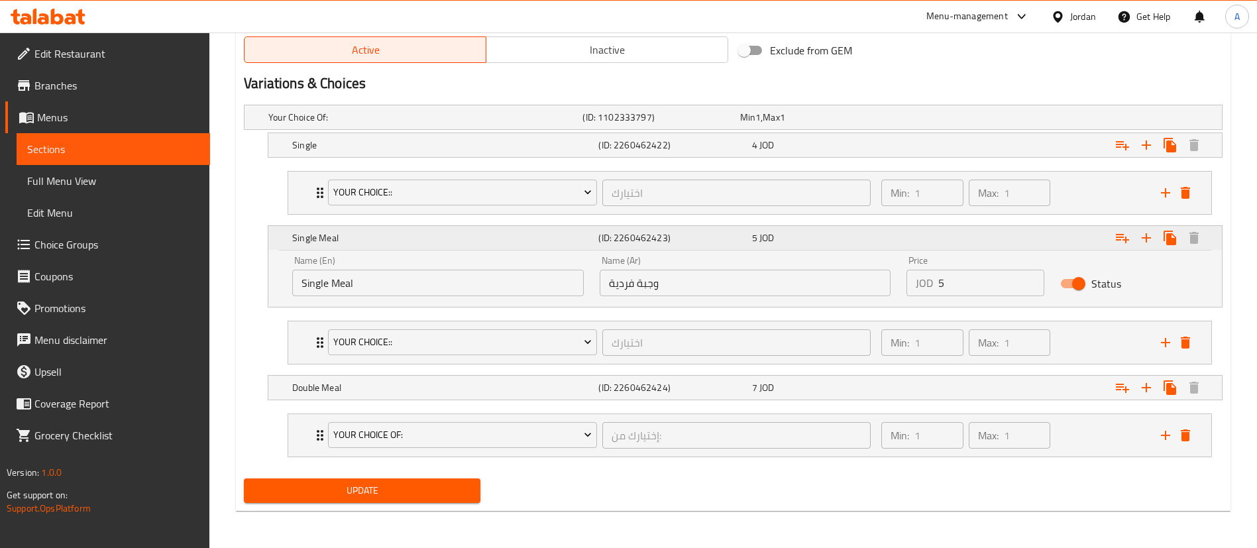
click at [447, 242] on h5 "Single Meal" at bounding box center [442, 237] width 301 height 13
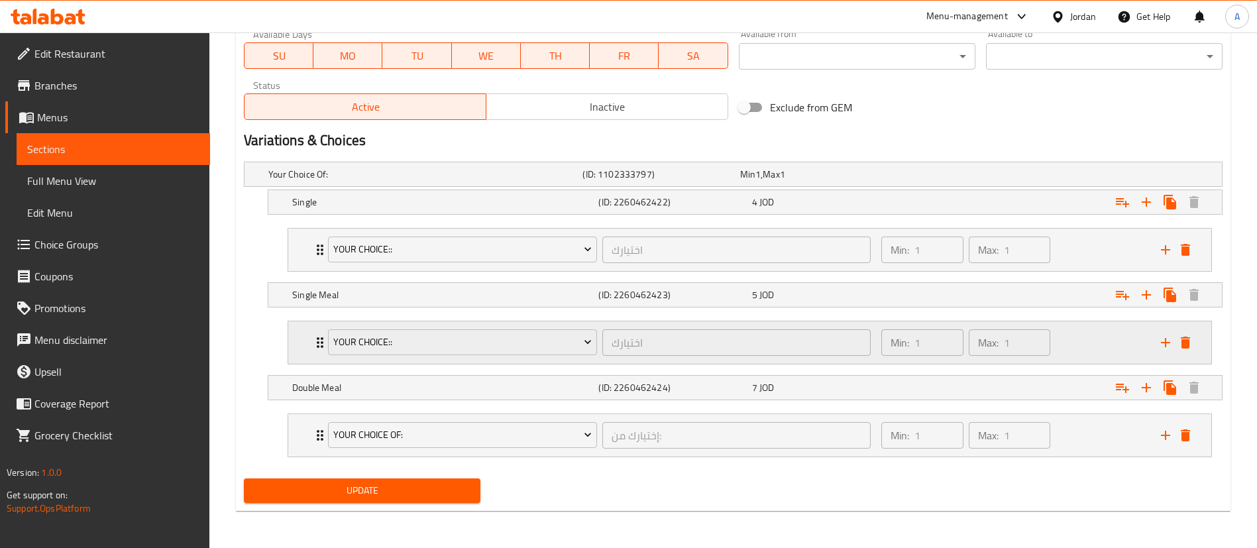
scroll to position [639, 0]
click at [442, 436] on span "Your Choice Of:" at bounding box center [462, 435] width 259 height 17
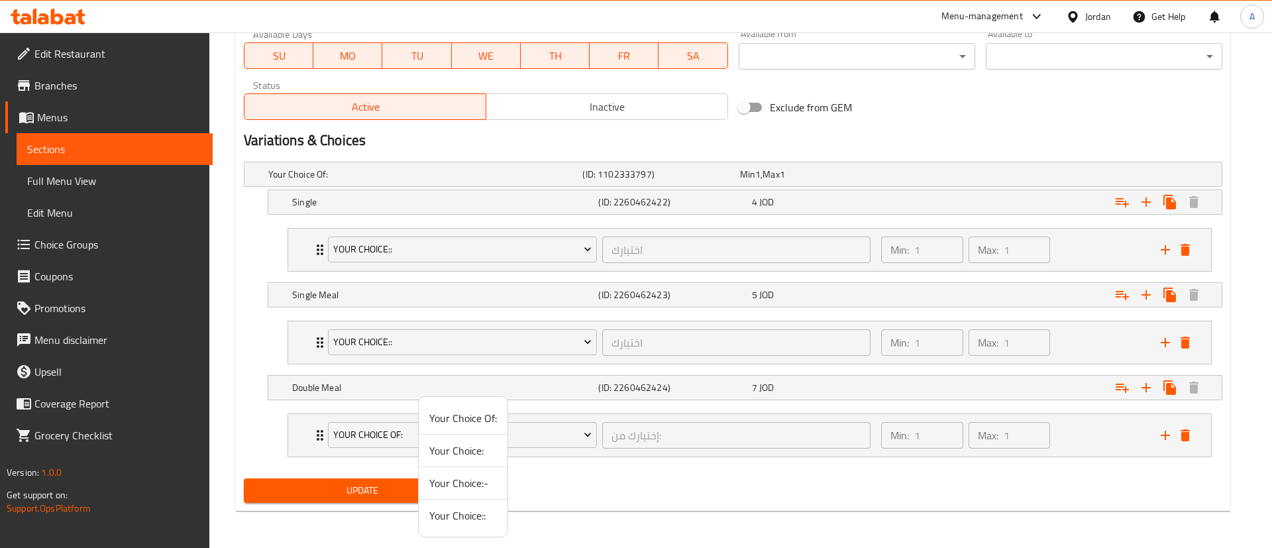
drag, startPoint x: 457, startPoint y: 510, endPoint x: 450, endPoint y: 512, distance: 7.6
click at [458, 510] on span "Your Choice::" at bounding box center [463, 516] width 68 height 16
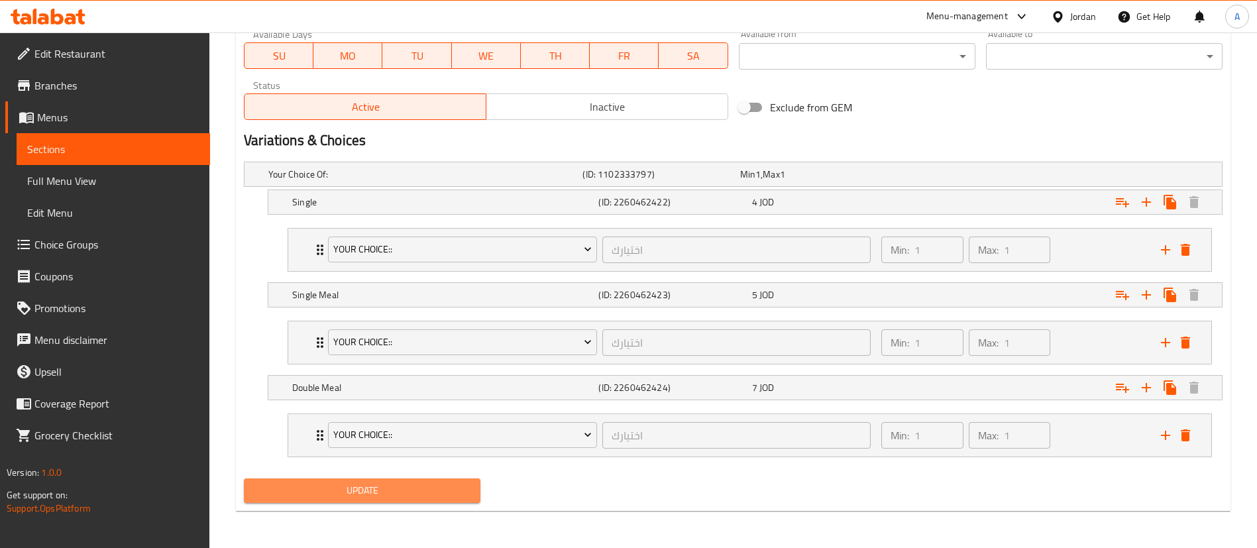
click at [441, 498] on button "Update" at bounding box center [362, 491] width 237 height 25
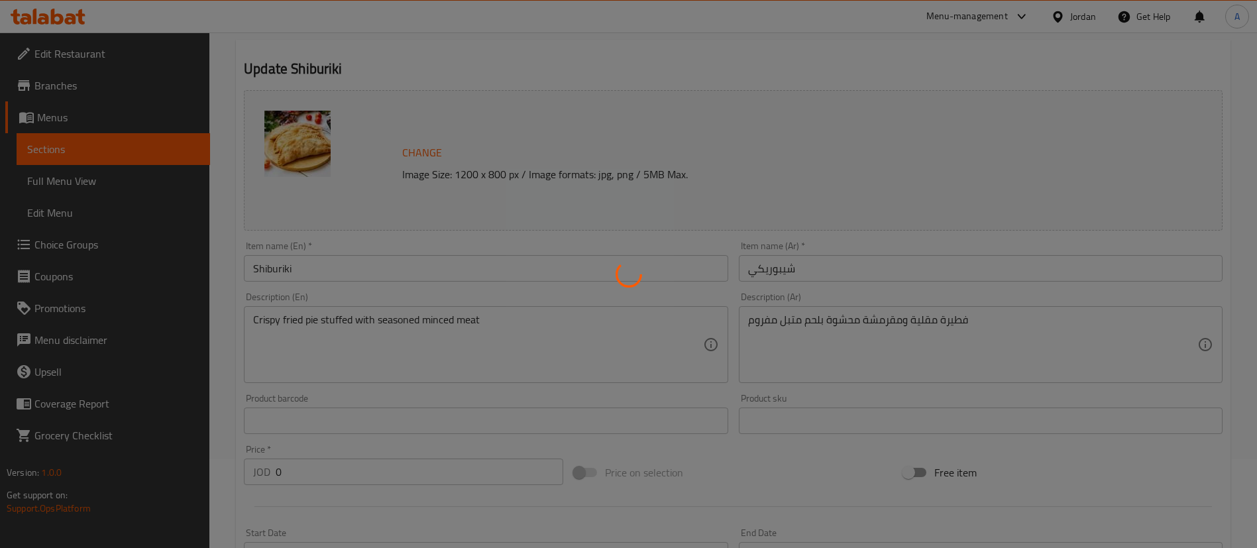
scroll to position [0, 0]
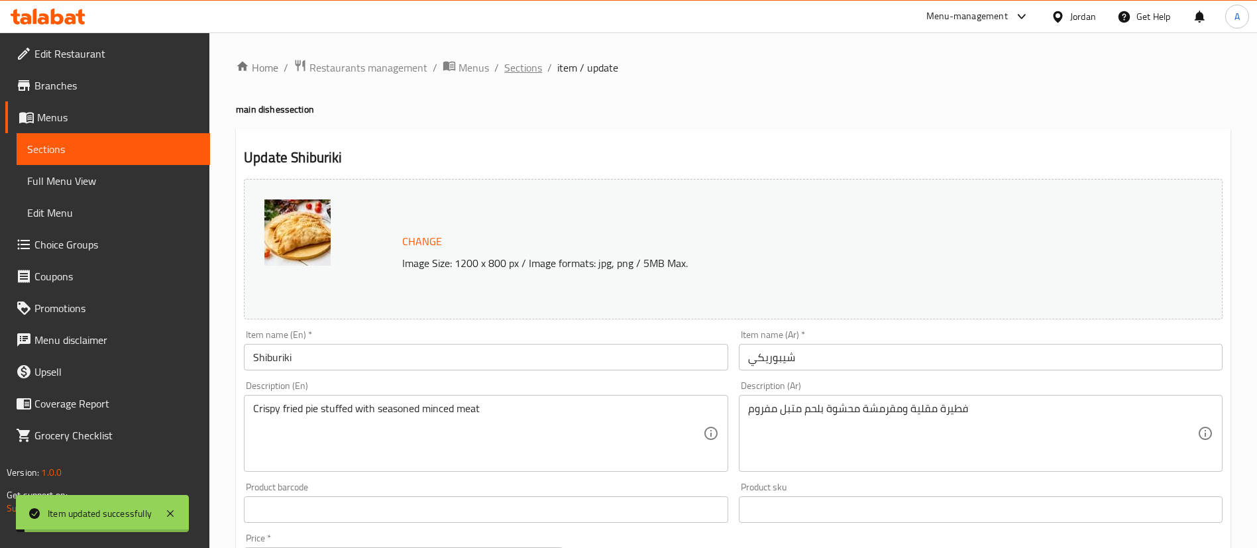
click at [524, 71] on span "Sections" at bounding box center [523, 68] width 38 height 16
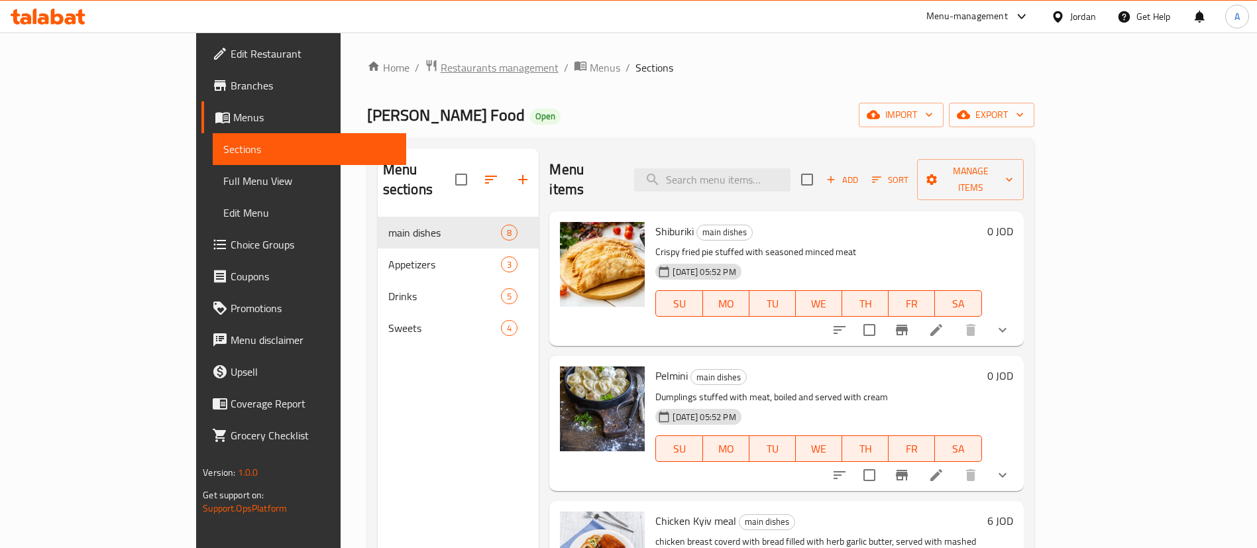
click at [441, 62] on span "Restaurants management" at bounding box center [500, 68] width 118 height 16
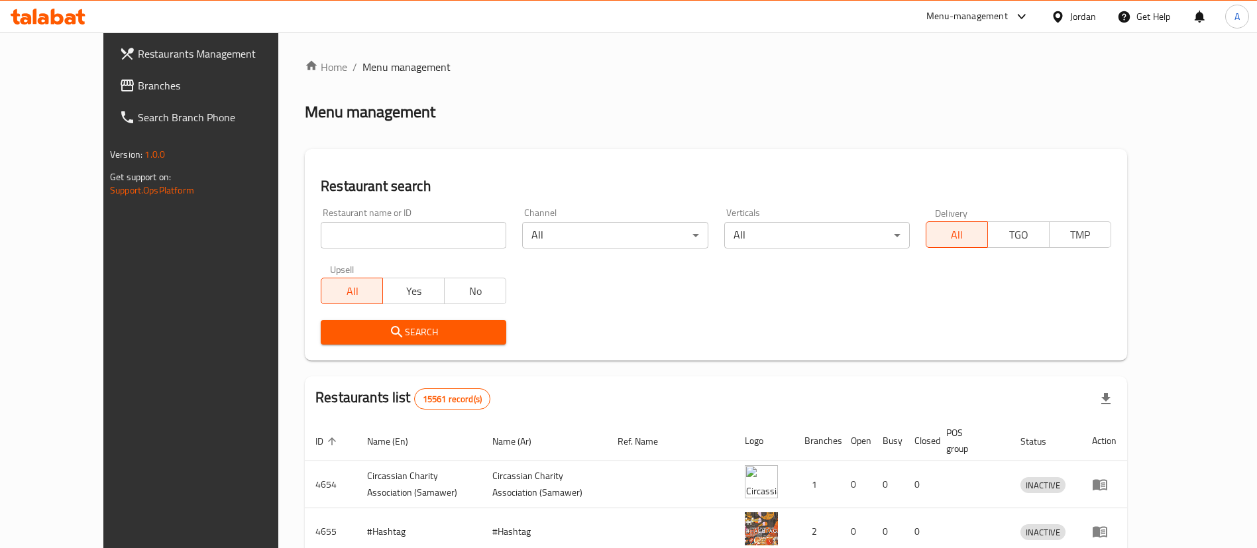
click at [455, 243] on div "Home / Menu management Menu management Restaurant search Restaurant name or ID …" at bounding box center [716, 475] width 822 height 832
click at [455, 243] on input "search" at bounding box center [414, 235] width 186 height 27
type input "daffies"
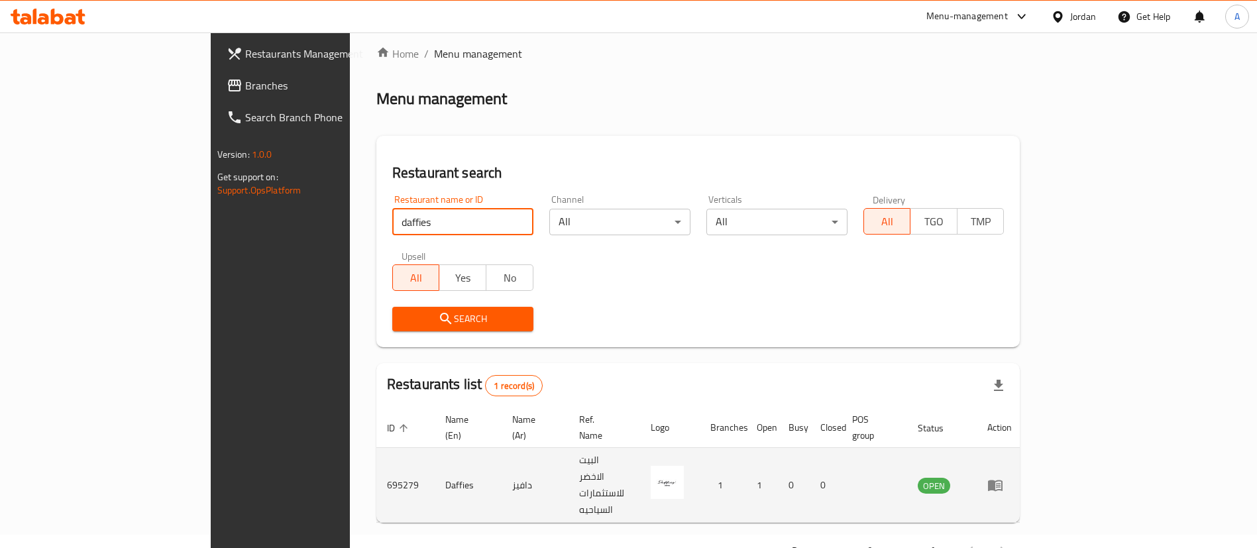
scroll to position [17, 0]
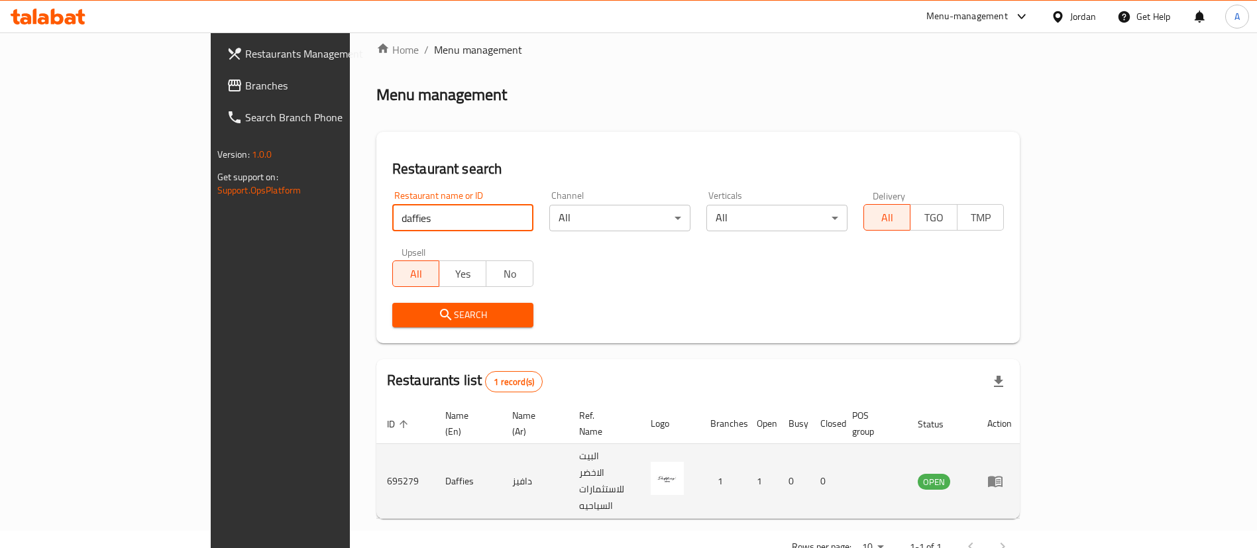
click at [1023, 456] on td "enhanced table" at bounding box center [1000, 481] width 46 height 75
click at [1023, 459] on td "enhanced table" at bounding box center [1000, 481] width 46 height 75
click at [1003, 477] on icon "enhanced table" at bounding box center [995, 482] width 15 height 11
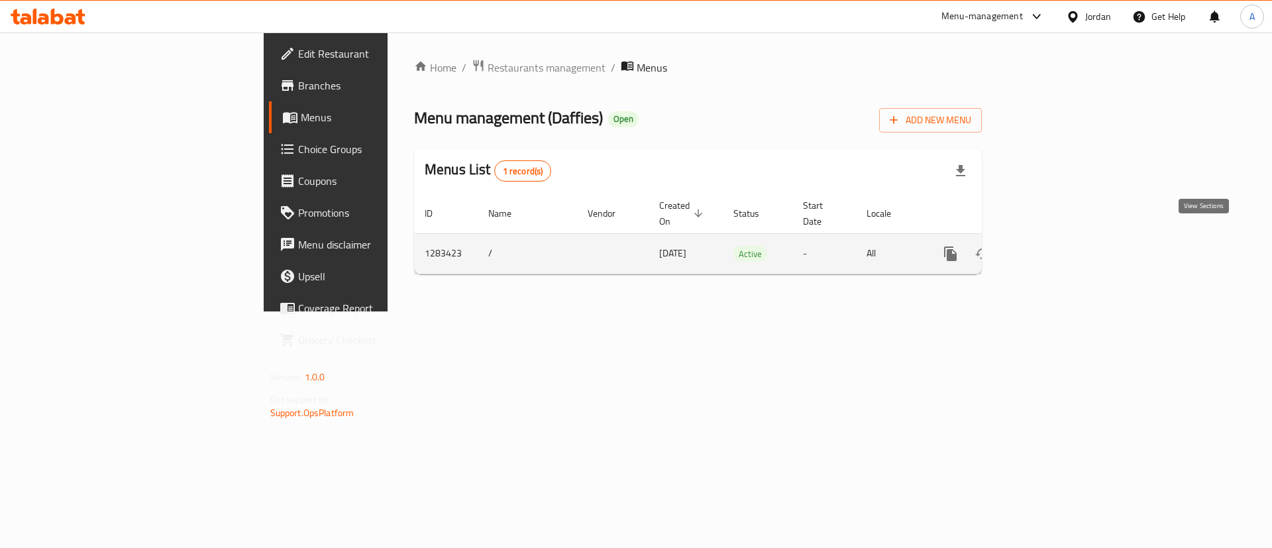
click at [1054, 246] on icon "enhanced table" at bounding box center [1047, 254] width 16 height 16
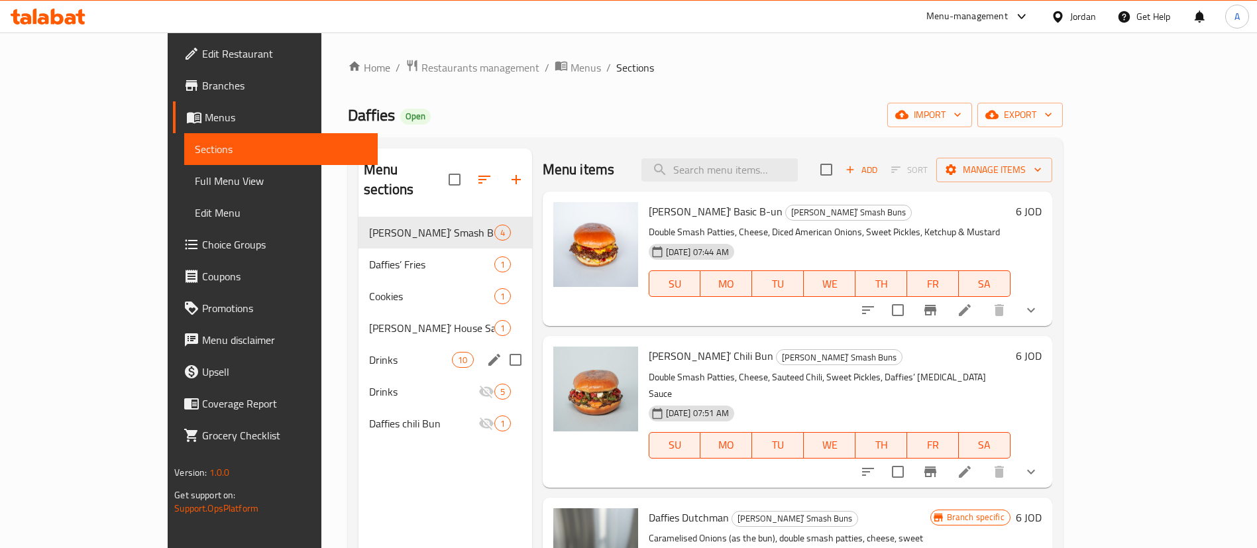
click at [369, 320] on span "[PERSON_NAME]’ House Sauce" at bounding box center [431, 328] width 125 height 16
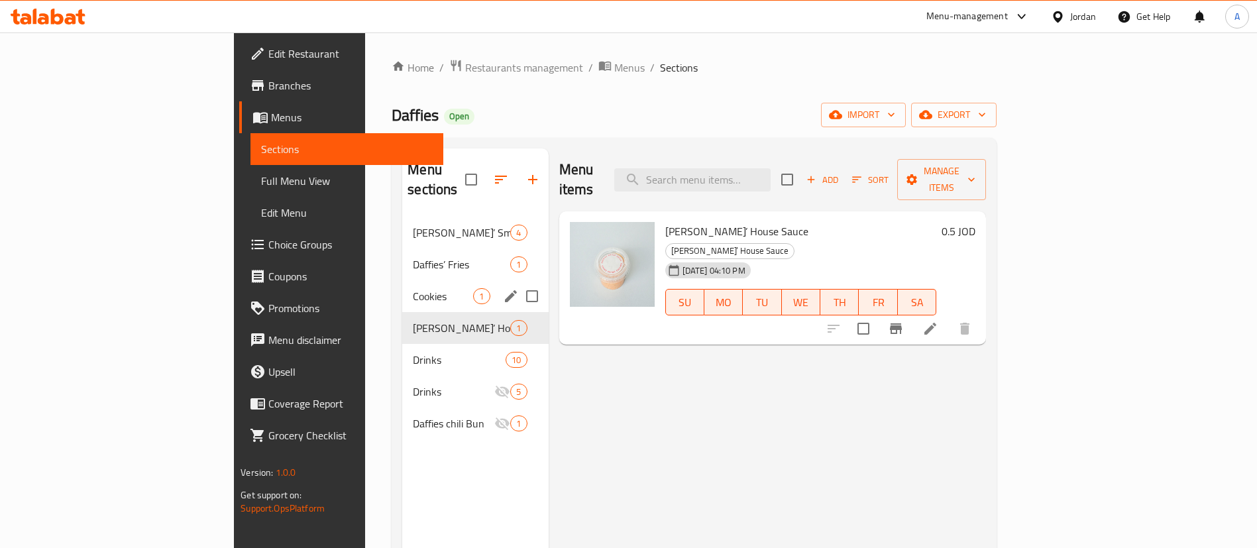
click at [413, 288] on span "Cookies" at bounding box center [443, 296] width 60 height 16
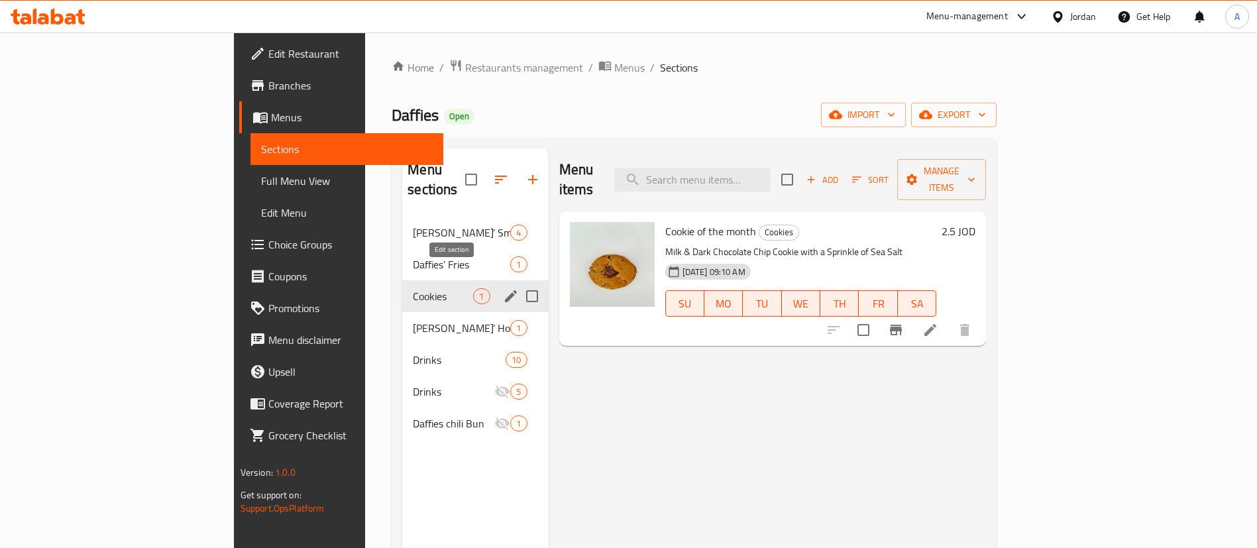
click at [503, 288] on icon "edit" at bounding box center [511, 296] width 16 height 16
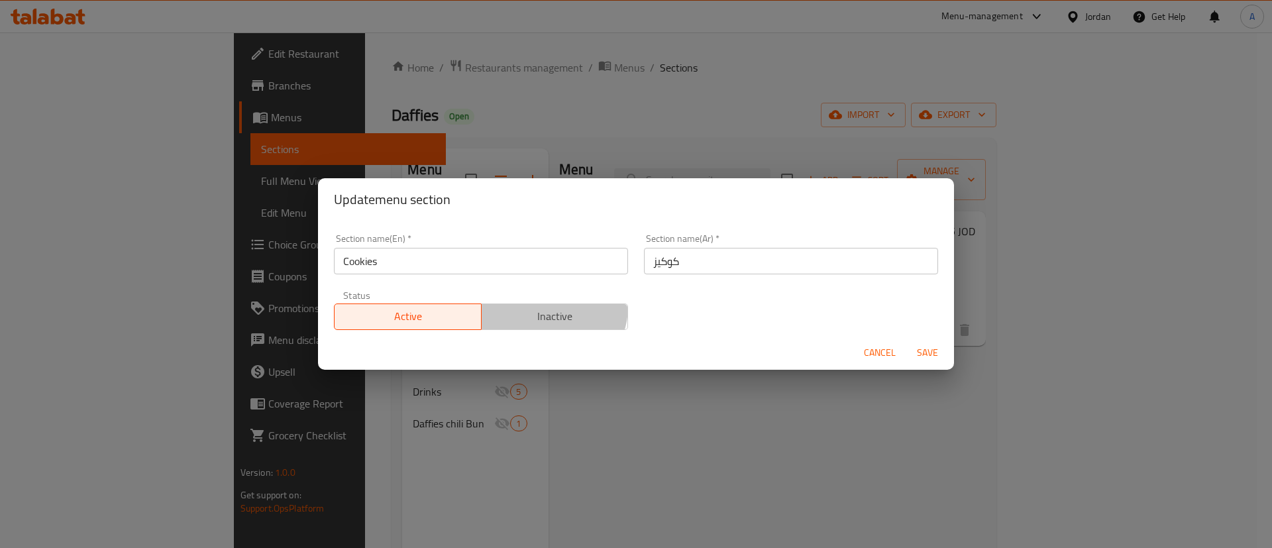
click at [538, 307] on span "Inactive" at bounding box center [555, 316] width 137 height 19
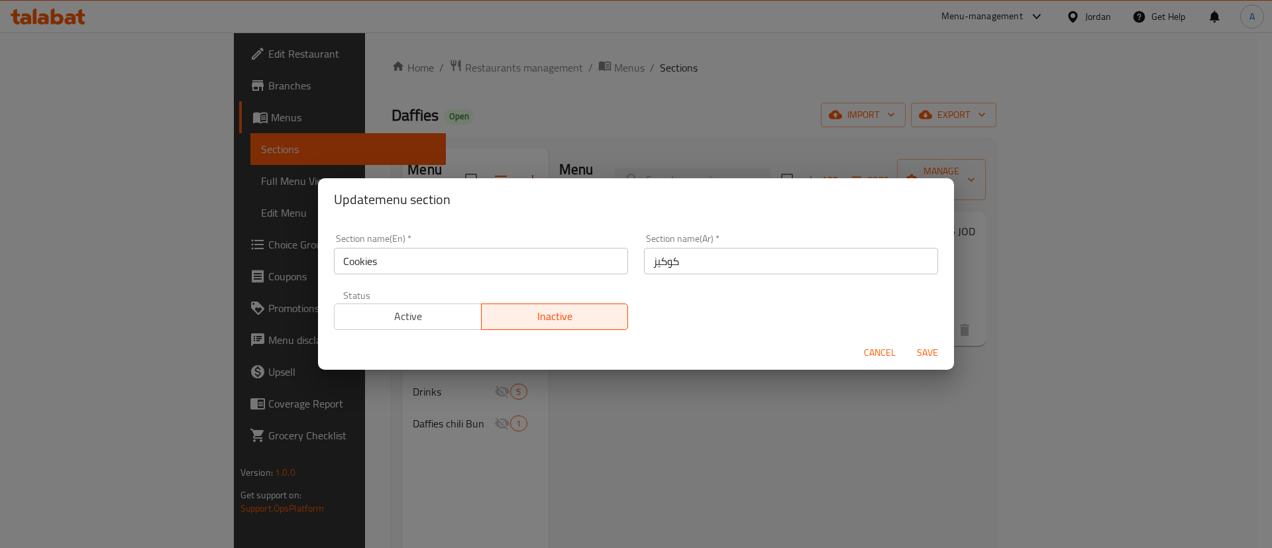
click at [932, 350] on span "Save" at bounding box center [928, 353] width 32 height 17
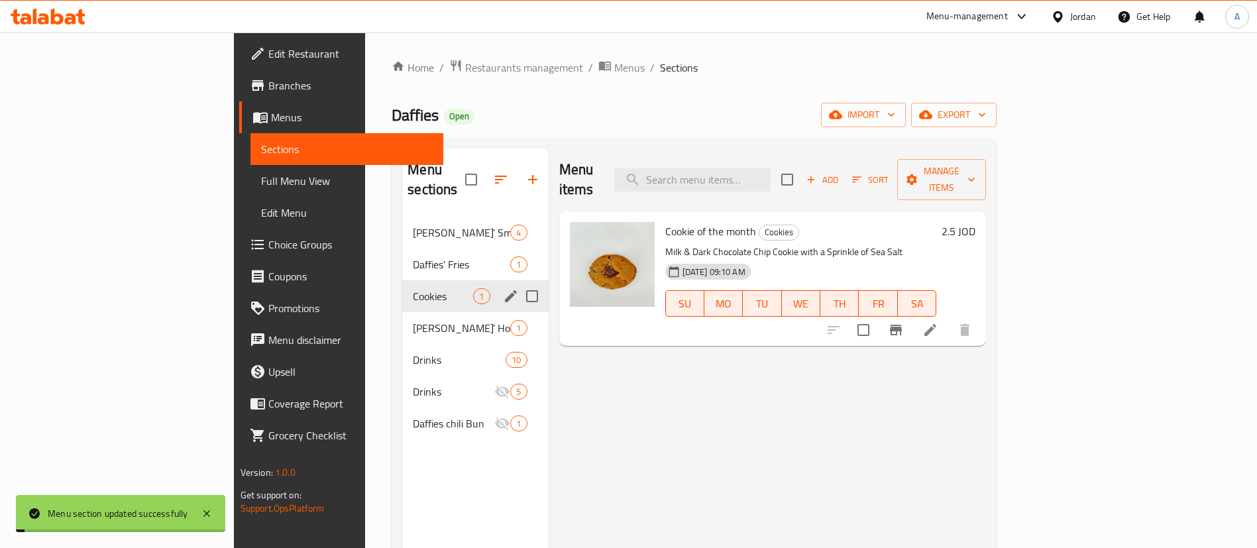
click at [493, 172] on icon "button" at bounding box center [501, 180] width 16 height 16
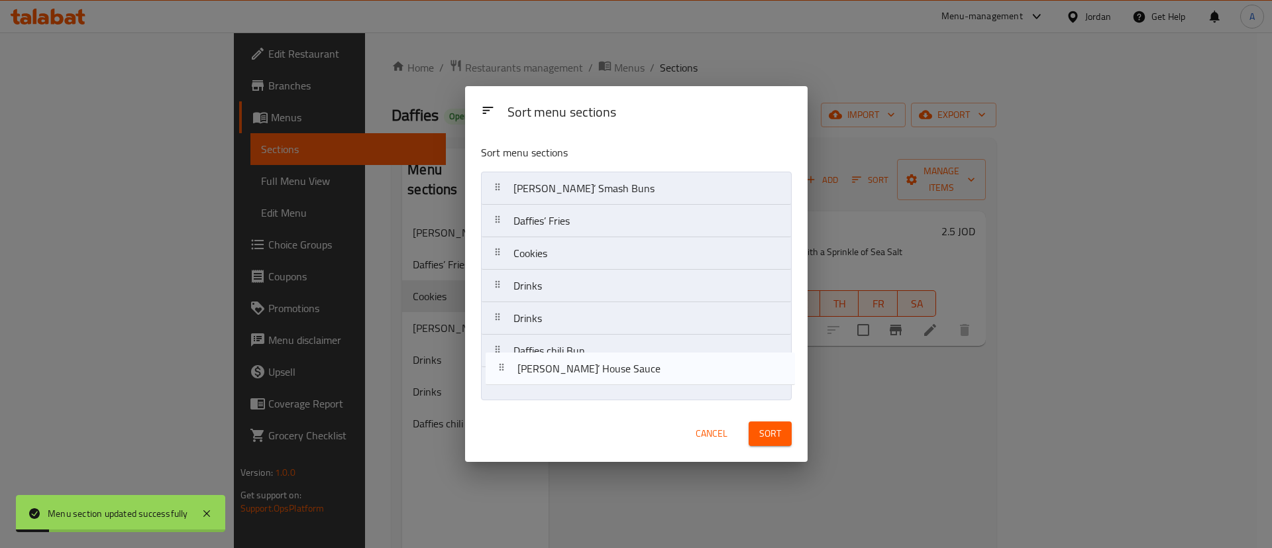
drag, startPoint x: 555, startPoint y: 286, endPoint x: 559, endPoint y: 372, distance: 86.3
click at [559, 372] on nav "Daffies’ Smash Buns Daffies’ Fries Cookies Daffies’ House Sauce Drinks Drinks D…" at bounding box center [636, 286] width 311 height 229
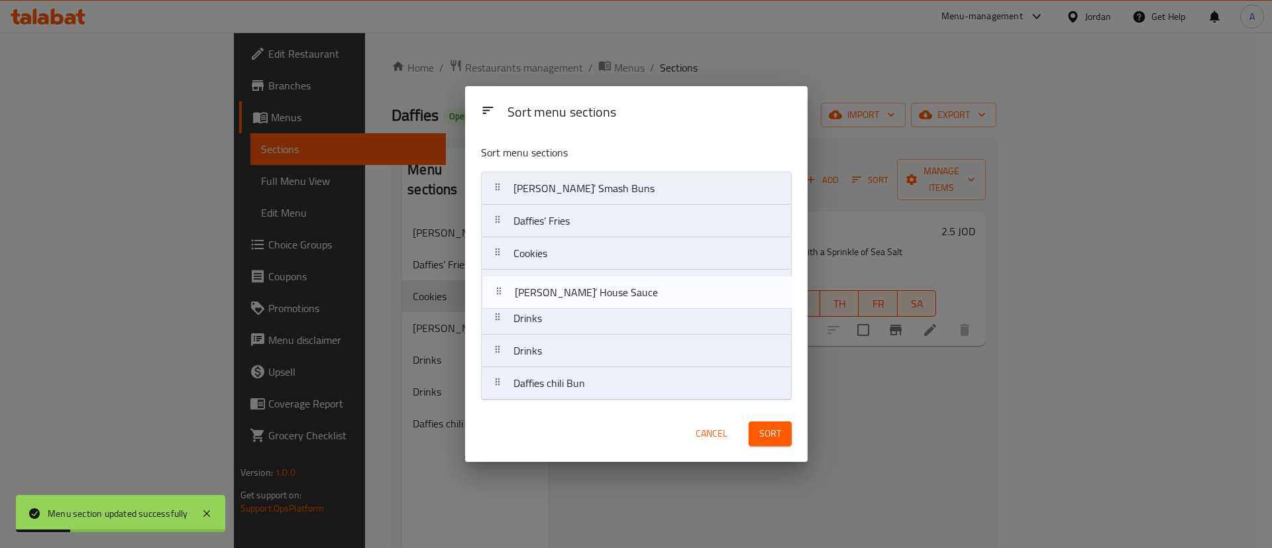
click at [573, 278] on nav "[PERSON_NAME]’ Smash Buns Daffies’ Fries Cookies Drinks Drinks Daffies chili Bu…" at bounding box center [636, 286] width 311 height 229
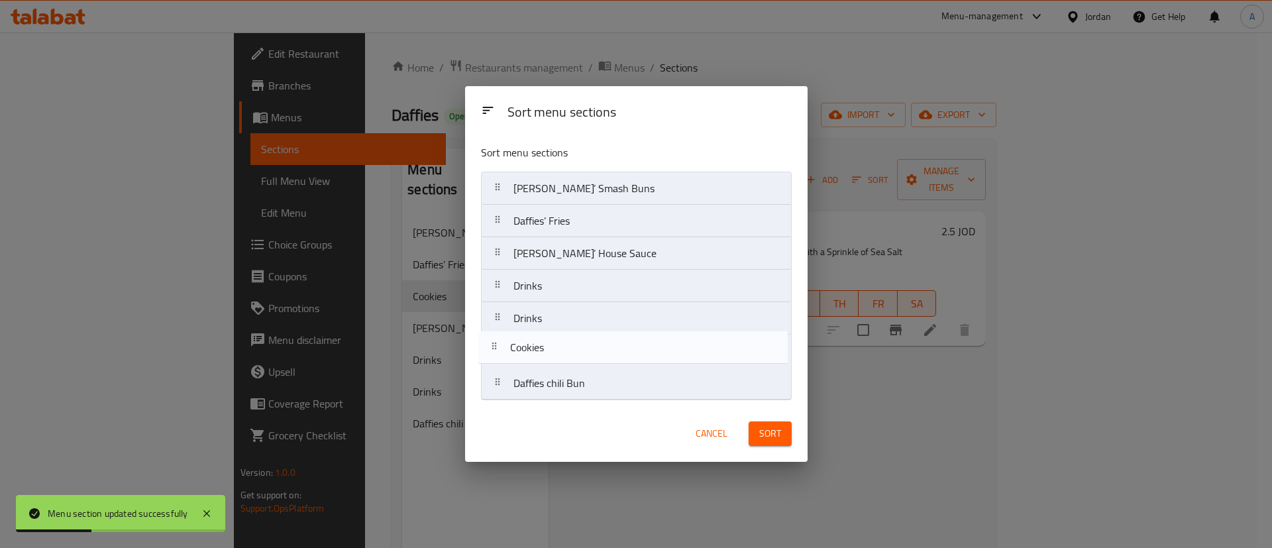
click at [562, 387] on nav "Daffies’ Smash Buns Daffies’ Fries Cookies Daffies’ House Sauce Drinks Drinks D…" at bounding box center [636, 286] width 311 height 229
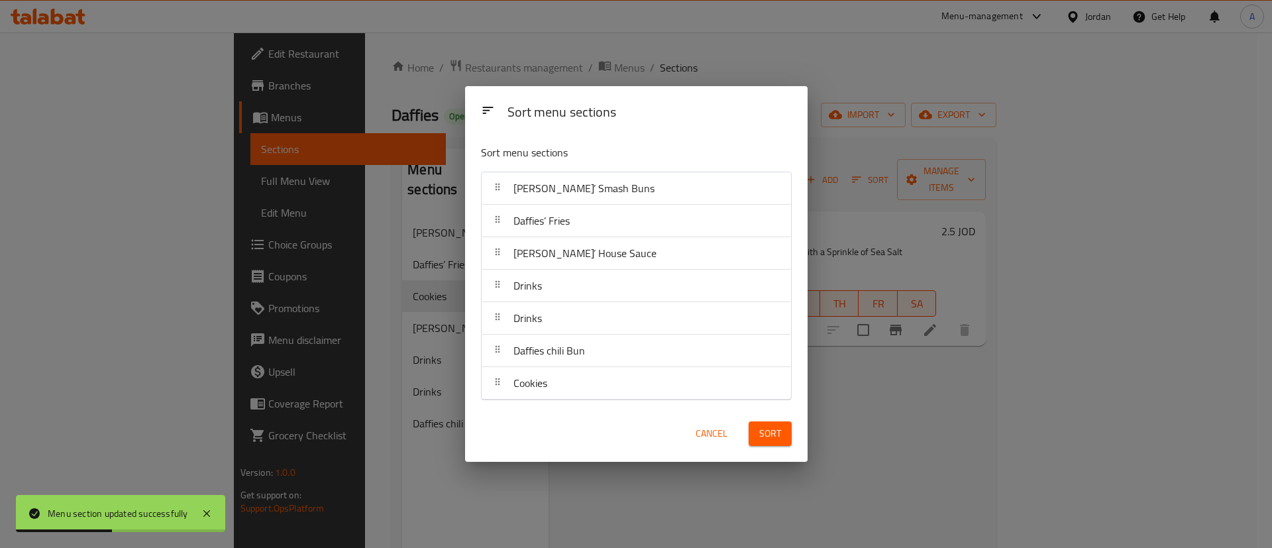
click at [762, 430] on span "Sort" at bounding box center [771, 433] width 22 height 17
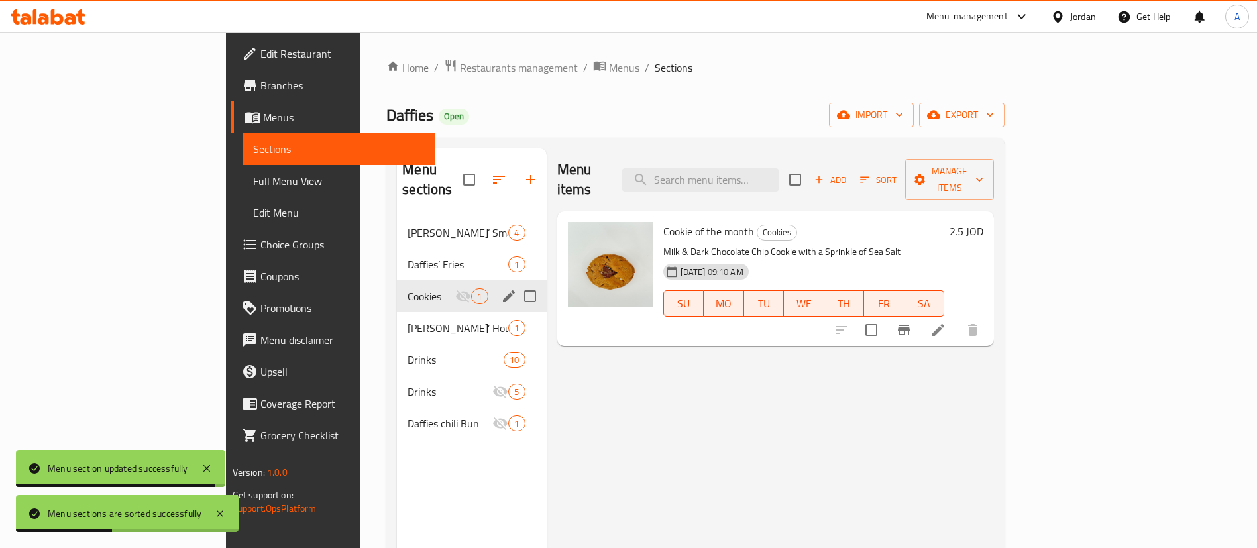
click at [491, 172] on icon "button" at bounding box center [499, 180] width 16 height 16
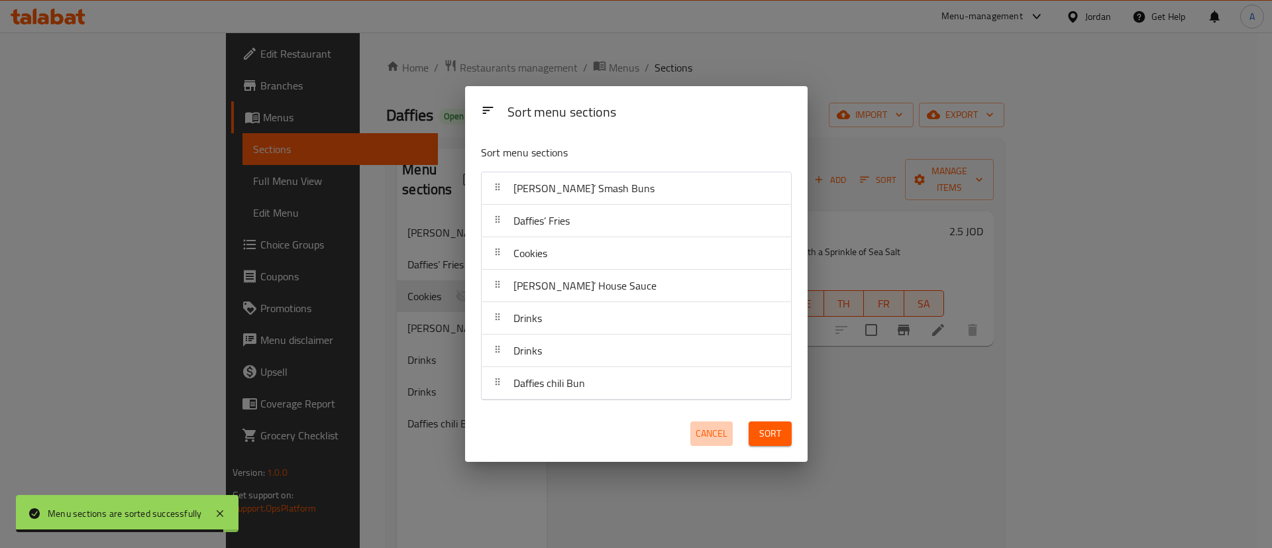
click at [701, 427] on span "Cancel" at bounding box center [712, 433] width 32 height 17
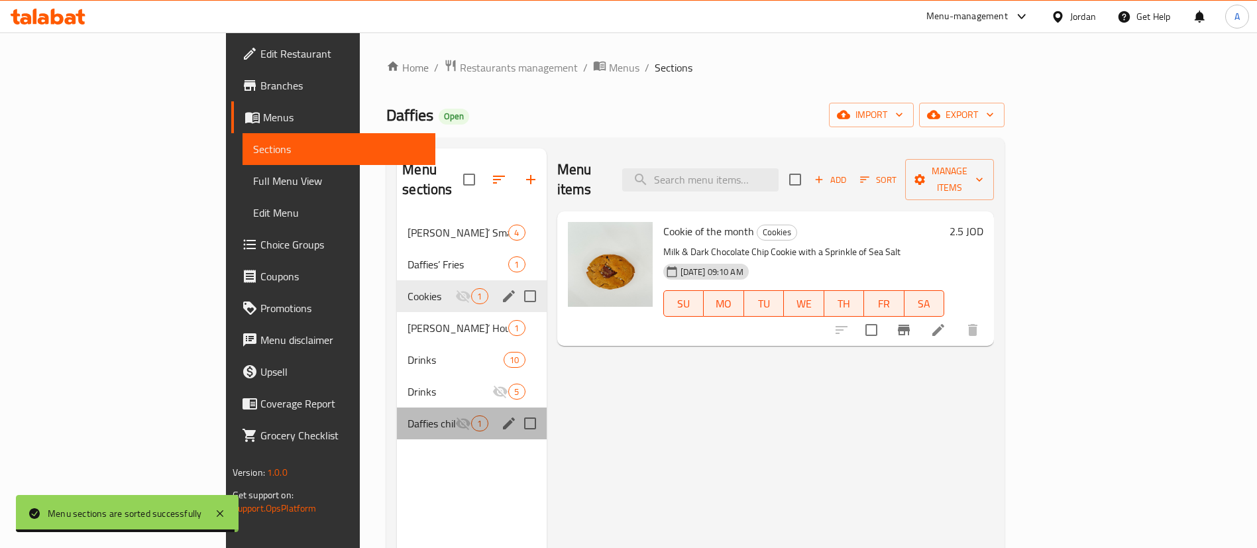
click at [397, 408] on div "Daffies chili Bun 1" at bounding box center [471, 424] width 149 height 32
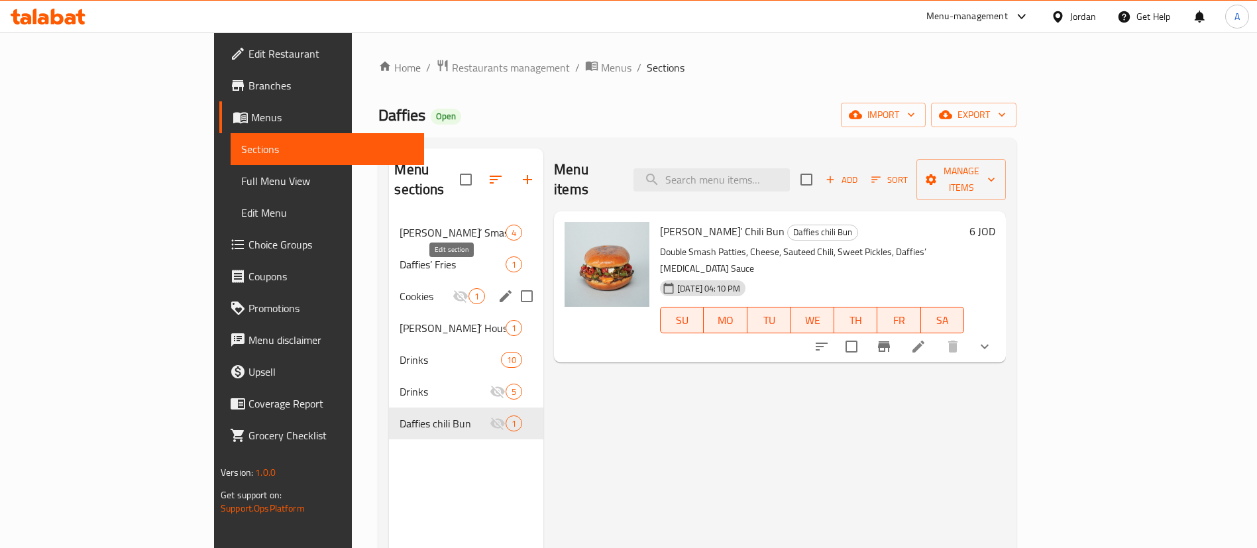
click at [498, 288] on icon "edit" at bounding box center [506, 296] width 16 height 16
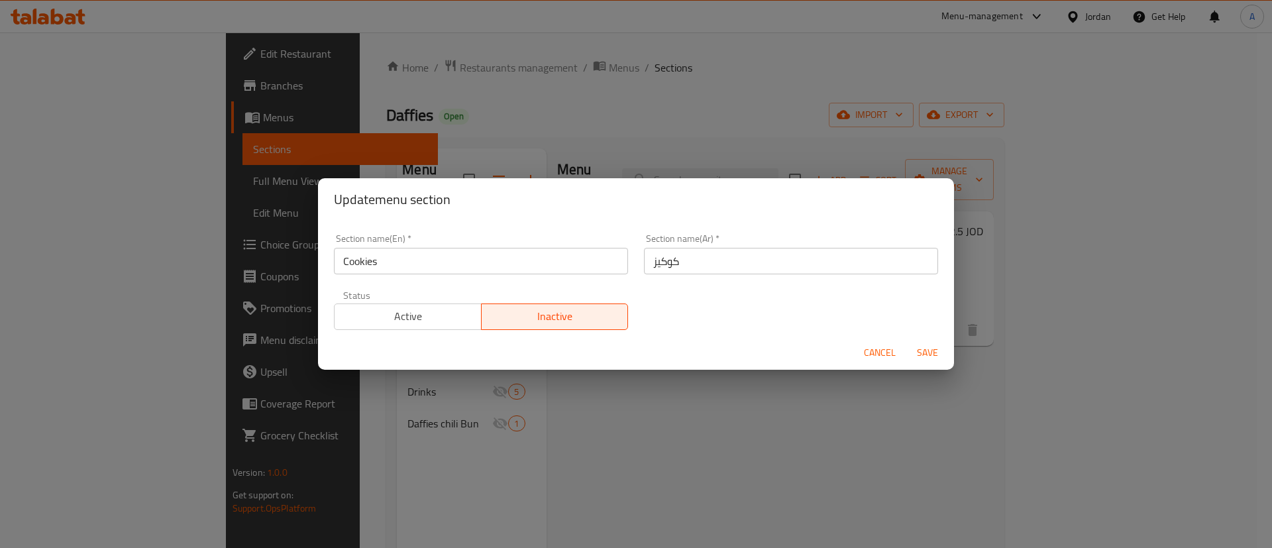
click at [441, 320] on span "Active" at bounding box center [408, 316] width 137 height 19
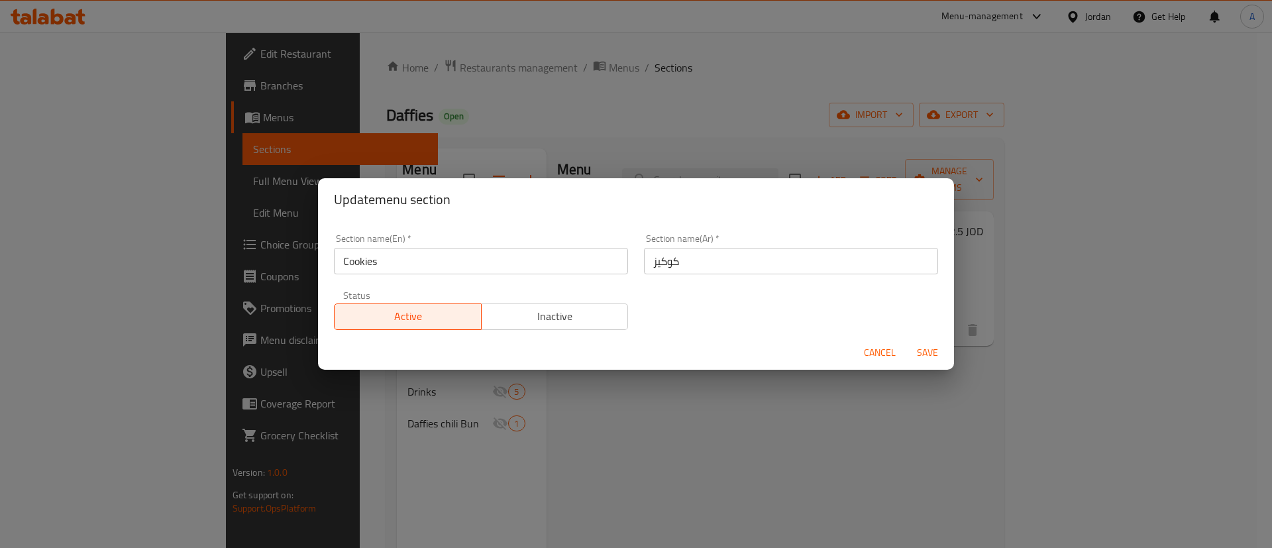
click at [916, 351] on span "Save" at bounding box center [928, 353] width 32 height 17
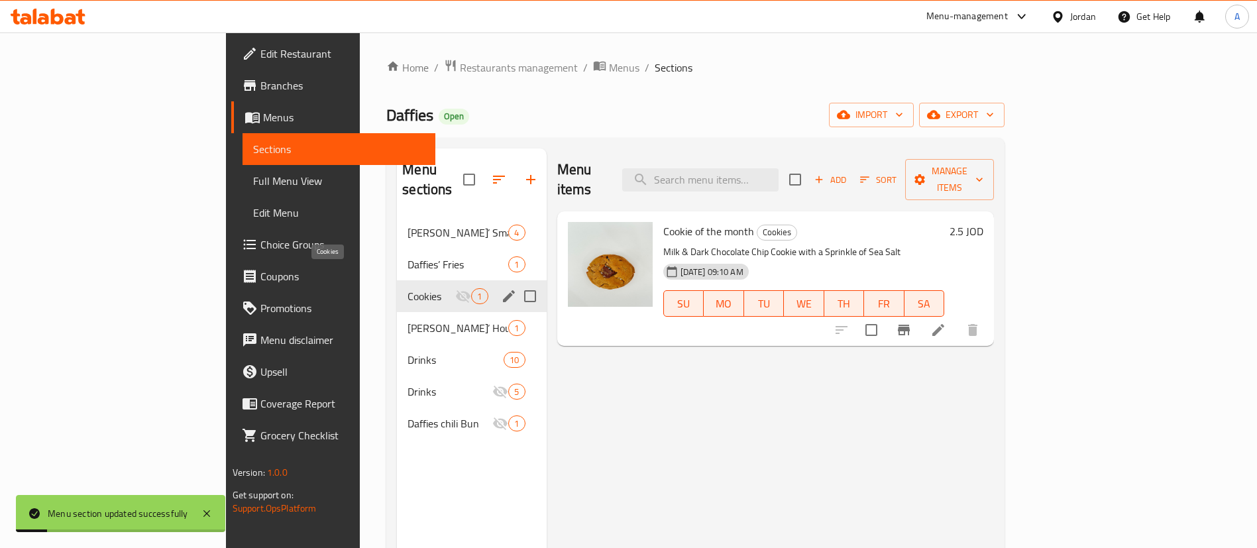
click at [408, 320] on span "[PERSON_NAME]’ House Sauce" at bounding box center [458, 328] width 101 height 16
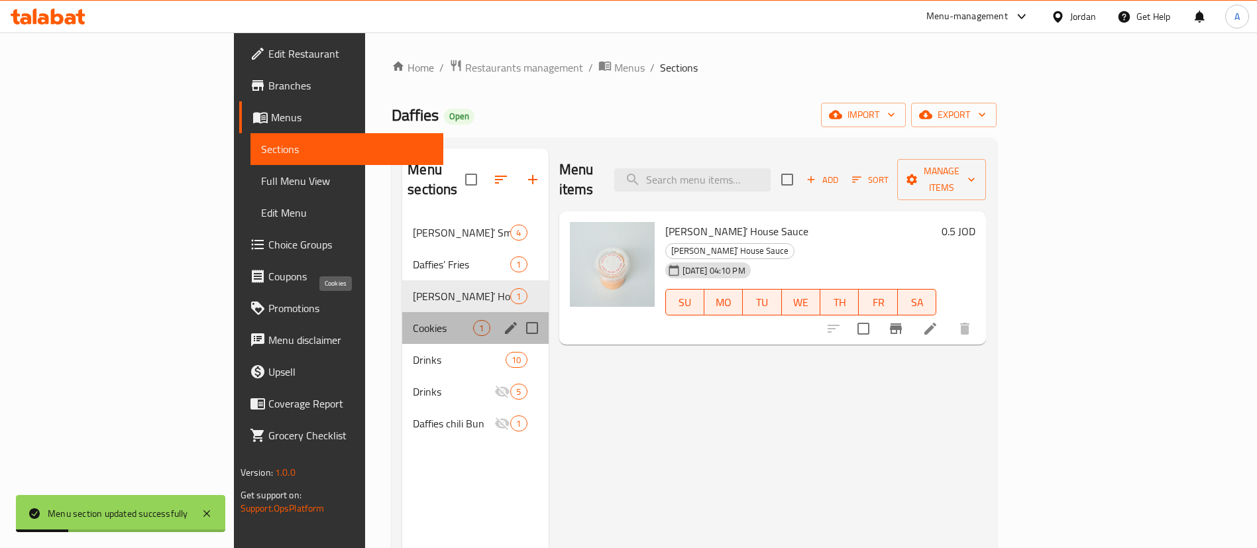
click at [413, 320] on span "Cookies" at bounding box center [443, 328] width 60 height 16
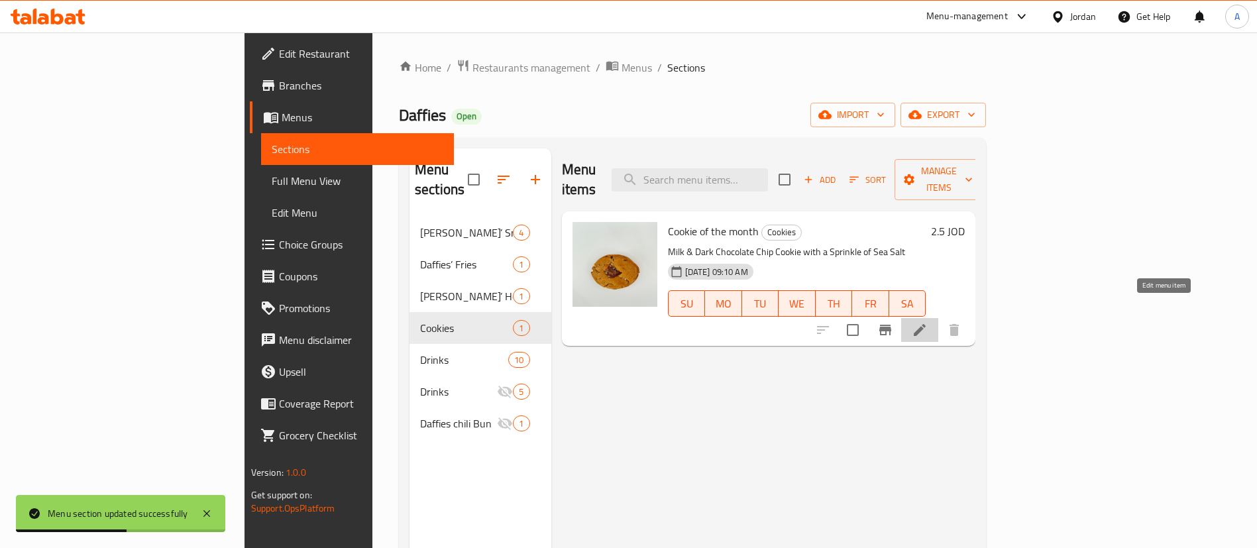
click at [928, 322] on icon at bounding box center [920, 330] width 16 height 16
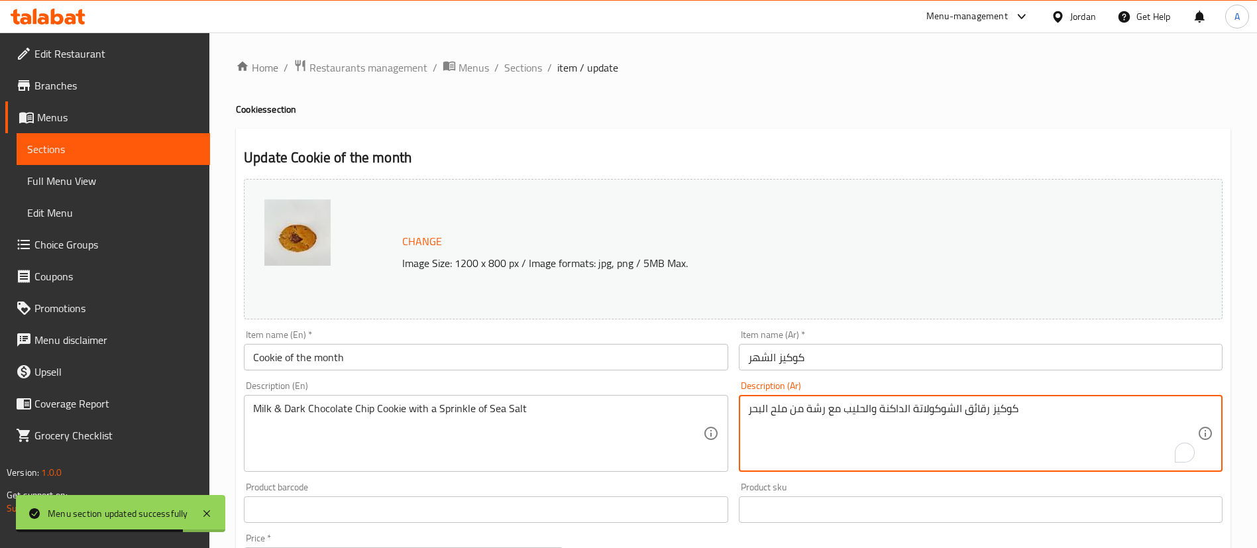
drag, startPoint x: 468, startPoint y: 388, endPoint x: 475, endPoint y: 398, distance: 11.9
click at [469, 388] on div "Description (En) Milk & Dark Chocolate Chip Cookie with a Sprinkle of Sea Salt …" at bounding box center [486, 426] width 484 height 91
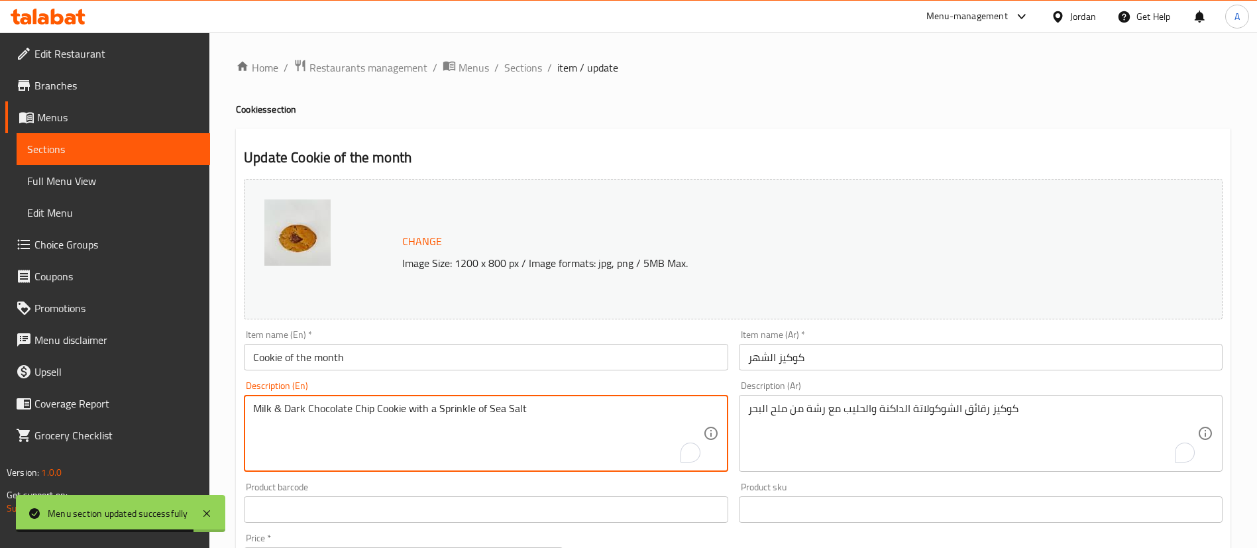
click at [475, 404] on textarea "Milk & Dark Chocolate Chip Cookie with a Sprinkle of Sea Salt" at bounding box center [477, 433] width 449 height 63
click at [476, 404] on textarea "Milk & Dark Chocolate Chip Cookie with a Sprinkle of Sea Salt" at bounding box center [477, 433] width 449 height 63
paste textarea "Peanut butter chocolate swirl cookie"
type textarea "Peanut butter chocolate swirl cookie"
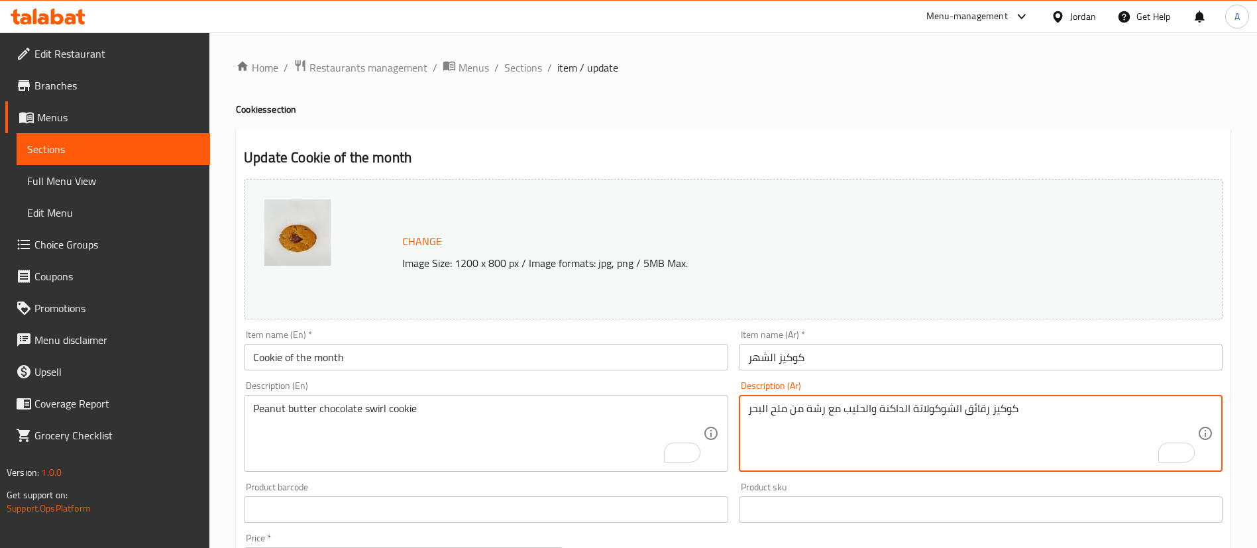
click at [865, 424] on textarea "كوكيز رقائق الشوكولاتة الداكنة والحليب مع رشة من ملح البحر" at bounding box center [972, 433] width 449 height 63
click at [866, 416] on textarea "كوكيز رقائق الشوكولاتة الداكنة والحليب مع رشة من ملح البحر" at bounding box center [972, 433] width 449 height 63
paste textarea "وامة الشوكولاتة وزبدة الفول السوداني"
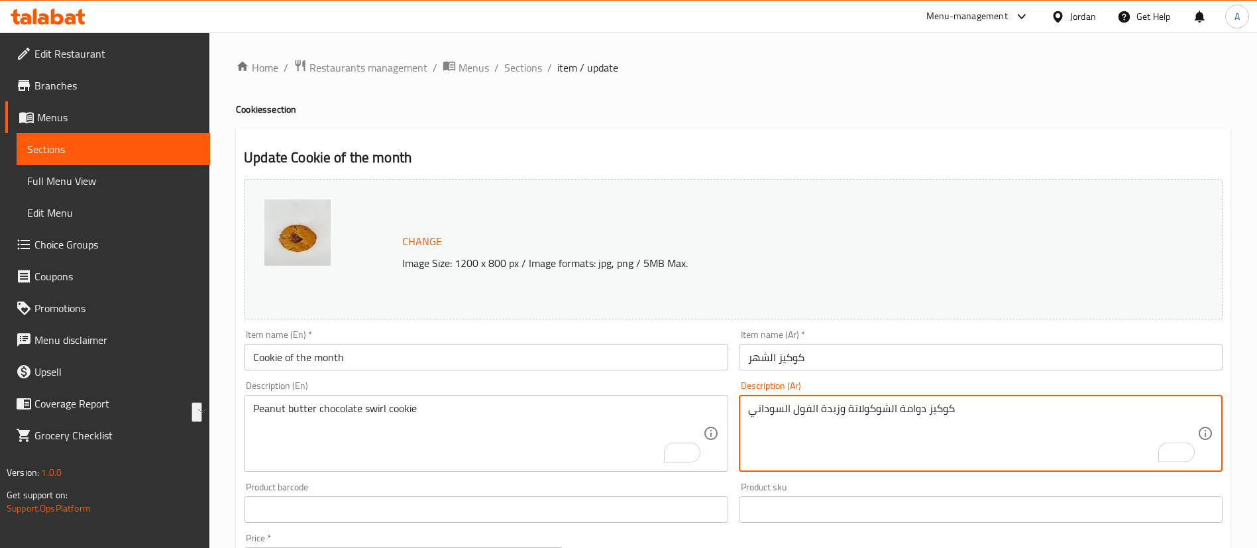
type textarea "كوكيز دوامة الشوكولاتة وزبدة الفول السوداني"
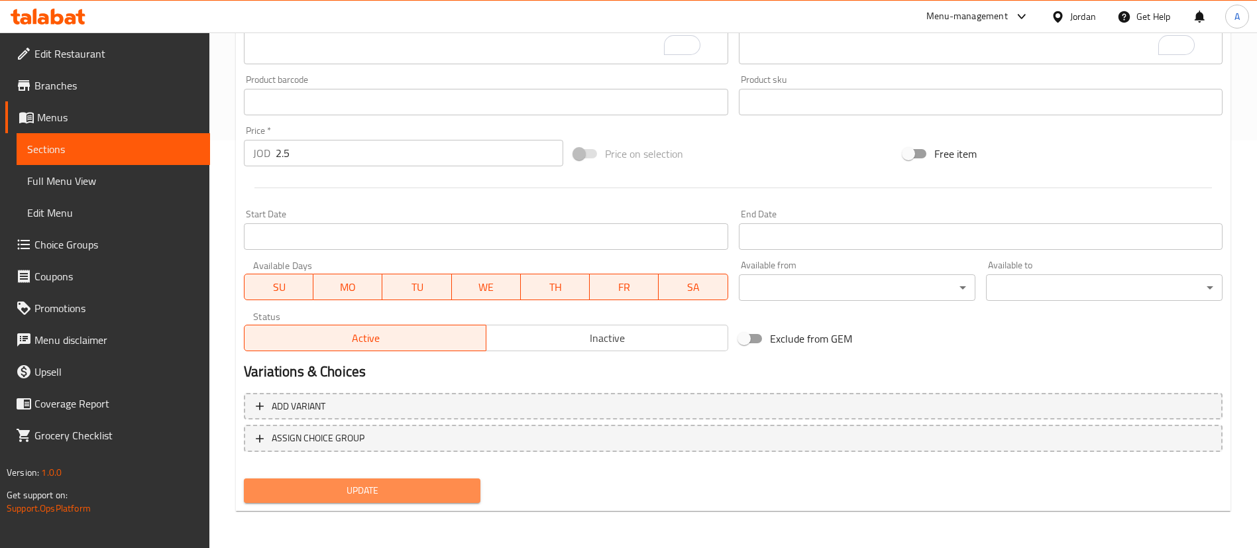
click at [405, 486] on span "Update" at bounding box center [361, 490] width 215 height 17
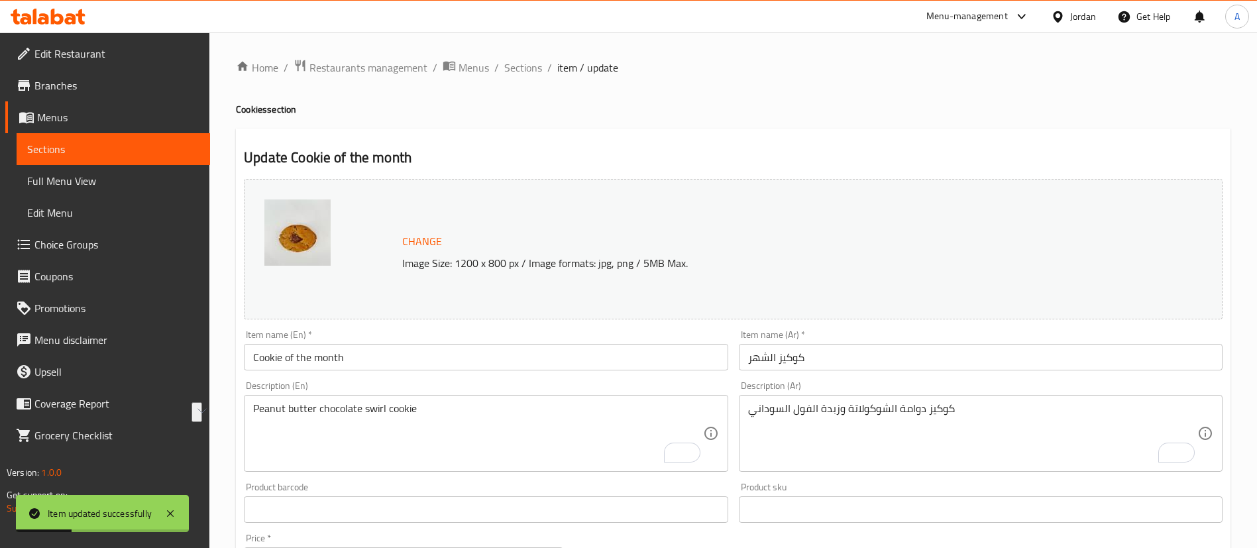
click at [522, 83] on div "Home / Restaurants management / Menus / Sections / item / update Cookies sectio…" at bounding box center [733, 494] width 995 height 870
click at [524, 72] on span "Sections" at bounding box center [523, 68] width 38 height 16
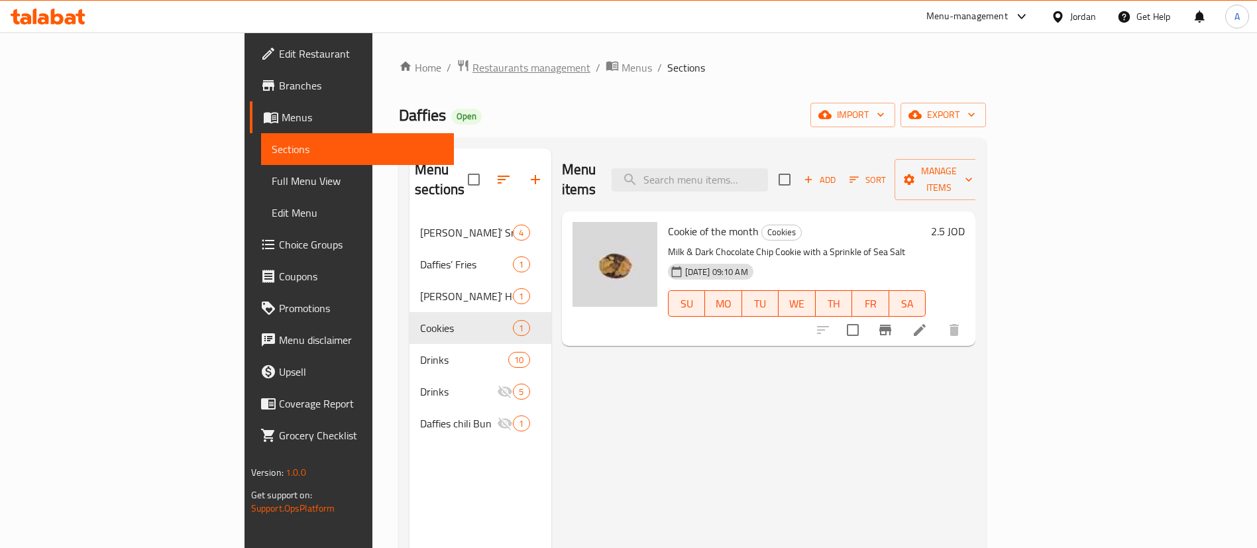
click at [473, 61] on span "Restaurants management" at bounding box center [532, 68] width 118 height 16
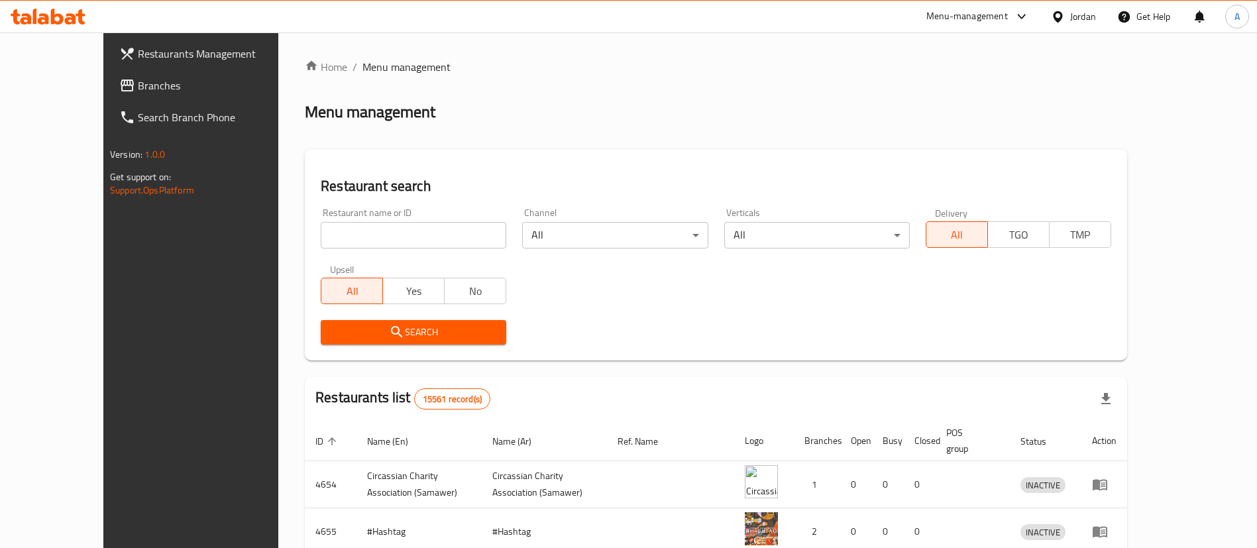
click at [458, 226] on input "search" at bounding box center [414, 235] width 186 height 27
type input "[PERSON_NAME]"
click button "Search" at bounding box center [414, 332] width 186 height 25
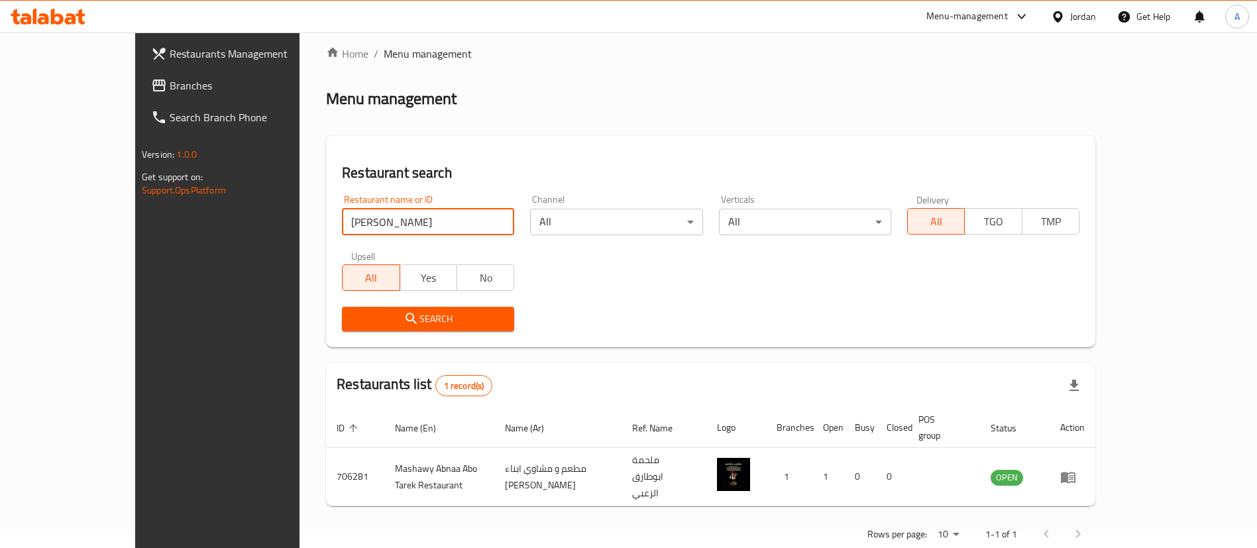
scroll to position [17, 0]
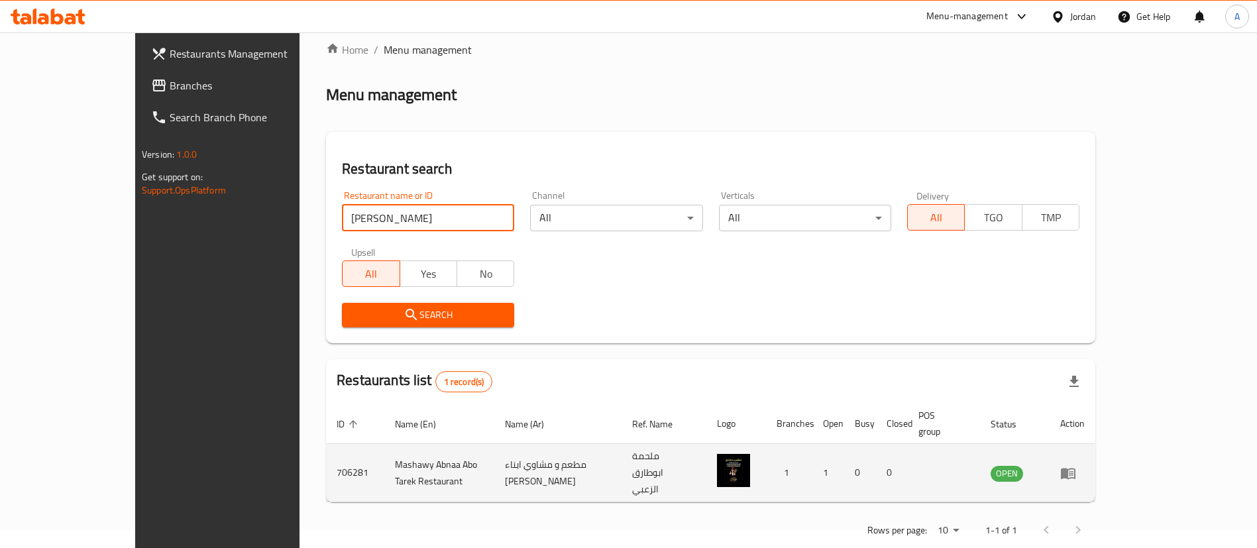
click at [1076, 465] on icon "enhanced table" at bounding box center [1068, 473] width 16 height 16
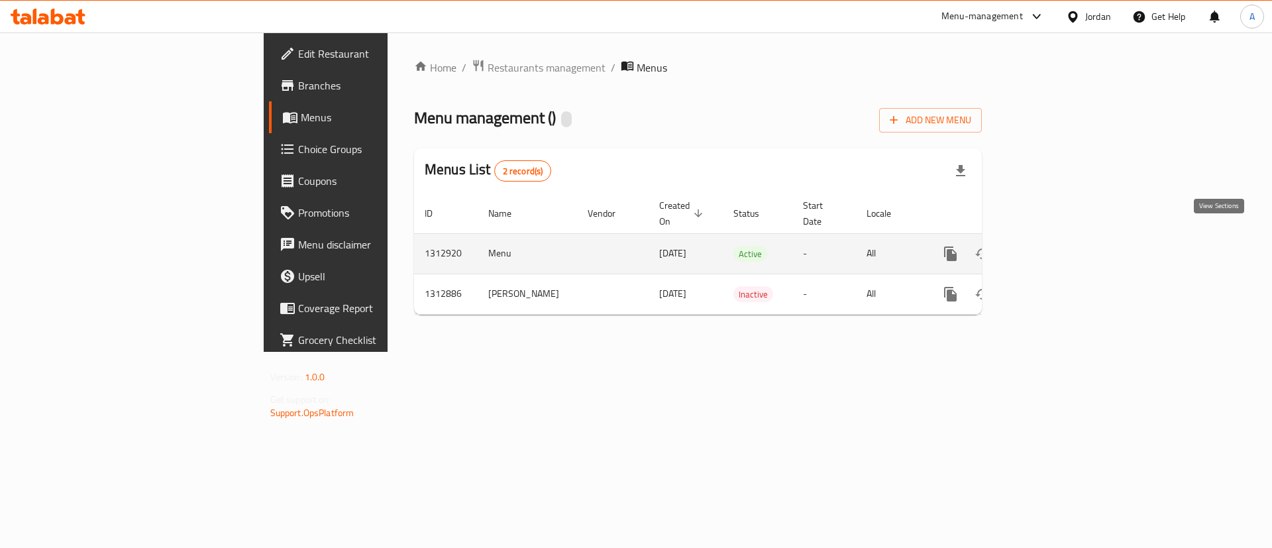
click at [1062, 242] on link "enhanced table" at bounding box center [1047, 254] width 32 height 32
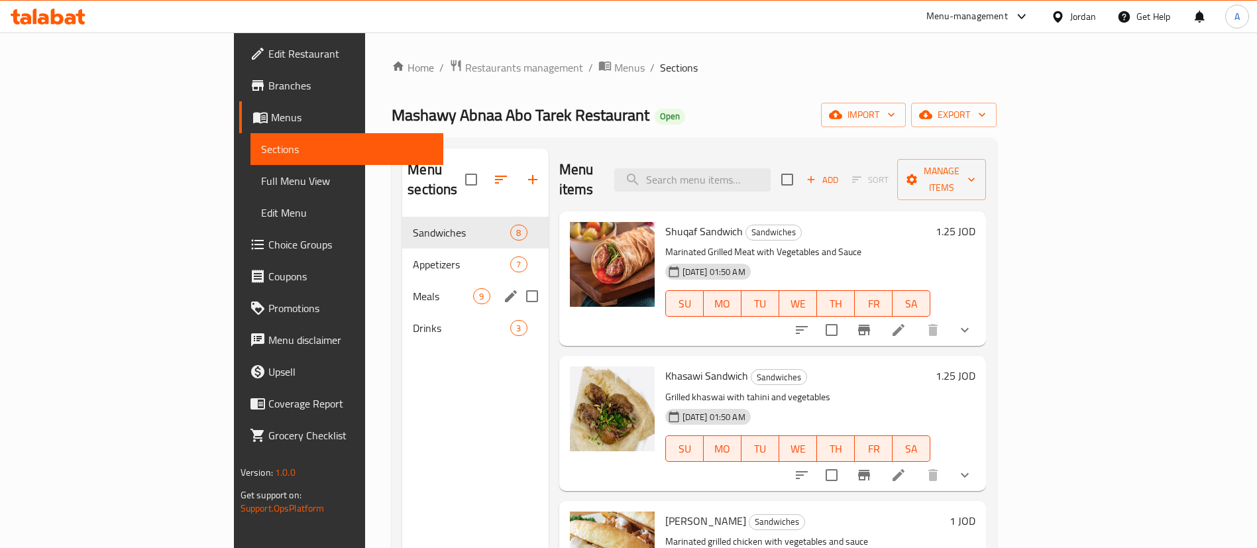
click at [413, 256] on span "Appetizers" at bounding box center [461, 264] width 97 height 16
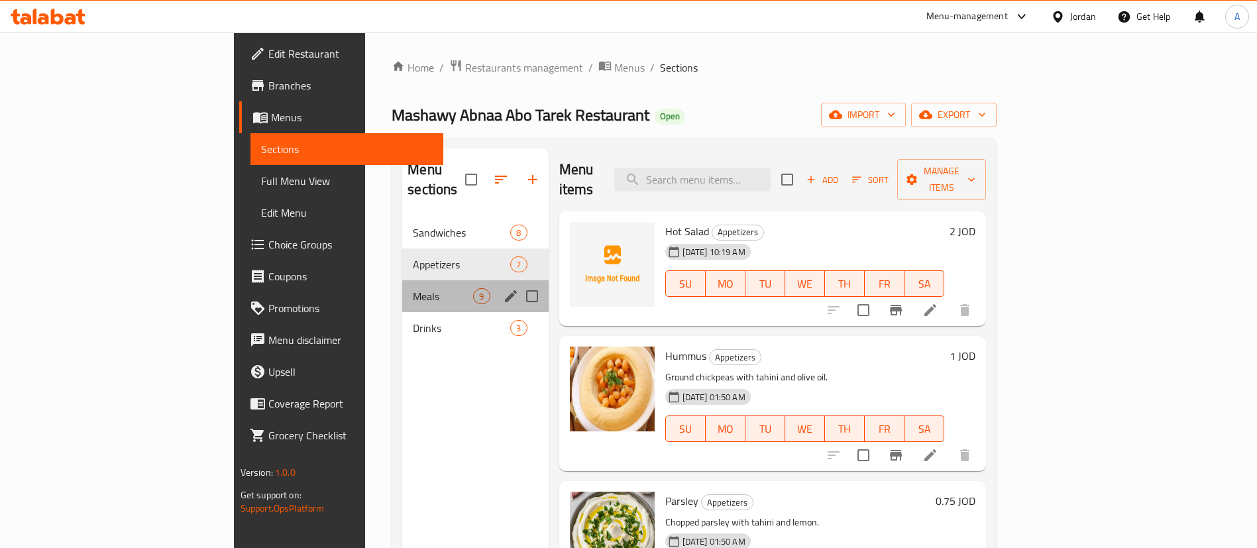
click at [402, 289] on div "Meals 9" at bounding box center [475, 296] width 146 height 32
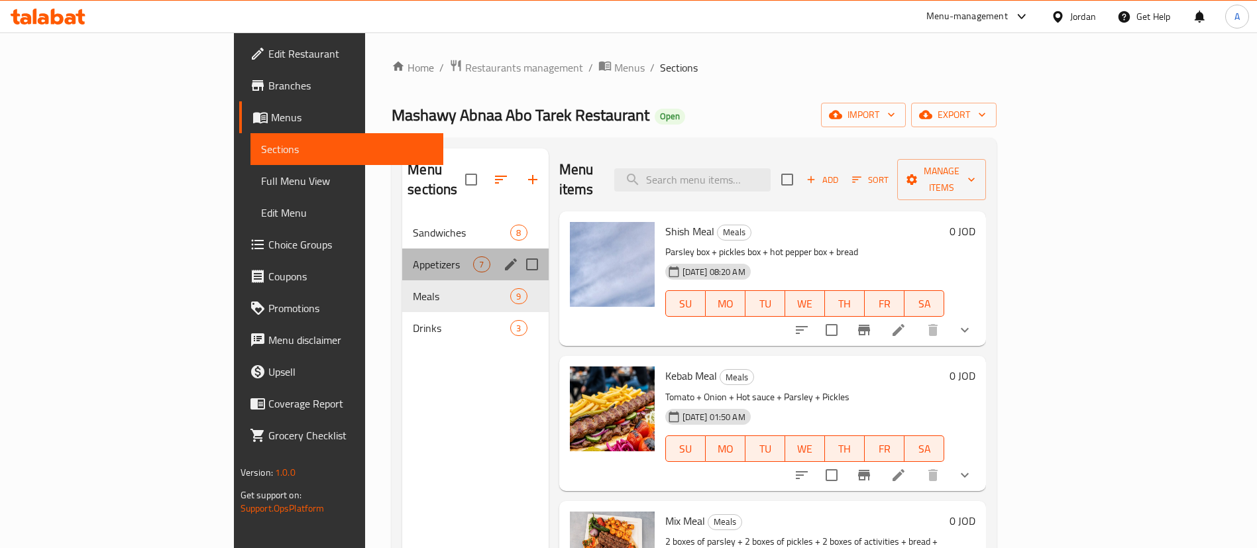
click at [402, 257] on div "Appetizers 7" at bounding box center [475, 265] width 146 height 32
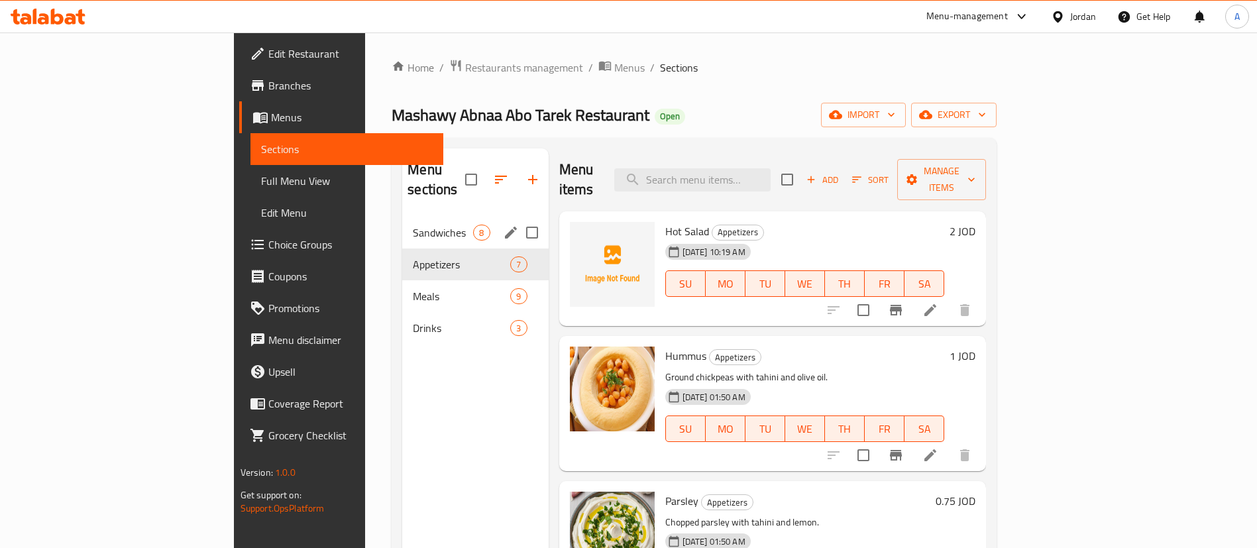
click at [402, 223] on div "Sandwiches 8" at bounding box center [475, 233] width 146 height 32
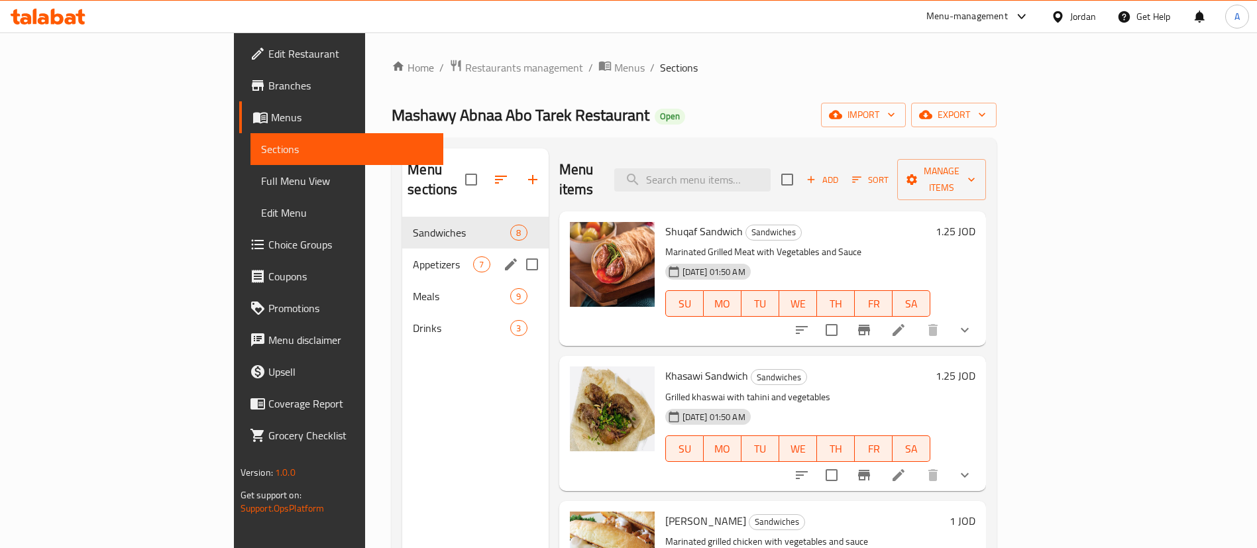
drag, startPoint x: 354, startPoint y: 275, endPoint x: 368, endPoint y: 274, distance: 14.6
click at [413, 288] on span "Meals" at bounding box center [461, 296] width 97 height 16
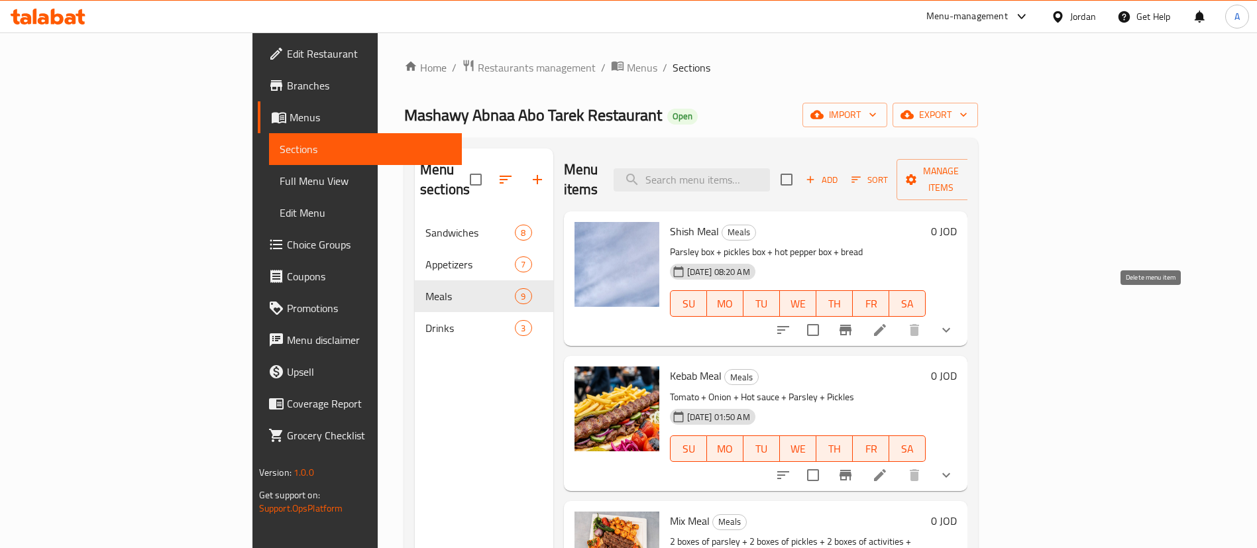
click at [954, 322] on icon "show more" at bounding box center [946, 330] width 16 height 16
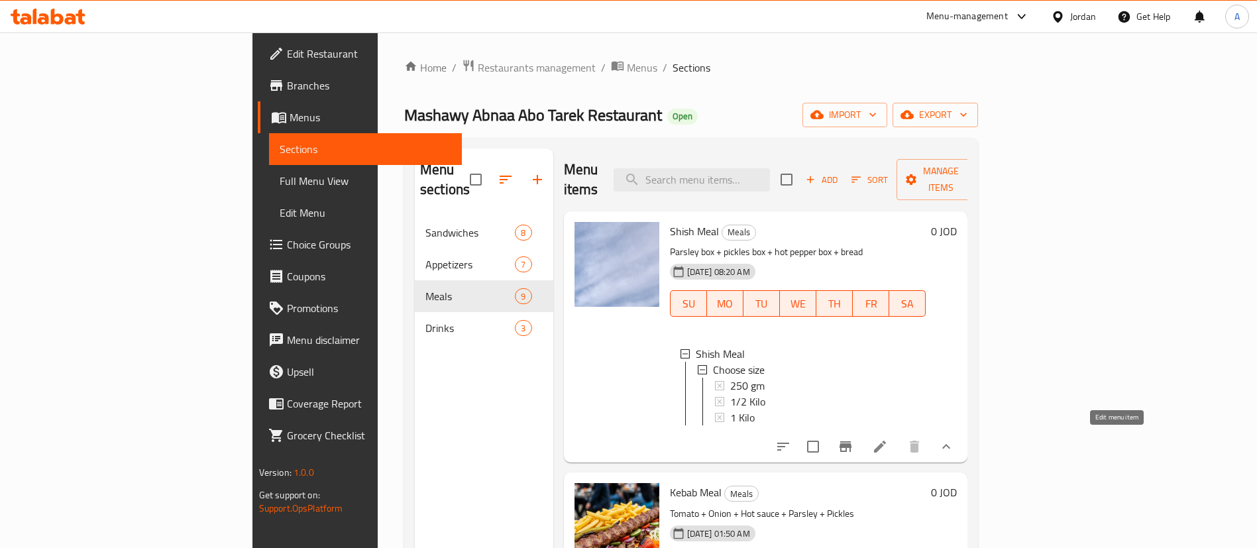
click at [888, 439] on icon at bounding box center [880, 447] width 16 height 16
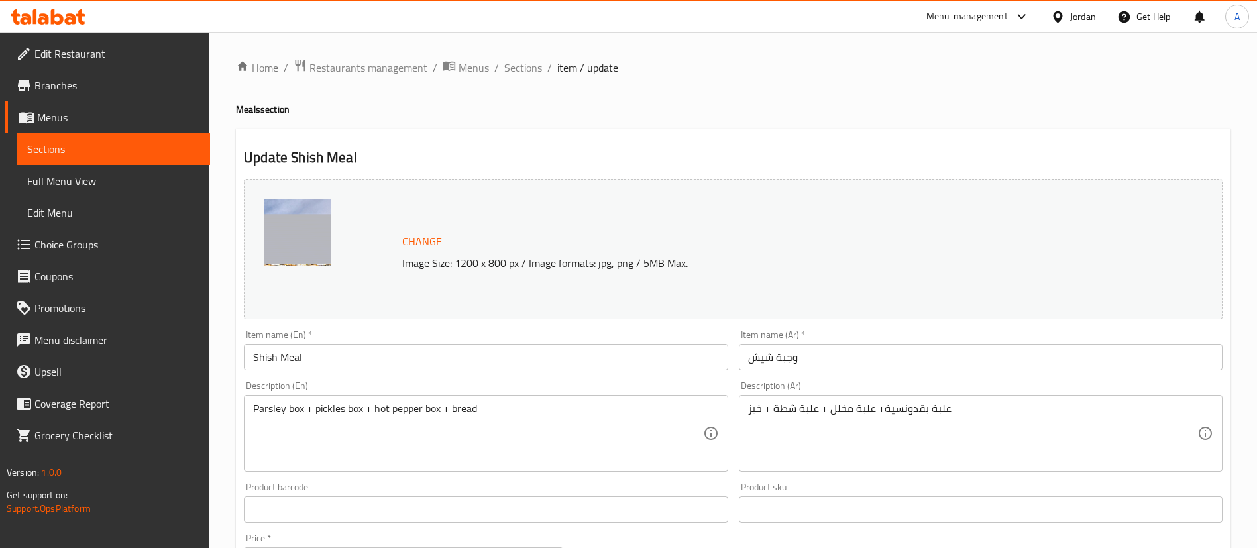
drag, startPoint x: 537, startPoint y: 71, endPoint x: 554, endPoint y: 93, distance: 27.4
click at [536, 68] on span "Sections" at bounding box center [523, 68] width 38 height 16
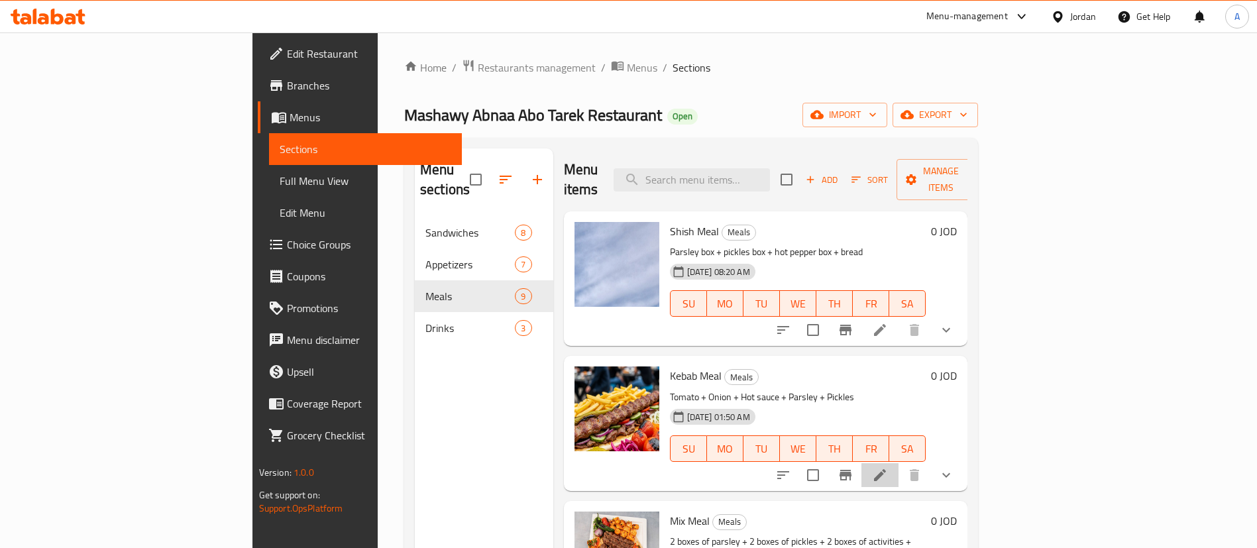
click at [899, 463] on li at bounding box center [880, 475] width 37 height 24
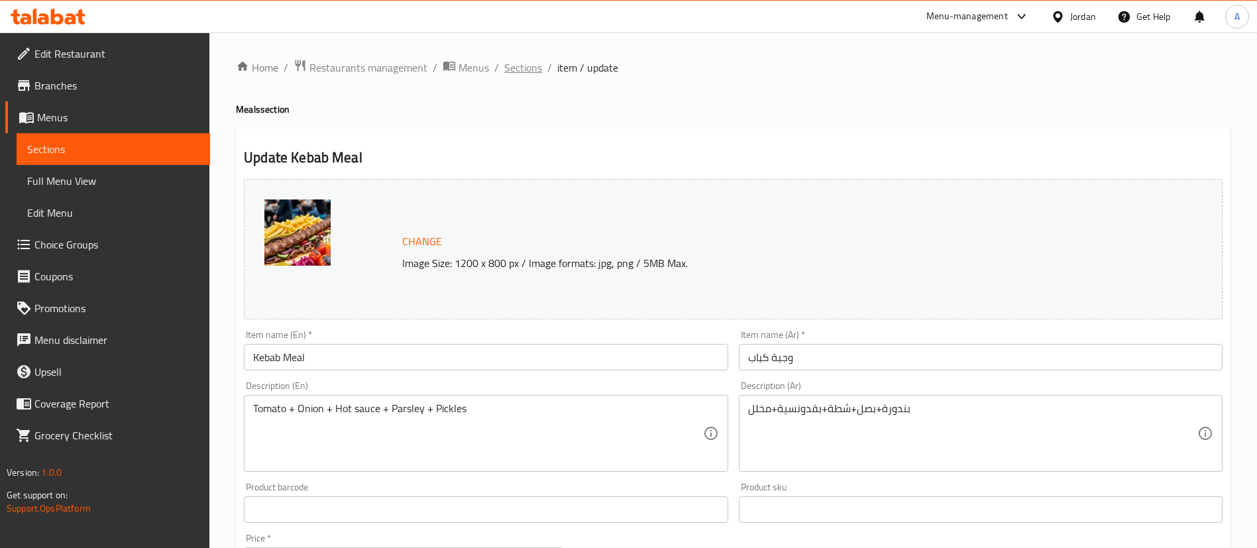
click at [525, 61] on span "Sections" at bounding box center [523, 68] width 38 height 16
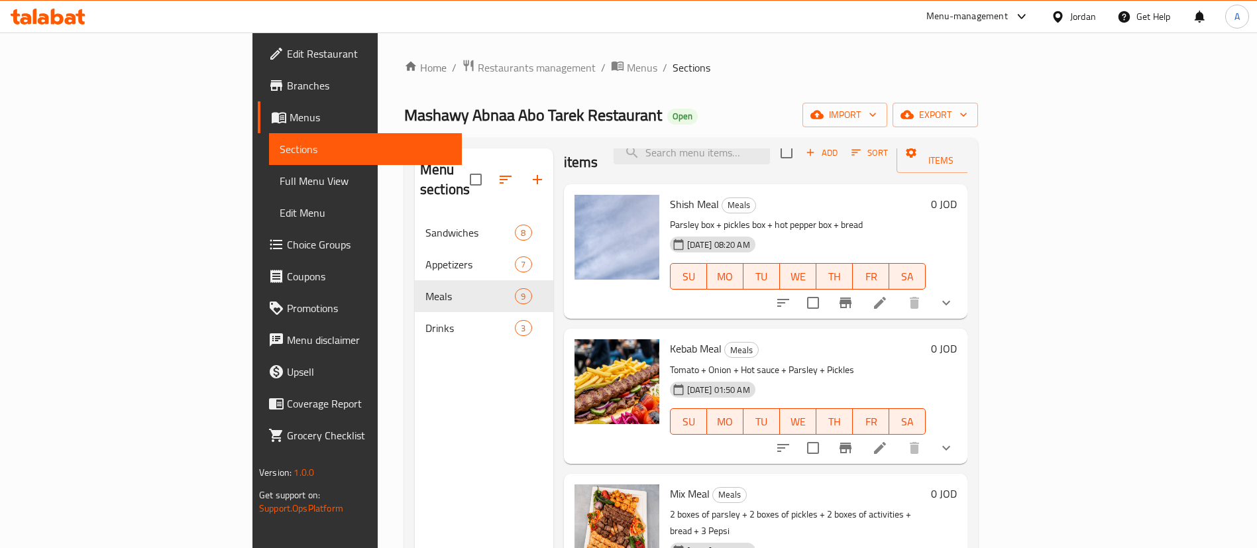
scroll to position [99, 0]
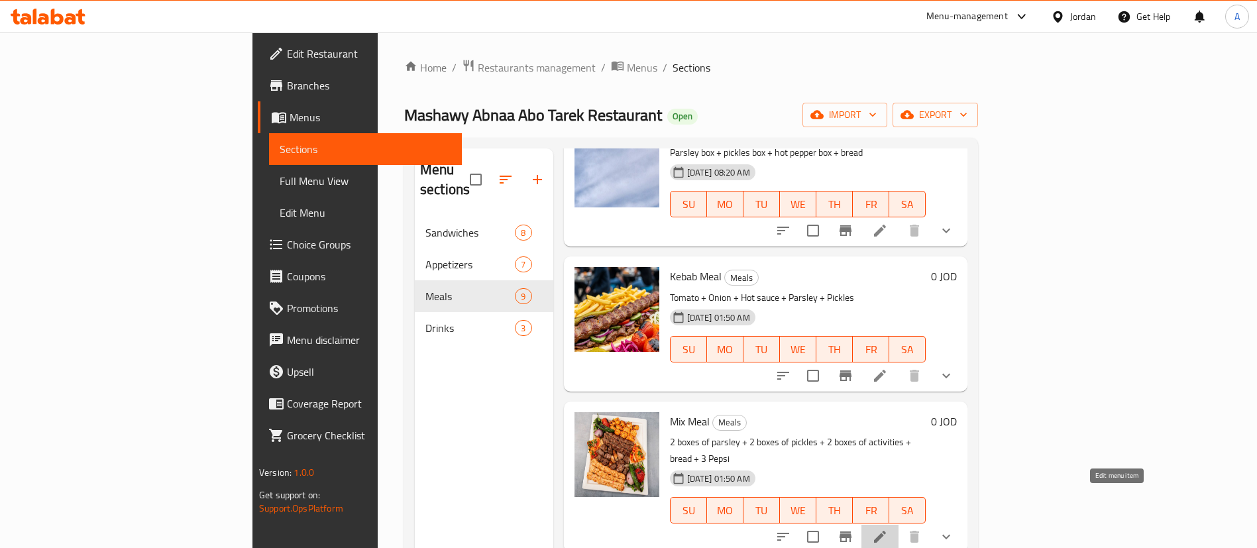
click at [888, 529] on icon at bounding box center [880, 537] width 16 height 16
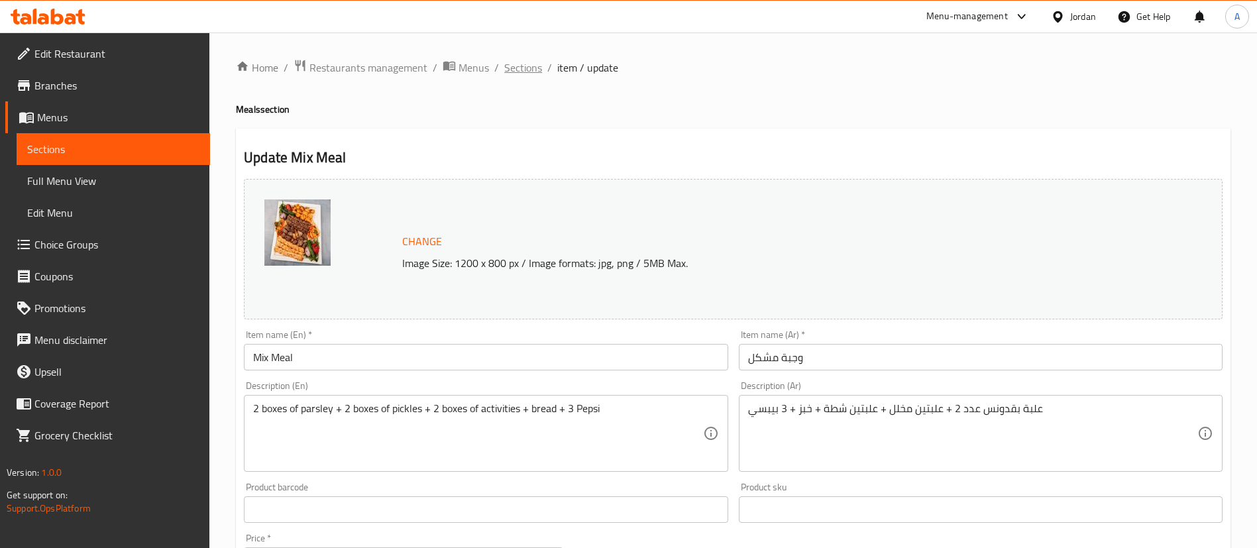
click at [514, 76] on span "Sections" at bounding box center [523, 68] width 38 height 16
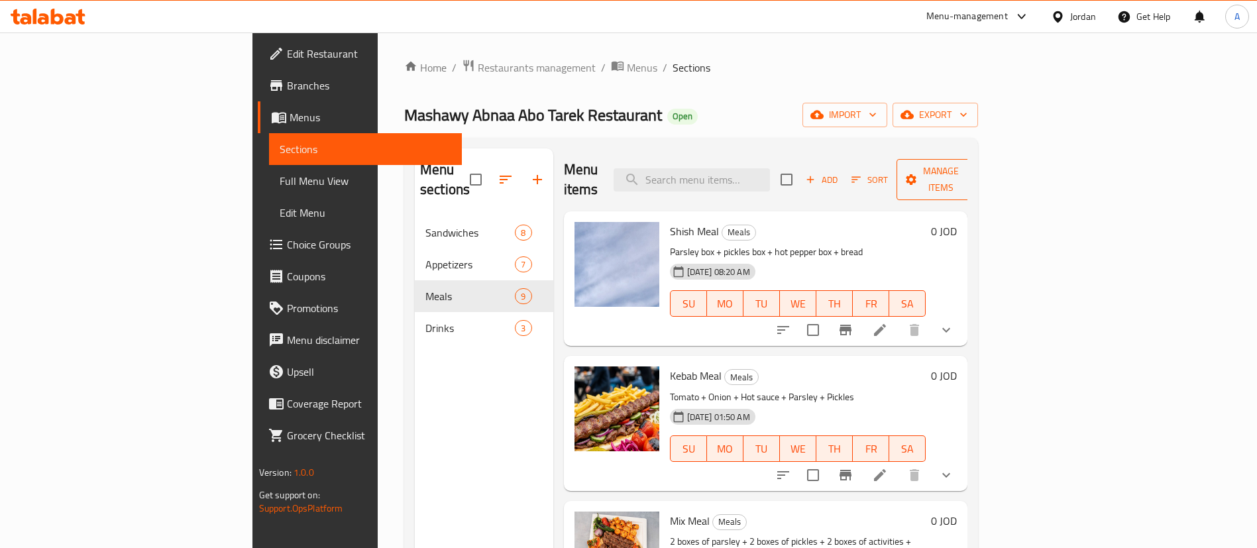
click at [975, 170] on span "Manage items" at bounding box center [941, 179] width 68 height 33
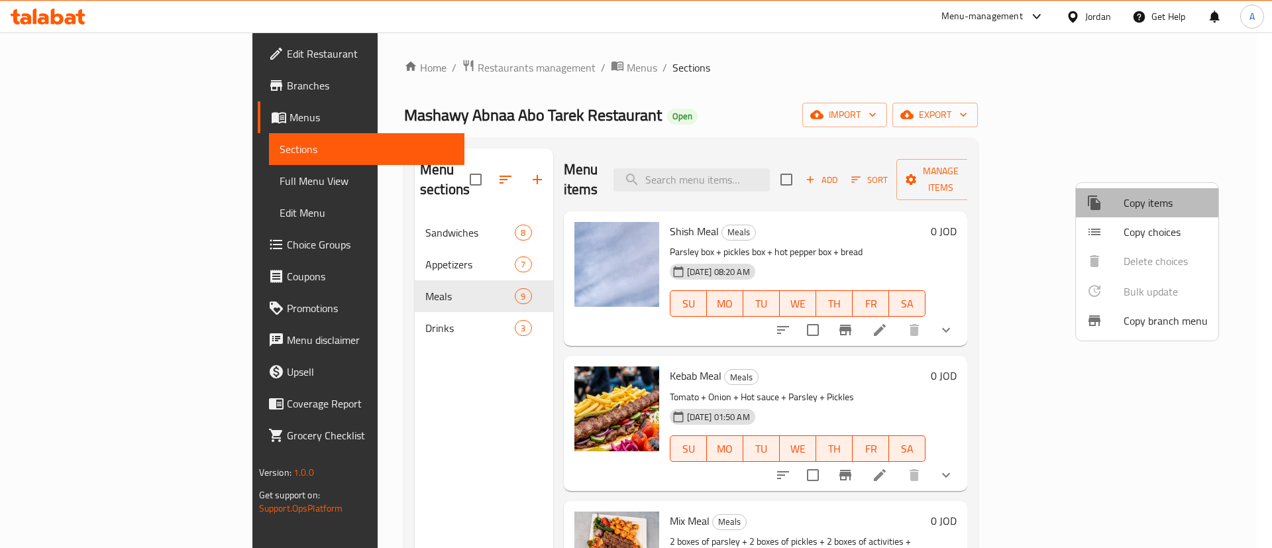
click at [1139, 196] on span "Copy items" at bounding box center [1166, 203] width 84 height 16
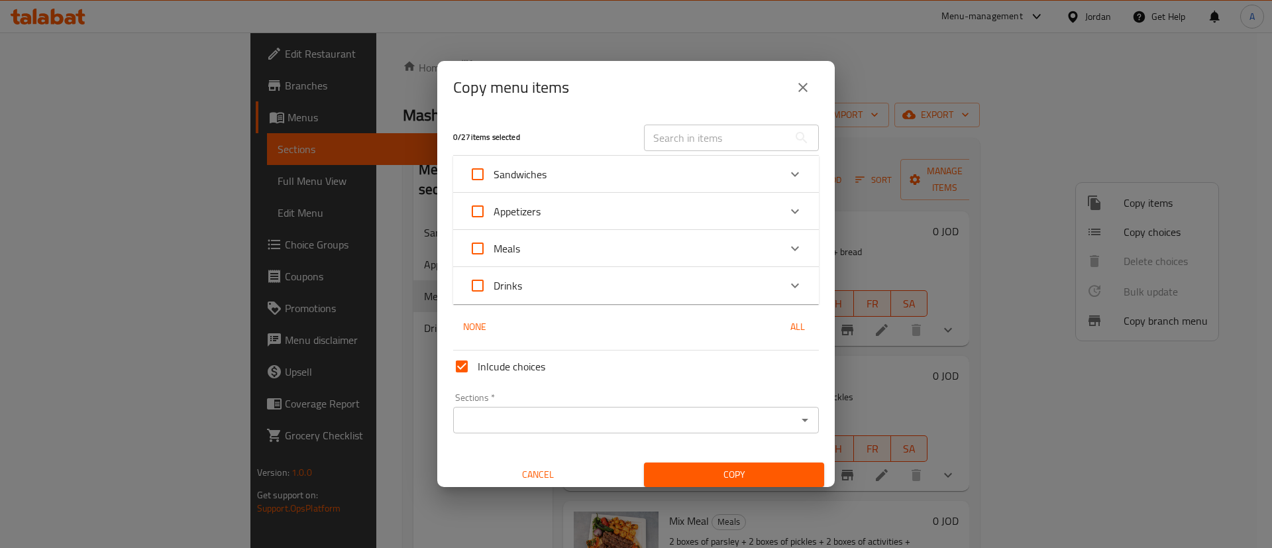
click at [623, 244] on div "Meals" at bounding box center [624, 249] width 310 height 32
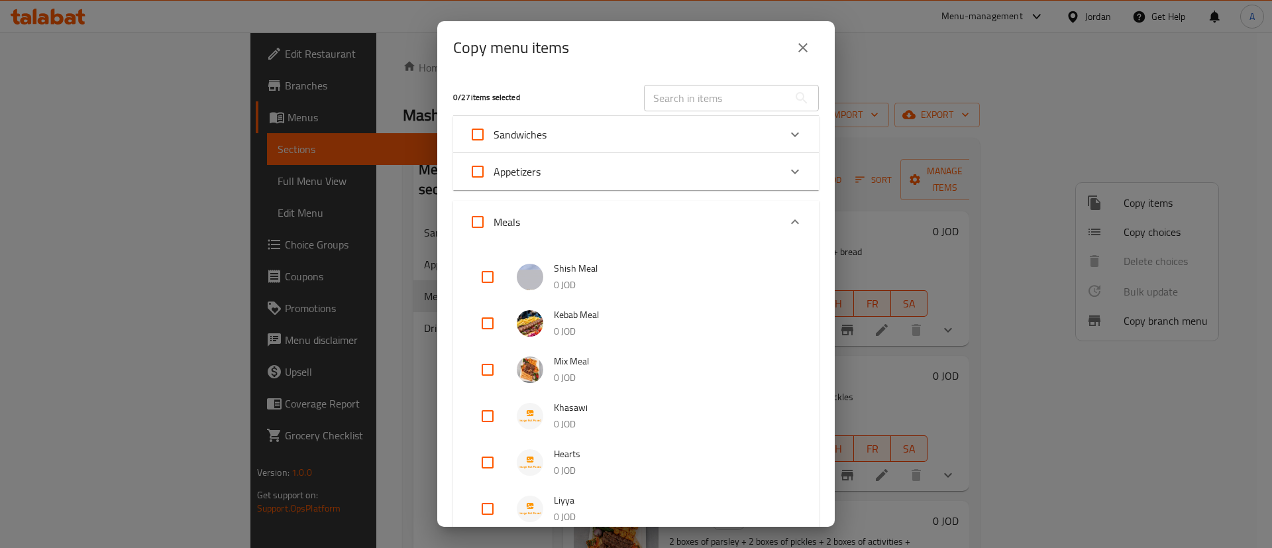
click at [477, 268] on input "checkbox" at bounding box center [488, 277] width 32 height 32
click at [486, 285] on input "checkbox" at bounding box center [488, 277] width 32 height 32
checkbox input "false"
click at [504, 376] on div at bounding box center [498, 370] width 37 height 32
click at [490, 377] on input "checkbox" at bounding box center [488, 370] width 32 height 32
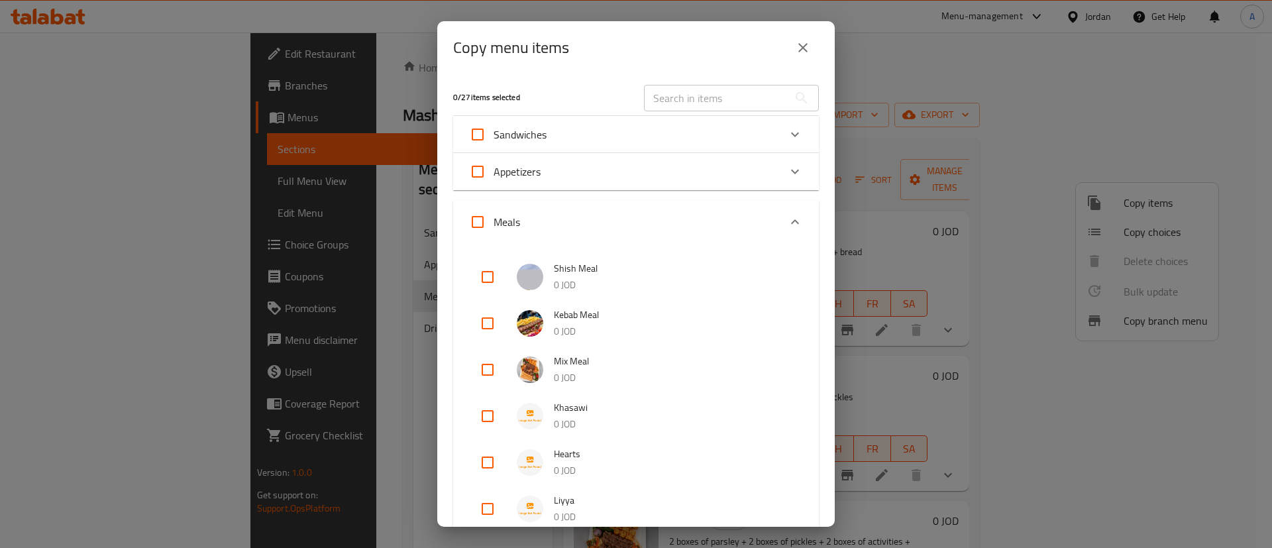
checkbox input "true"
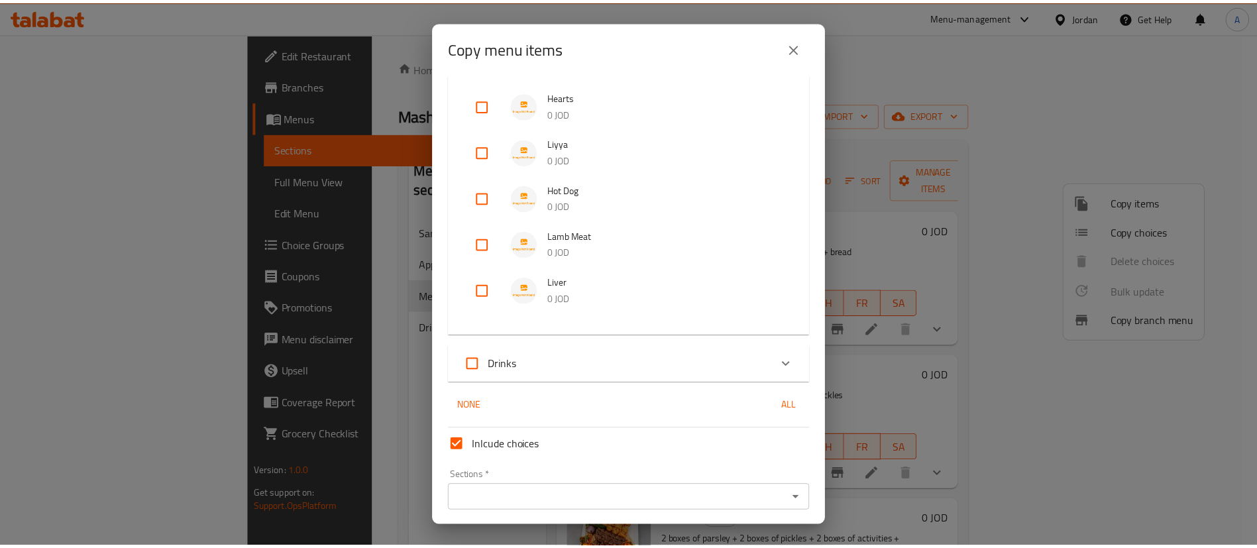
scroll to position [404, 0]
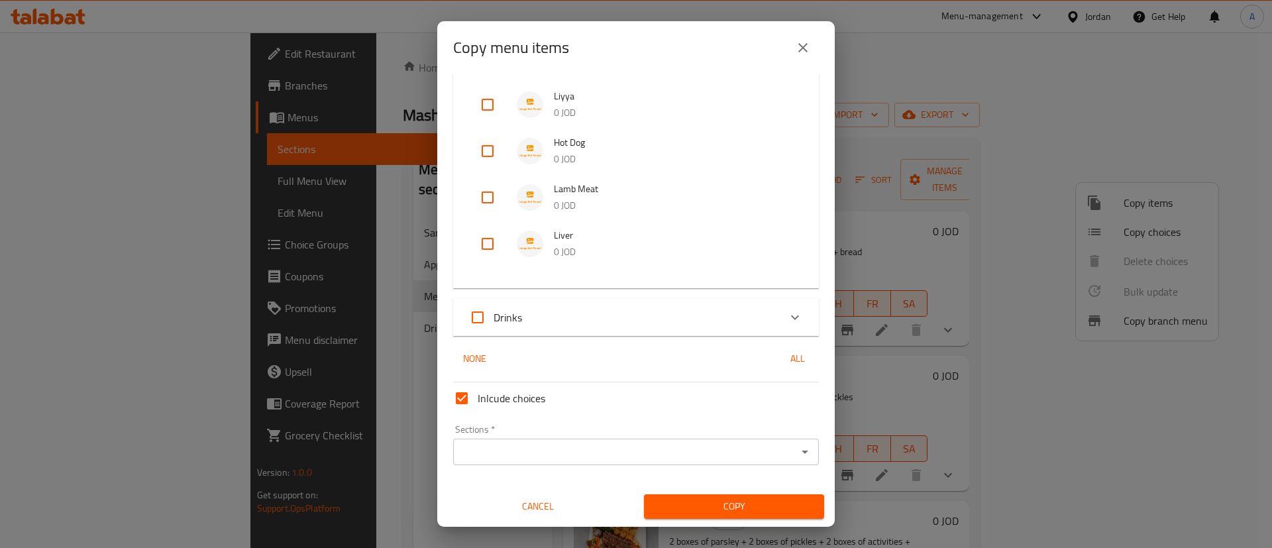
drag, startPoint x: 601, startPoint y: 441, endPoint x: 599, endPoint y: 426, distance: 14.7
click at [601, 440] on div "Sections *" at bounding box center [636, 452] width 366 height 27
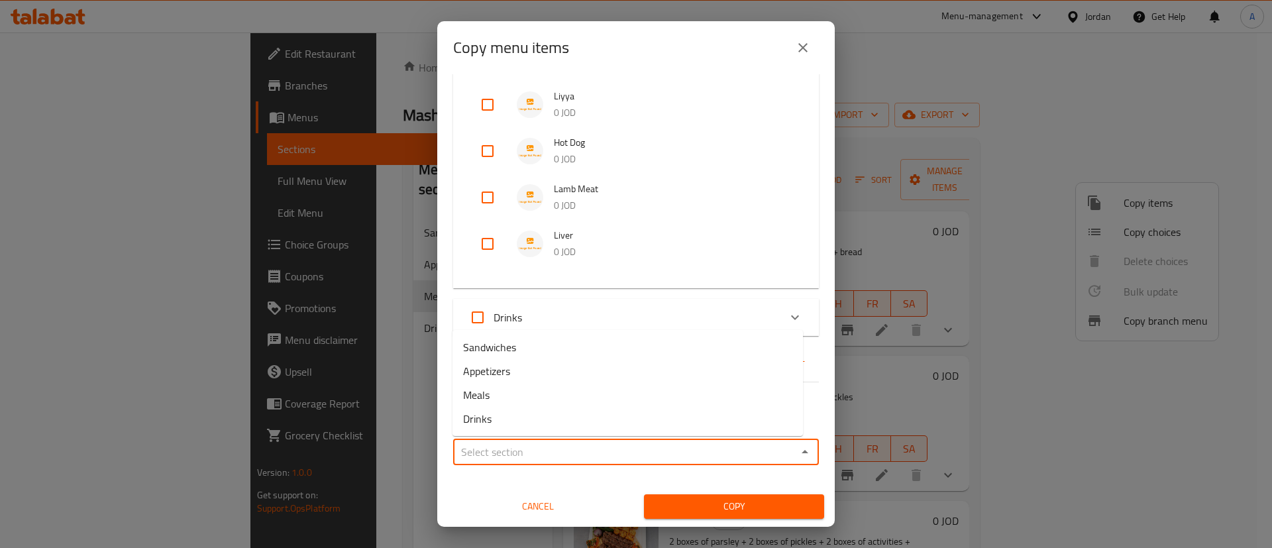
drag, startPoint x: 584, startPoint y: 451, endPoint x: 579, endPoint y: 369, distance: 82.3
click at [584, 450] on input "Sections   *" at bounding box center [625, 452] width 336 height 19
click at [573, 388] on li "Meals" at bounding box center [628, 395] width 351 height 24
type input "Meals"
click at [676, 498] on span "Copy" at bounding box center [734, 506] width 159 height 17
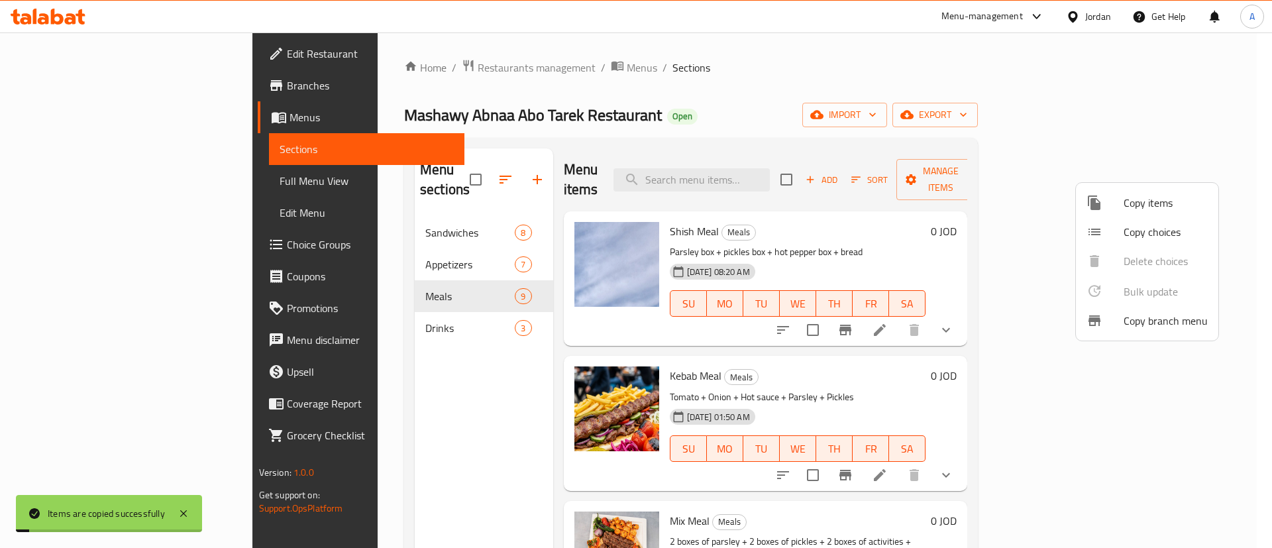
click at [887, 117] on div at bounding box center [636, 274] width 1272 height 548
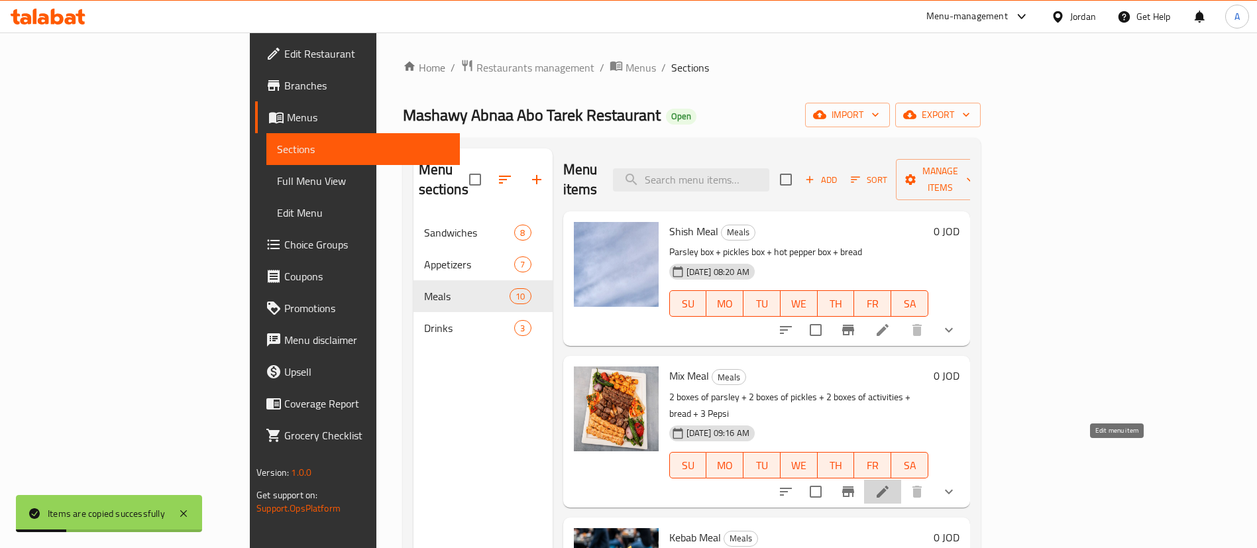
click at [891, 484] on icon at bounding box center [883, 492] width 16 height 16
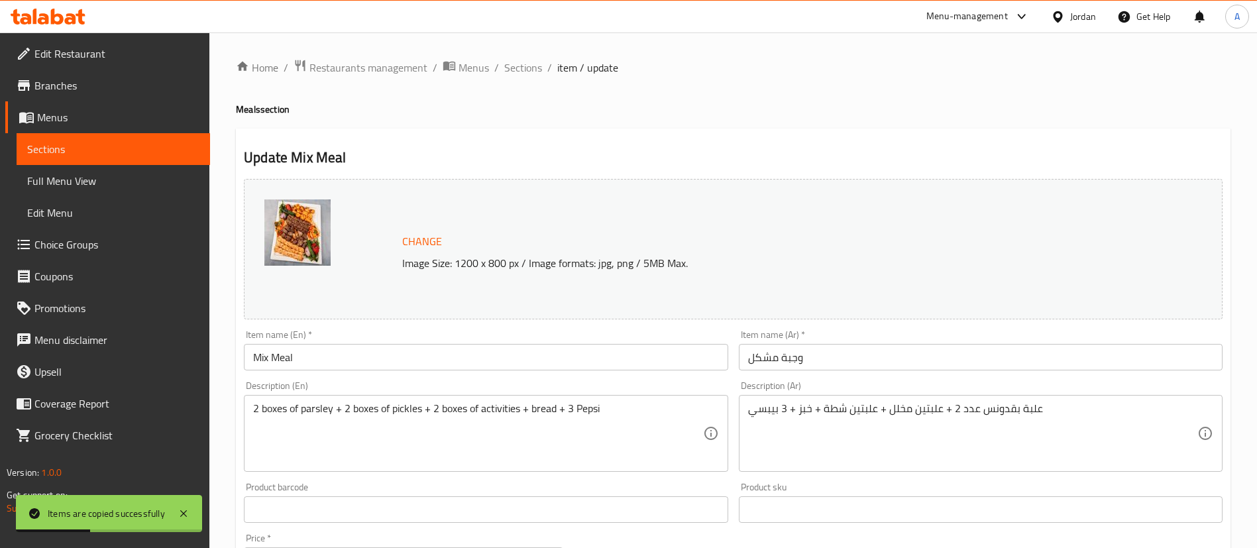
drag, startPoint x: 330, startPoint y: 356, endPoint x: 121, endPoint y: 354, distance: 208.8
click at [122, 355] on div "Edit Restaurant Branches Menus Sections Full Menu View Edit Menu Choice Groups …" at bounding box center [628, 527] width 1257 height 991
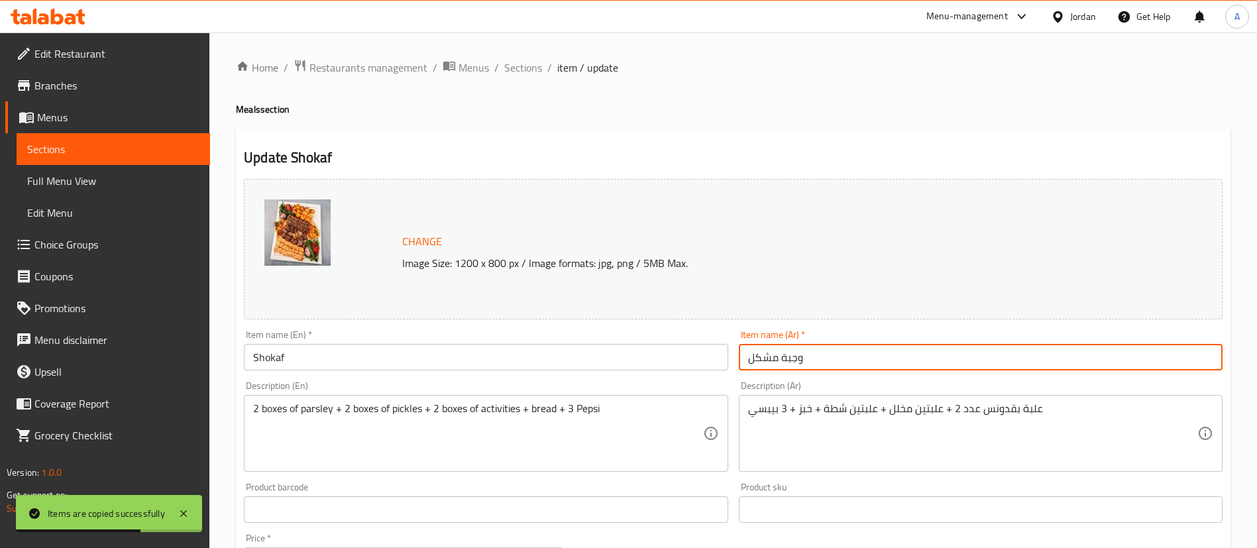
click at [384, 350] on input "Shokaf" at bounding box center [486, 357] width 484 height 27
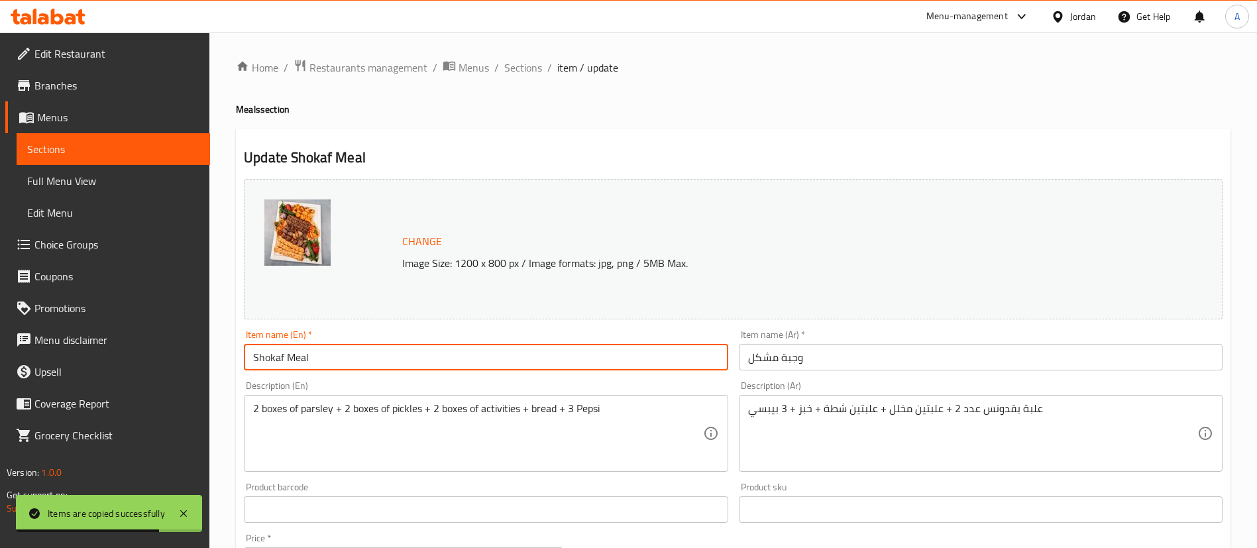
type input "Shokaf Meal"
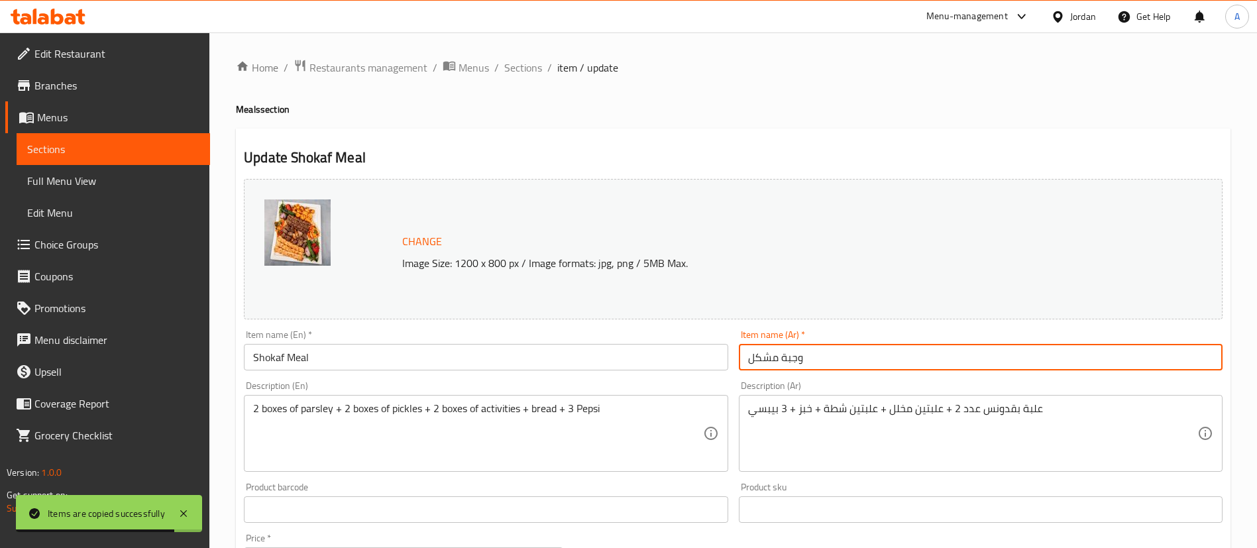
type input "ش"
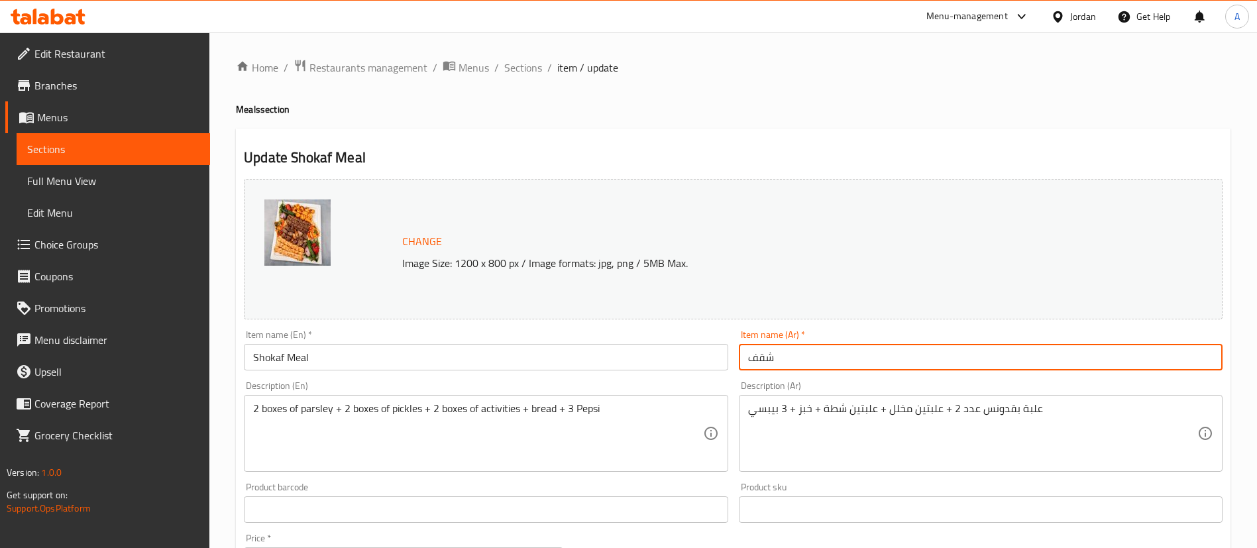
drag, startPoint x: 792, startPoint y: 352, endPoint x: 608, endPoint y: 355, distance: 184.3
click at [608, 355] on div "Change Image Size: 1200 x 800 px / Image formats: jpg, png / 5MB Max. Item name…" at bounding box center [733, 469] width 989 height 591
type input "وجبة شقف"
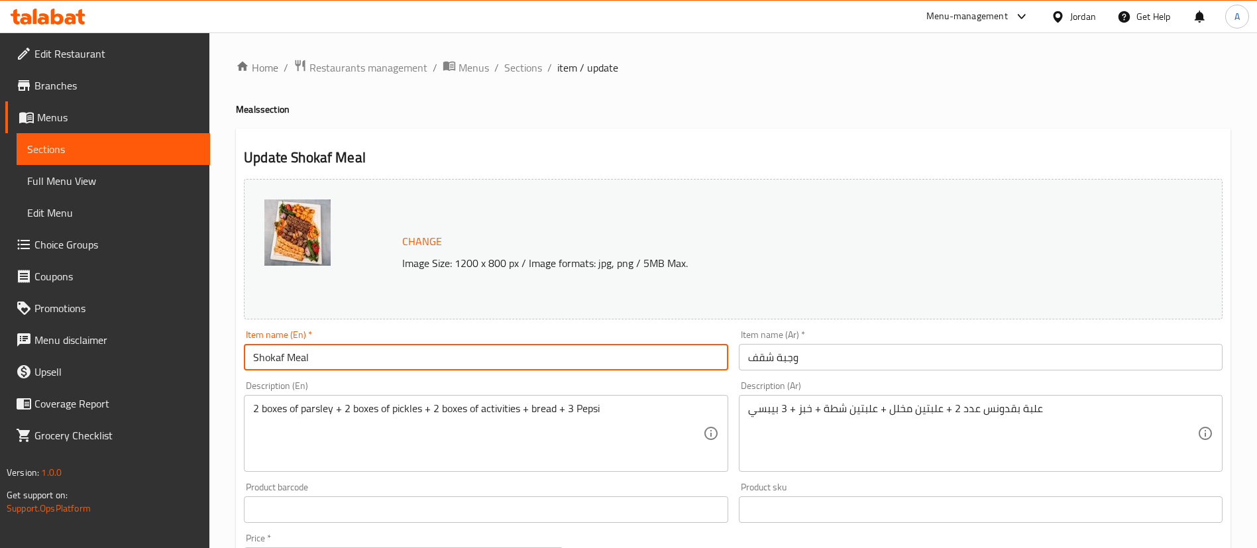
drag, startPoint x: 339, startPoint y: 359, endPoint x: 292, endPoint y: 362, distance: 46.5
click at [292, 362] on input "Shokaf Meal" at bounding box center [486, 357] width 484 height 27
type input "Shokaf"
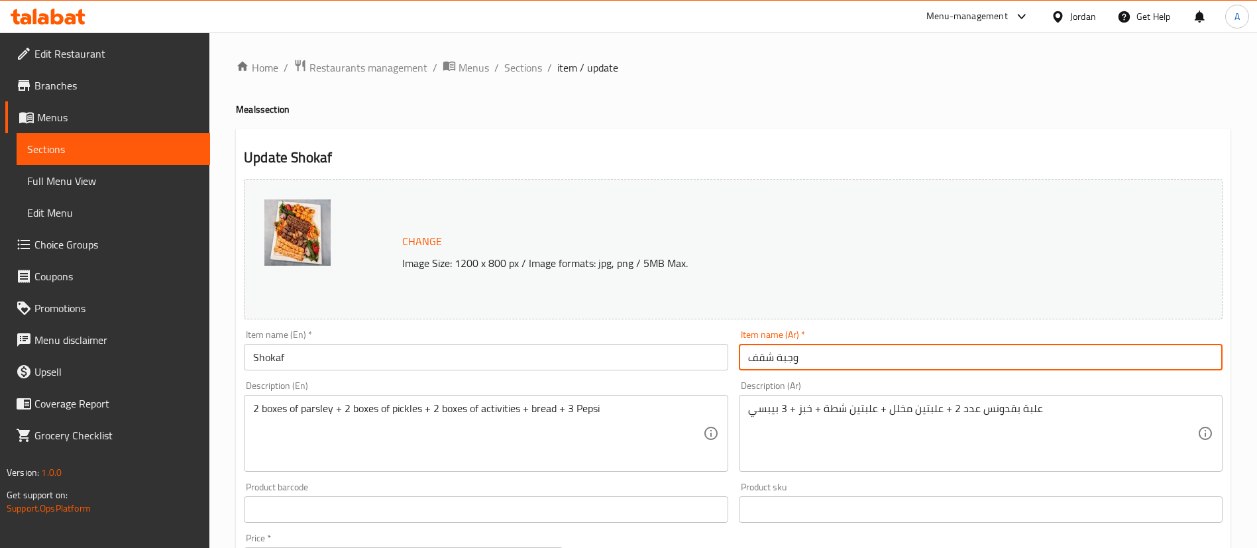
drag, startPoint x: 771, startPoint y: 359, endPoint x: 826, endPoint y: 355, distance: 54.5
click at [826, 356] on input "وجبة شقف" at bounding box center [981, 357] width 484 height 27
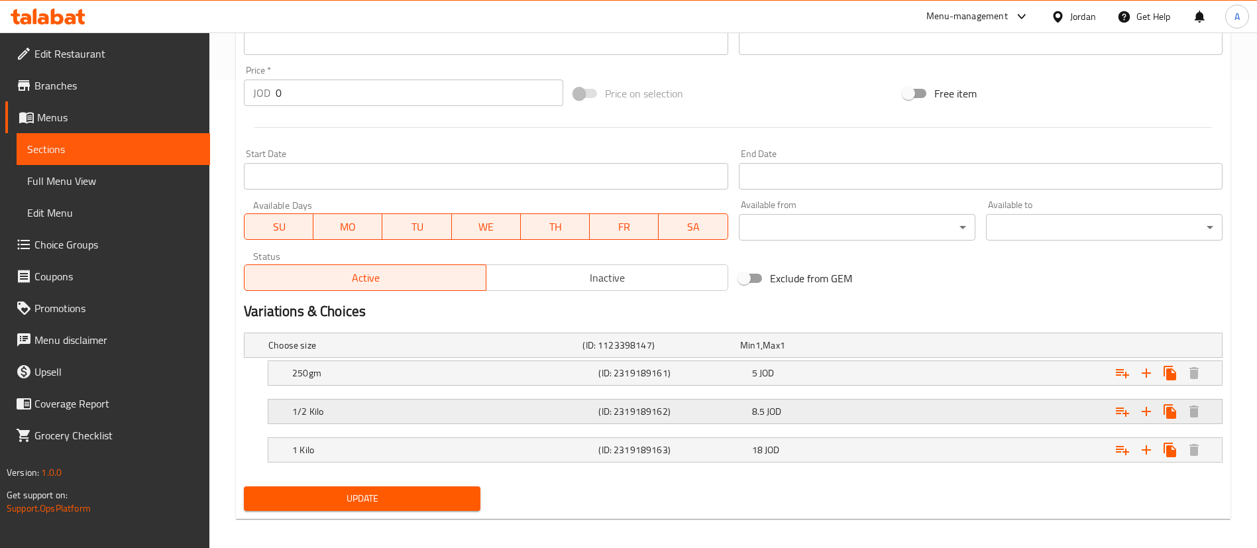
scroll to position [476, 0]
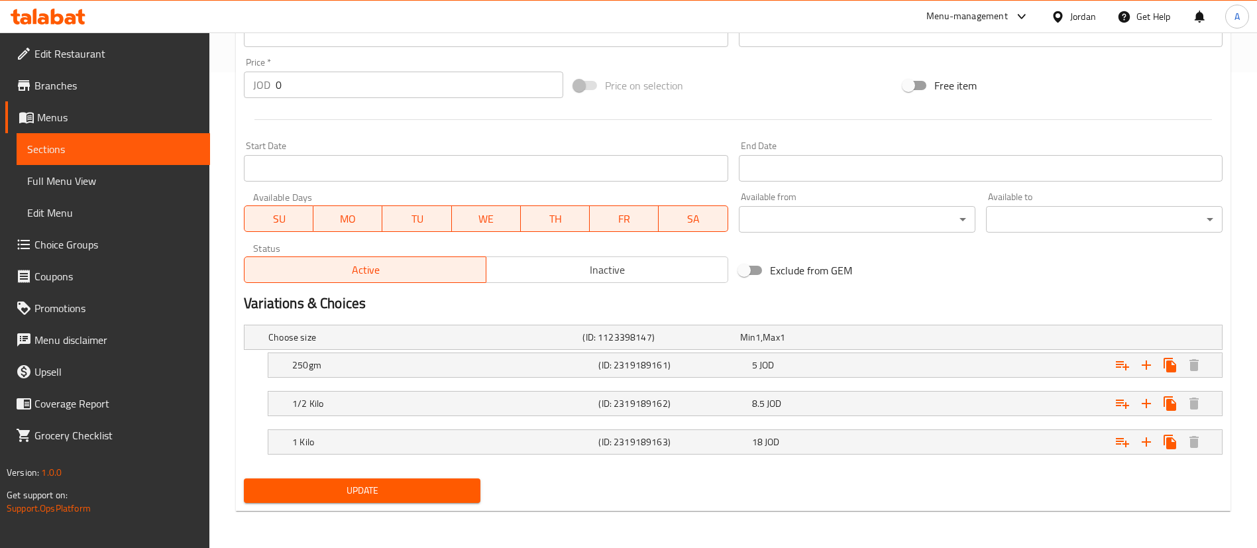
type input "شقف"
click at [850, 445] on div "18 JOD" at bounding box center [826, 441] width 148 height 13
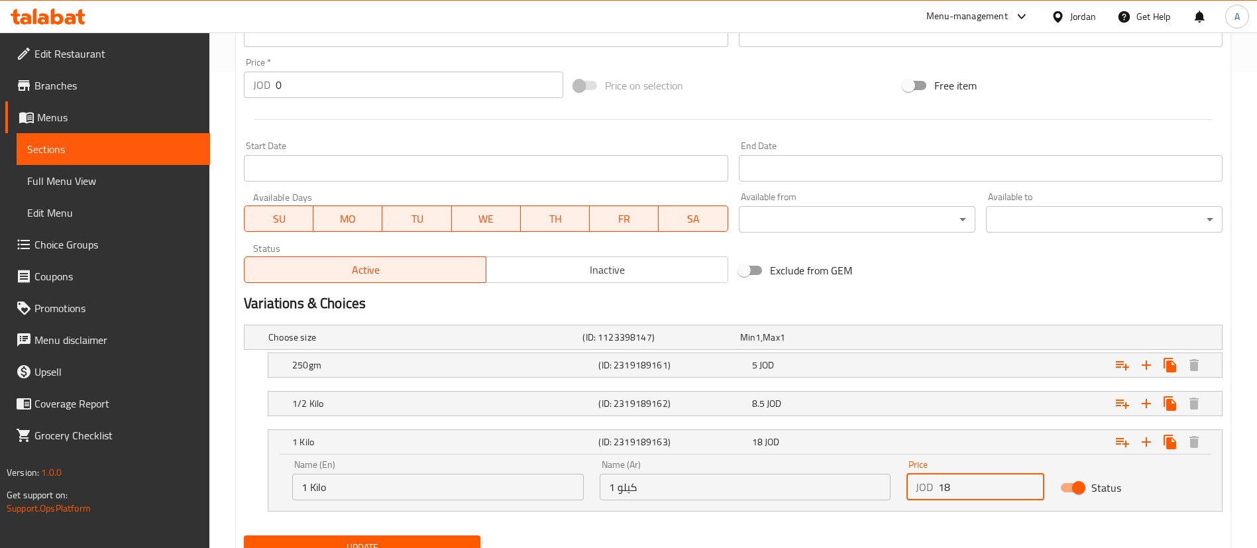
drag, startPoint x: 897, startPoint y: 478, endPoint x: 841, endPoint y: 476, distance: 56.4
click at [868, 477] on div "Name (En) 1 Kilo Name (En) Name (Ar) 1 كيلو Name (Ar) Price JOD 18 Price Status" at bounding box center [745, 480] width 922 height 56
type input "16"
click at [862, 404] on div "8.5 JOD" at bounding box center [826, 403] width 148 height 13
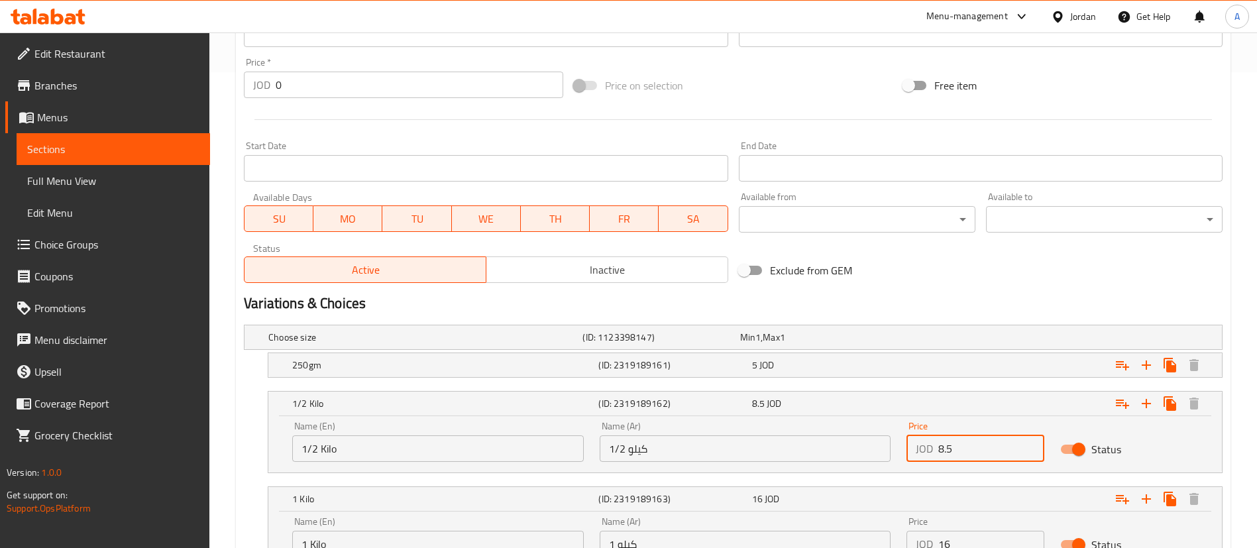
drag, startPoint x: 1001, startPoint y: 451, endPoint x: 835, endPoint y: 457, distance: 165.8
click at [835, 458] on div "Name (En) 1/2 Kilo Name (En) Name (Ar) 1/2 كيلو Name (Ar) Price JOD 8.5 Price S…" at bounding box center [745, 442] width 922 height 56
type input "8"
click at [852, 363] on div "5 JOD" at bounding box center [826, 365] width 148 height 13
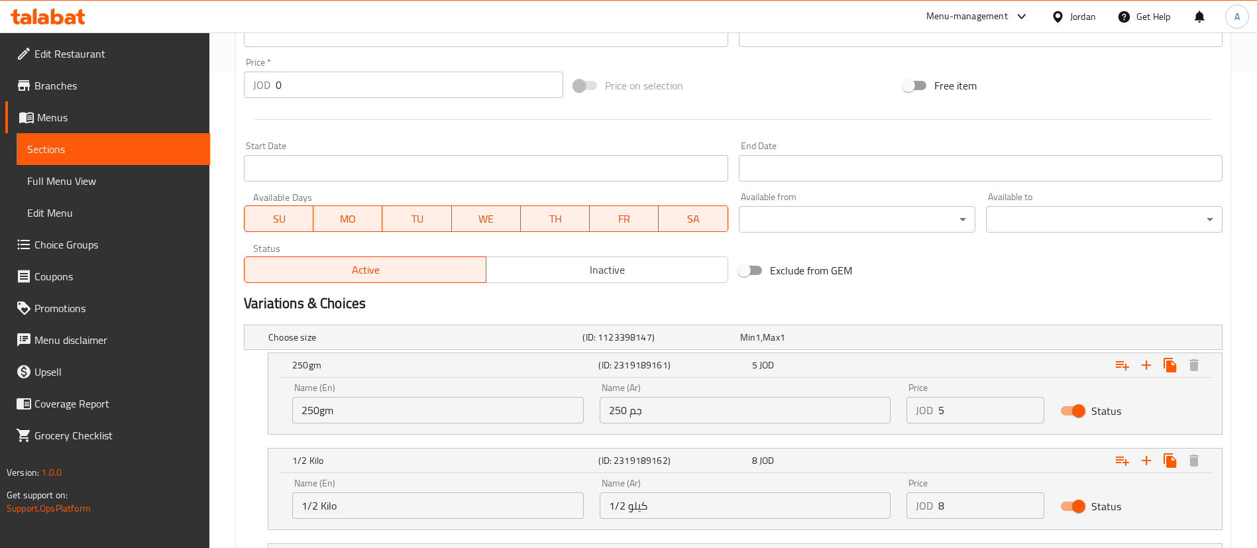
drag, startPoint x: 966, startPoint y: 402, endPoint x: 838, endPoint y: 426, distance: 130.1
click at [854, 426] on div "Name (En) 250gm Name (En) Name (Ar) 250 جم Name (Ar) Price JOD 5 Price Status" at bounding box center [745, 403] width 922 height 56
type input "3"
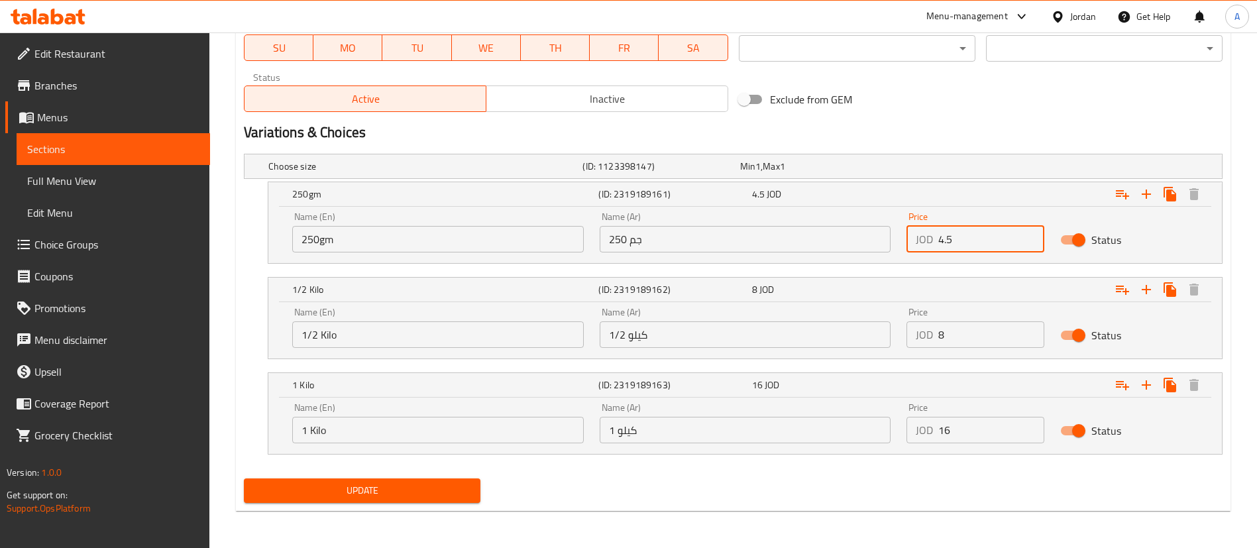
type input "4.5"
click at [431, 474] on div "Update" at bounding box center [362, 490] width 247 height 35
click at [428, 482] on span "Update" at bounding box center [361, 490] width 215 height 17
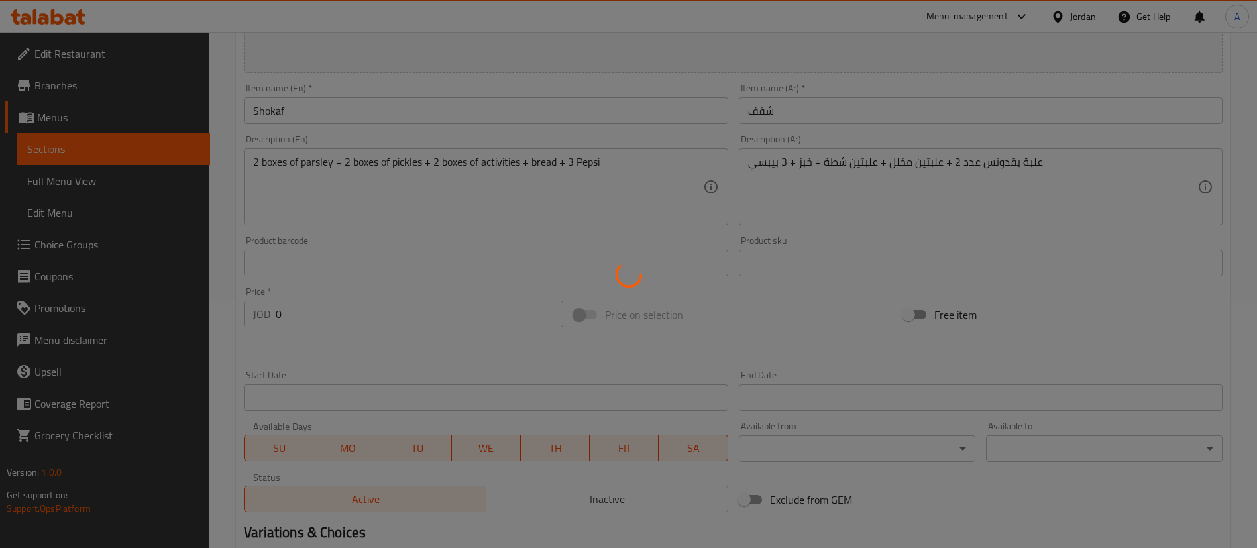
scroll to position [0, 0]
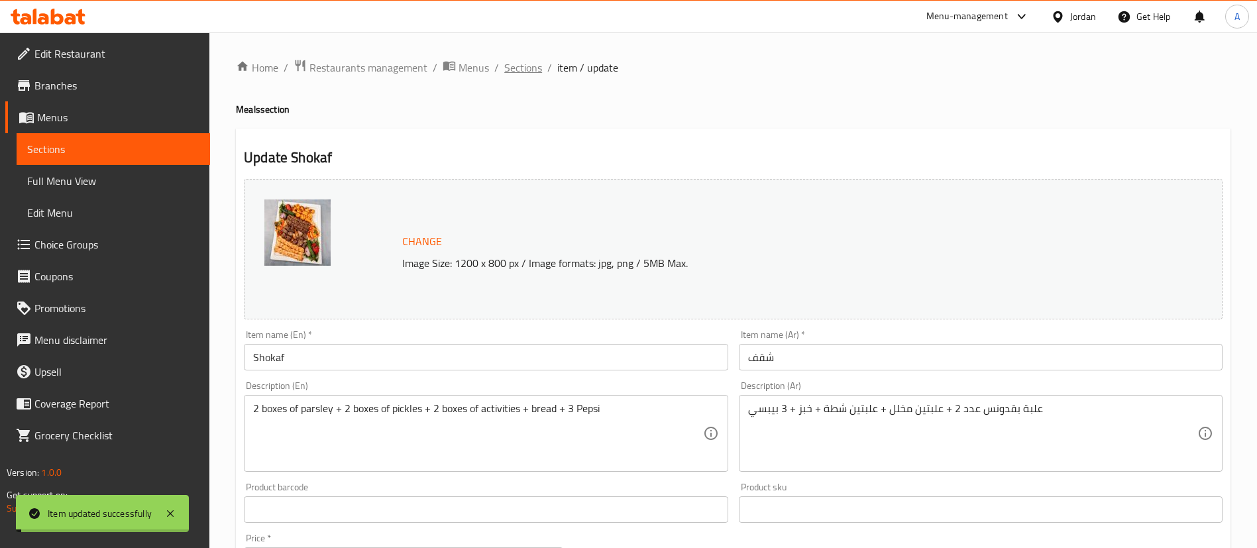
click at [510, 65] on span "Sections" at bounding box center [523, 68] width 38 height 16
